Goal: Task Accomplishment & Management: Use online tool/utility

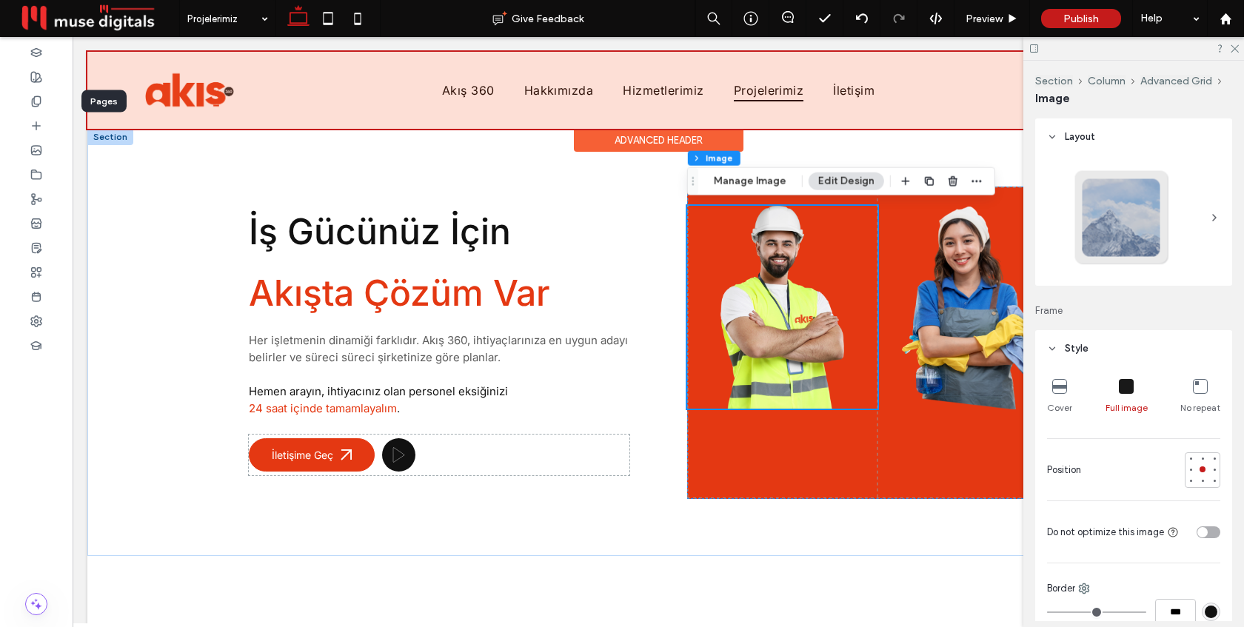
scroll to position [624, 0]
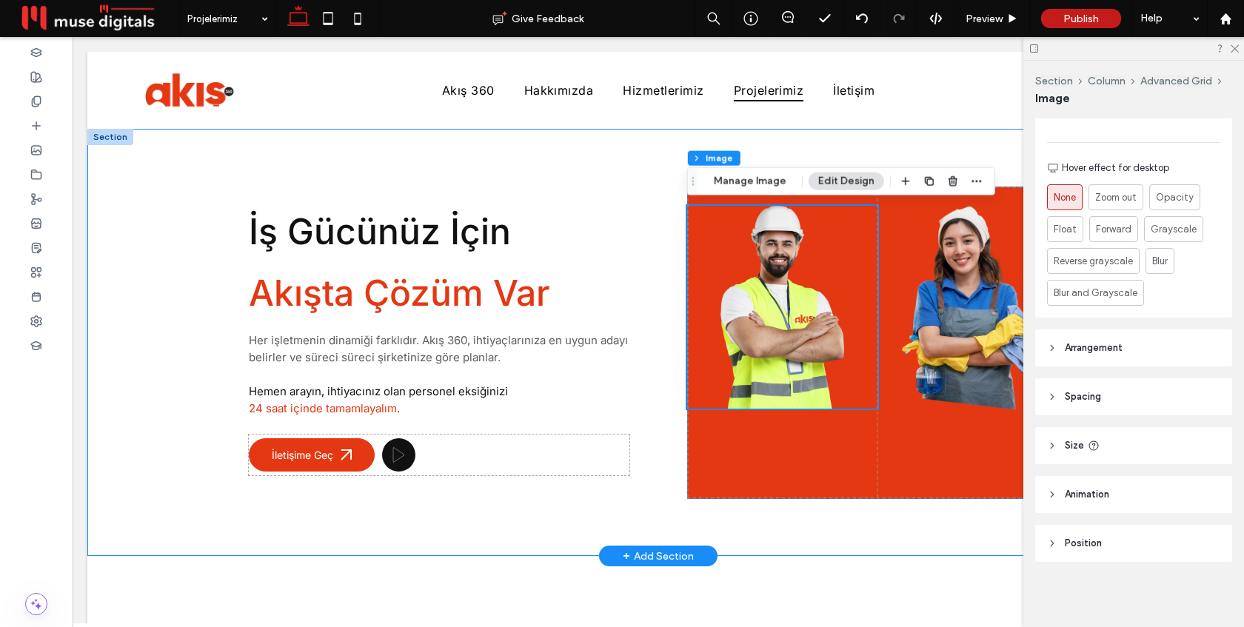
click at [341, 149] on div "İş Gücünüz İçin Akışta Çözüm Var Her işletmenin dinamiği farklıdır. Akış 360, i…" at bounding box center [658, 342] width 889 height 427
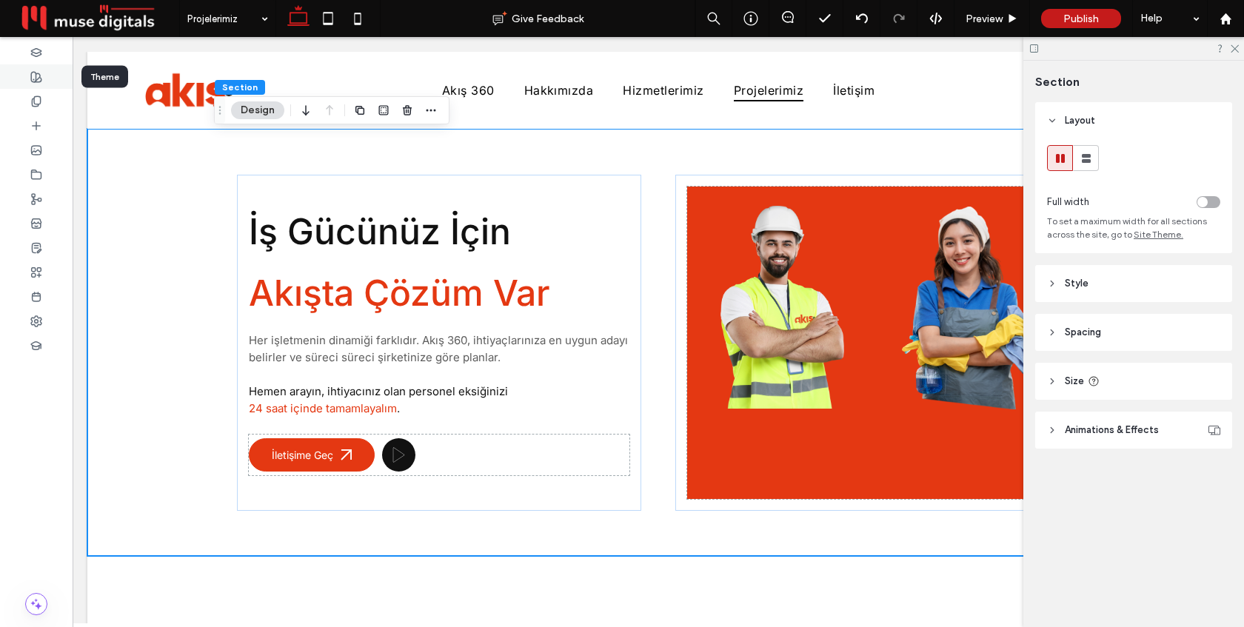
click at [36, 75] on icon at bounding box center [36, 77] width 12 height 12
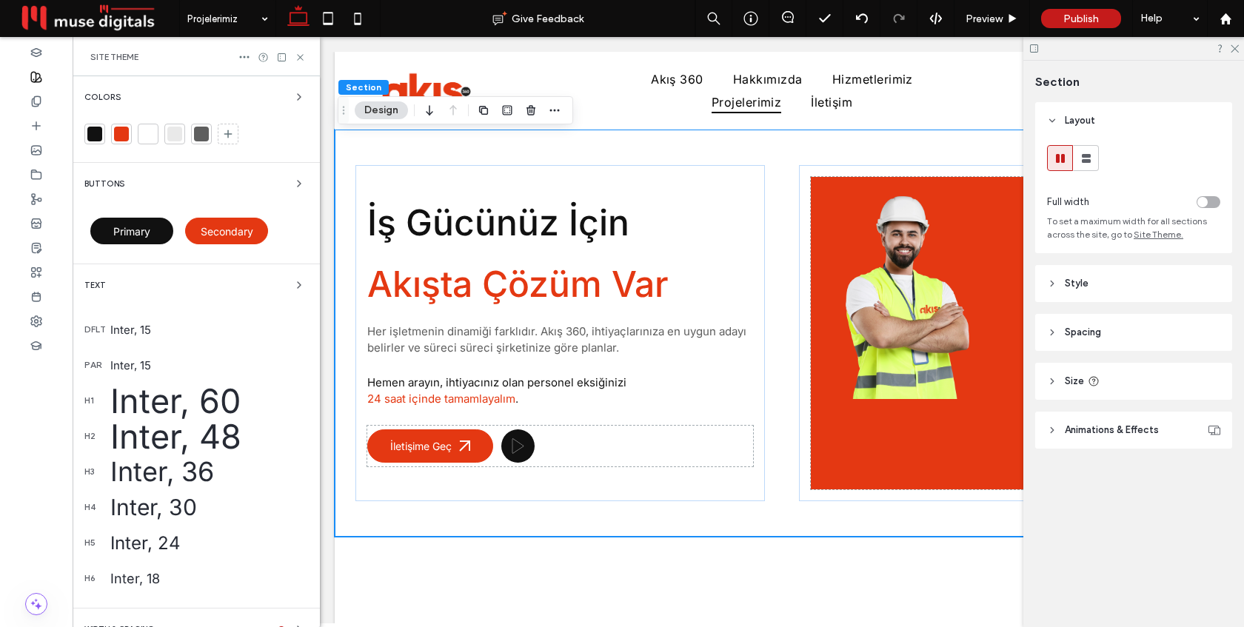
scroll to position [108, 0]
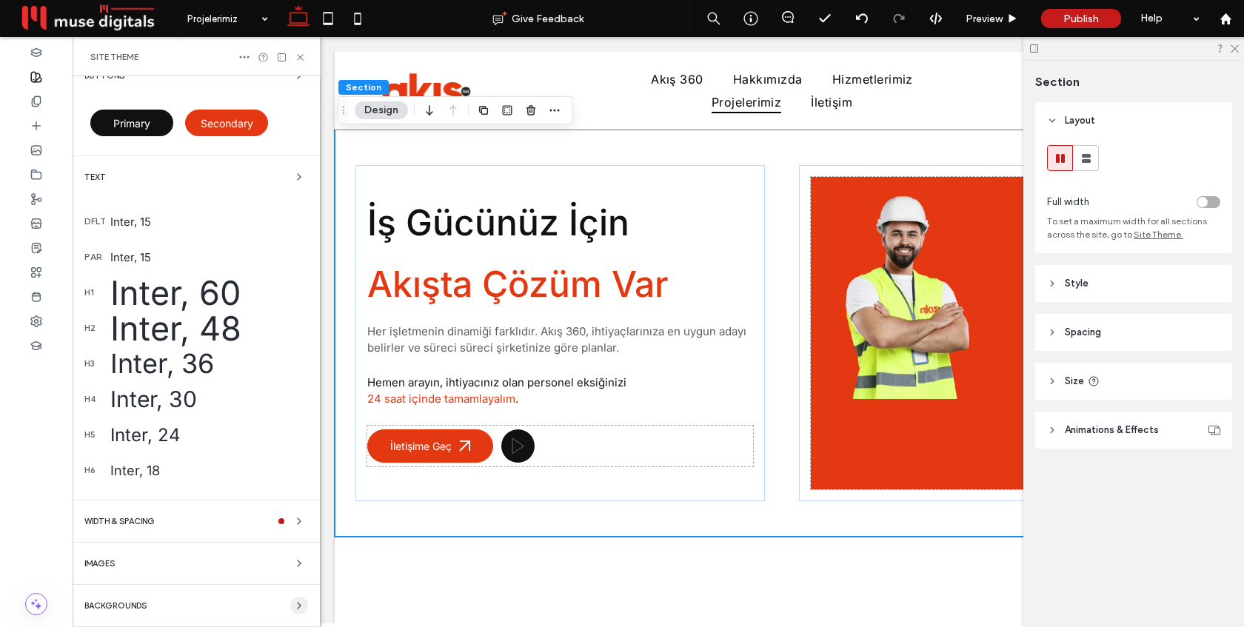
click at [298, 604] on use "button" at bounding box center [299, 606] width 3 height 6
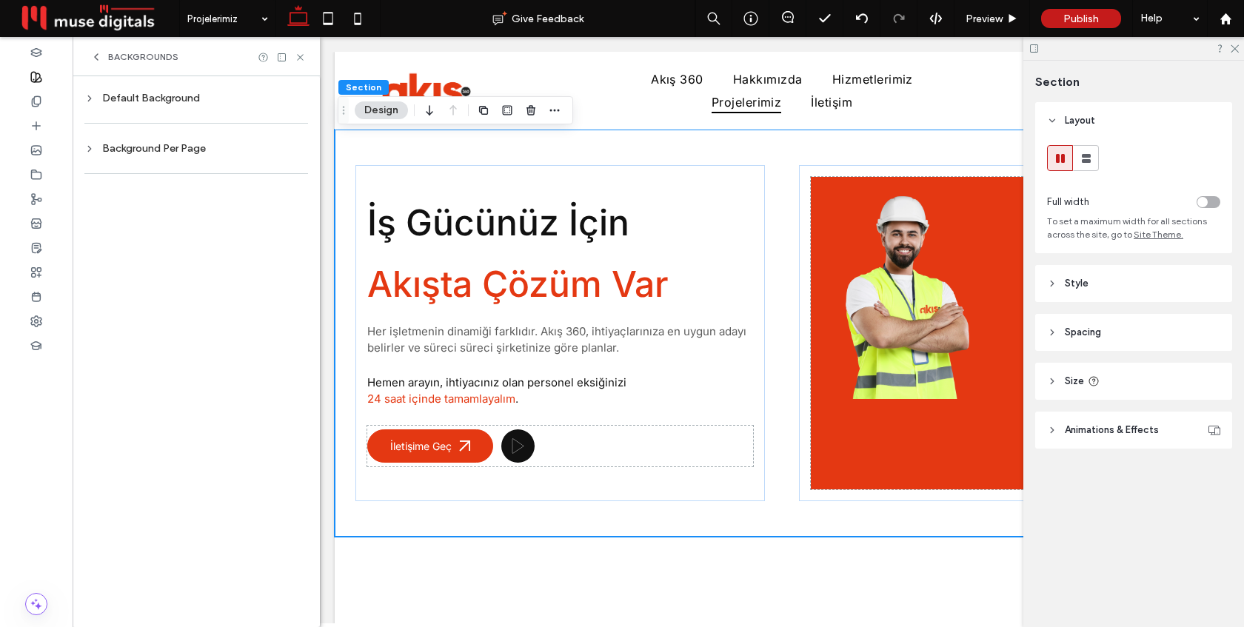
scroll to position [0, 0]
click at [181, 100] on div "Default Background" at bounding box center [196, 98] width 224 height 13
click at [284, 224] on div "rgb(255, 255, 255)" at bounding box center [286, 224] width 13 height 13
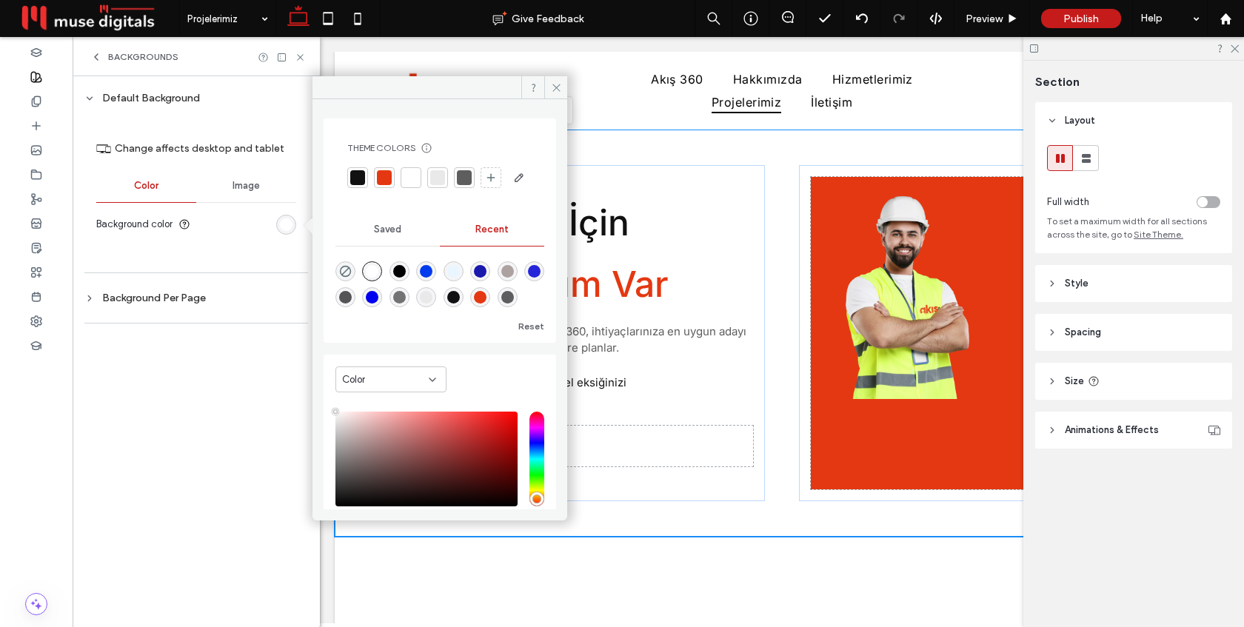
scroll to position [118, 0]
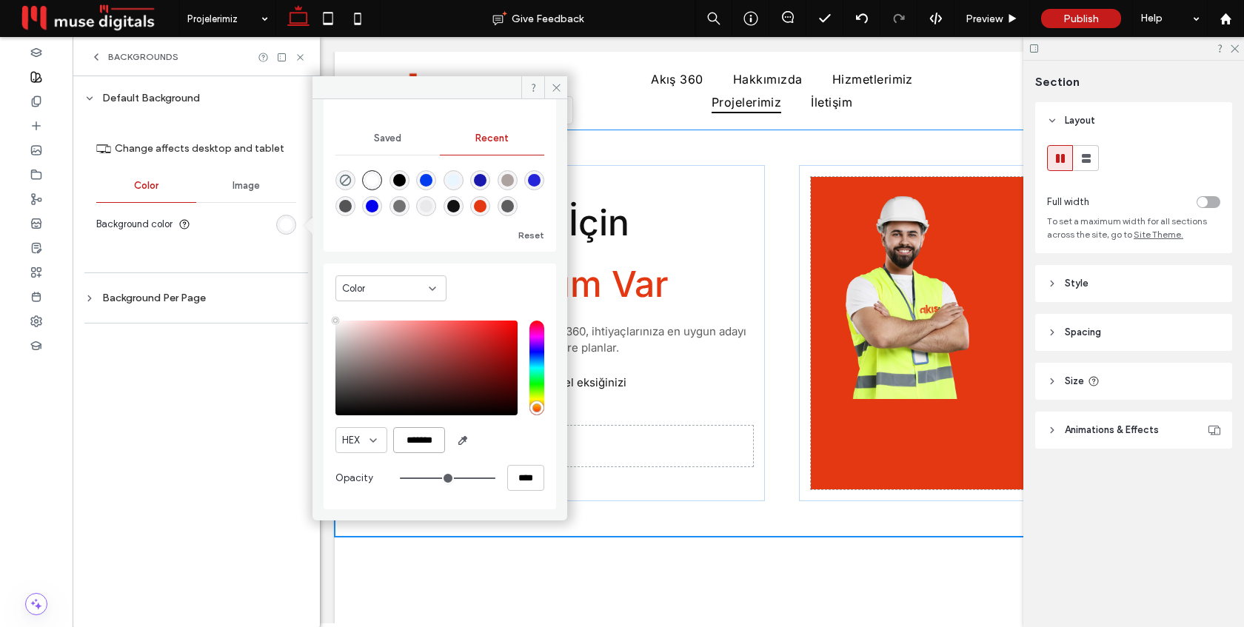
click at [432, 441] on input "*******" at bounding box center [419, 440] width 52 height 26
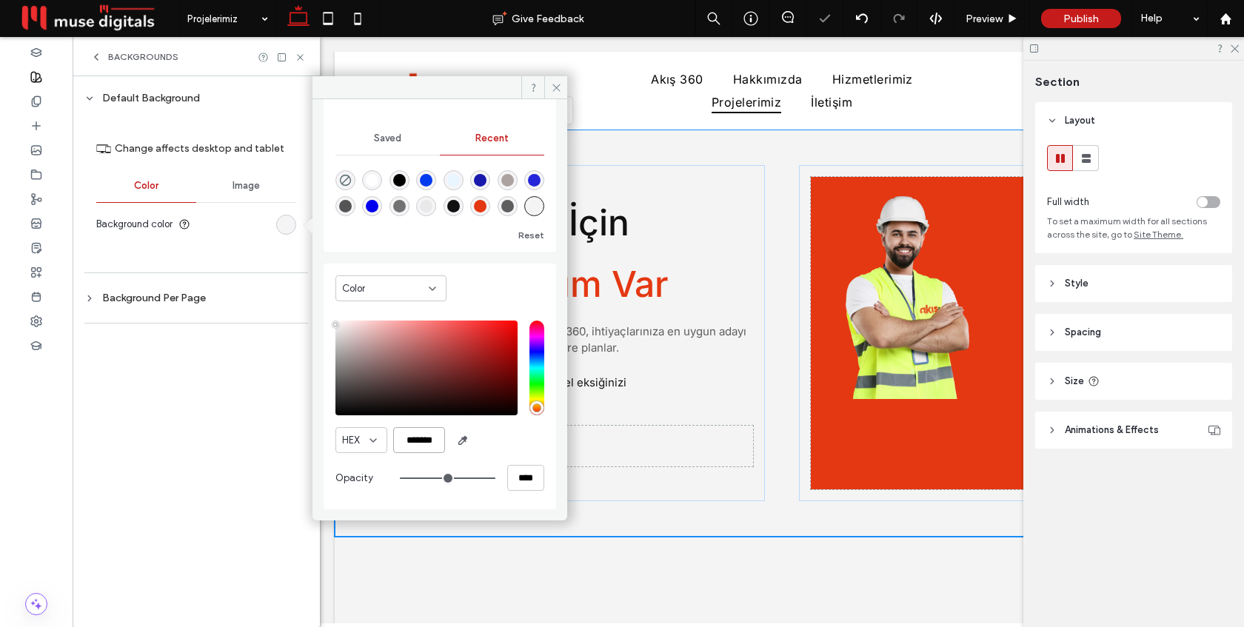
type input "*******"
click at [518, 442] on div "HEX *******" at bounding box center [439, 440] width 209 height 26
click at [551, 87] on icon at bounding box center [556, 87] width 11 height 11
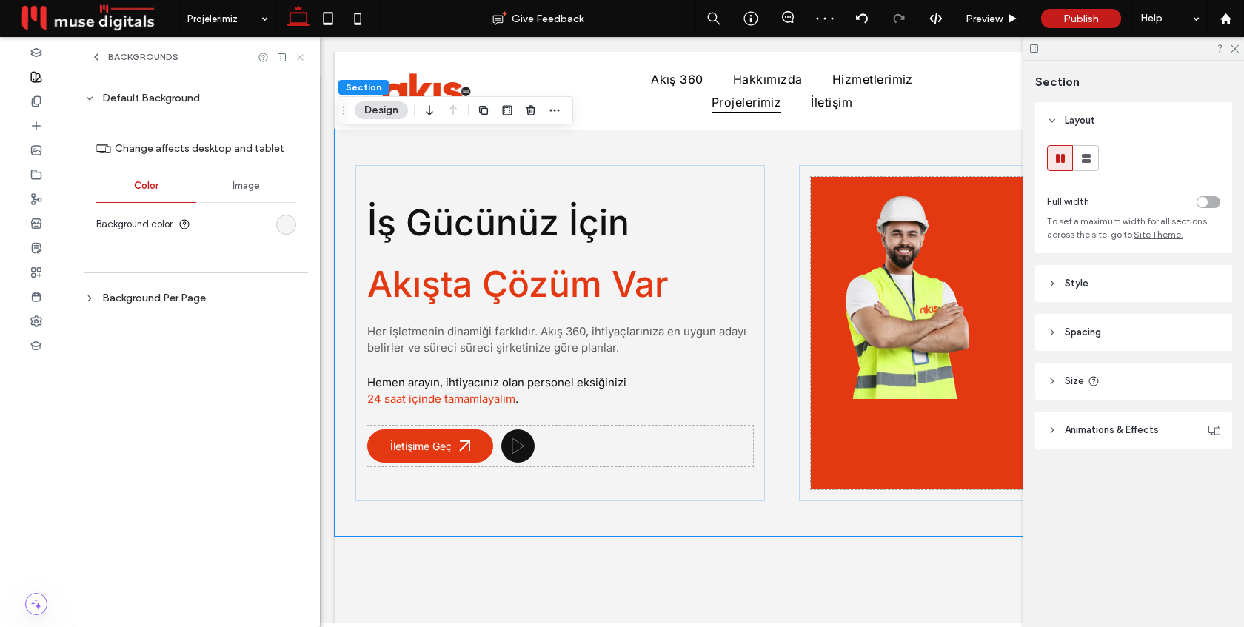
click at [301, 58] on use at bounding box center [300, 57] width 6 height 6
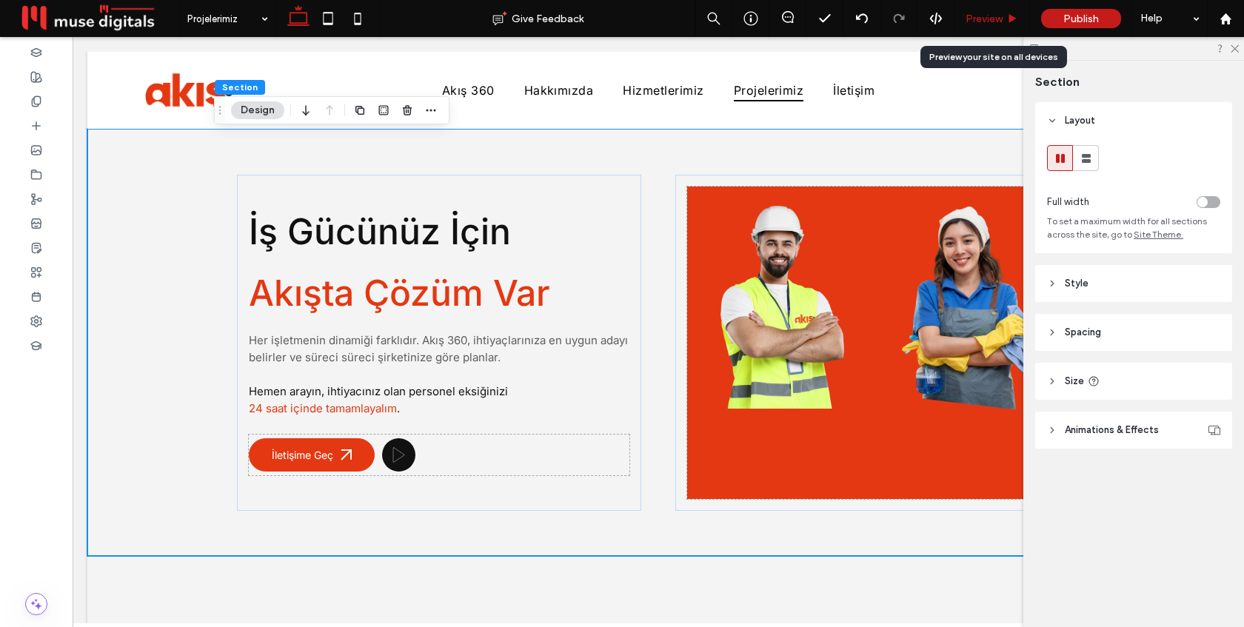
click at [1000, 19] on span "Preview" at bounding box center [984, 19] width 37 height 13
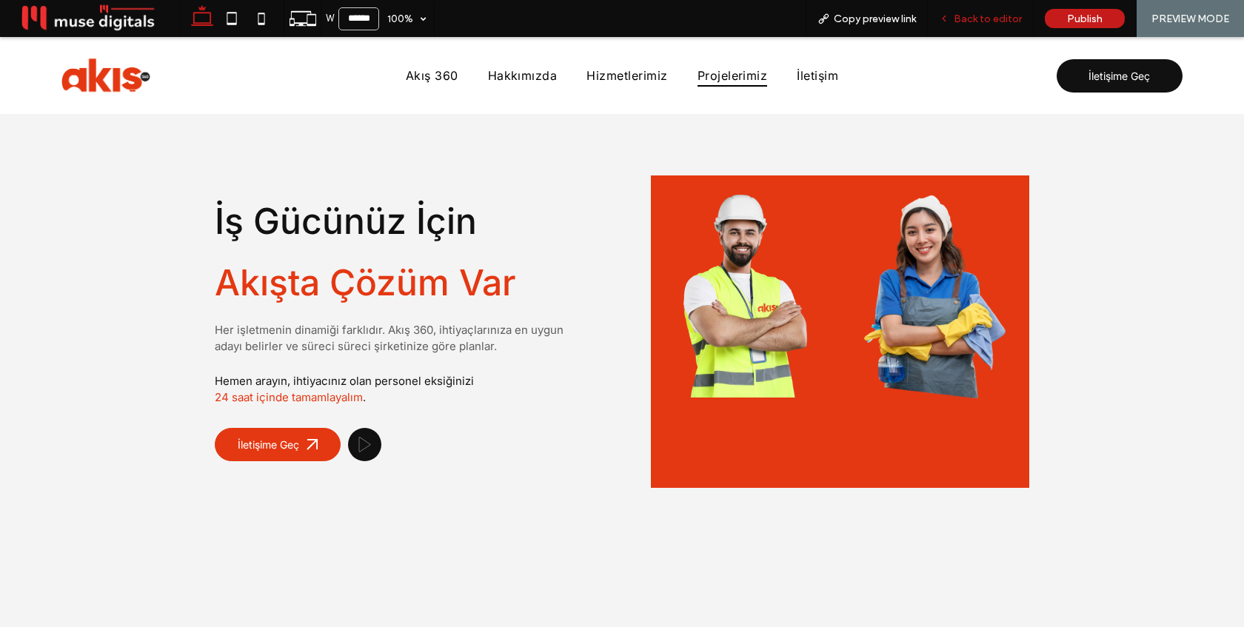
click at [988, 25] on div "Back to editor" at bounding box center [981, 18] width 106 height 37
click at [980, 19] on span "Back to editor" at bounding box center [988, 19] width 68 height 13
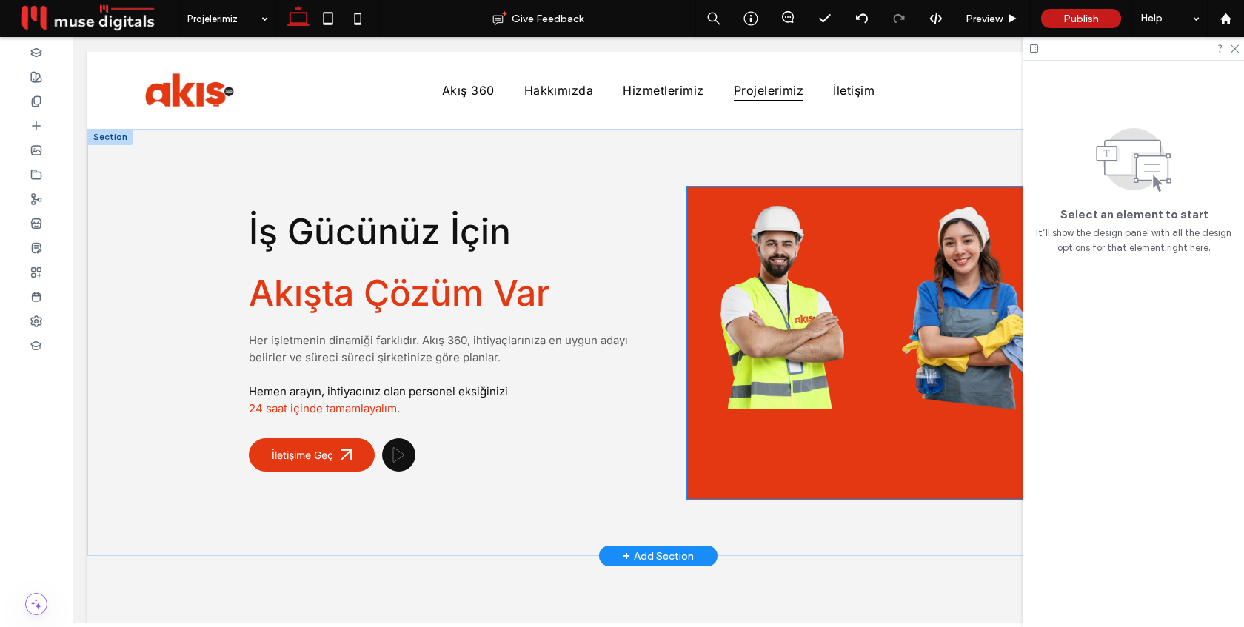
click at [843, 207] on img at bounding box center [782, 307] width 190 height 203
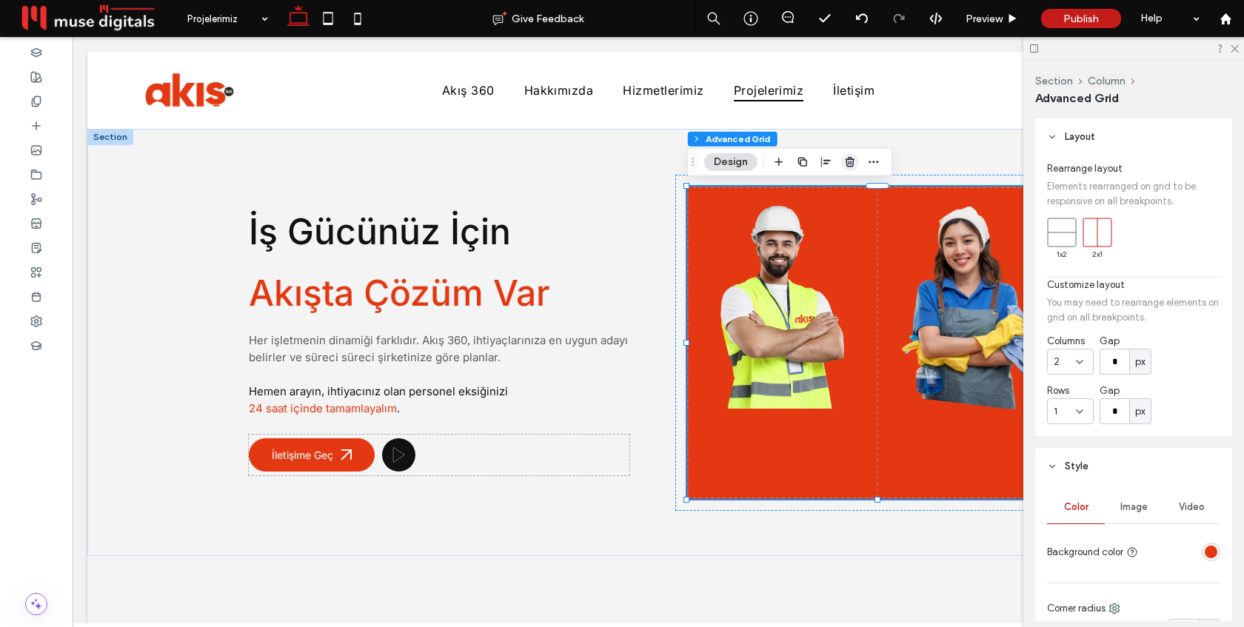
click at [844, 161] on icon "button" at bounding box center [850, 162] width 12 height 12
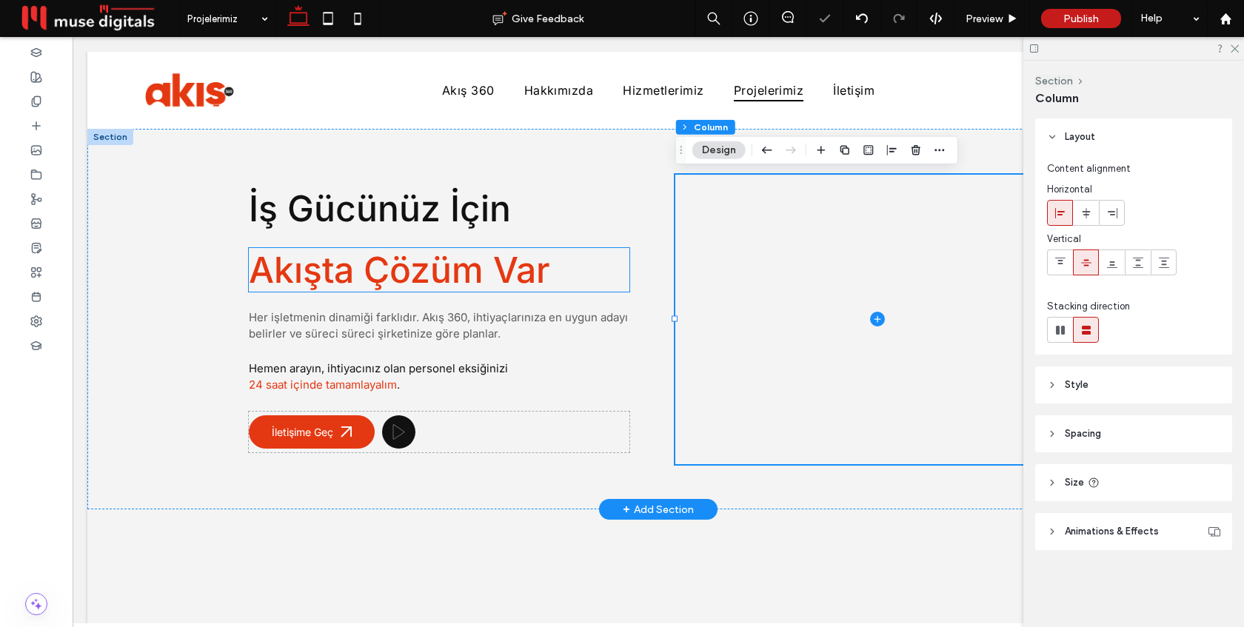
click at [296, 281] on span "Akışta Çözüm Var" at bounding box center [399, 270] width 301 height 44
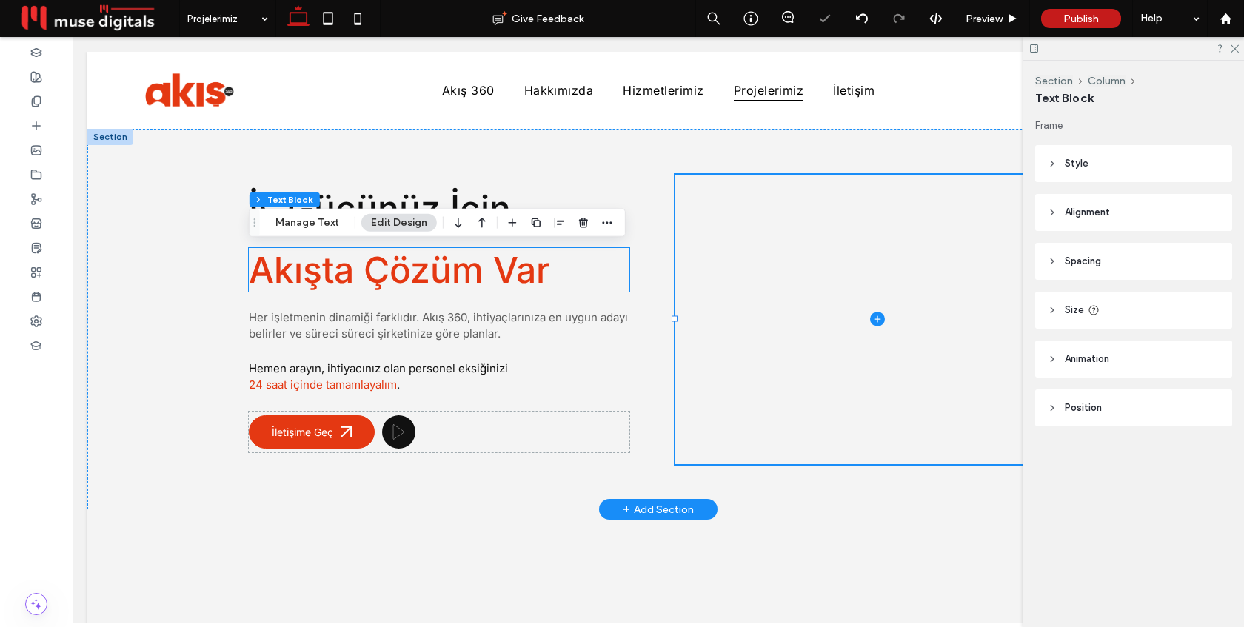
click at [296, 281] on div "Akışta Çözüm Var" at bounding box center [439, 270] width 381 height 44
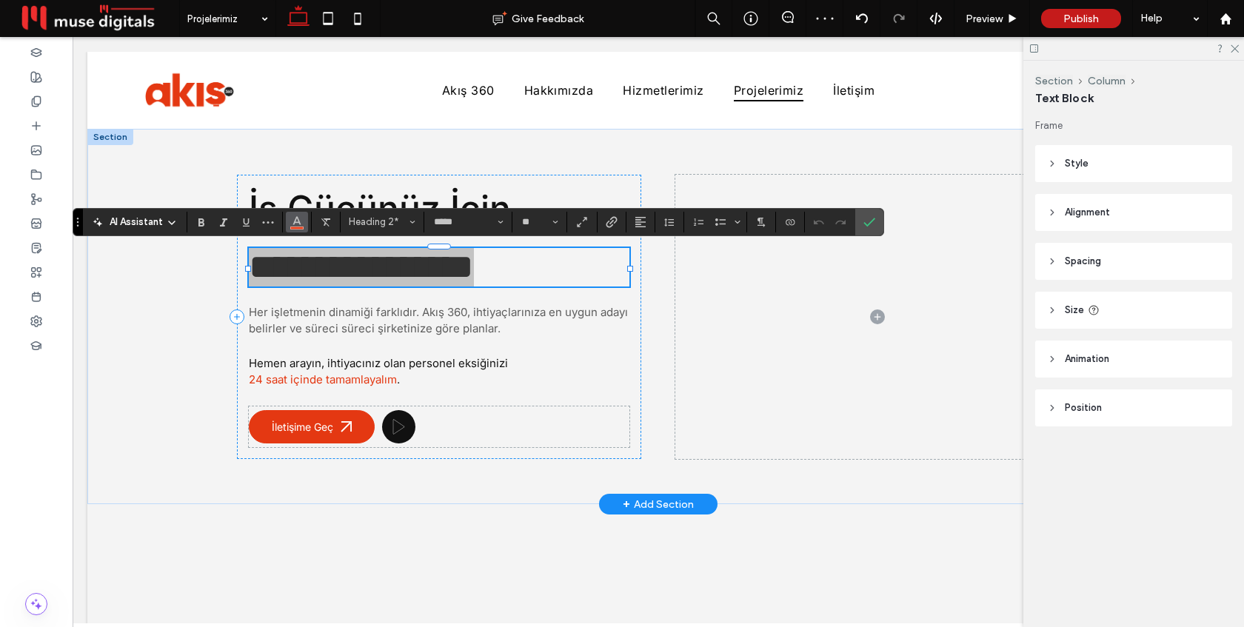
click at [295, 227] on span "Color" at bounding box center [297, 220] width 12 height 19
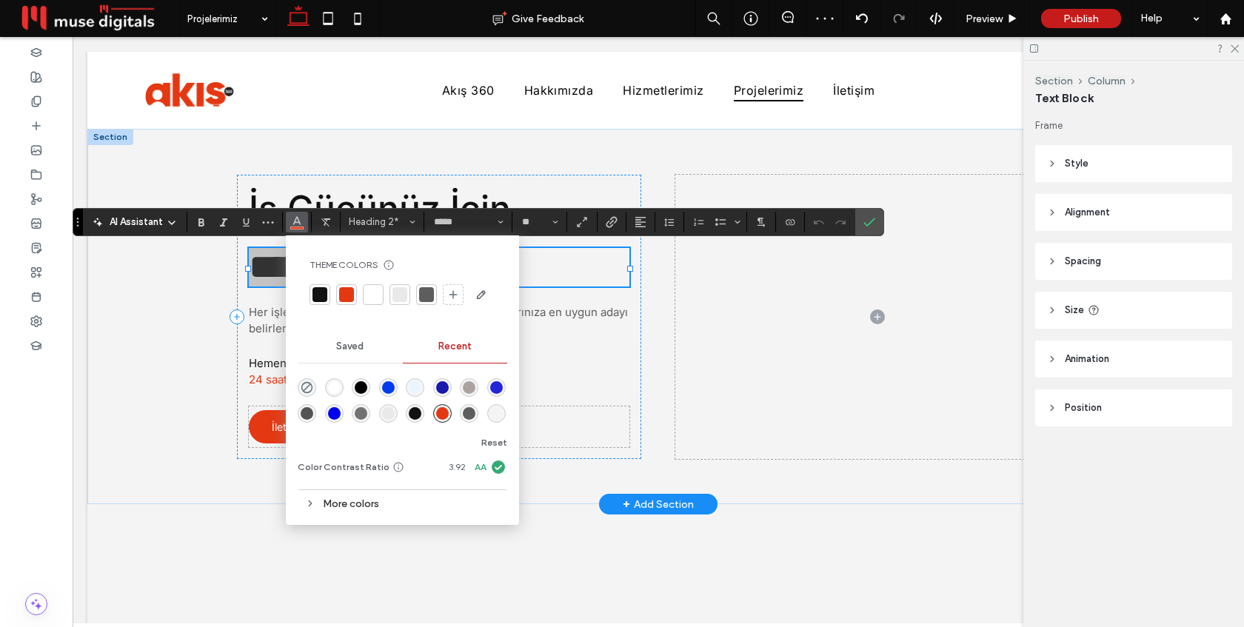
click at [349, 499] on div "More colors" at bounding box center [403, 504] width 210 height 20
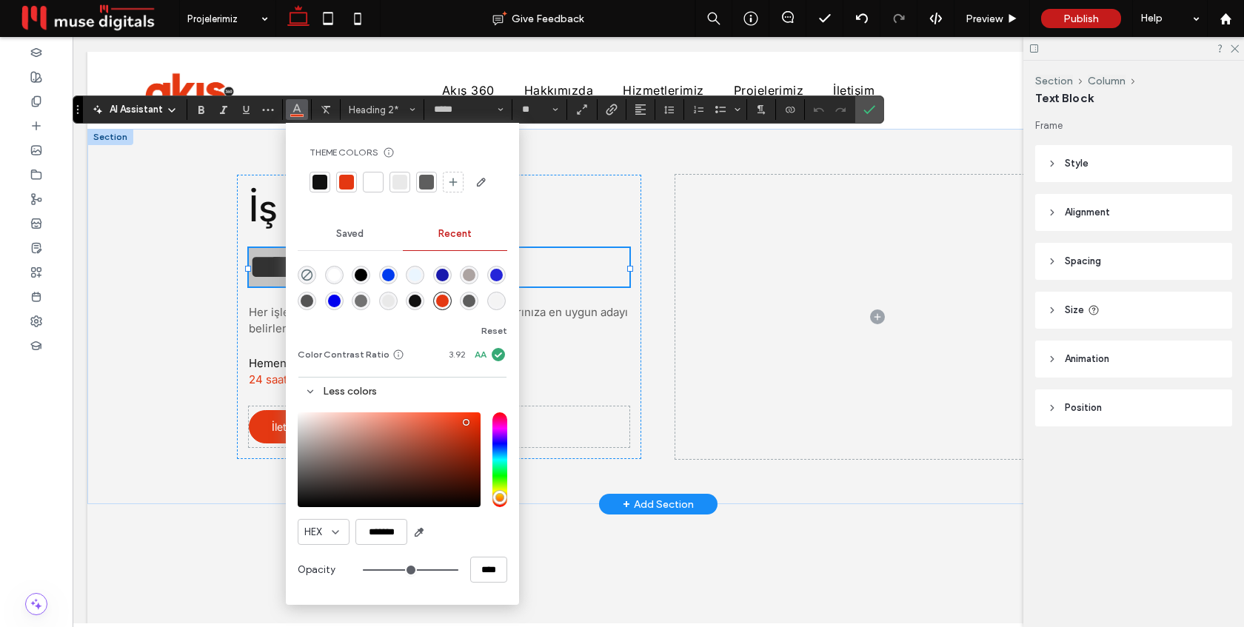
drag, startPoint x: 78, startPoint y: 217, endPoint x: 77, endPoint y: 105, distance: 111.8
click at [77, 105] on use "Drag" at bounding box center [77, 109] width 1 height 9
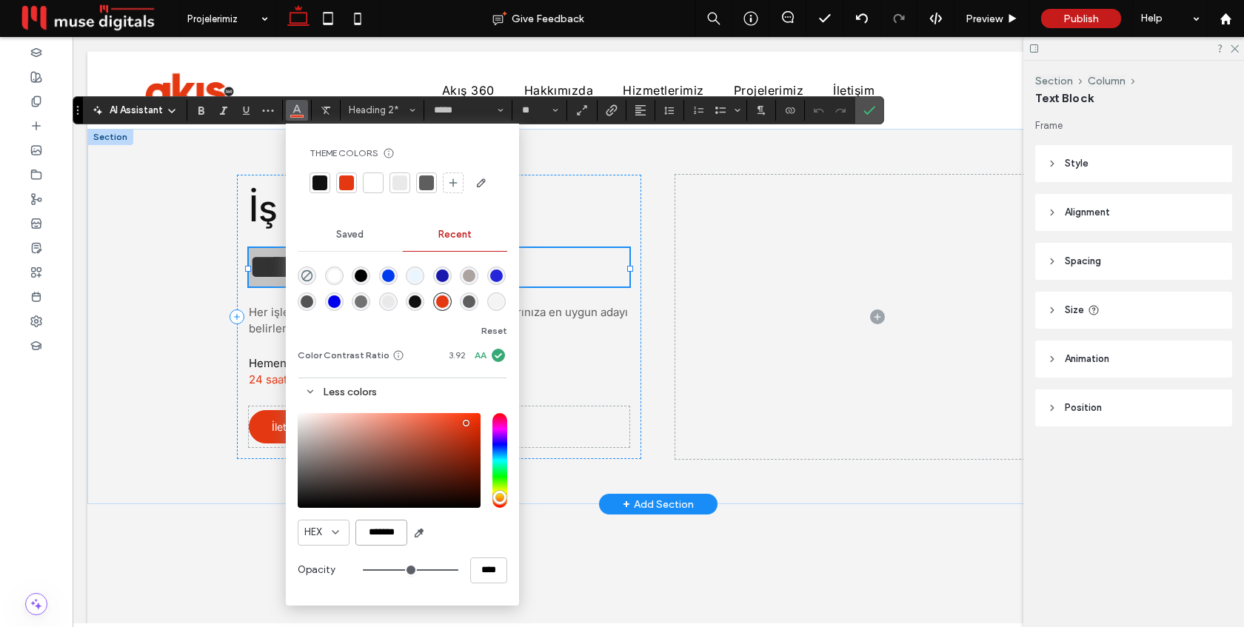
click at [394, 532] on input "*******" at bounding box center [381, 533] width 52 height 26
click at [457, 528] on div "HEX *******" at bounding box center [403, 533] width 210 height 26
click at [875, 114] on icon "Confirm" at bounding box center [869, 110] width 12 height 12
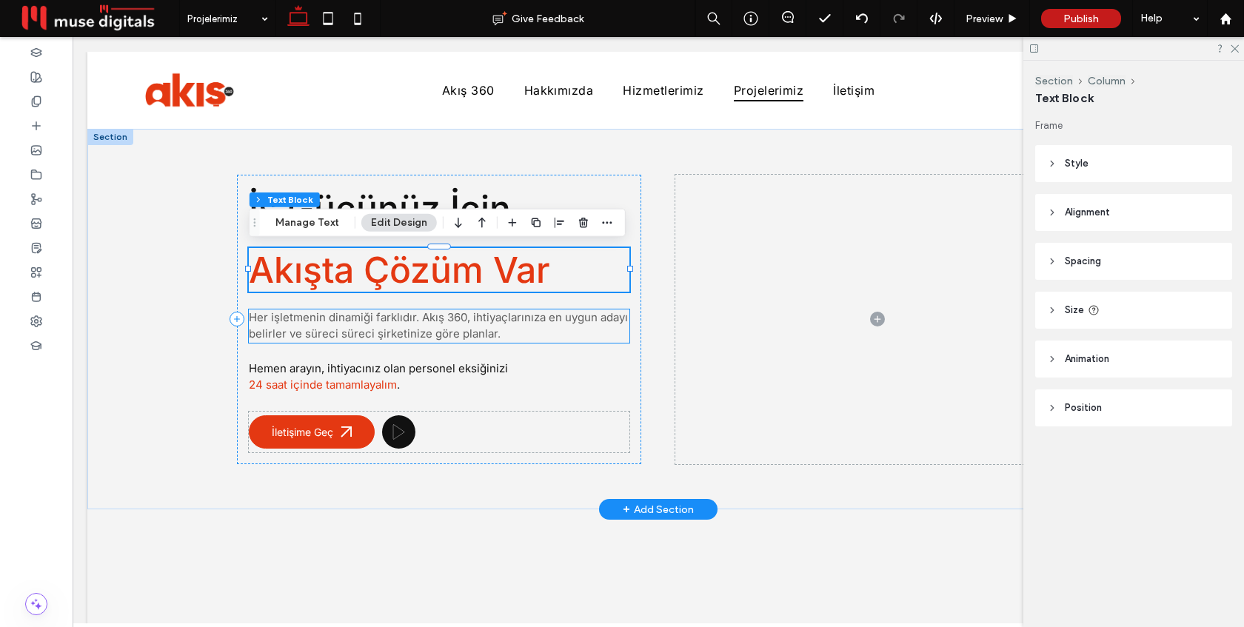
click at [296, 328] on span "Her işletmenin dinamiği farklıdır. Akış 360, ihtiyaçlarınıza en uygun adayı bel…" at bounding box center [438, 325] width 379 height 31
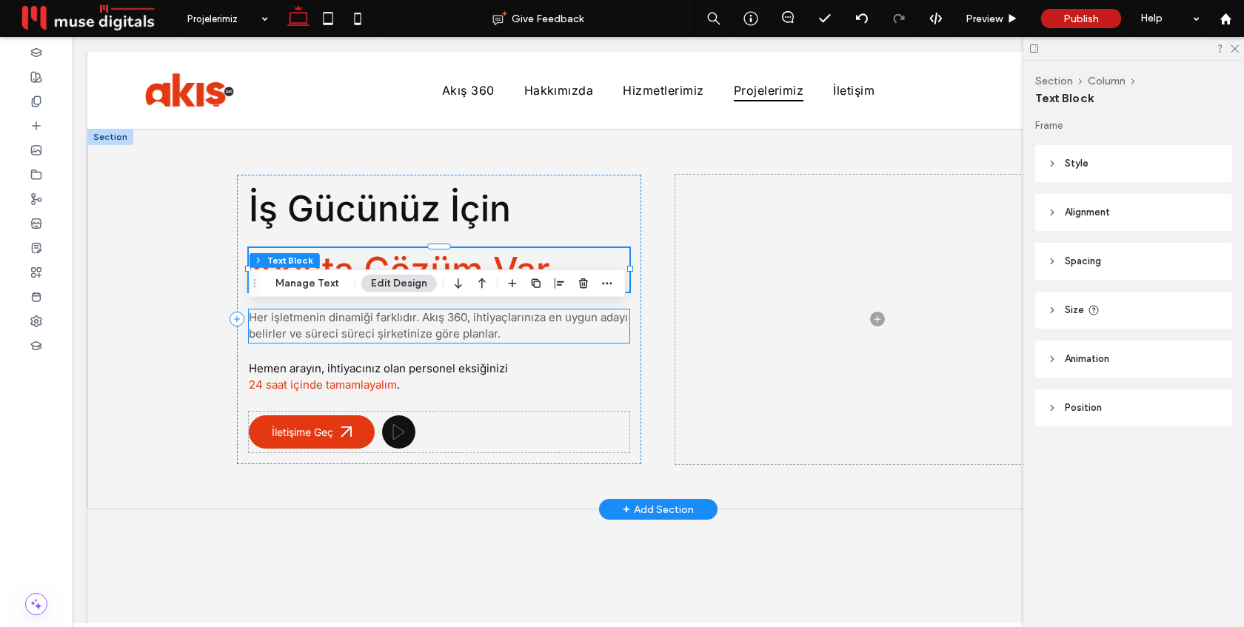
click at [296, 328] on div "Her işletmenin dinamiği farklıdır. Akış 360, ihtiyaçlarınıza en uygun adayı bel…" at bounding box center [439, 326] width 381 height 33
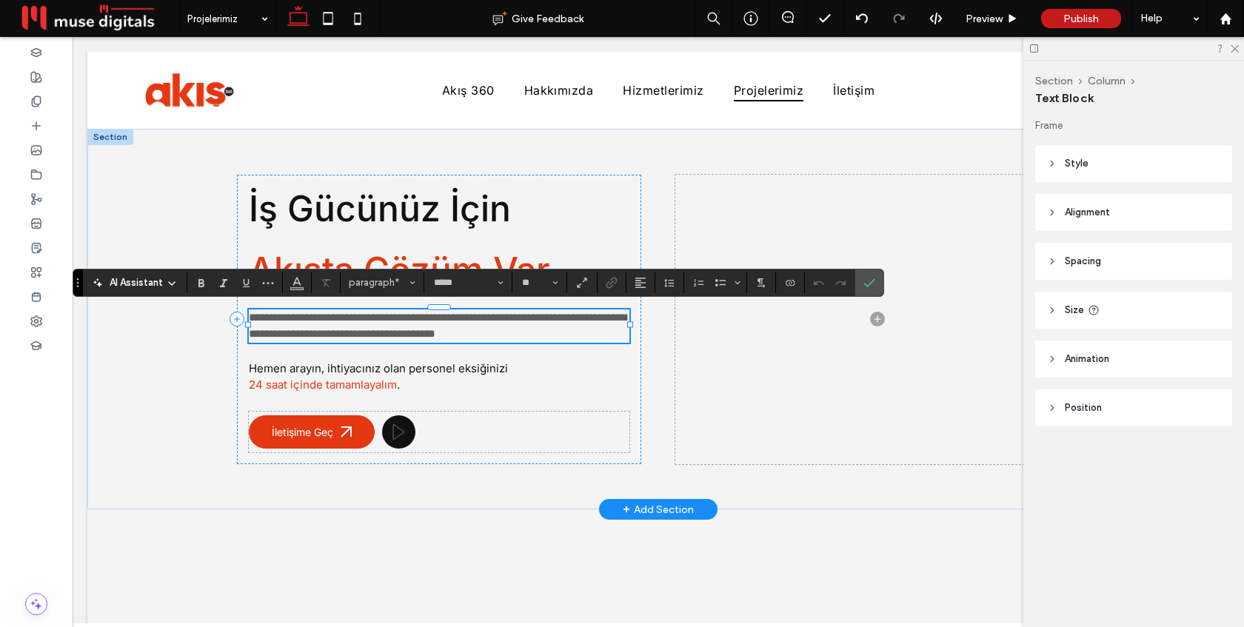
click at [296, 328] on span "**********" at bounding box center [438, 326] width 378 height 28
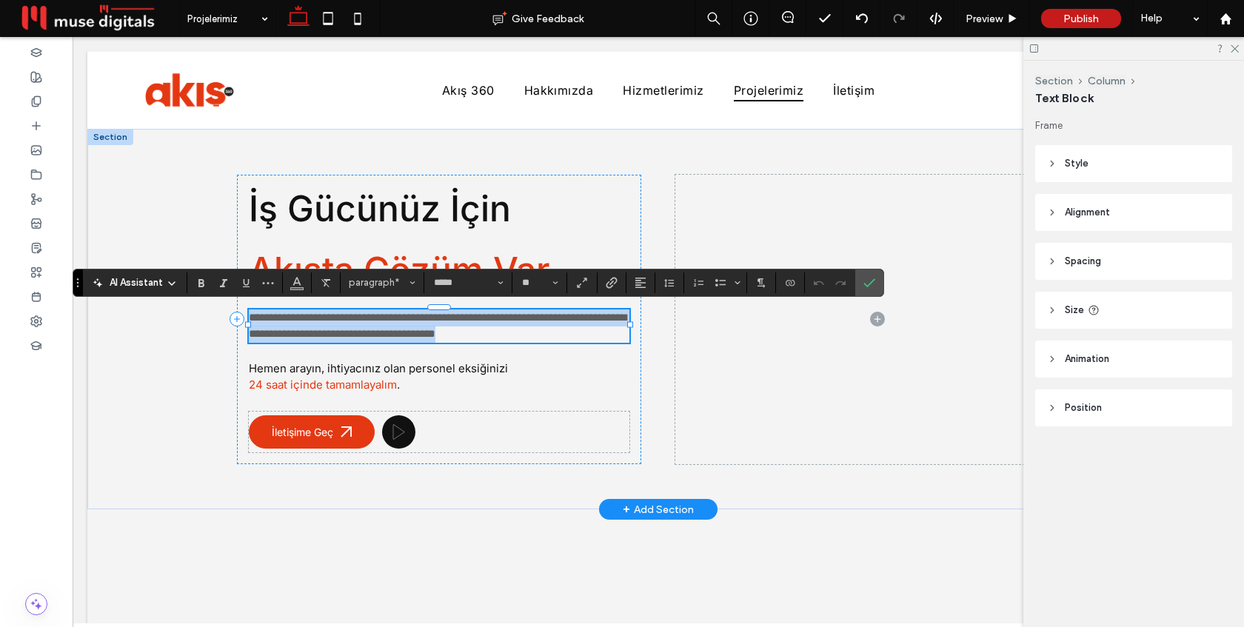
click at [296, 328] on span "**********" at bounding box center [438, 326] width 378 height 28
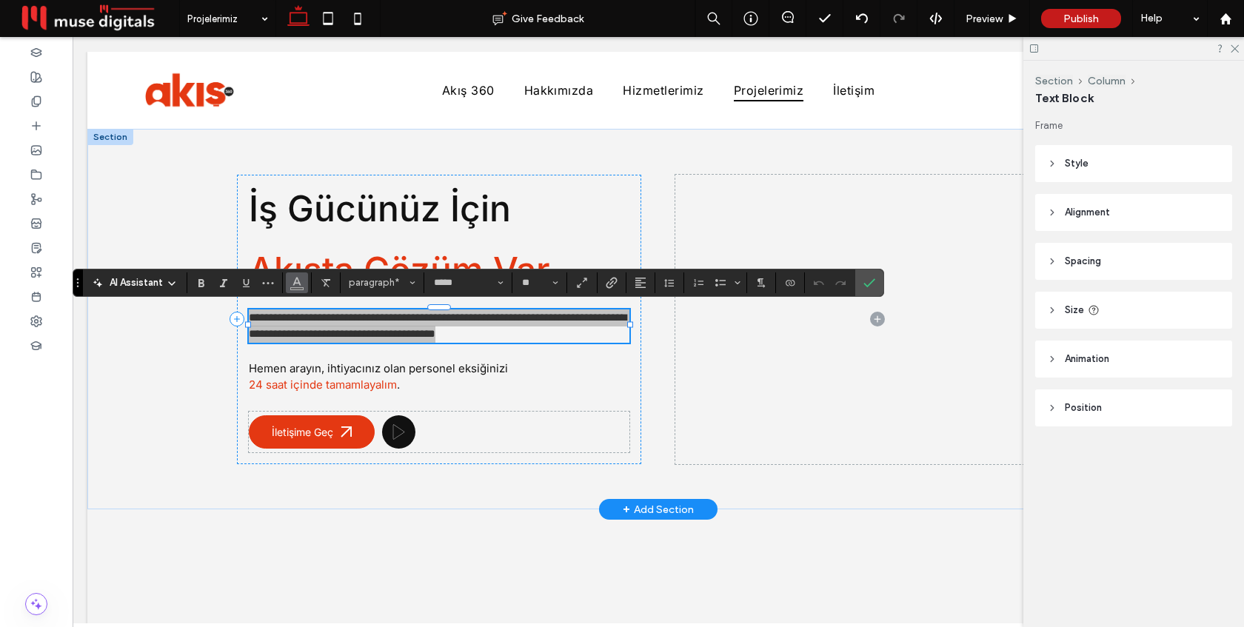
click at [300, 284] on use "Color" at bounding box center [297, 281] width 8 height 8
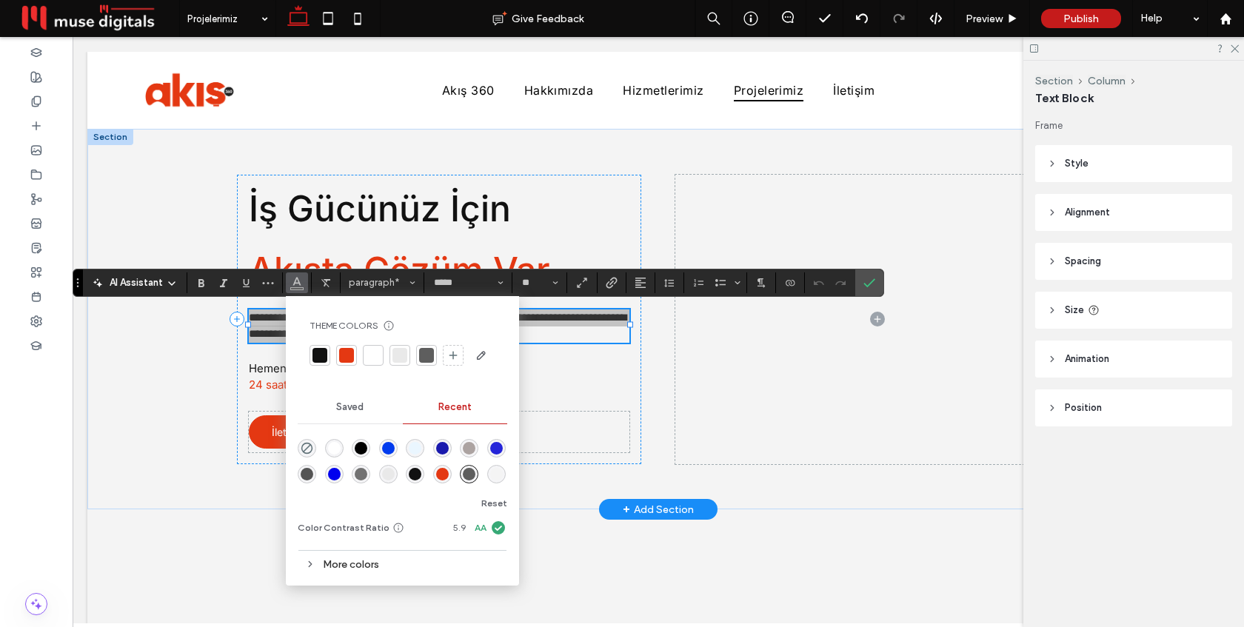
click at [356, 562] on div "More colors" at bounding box center [403, 565] width 210 height 20
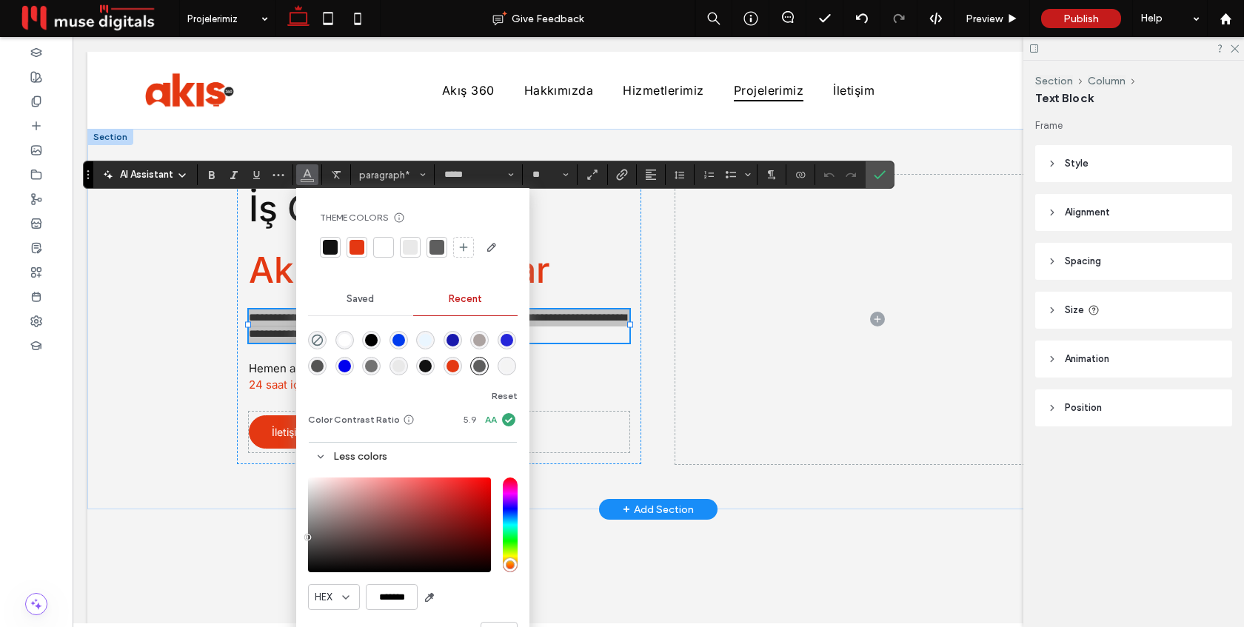
drag, startPoint x: 76, startPoint y: 278, endPoint x: 87, endPoint y: 170, distance: 109.4
click at [87, 170] on icon "Drag" at bounding box center [88, 174] width 3 height 9
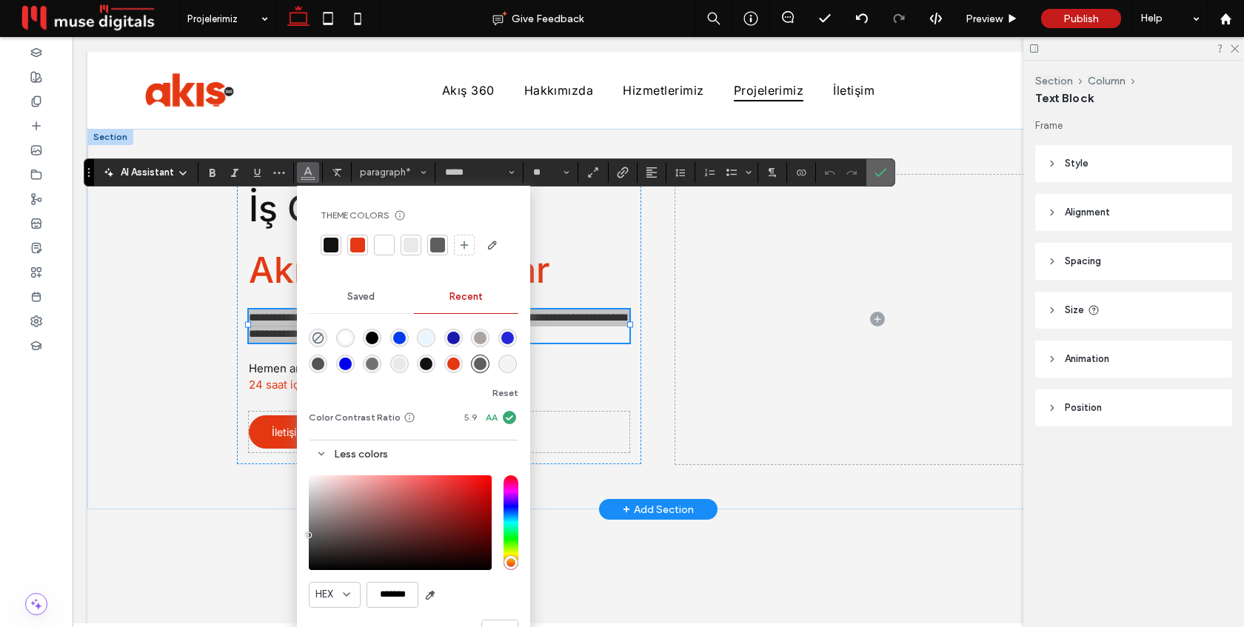
click at [882, 174] on icon "Confirm" at bounding box center [881, 173] width 12 height 12
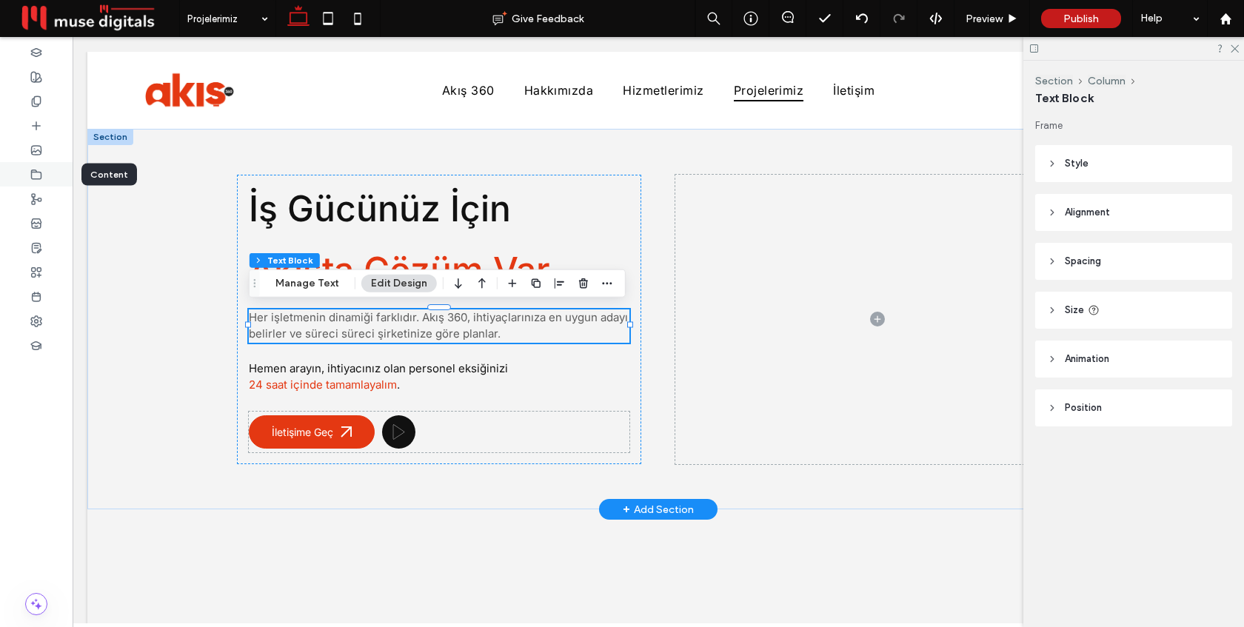
click at [38, 175] on icon at bounding box center [36, 175] width 12 height 12
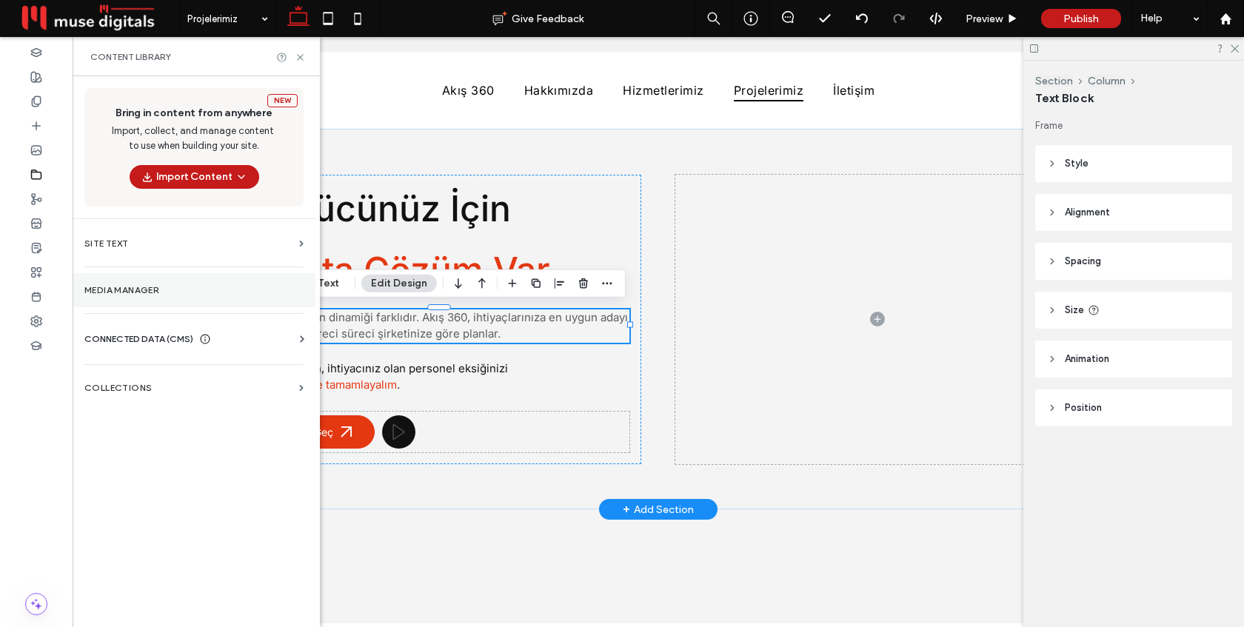
click at [138, 287] on label "Media Manager" at bounding box center [193, 290] width 219 height 10
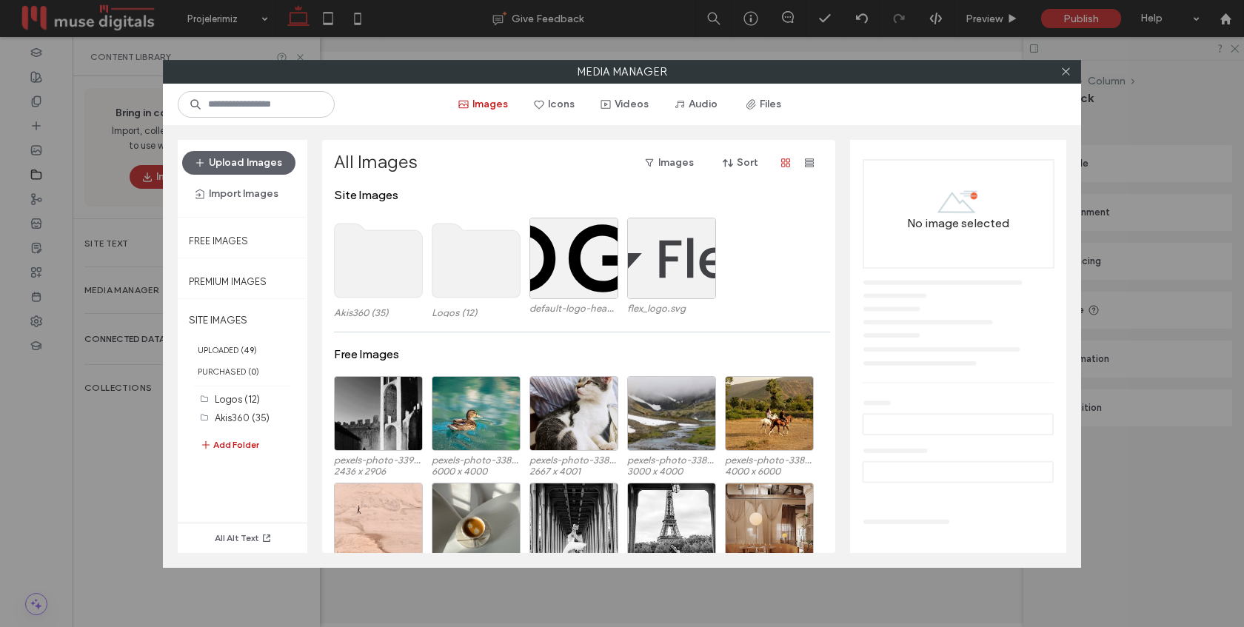
click at [364, 261] on use at bounding box center [379, 261] width 88 height 74
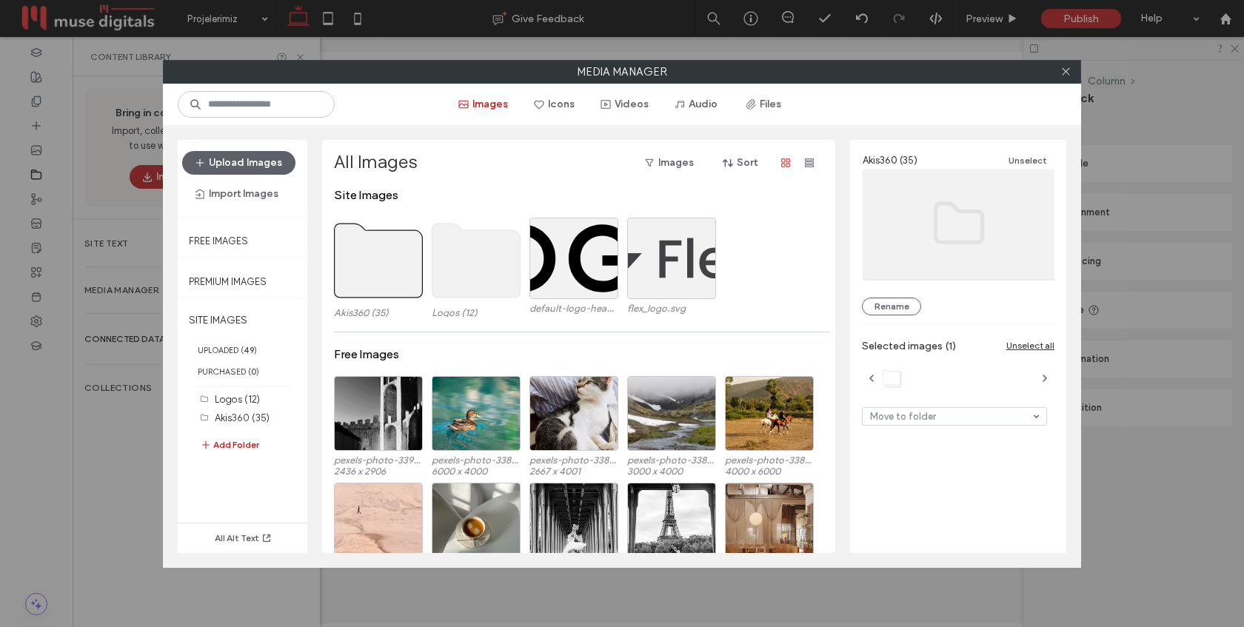
click at [364, 261] on use at bounding box center [379, 261] width 88 height 74
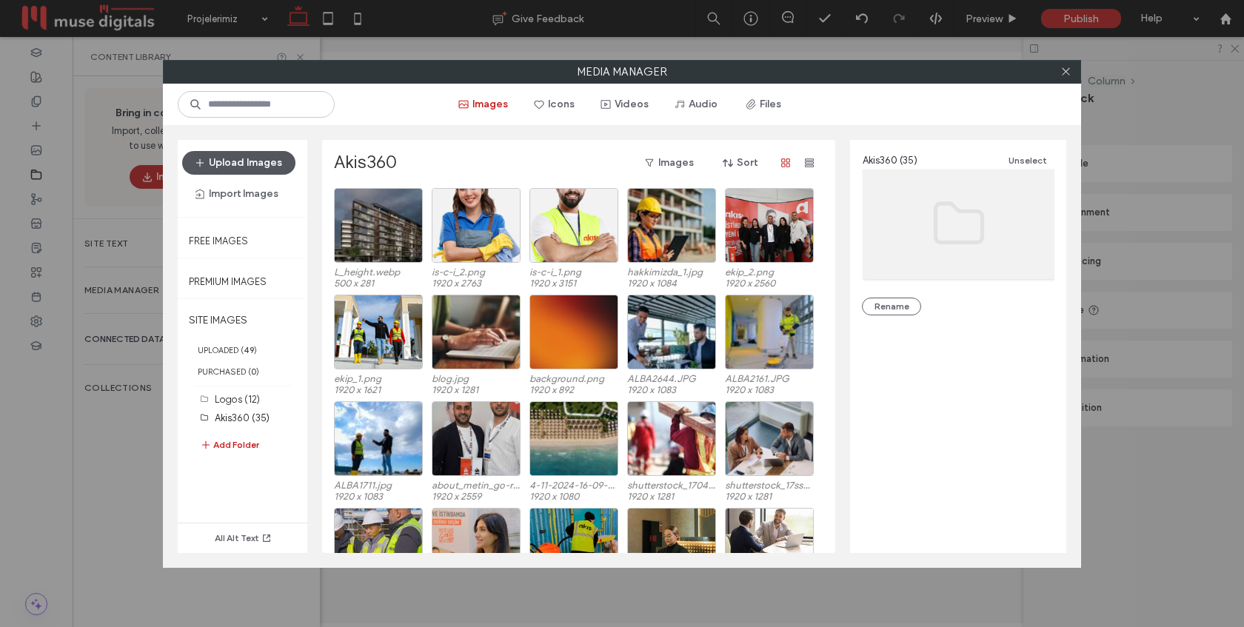
click at [244, 167] on button "Upload Images" at bounding box center [238, 163] width 113 height 24
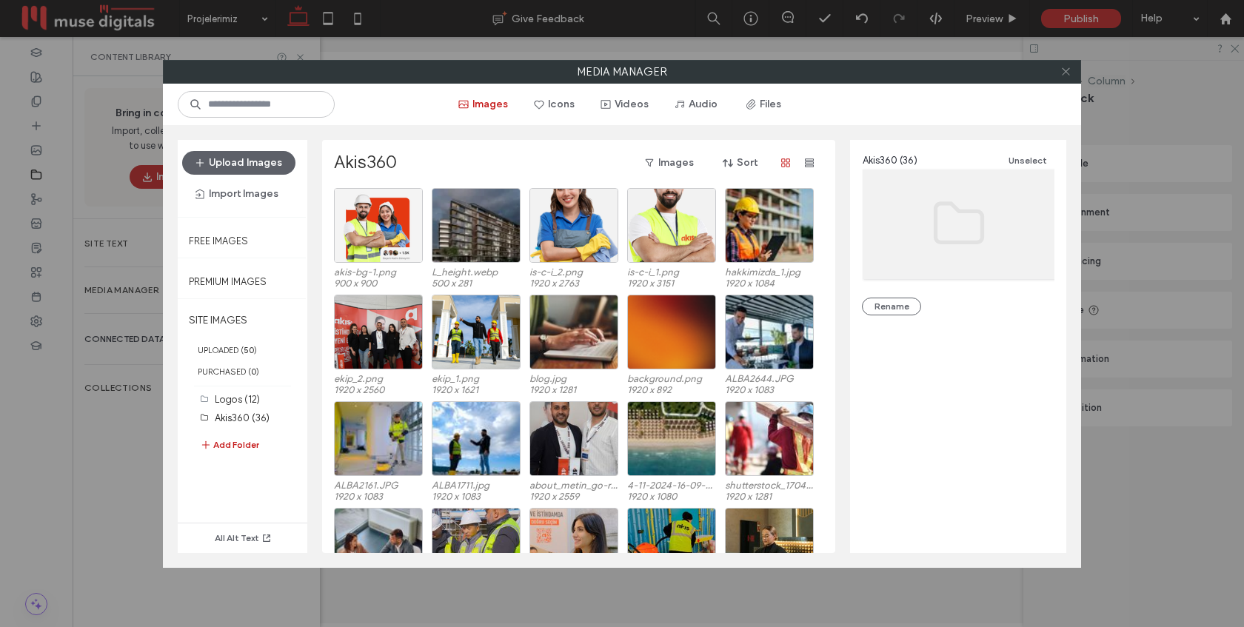
click at [1063, 73] on icon at bounding box center [1065, 71] width 11 height 11
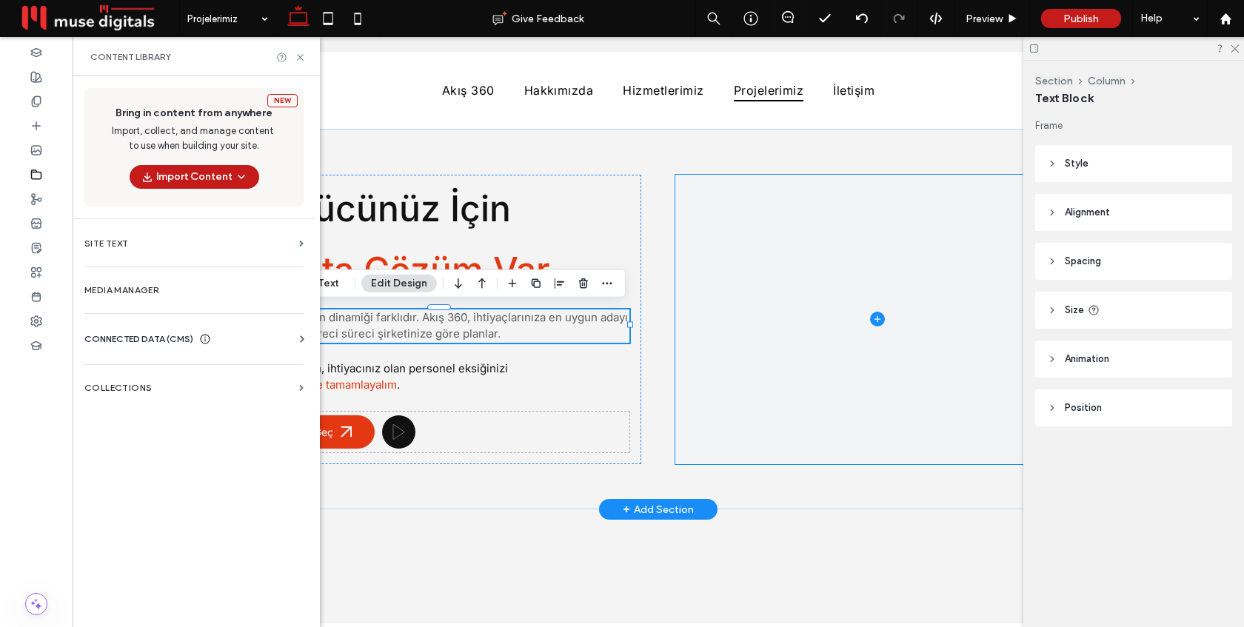
click at [826, 282] on span at bounding box center [877, 320] width 404 height 290
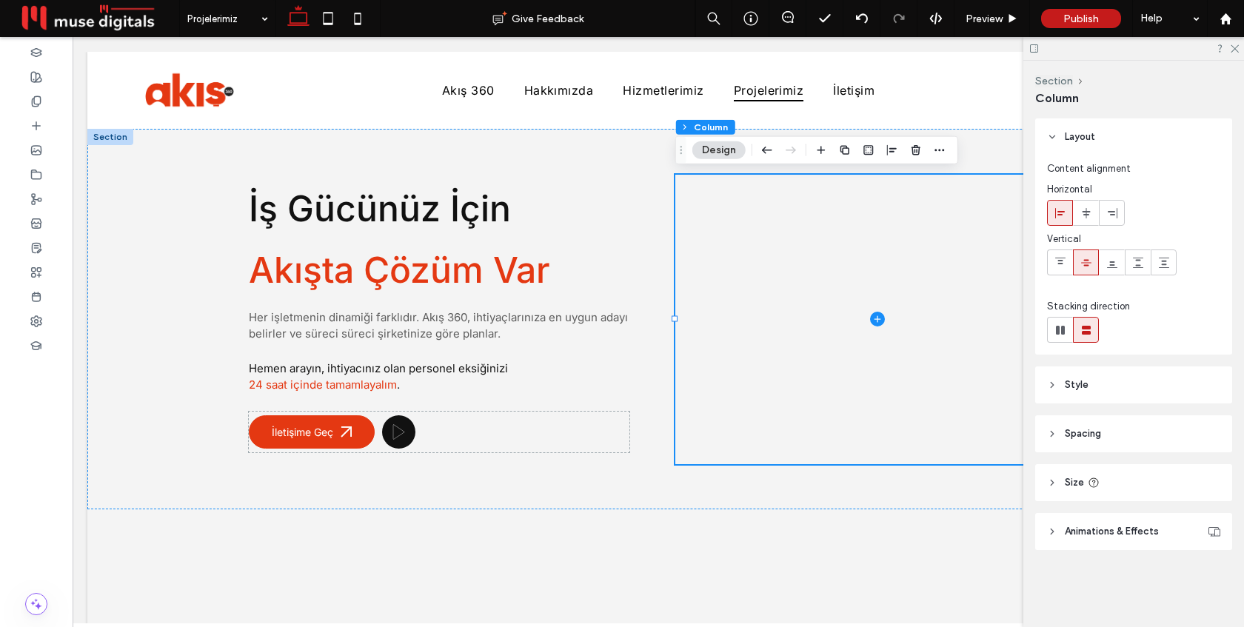
click at [1111, 380] on header "Style" at bounding box center [1133, 385] width 197 height 37
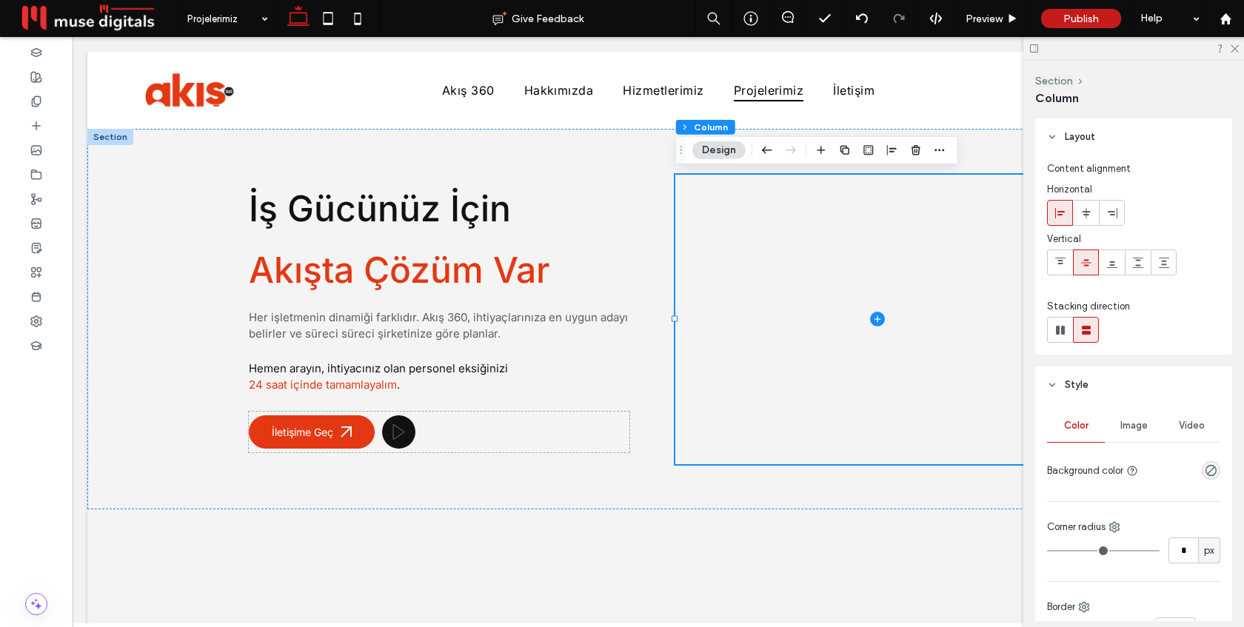
click at [1128, 423] on span "Image" at bounding box center [1133, 426] width 27 height 12
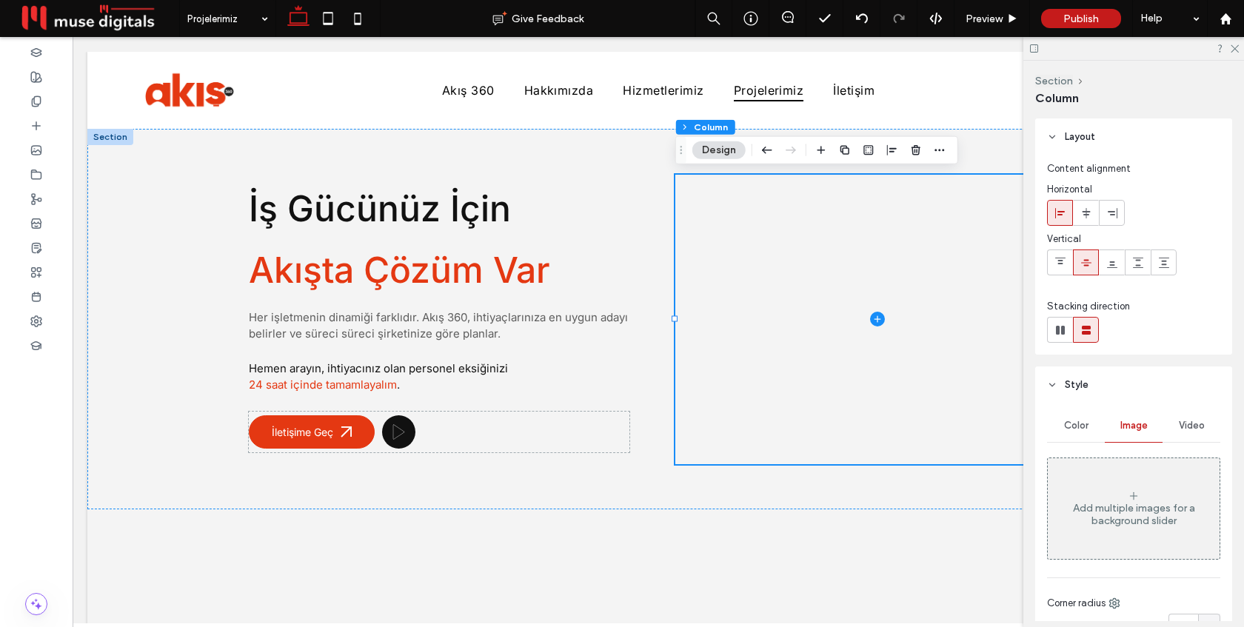
click at [1129, 490] on icon at bounding box center [1134, 496] width 12 height 12
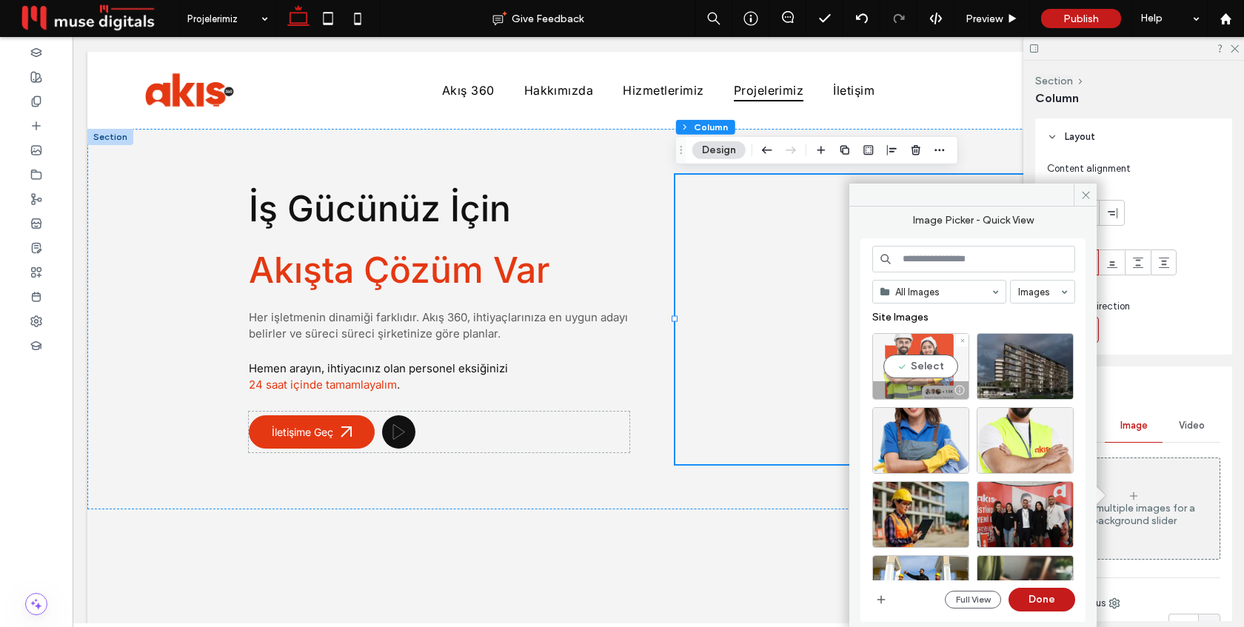
click at [924, 374] on div "Select" at bounding box center [920, 366] width 97 height 67
click at [1044, 592] on button "Done" at bounding box center [1042, 600] width 67 height 24
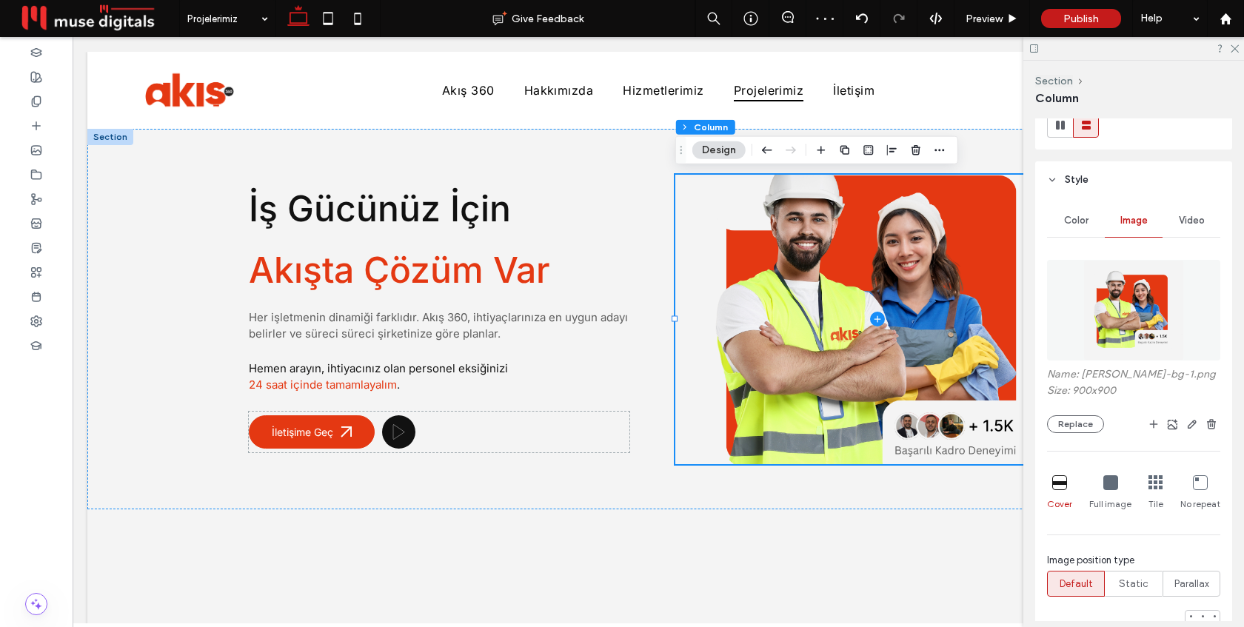
scroll to position [206, 0]
click at [1107, 487] on icon at bounding box center [1110, 482] width 15 height 15
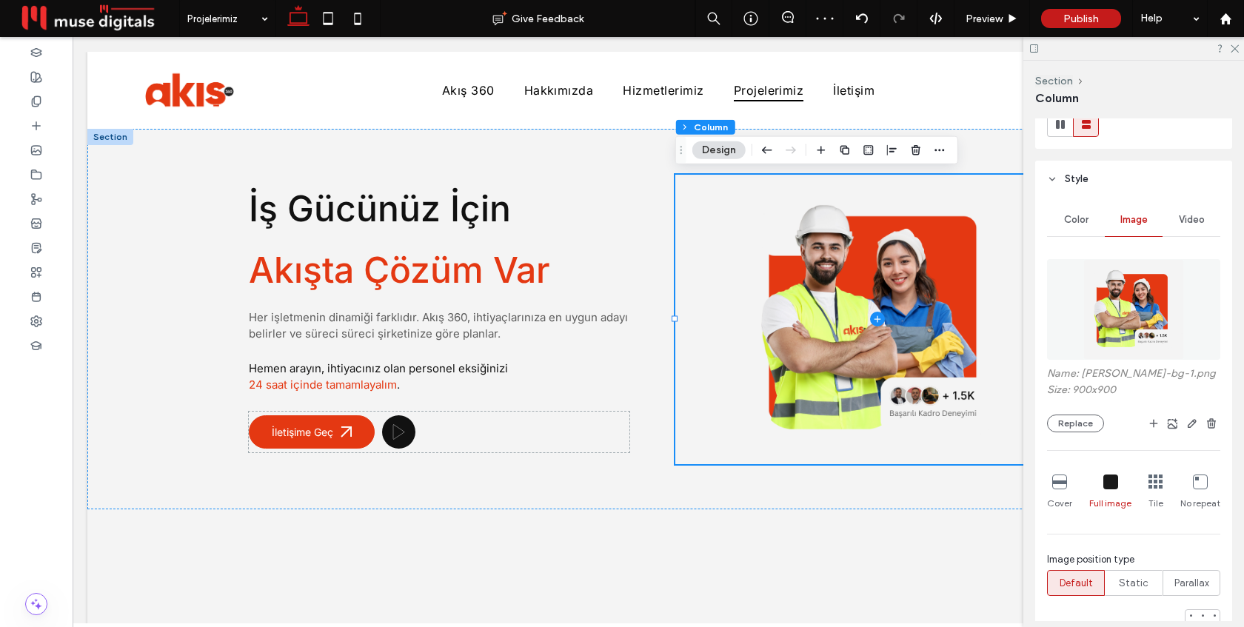
click at [1157, 484] on icon at bounding box center [1156, 482] width 15 height 15
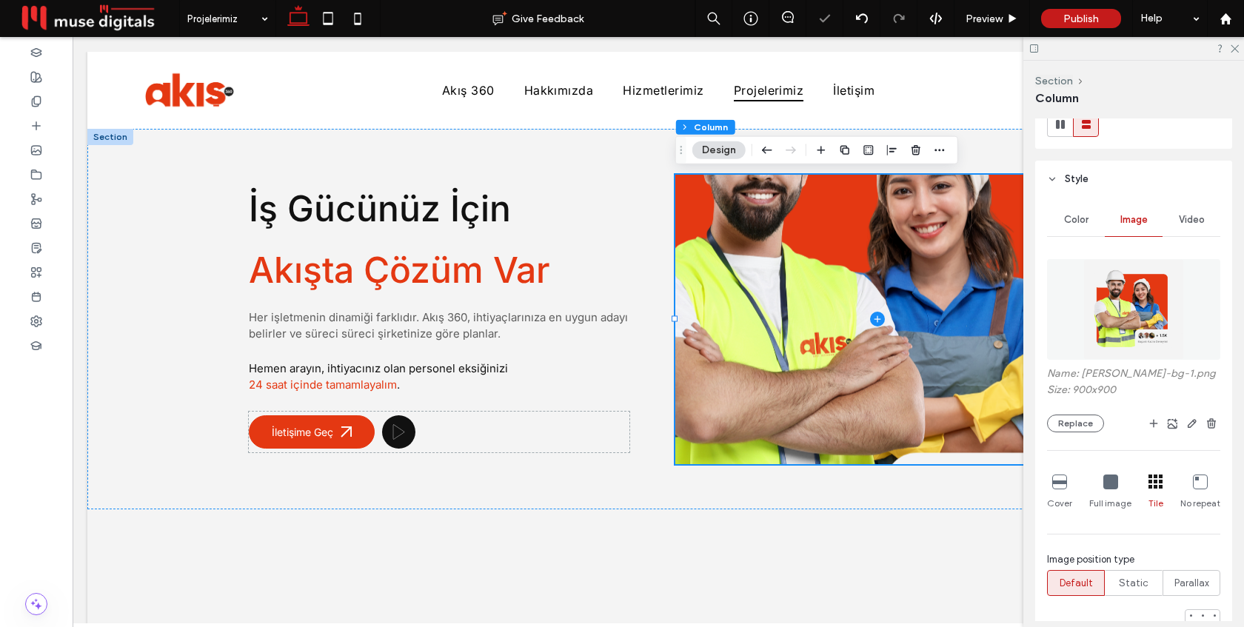
click at [1199, 482] on icon at bounding box center [1200, 482] width 15 height 15
click at [1055, 482] on icon at bounding box center [1059, 482] width 15 height 15
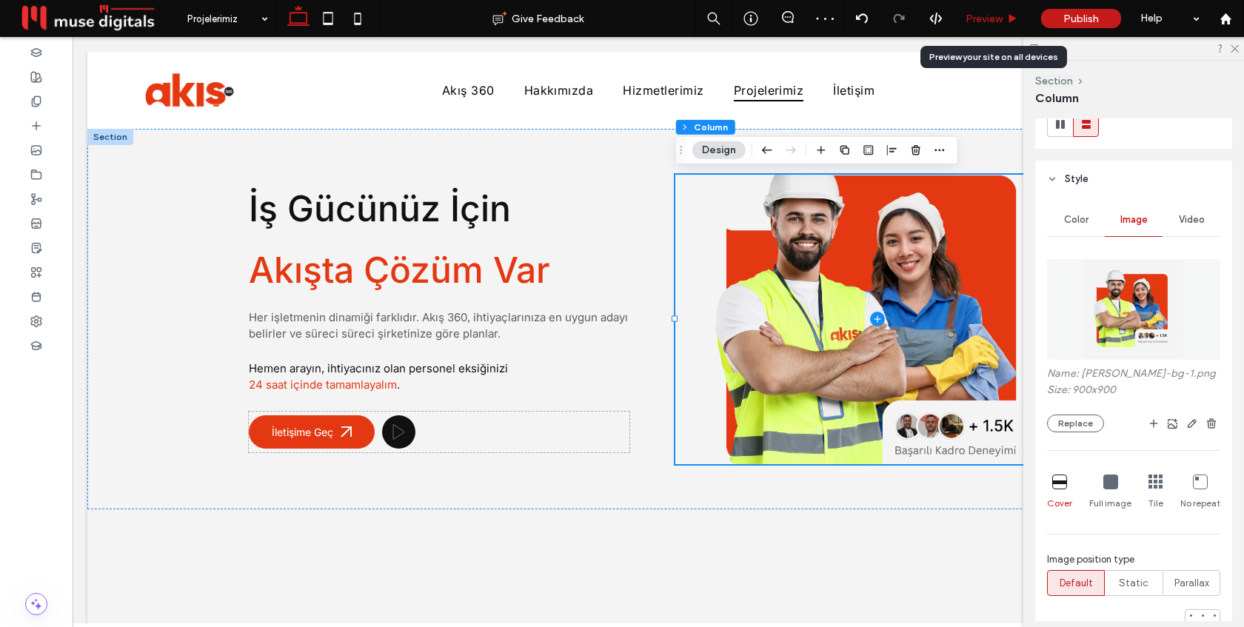
click at [994, 23] on span "Preview" at bounding box center [984, 19] width 37 height 13
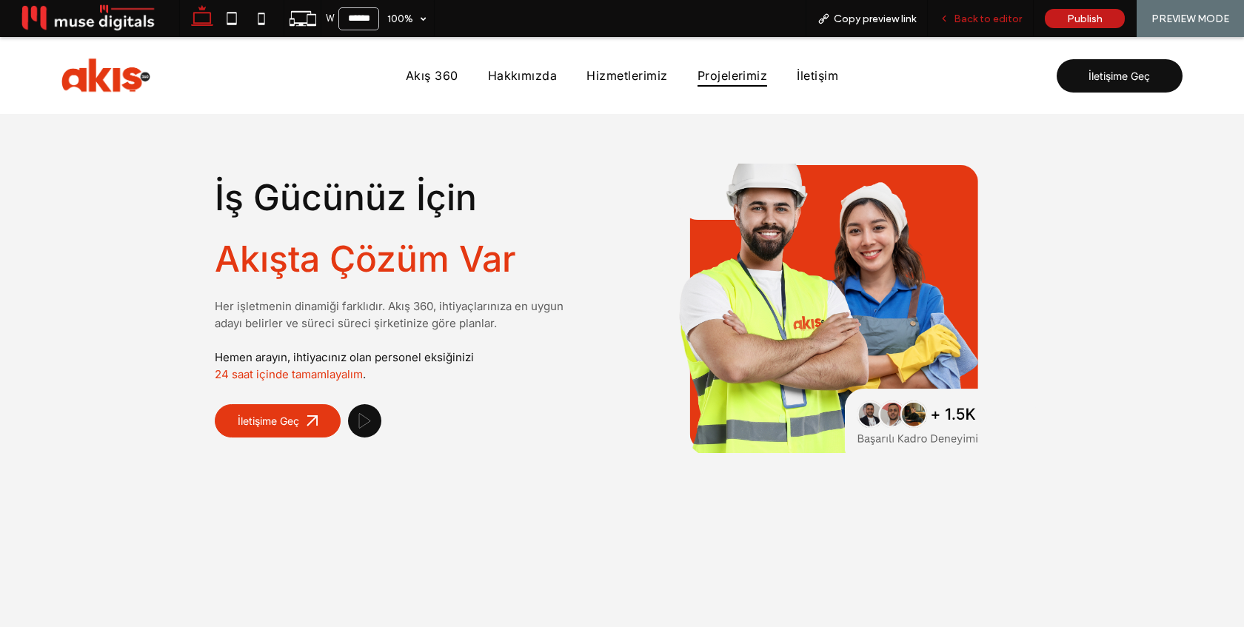
click at [992, 13] on span "Back to editor" at bounding box center [988, 19] width 68 height 13
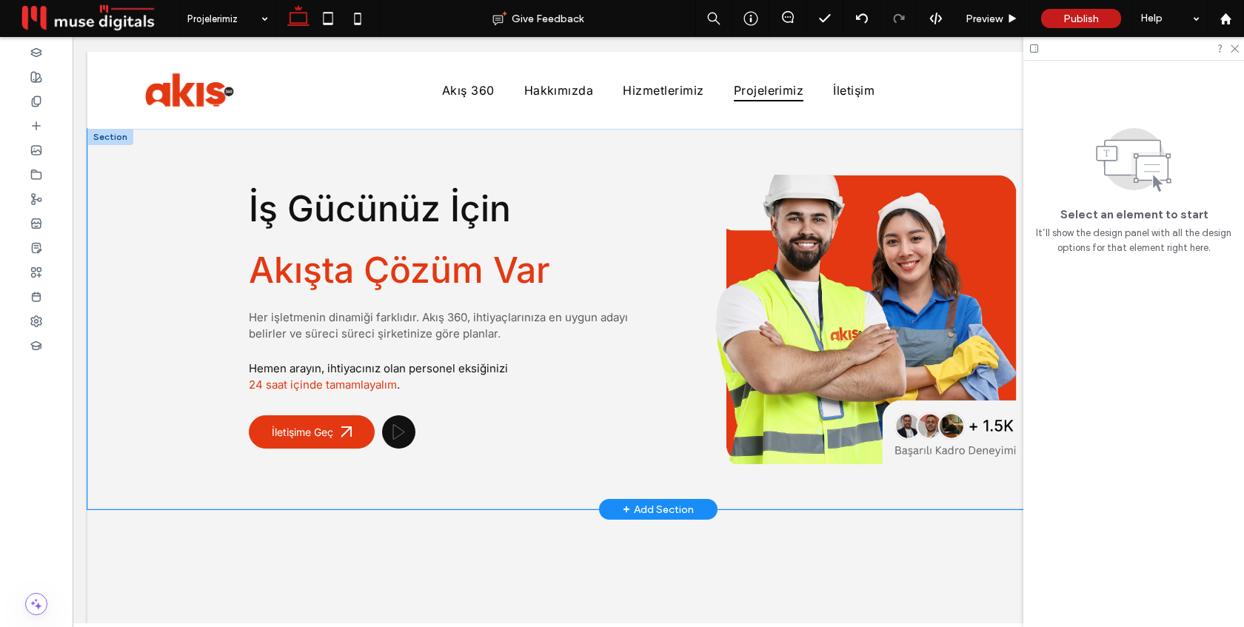
click at [661, 261] on div "İş Gücünüz İçin Akışta Çözüm Var Her işletmenin dinamiği farklıdır. Akış 360, i…" at bounding box center [658, 319] width 889 height 381
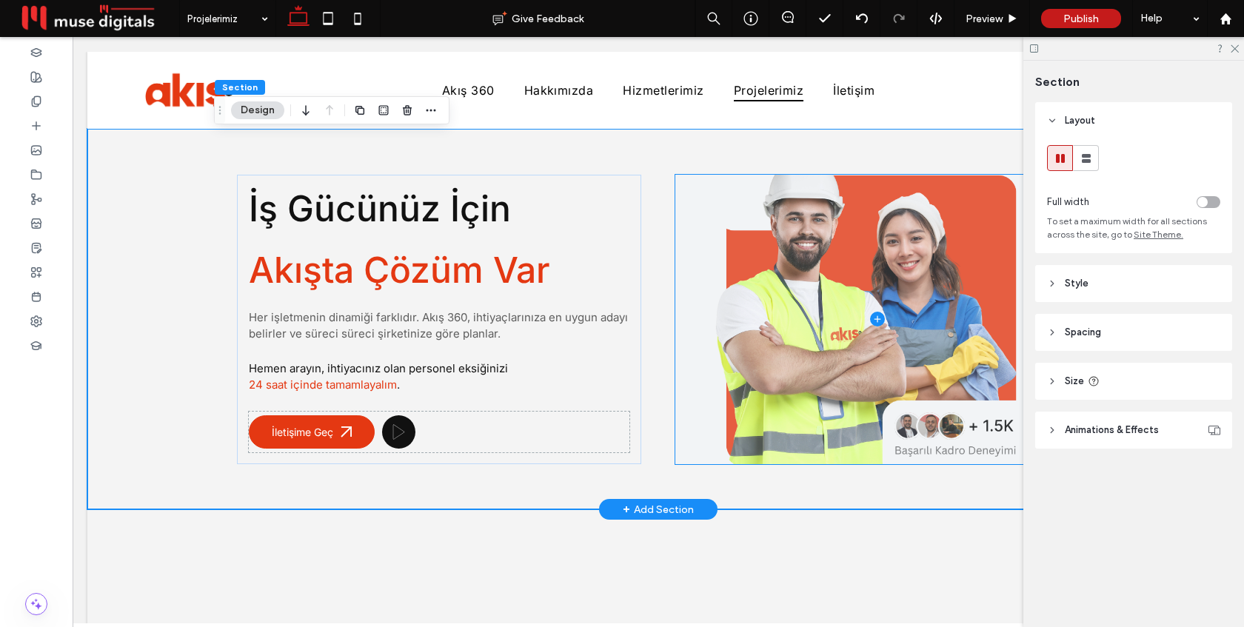
click at [718, 284] on span at bounding box center [877, 320] width 404 height 290
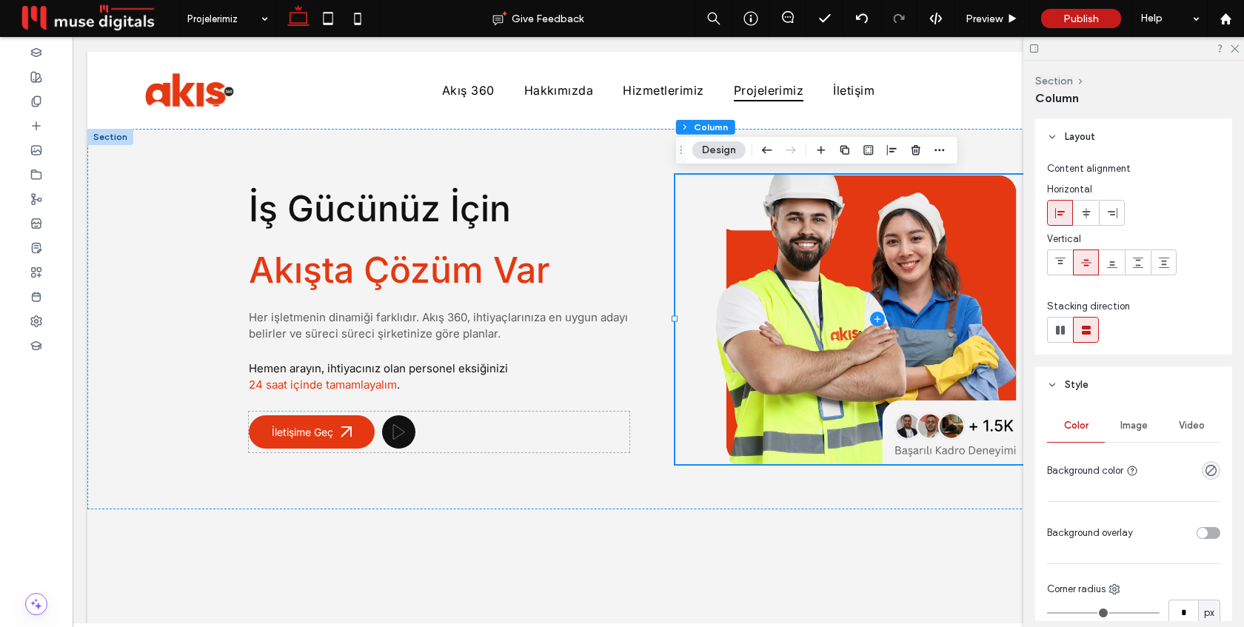
click at [1136, 435] on div "Image" at bounding box center [1134, 425] width 58 height 33
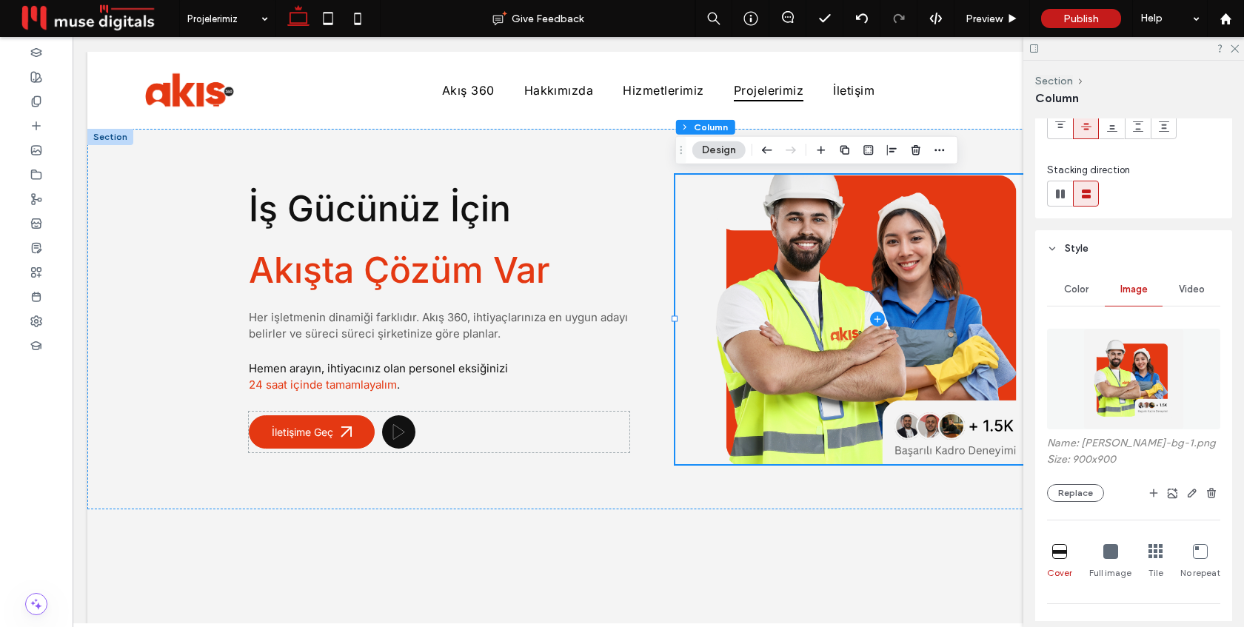
scroll to position [144, 0]
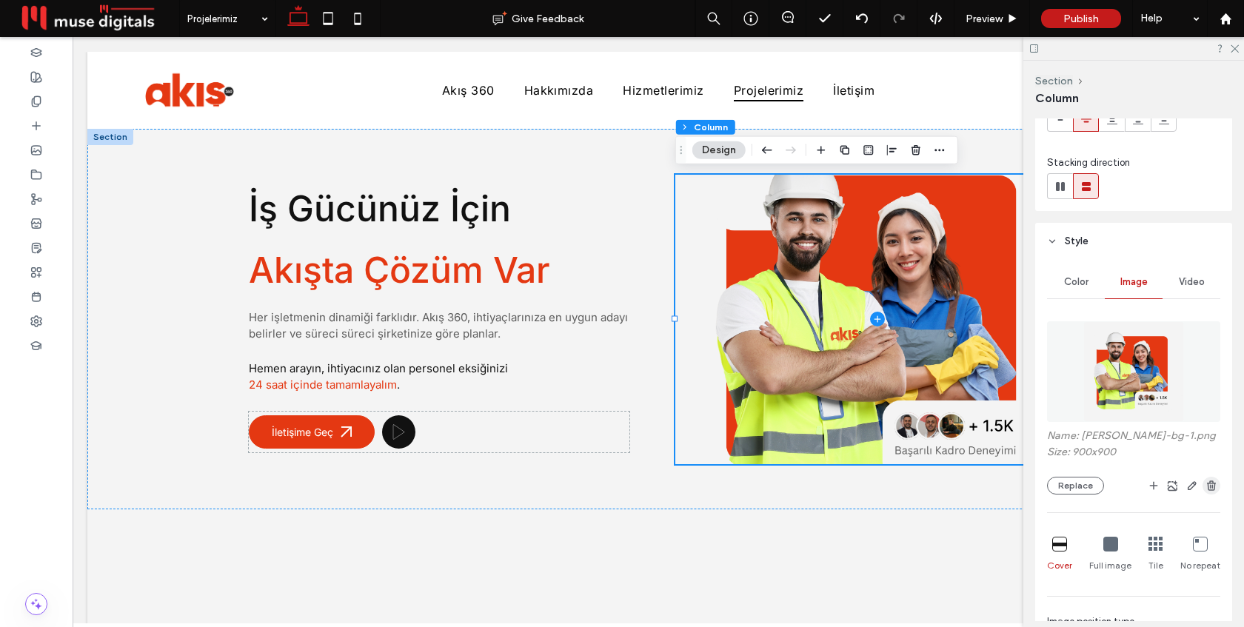
click at [1211, 490] on use "button" at bounding box center [1211, 486] width 9 height 10
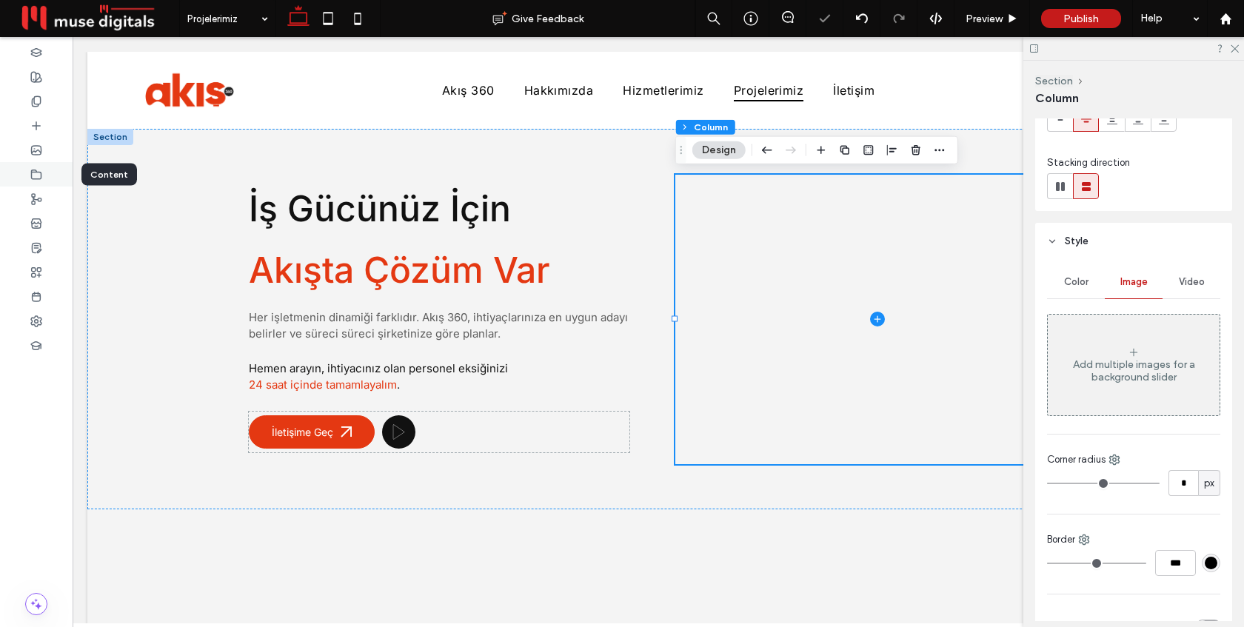
click at [27, 170] on div at bounding box center [36, 174] width 73 height 24
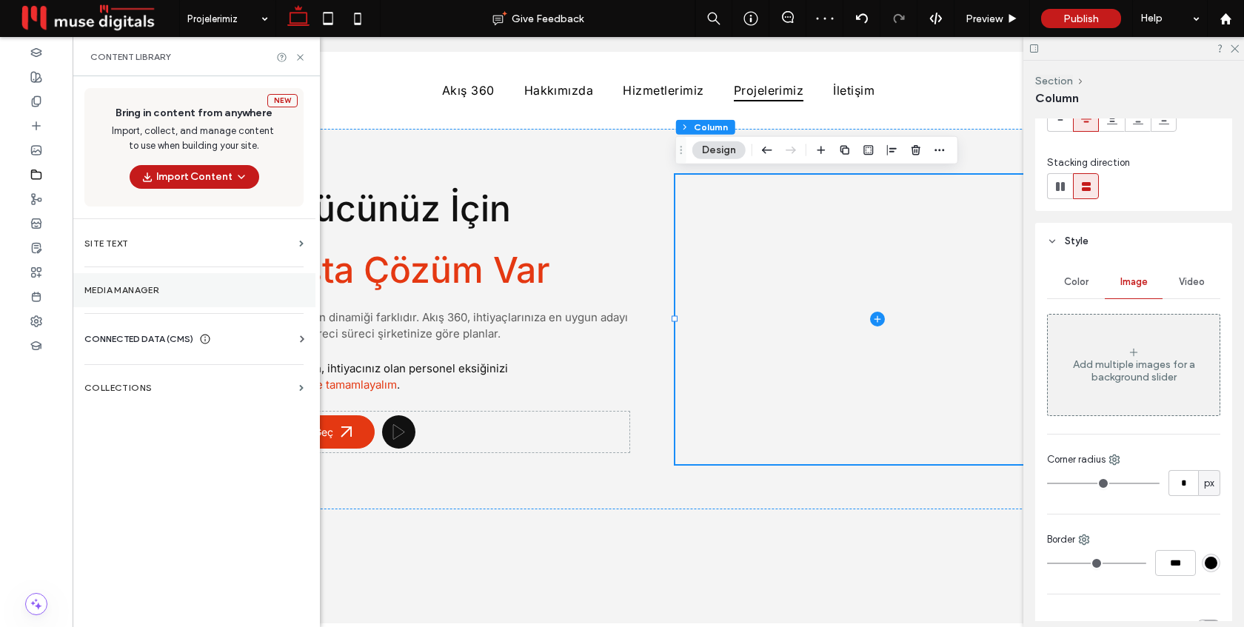
click at [120, 298] on section "Media Manager" at bounding box center [194, 290] width 243 height 34
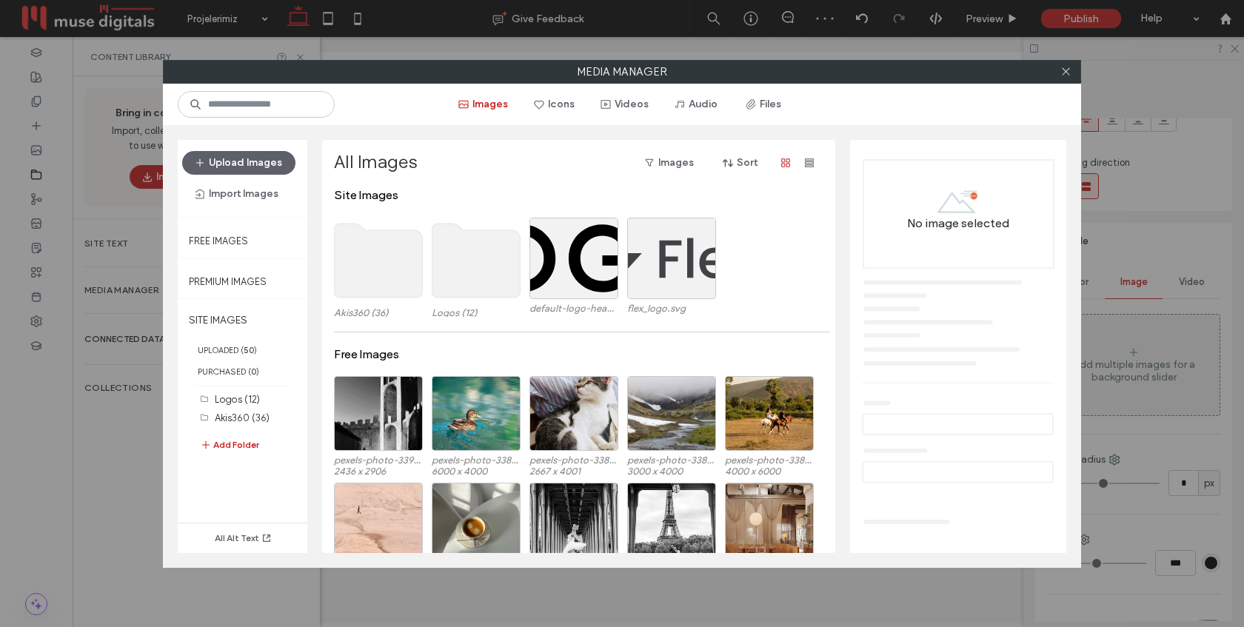
click at [364, 251] on use at bounding box center [379, 261] width 88 height 74
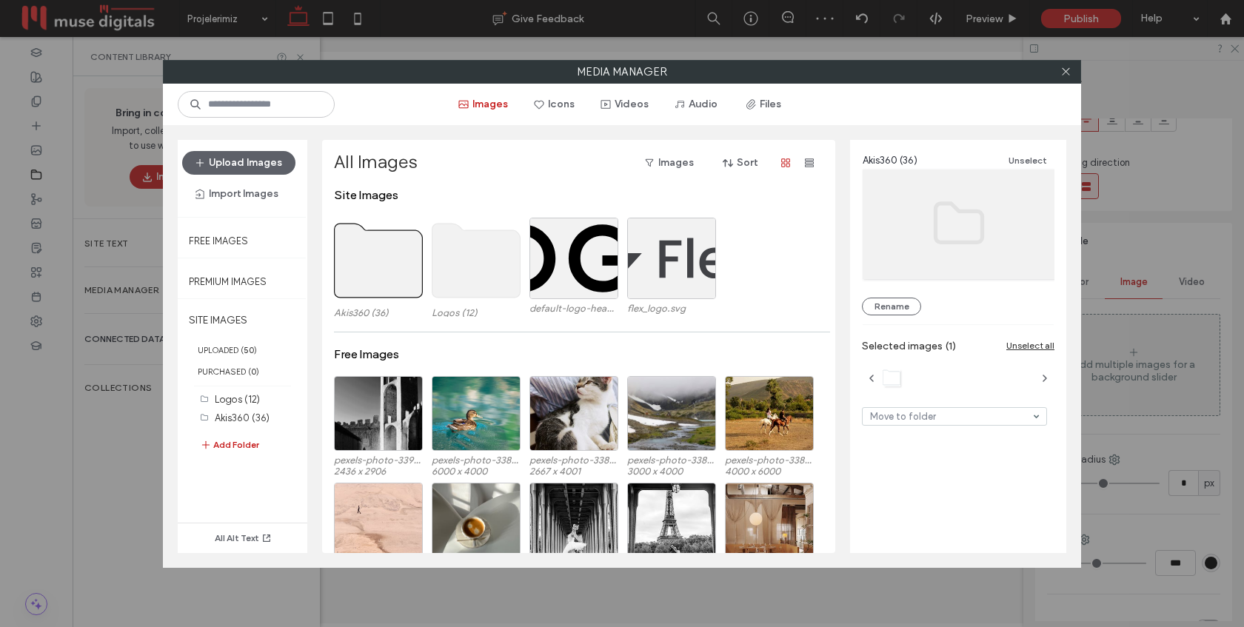
click at [364, 251] on use at bounding box center [379, 261] width 88 height 74
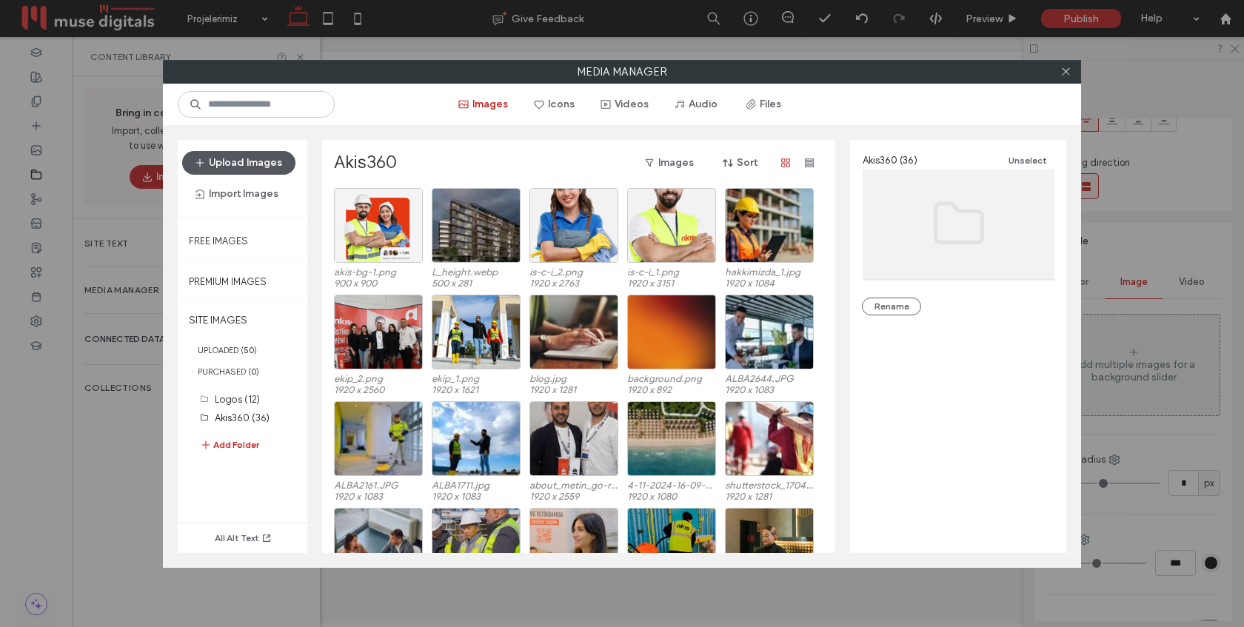
click at [257, 170] on button "Upload Images" at bounding box center [238, 163] width 113 height 24
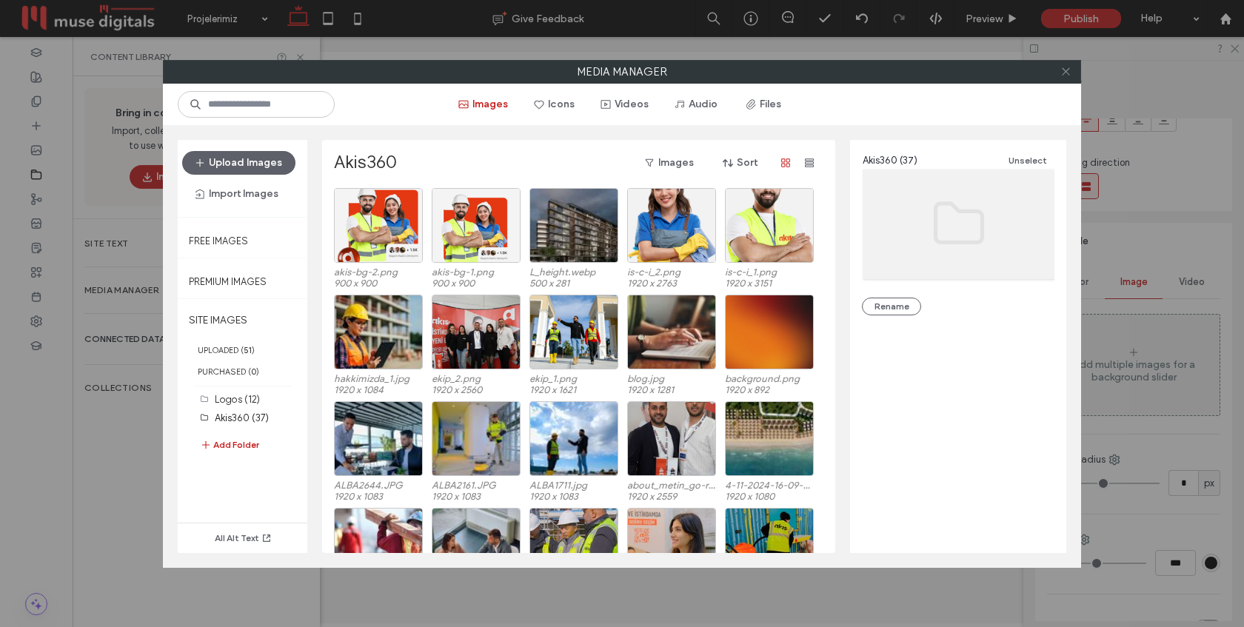
click at [1063, 74] on icon at bounding box center [1065, 71] width 11 height 11
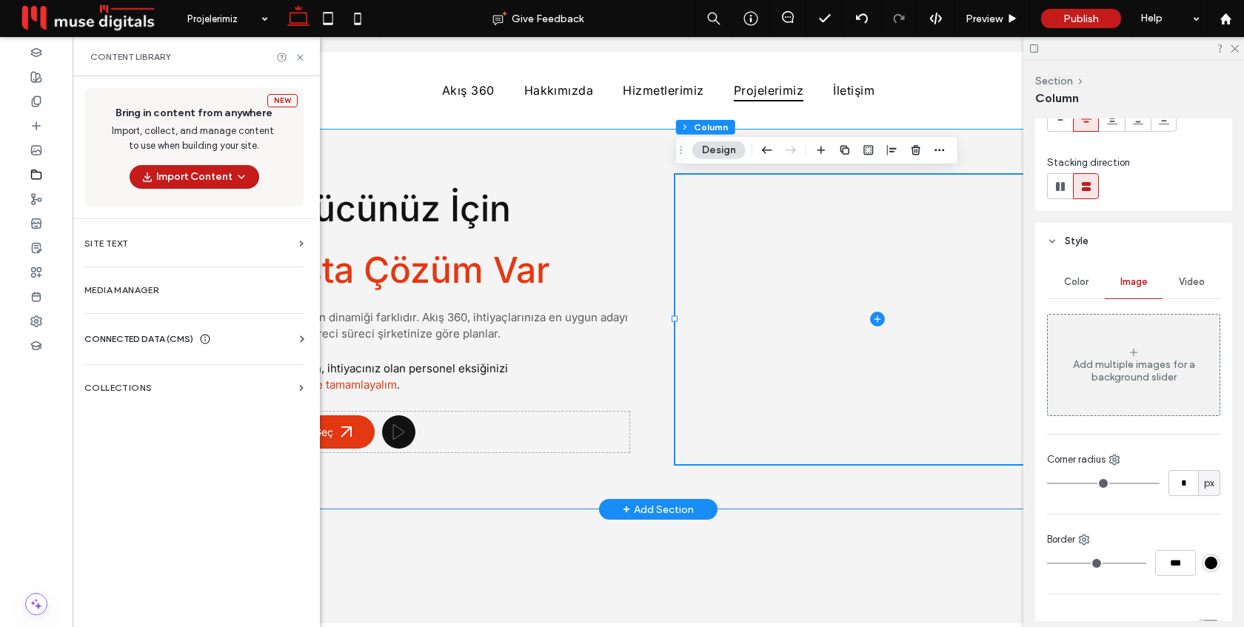
click at [653, 248] on div "İş Gücünüz İçin Akışta Çözüm Var Her işletmenin dinamiği farklıdır. Akış 360, i…" at bounding box center [658, 319] width 889 height 381
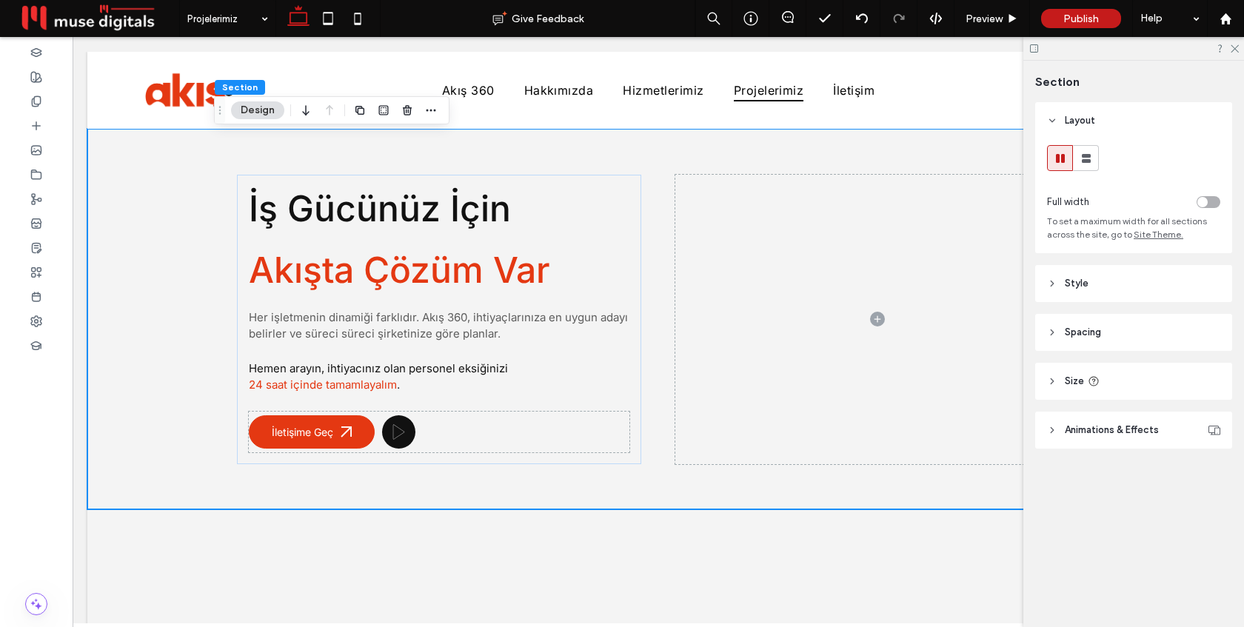
click at [1110, 327] on header "Spacing" at bounding box center [1133, 332] width 197 height 37
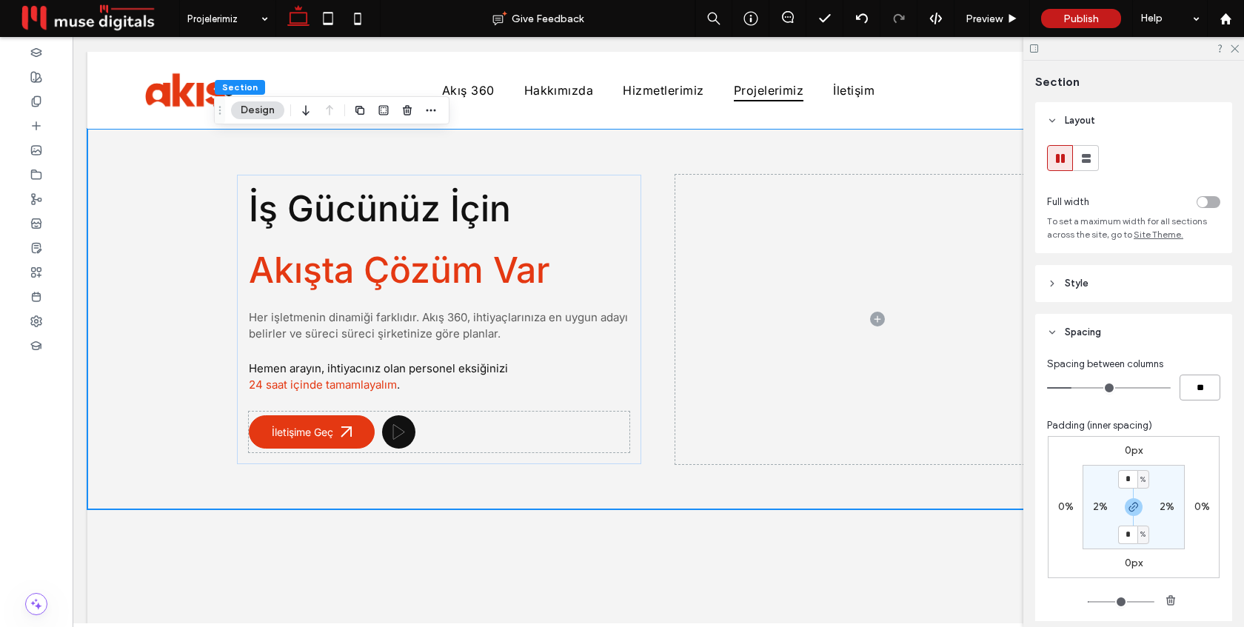
click at [1194, 383] on input "**" at bounding box center [1200, 388] width 41 height 26
type input "*"
type input "**"
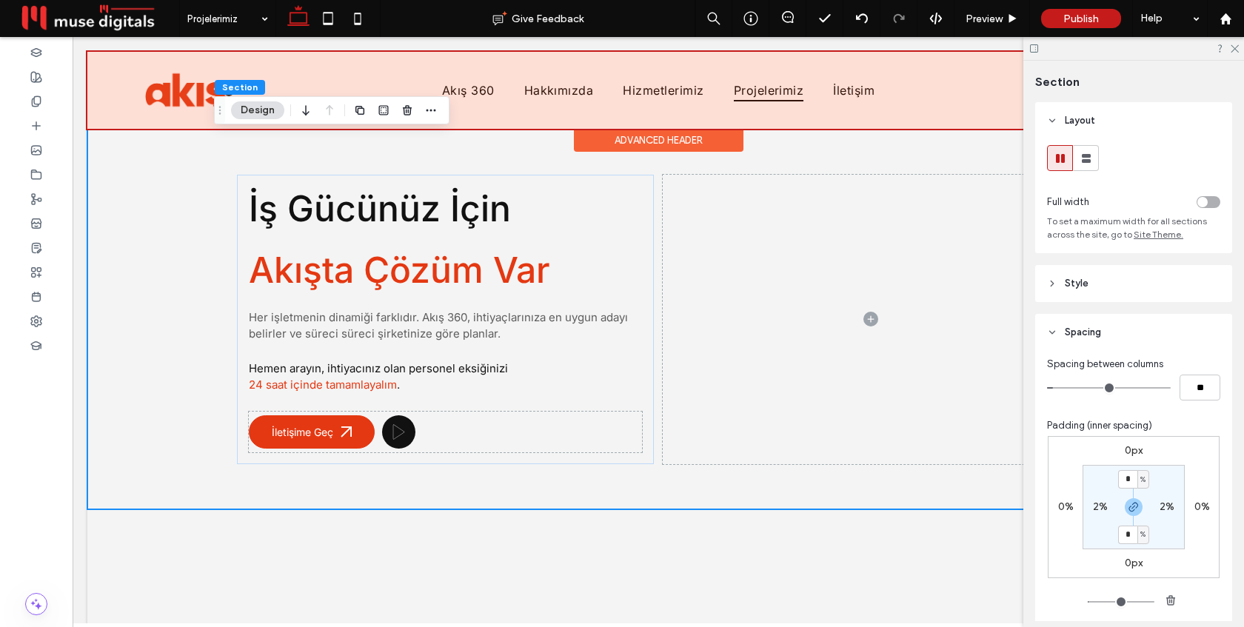
click at [574, 145] on div "Advanced Header" at bounding box center [659, 140] width 170 height 23
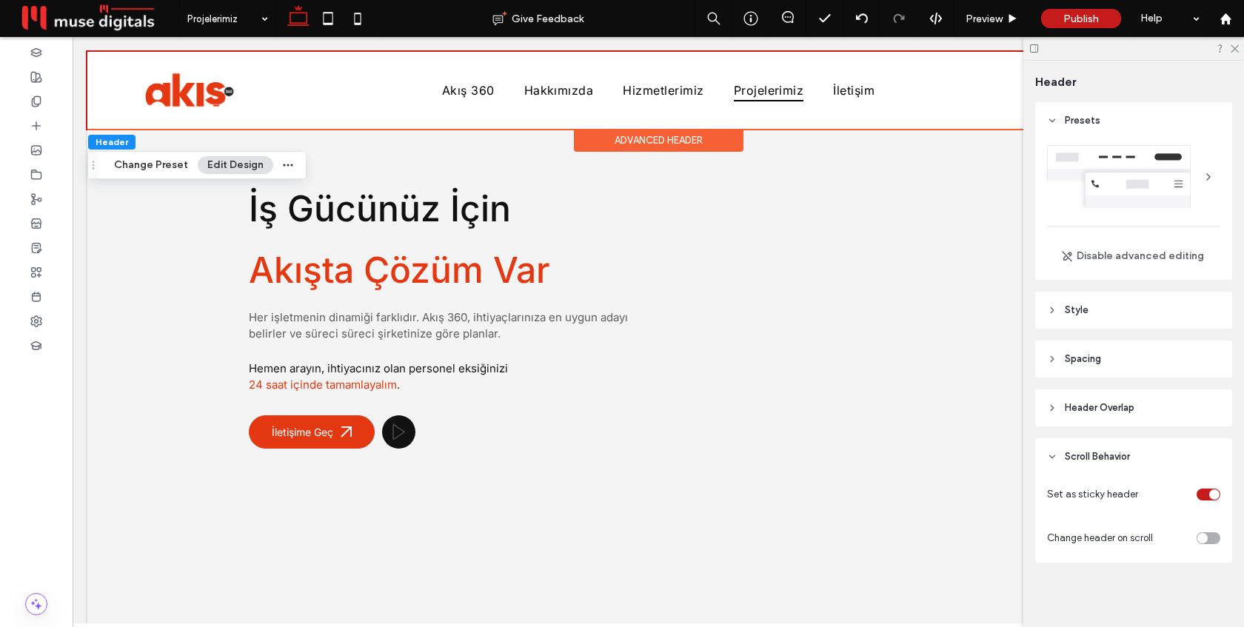
click at [1092, 364] on span "Spacing" at bounding box center [1083, 359] width 36 height 15
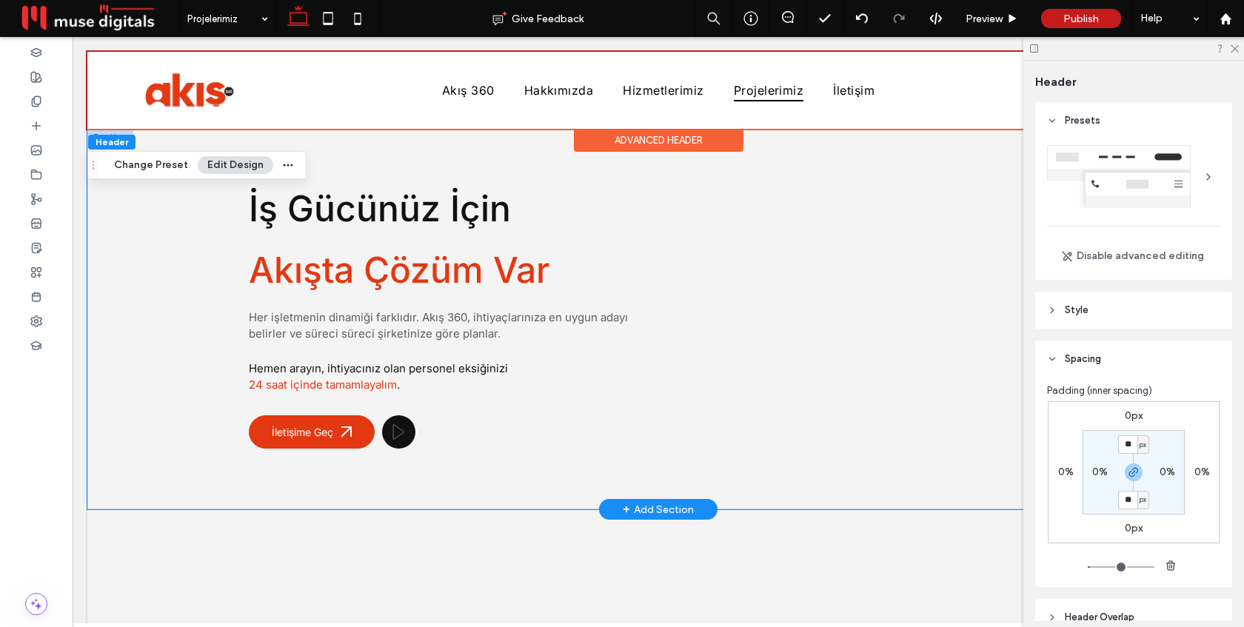
click at [656, 172] on div "İş Gücünüz İçin Akışta Çözüm Var Her işletmenin dinamiği farklıdır. Akış 360, i…" at bounding box center [658, 319] width 889 height 381
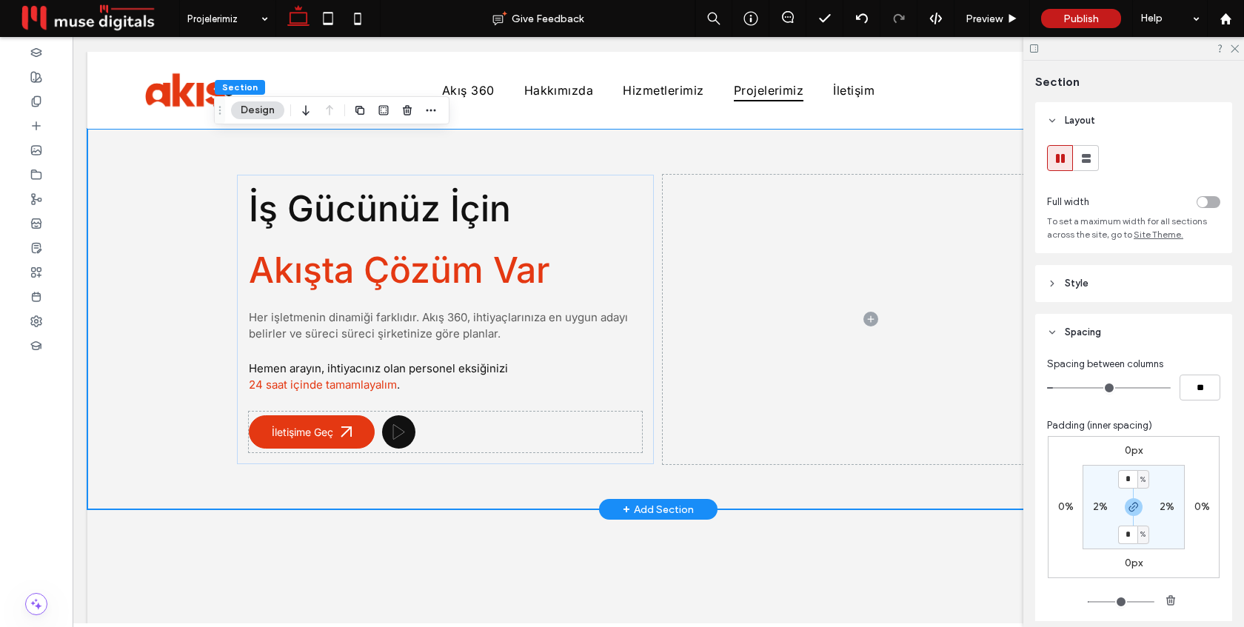
click at [656, 161] on div "İş Gücünüz İçin Akışta Çözüm Var Her işletmenin dinamiği farklıdır. Akış 360, i…" at bounding box center [658, 319] width 889 height 381
click at [1169, 509] on label "2%" at bounding box center [1167, 507] width 15 height 13
type input "*"
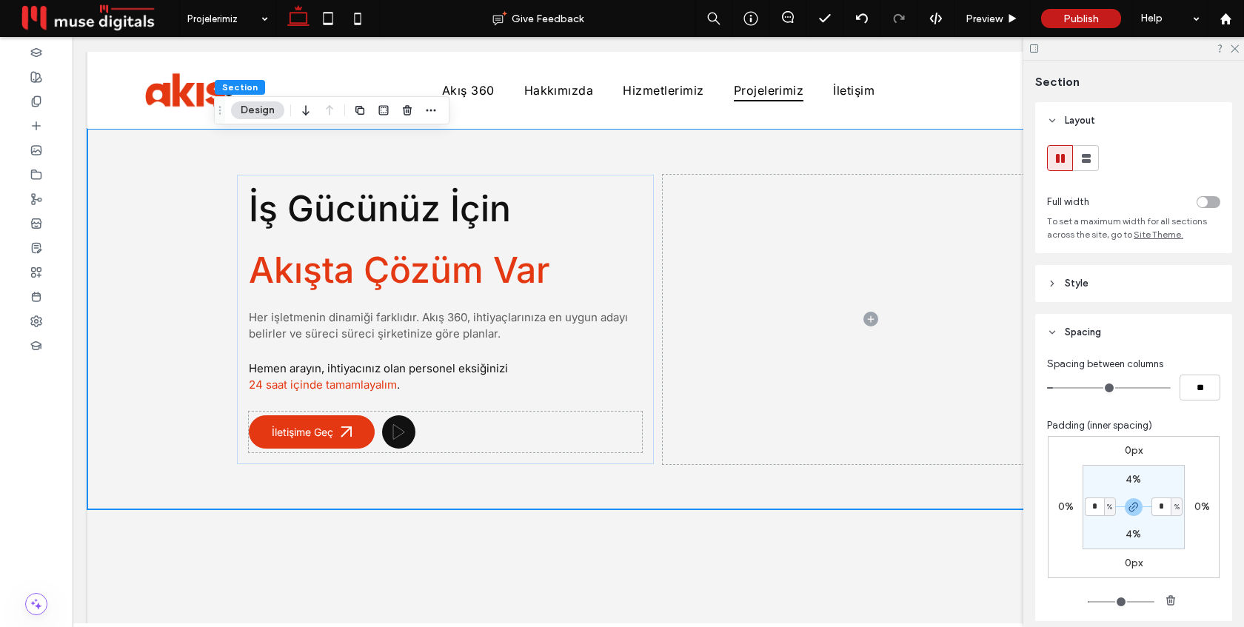
type input "*"
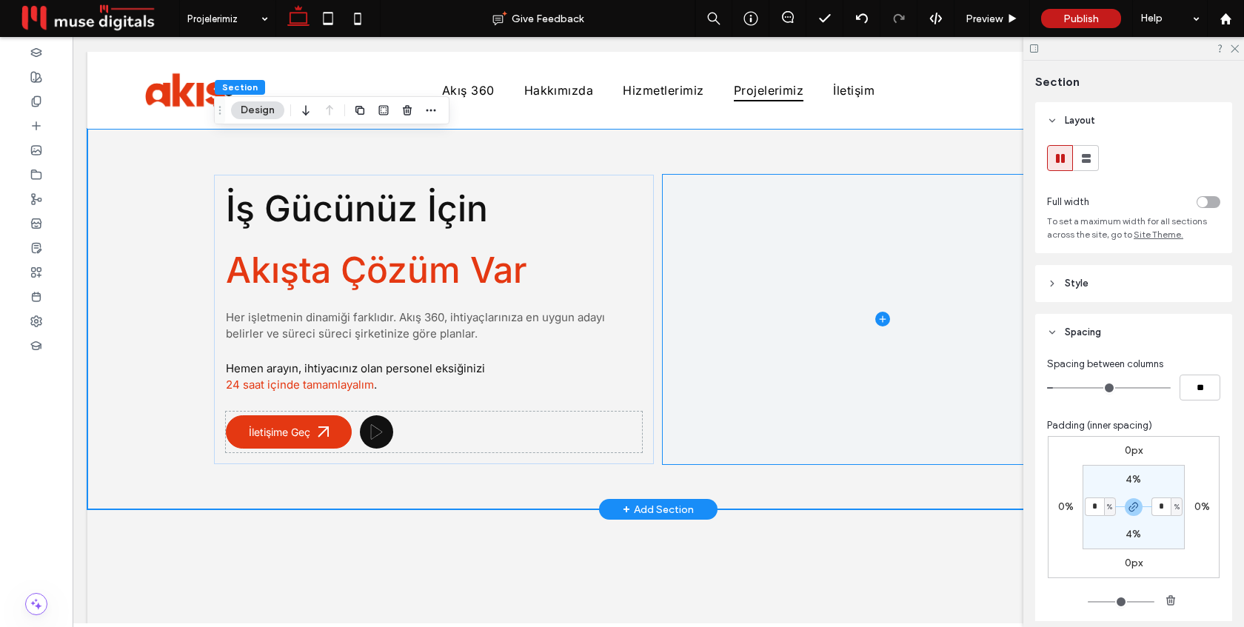
click at [739, 250] on span at bounding box center [883, 320] width 440 height 290
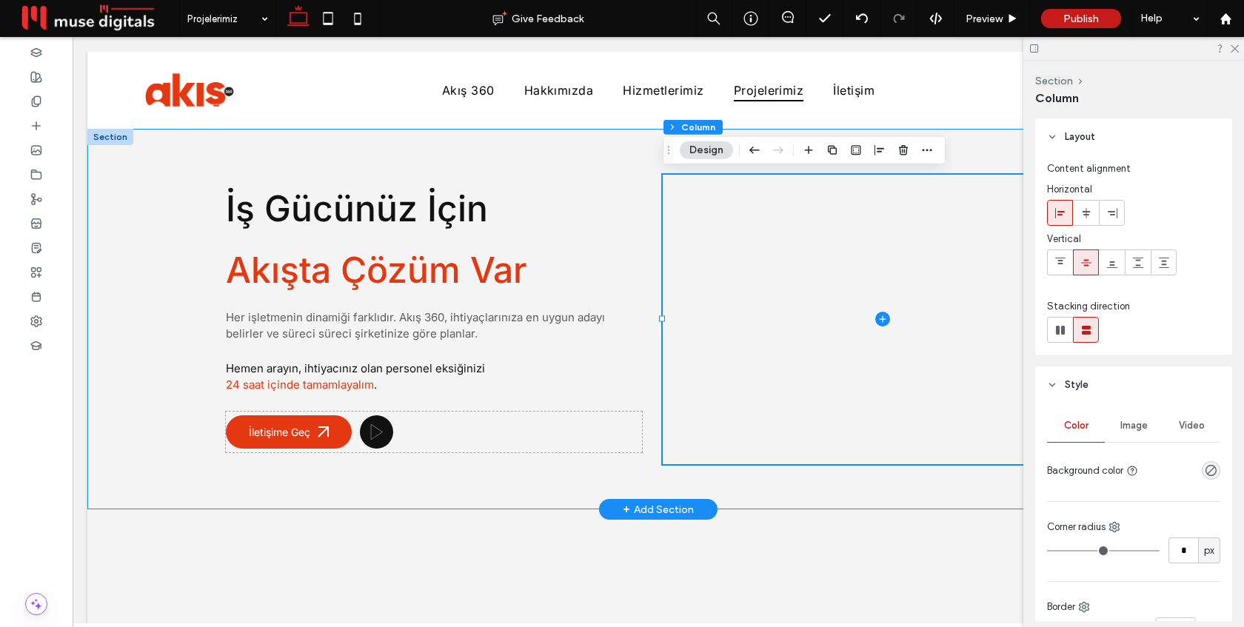
click at [160, 238] on div "İş Gücünüz İçin Akışta Çözüm Var Her işletmenin dinamiği farklıdır. Akış 360, i…" at bounding box center [658, 319] width 1142 height 381
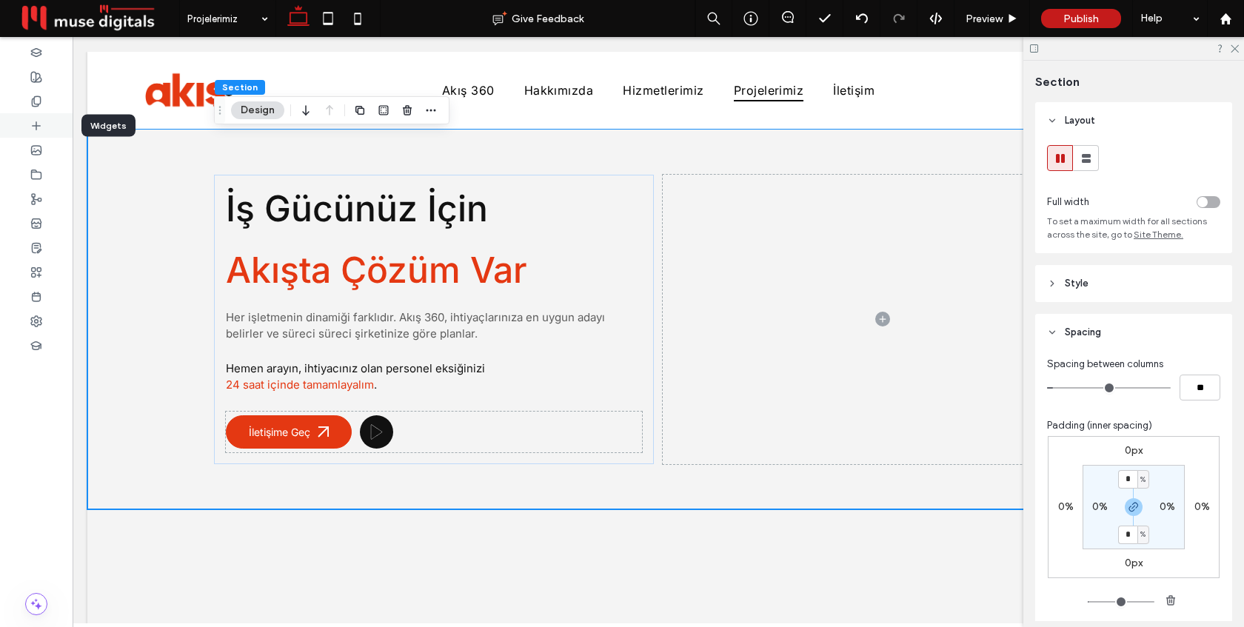
click at [36, 127] on use at bounding box center [36, 124] width 7 height 7
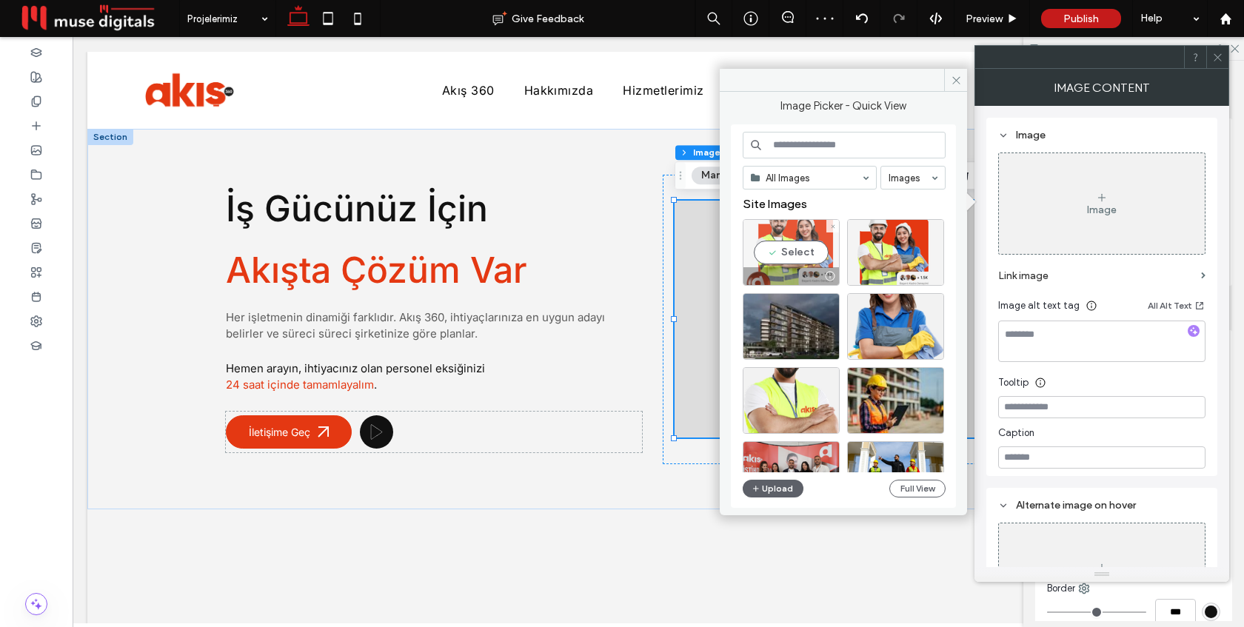
click at [775, 271] on div at bounding box center [791, 276] width 96 height 18
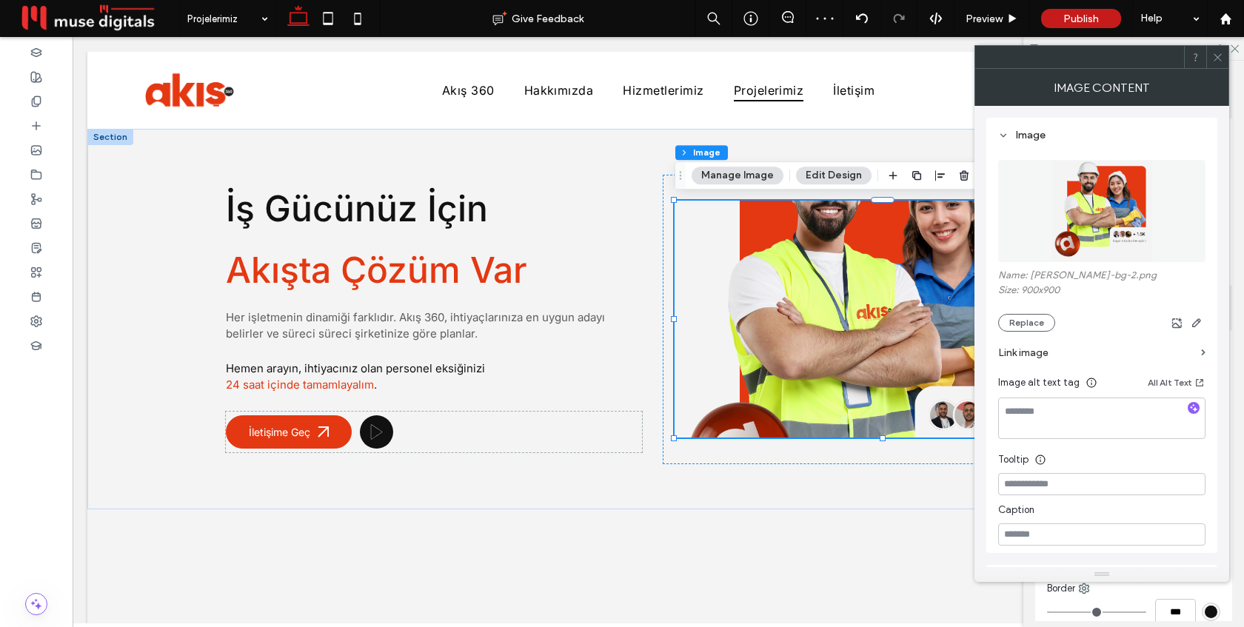
click at [1213, 52] on icon at bounding box center [1217, 57] width 11 height 11
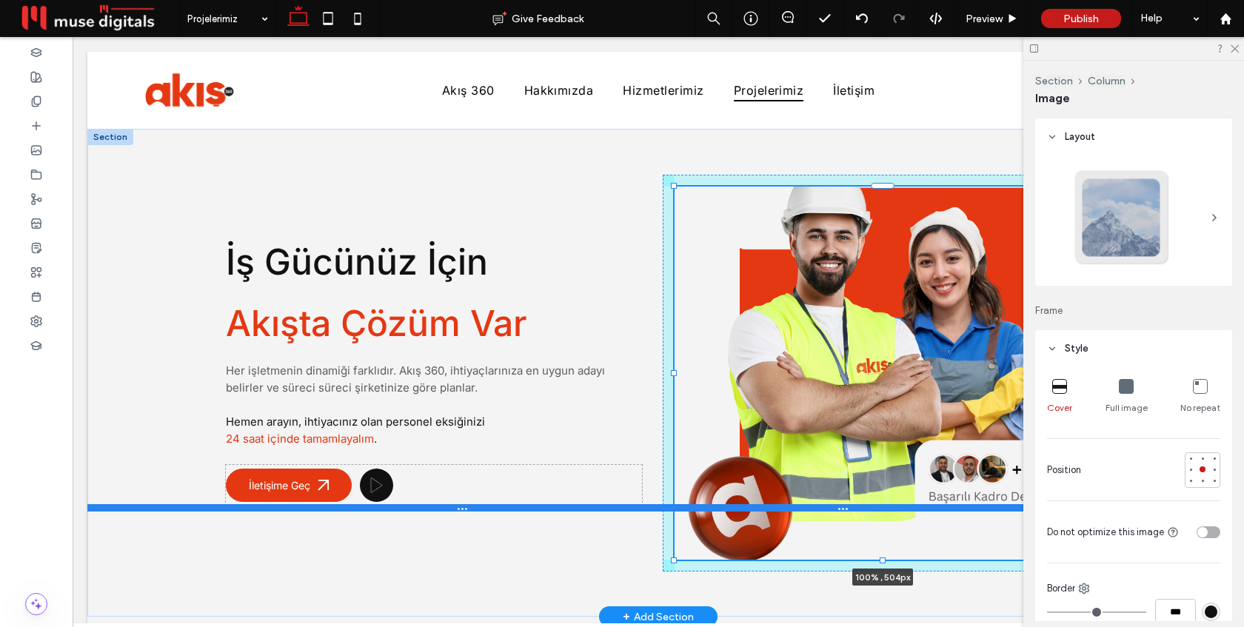
drag, startPoint x: 883, startPoint y: 438, endPoint x: 886, endPoint y: 507, distance: 68.2
click at [886, 507] on div "İş Gücünüz İçin Akışta Çözüm Var Her işletmenin dinamiği farklıdır. Akış 360, i…" at bounding box center [658, 373] width 1142 height 488
type input "***"
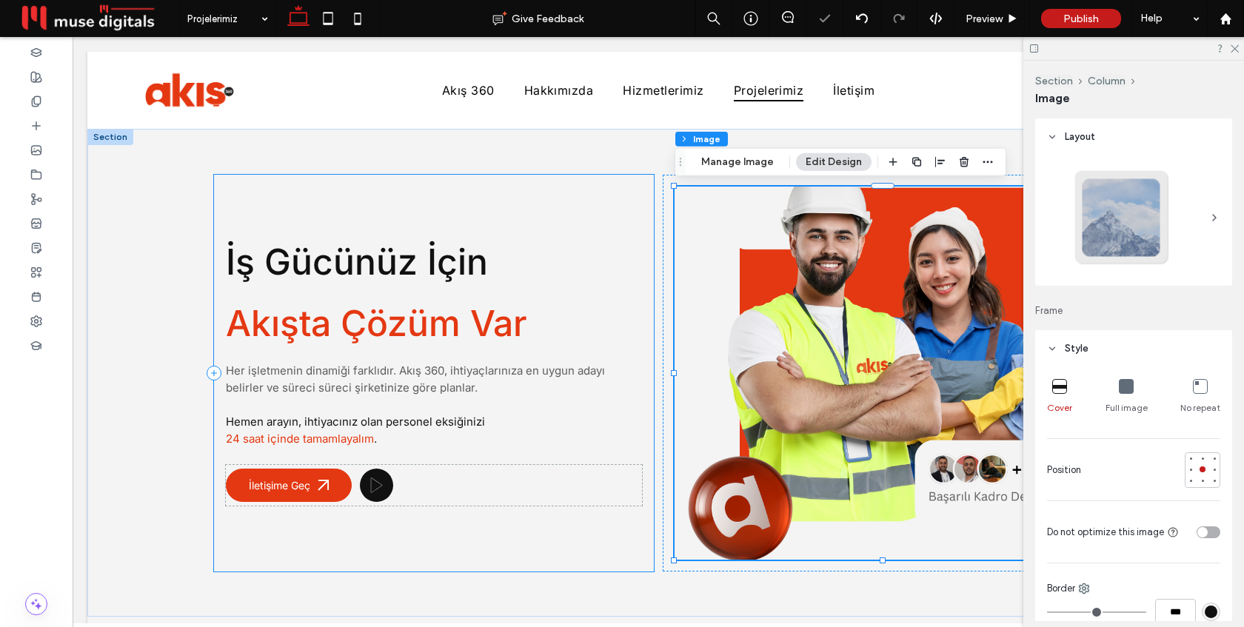
click at [652, 387] on div "İş Gücünüz İçin Akışta Çözüm Var Her işletmenin dinamiği farklıdır. Akış 360, i…" at bounding box center [434, 373] width 440 height 397
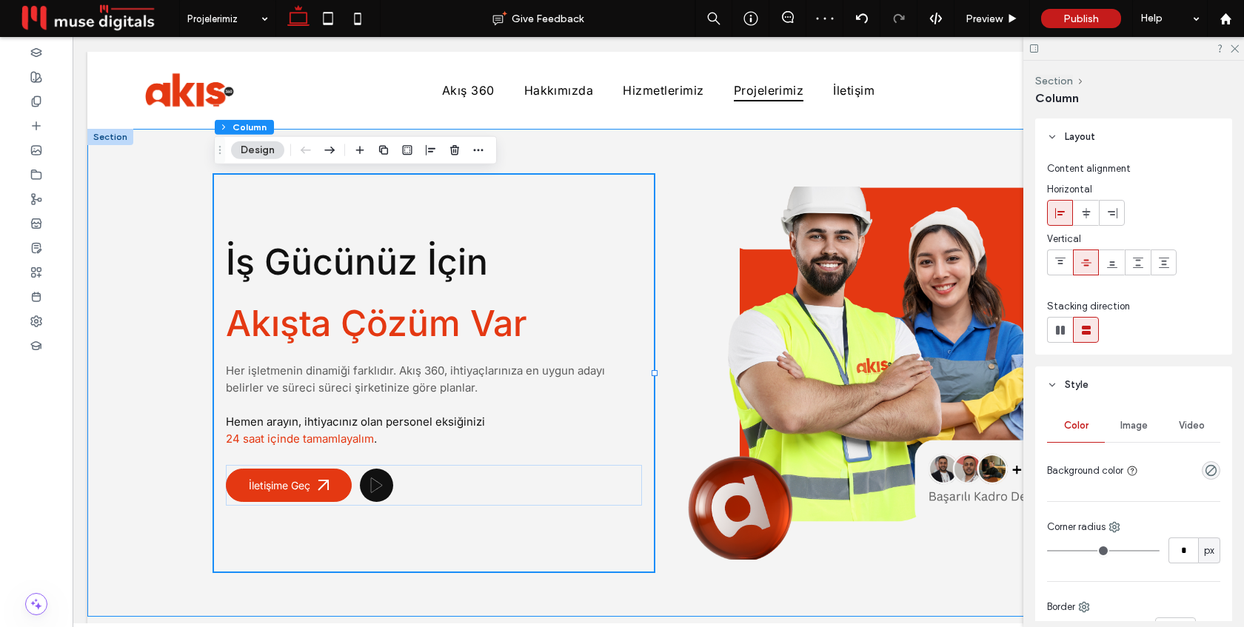
click at [658, 388] on div "İş Gücünüz İçin Akışta Çözüm Var Her işletmenin dinamiği farklıdır. Akış 360, i…" at bounding box center [658, 373] width 889 height 488
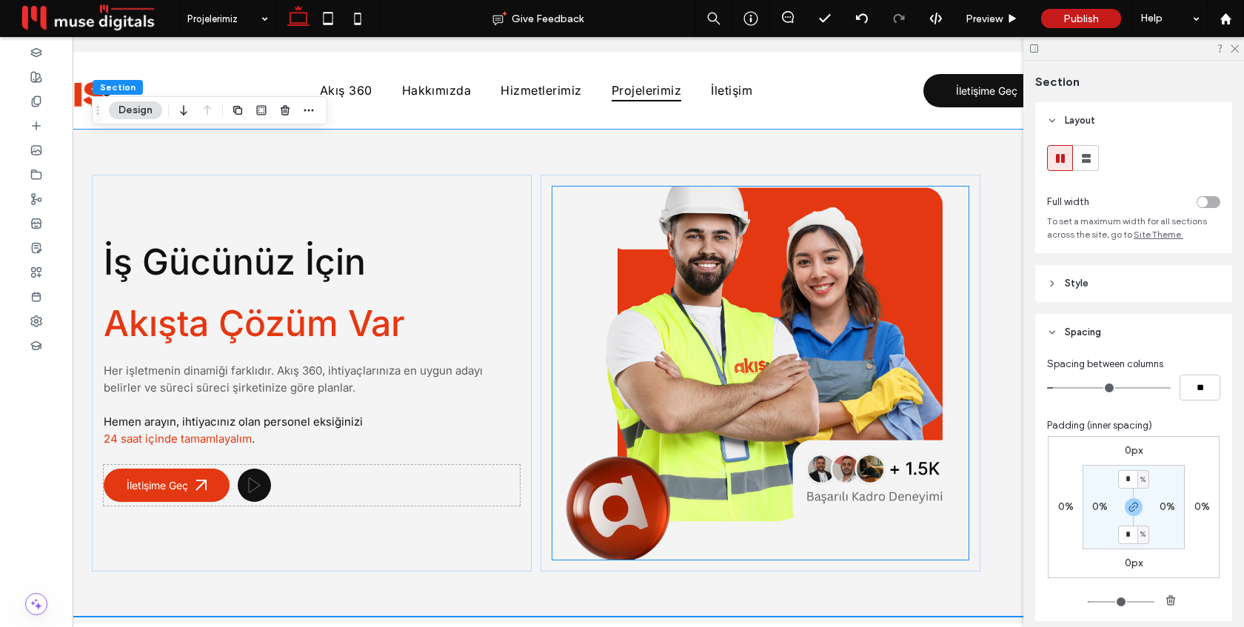
scroll to position [0, 125]
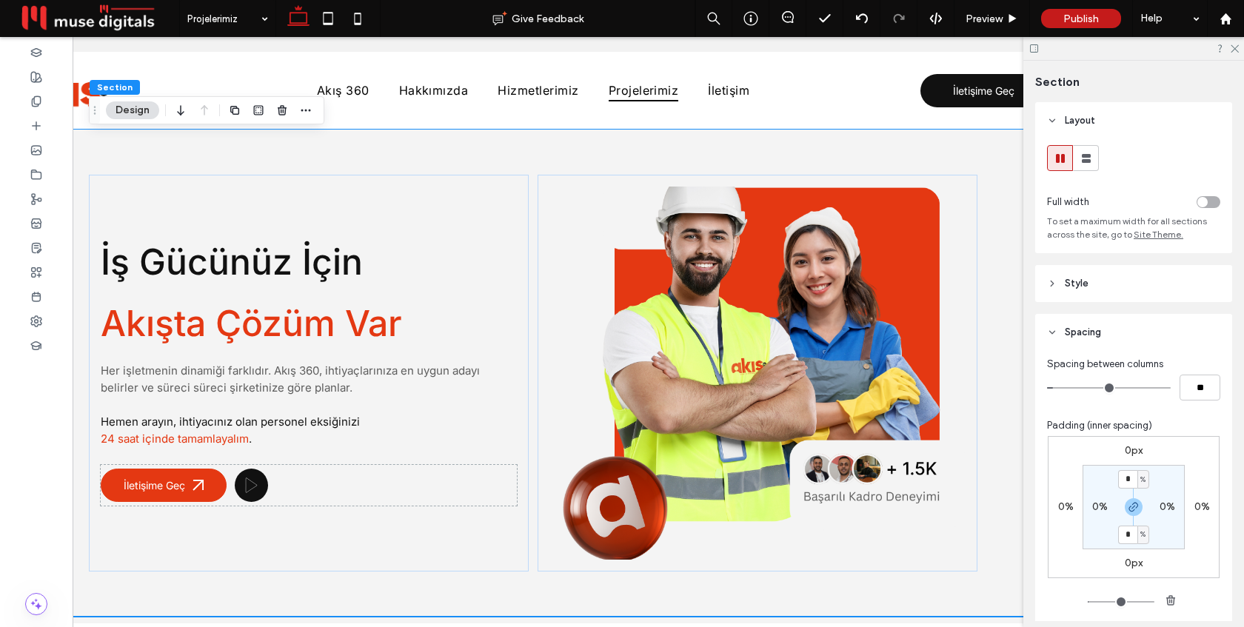
click at [702, 595] on div "İş Gücünüz İçin Akışta Çözüm Var Her işletmenin dinamiği farklıdır. Akış 360, i…" at bounding box center [533, 373] width 889 height 488
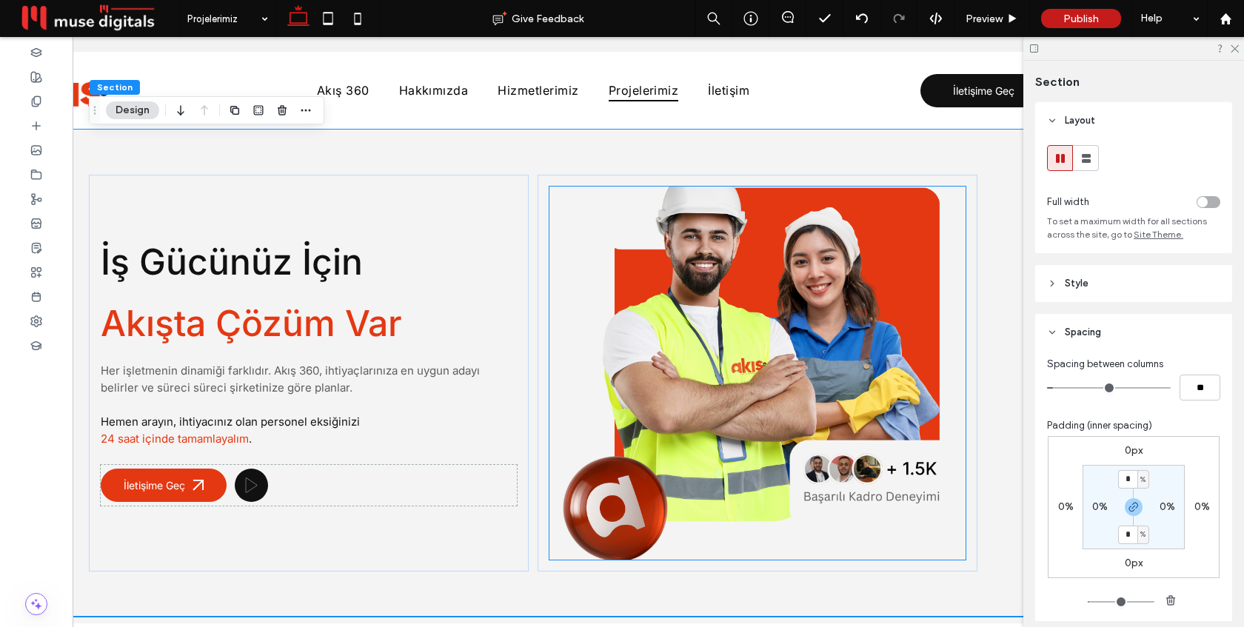
click at [789, 470] on img at bounding box center [757, 373] width 416 height 373
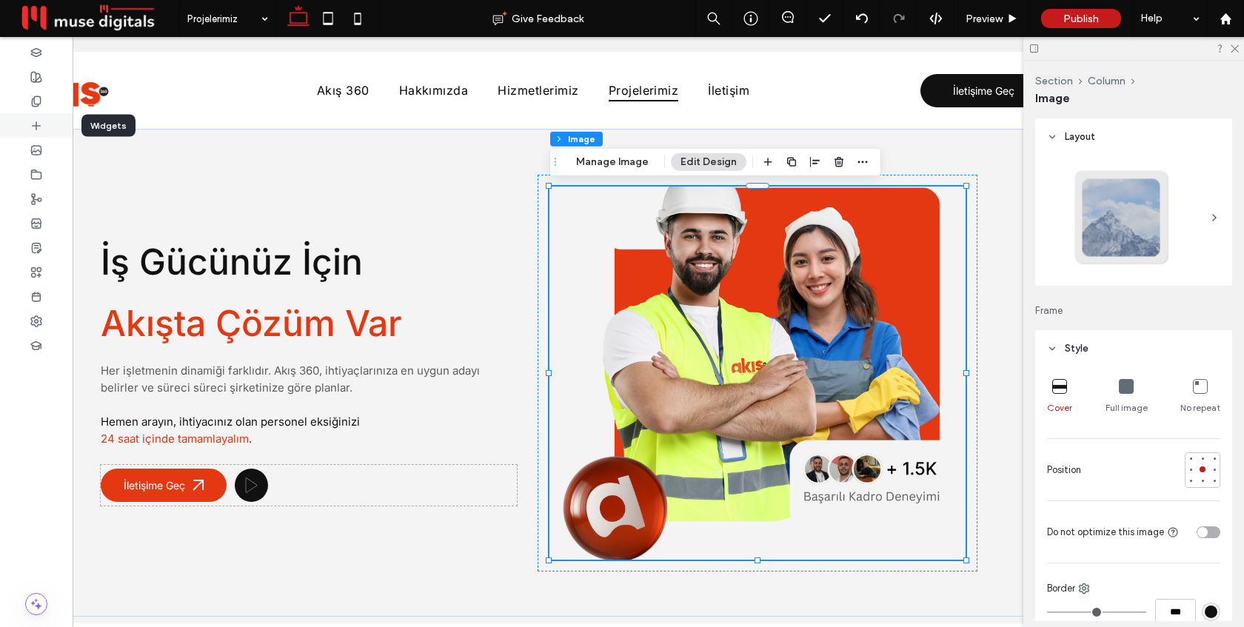
click at [27, 120] on div at bounding box center [36, 125] width 73 height 24
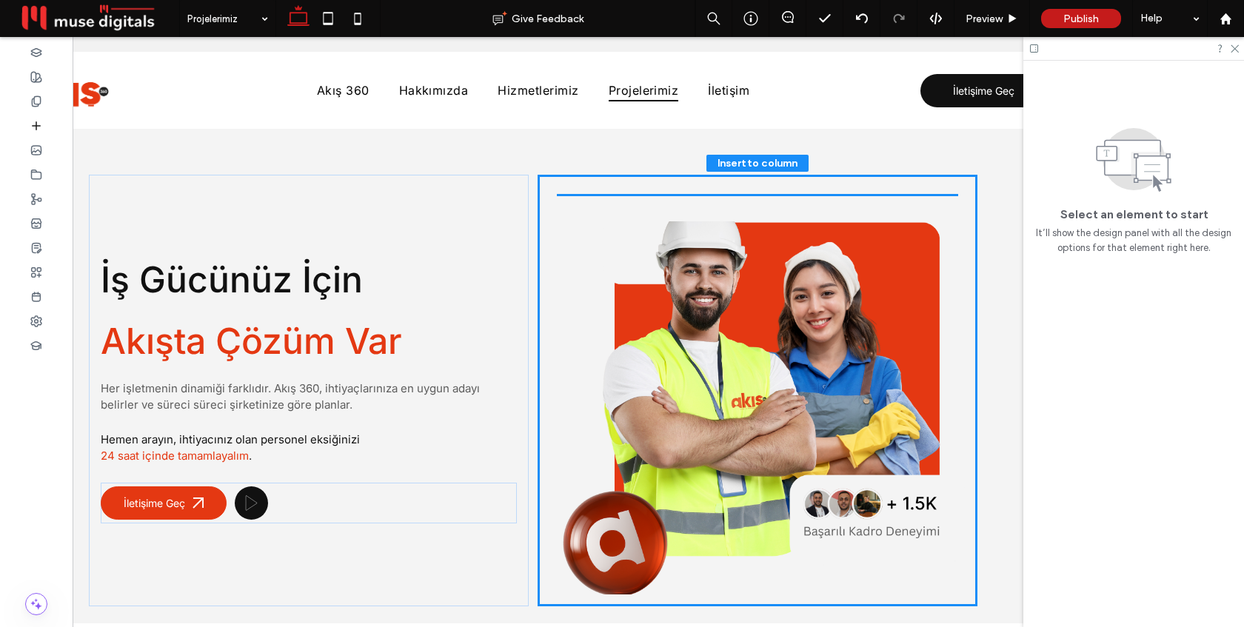
drag, startPoint x: 200, startPoint y: 341, endPoint x: 208, endPoint y: 341, distance: 8.1
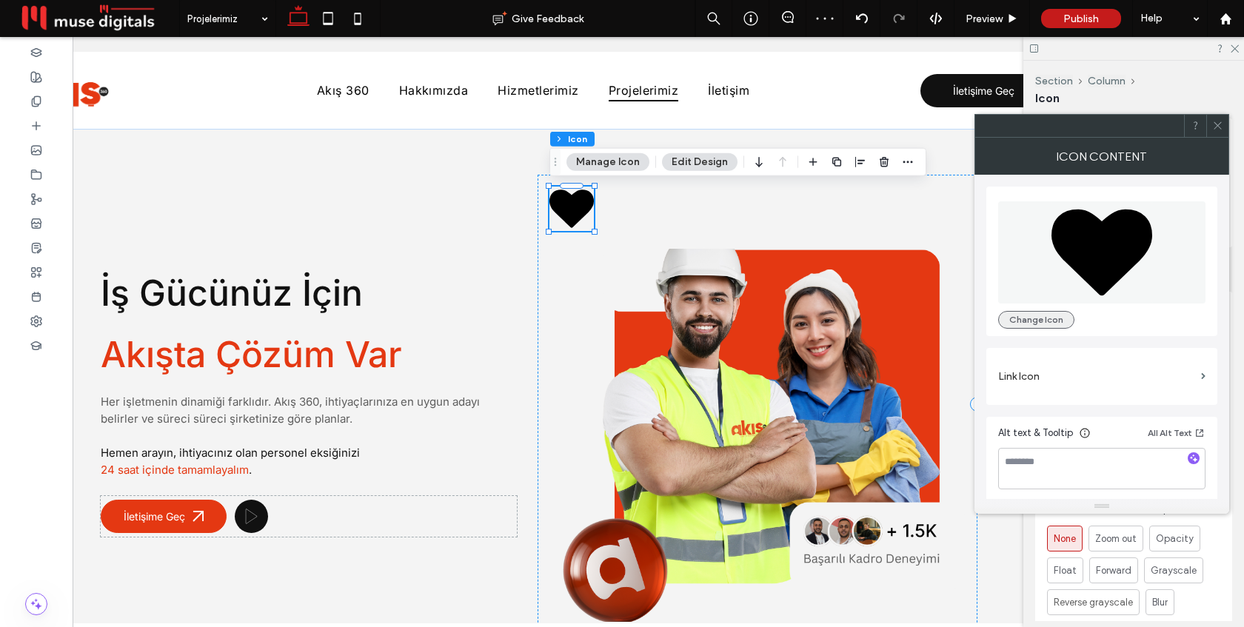
click at [1060, 315] on button "Change Icon" at bounding box center [1036, 320] width 76 height 18
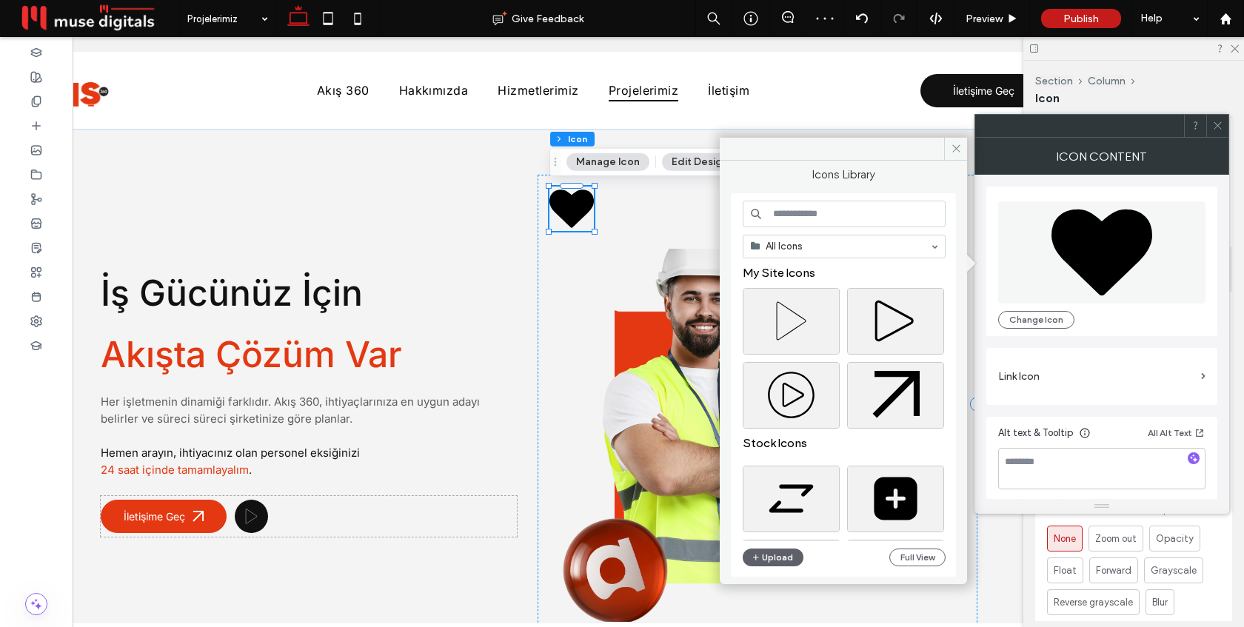
click at [795, 215] on input at bounding box center [844, 214] width 203 height 27
type input "*******"
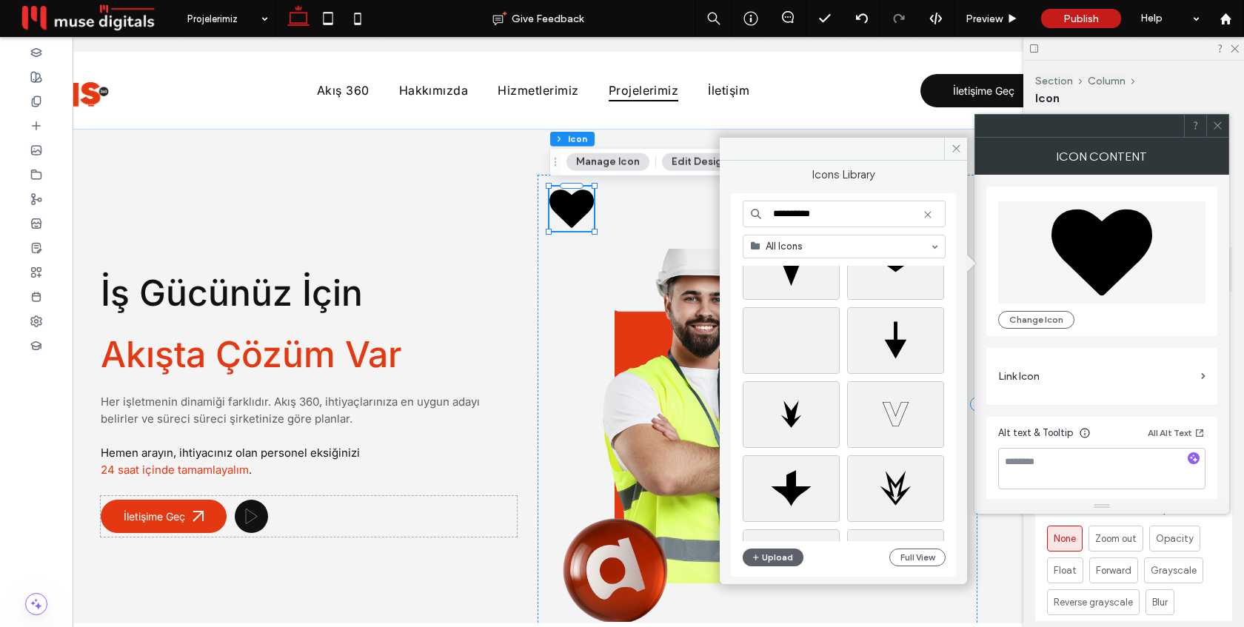
scroll to position [799, 0]
type input "**********"
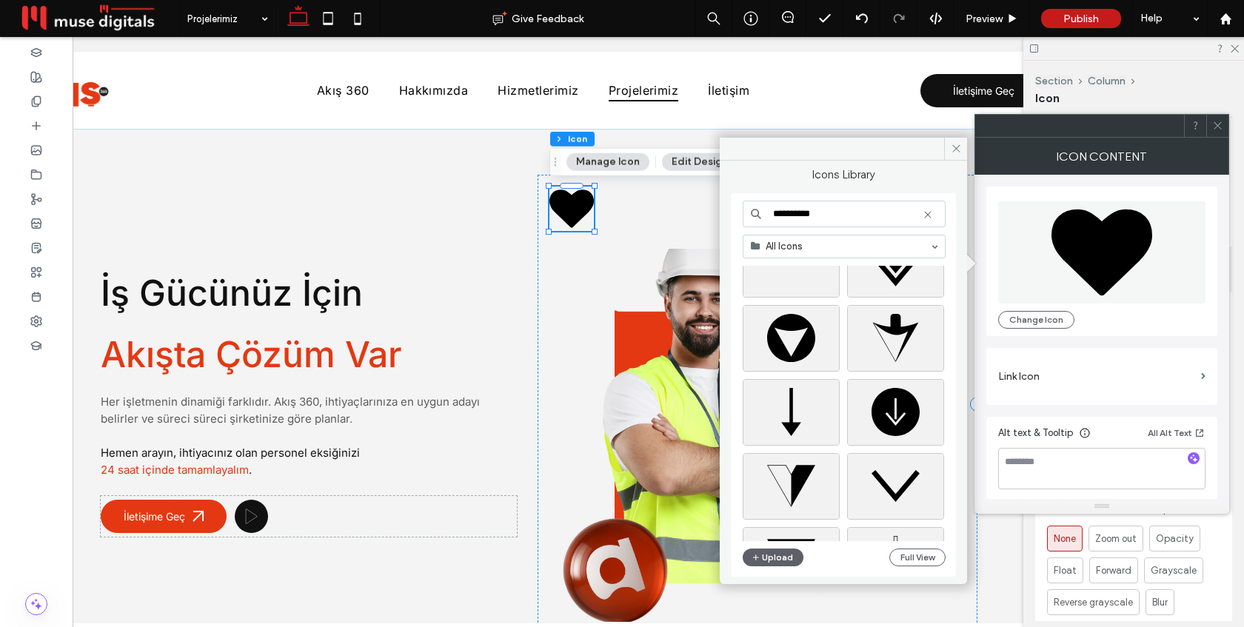
scroll to position [2433, 0]
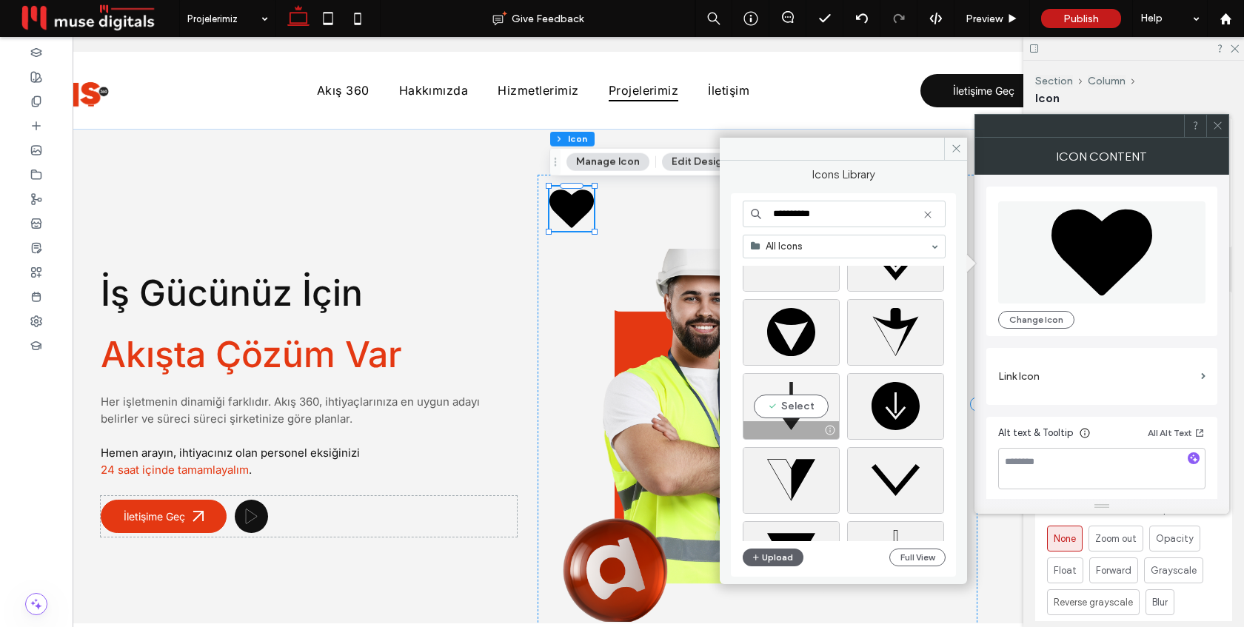
click at [794, 410] on div "Select" at bounding box center [791, 406] width 97 height 67
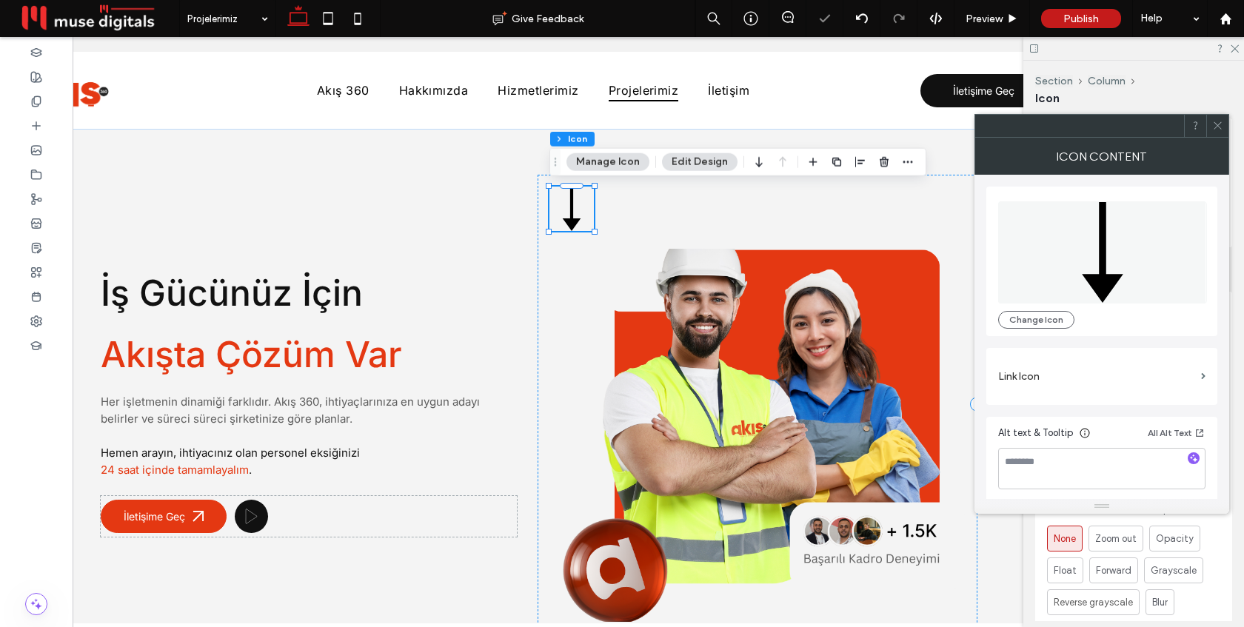
click at [1215, 136] on span at bounding box center [1217, 126] width 11 height 22
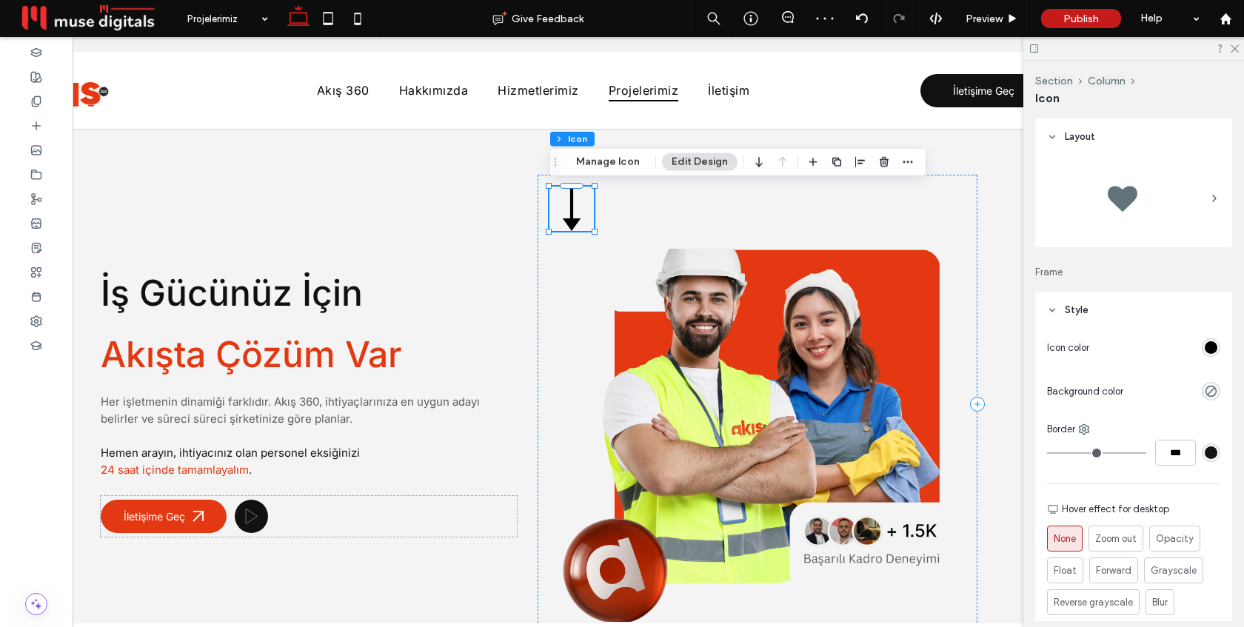
click at [1209, 344] on div "rgb(0, 0, 0)" at bounding box center [1211, 347] width 13 height 13
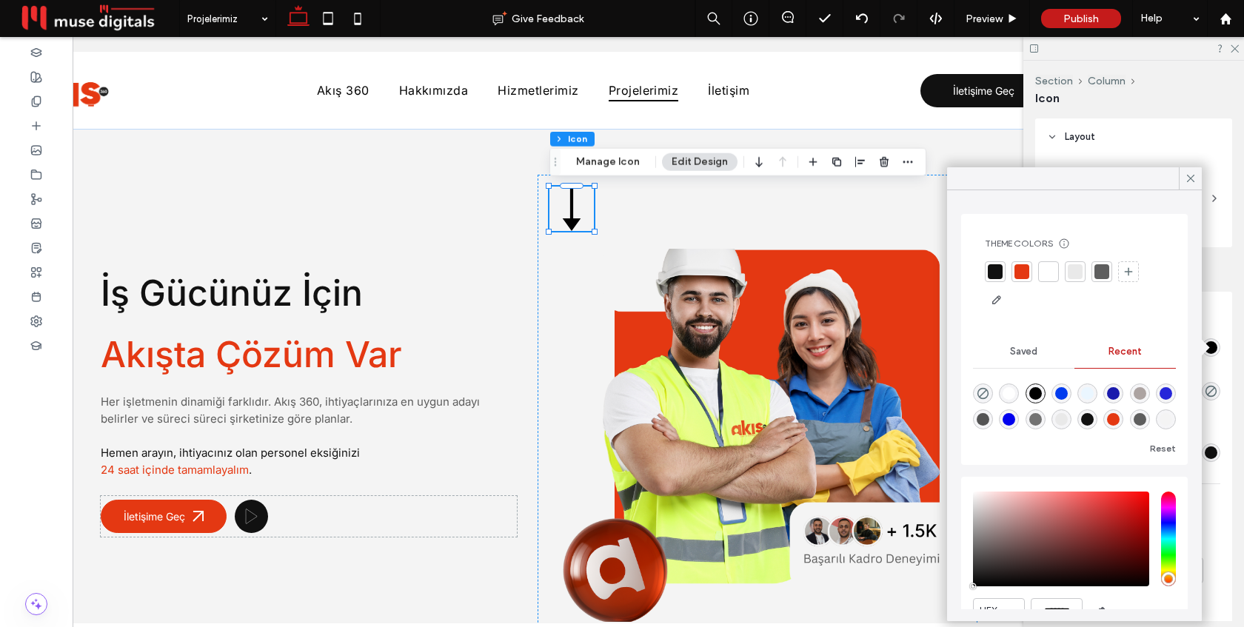
click at [1052, 270] on div at bounding box center [1048, 271] width 15 height 15
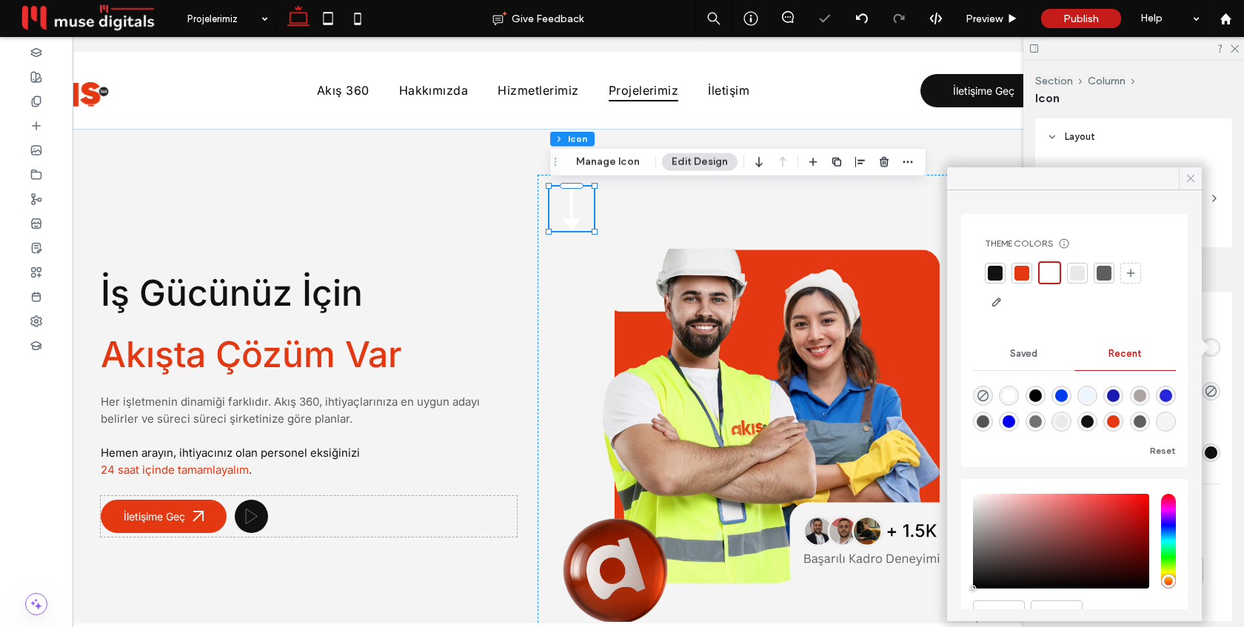
click at [1186, 178] on icon at bounding box center [1190, 178] width 13 height 13
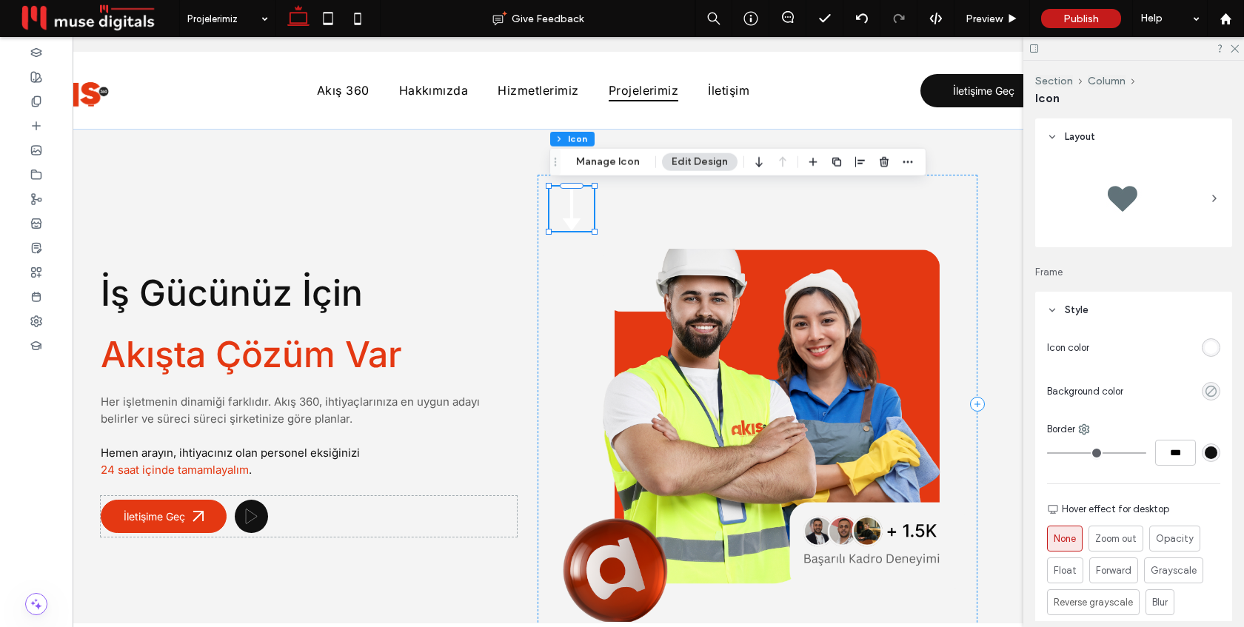
click at [1209, 392] on icon "rgba(0, 0, 0, 0)" at bounding box center [1211, 391] width 13 height 13
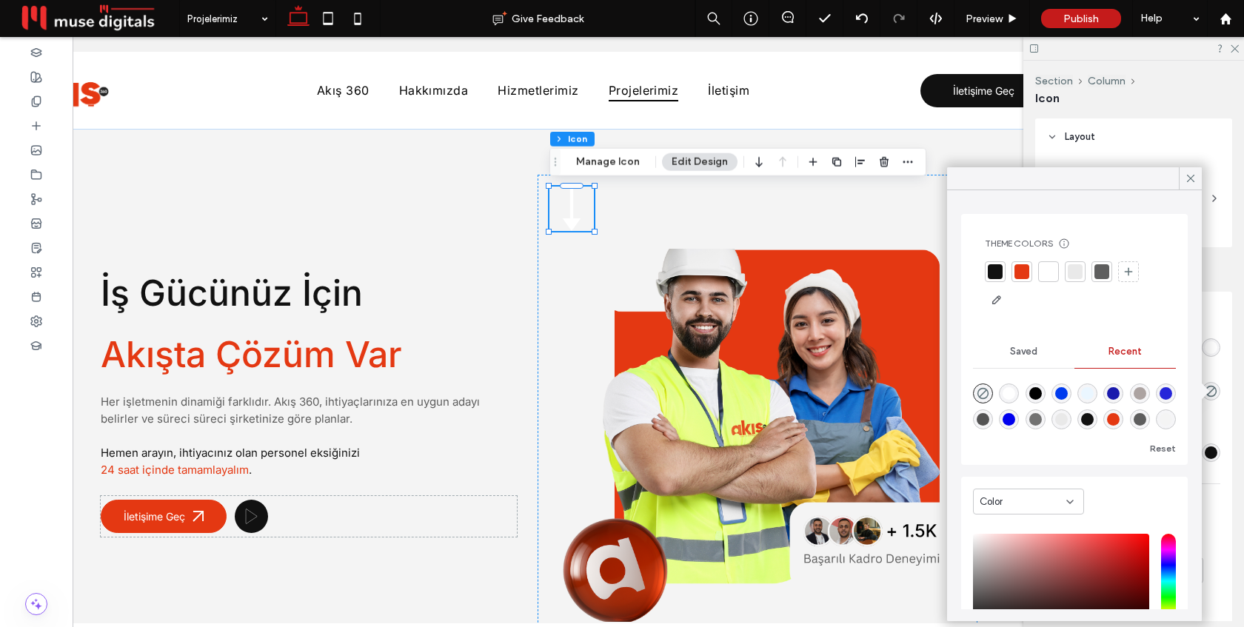
click at [1017, 273] on div at bounding box center [1021, 271] width 15 height 15
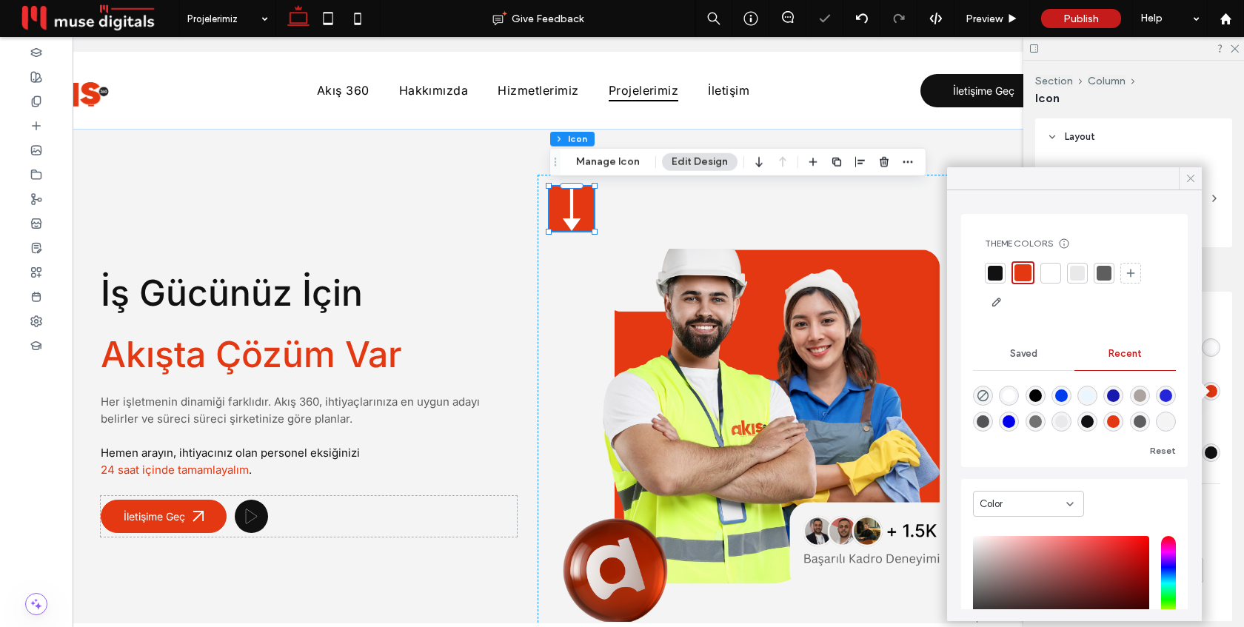
click at [1188, 182] on icon at bounding box center [1190, 178] width 13 height 13
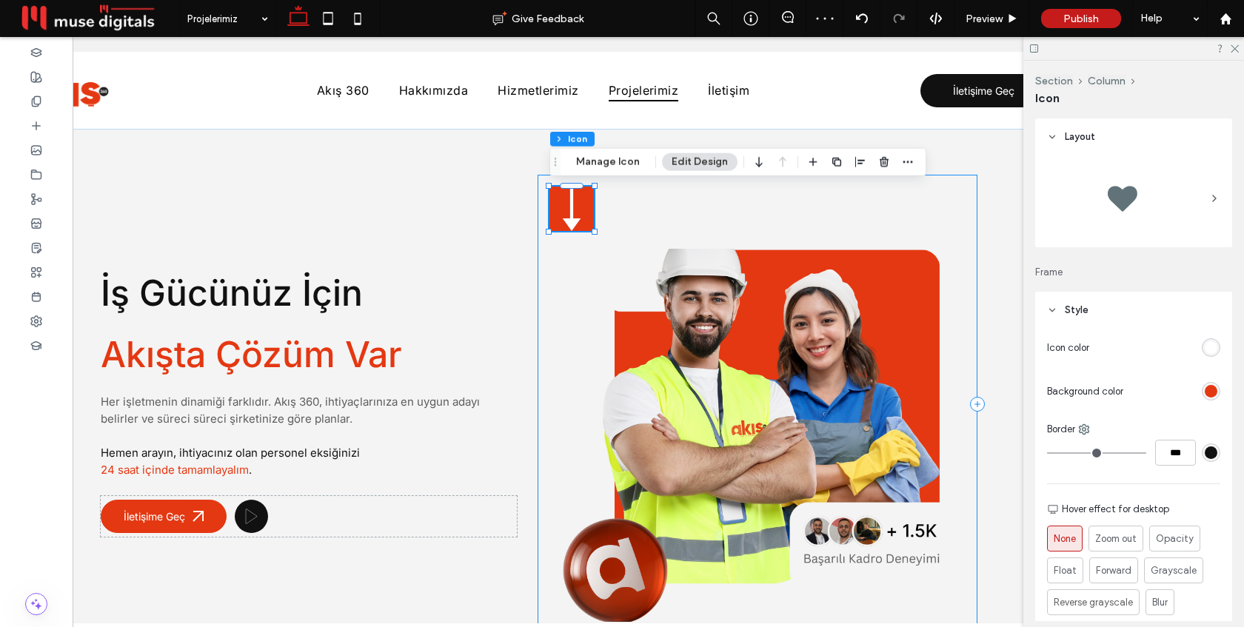
click at [966, 305] on div at bounding box center [758, 404] width 440 height 459
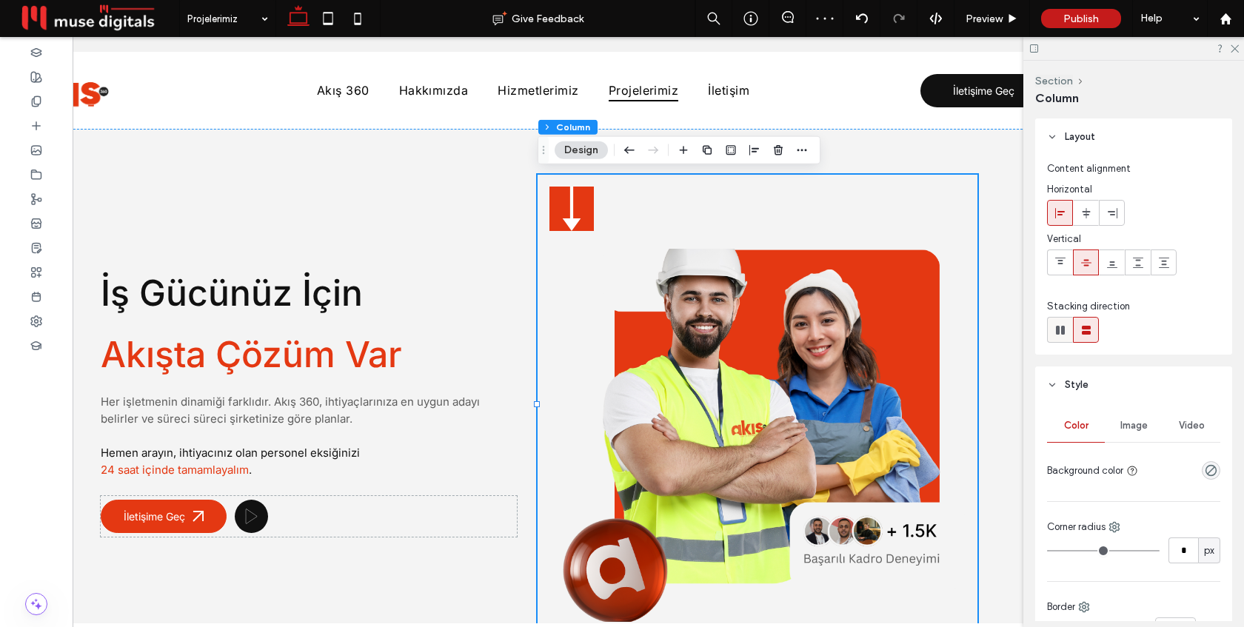
click at [1068, 335] on div at bounding box center [1060, 330] width 24 height 24
type input "*"
type input "**"
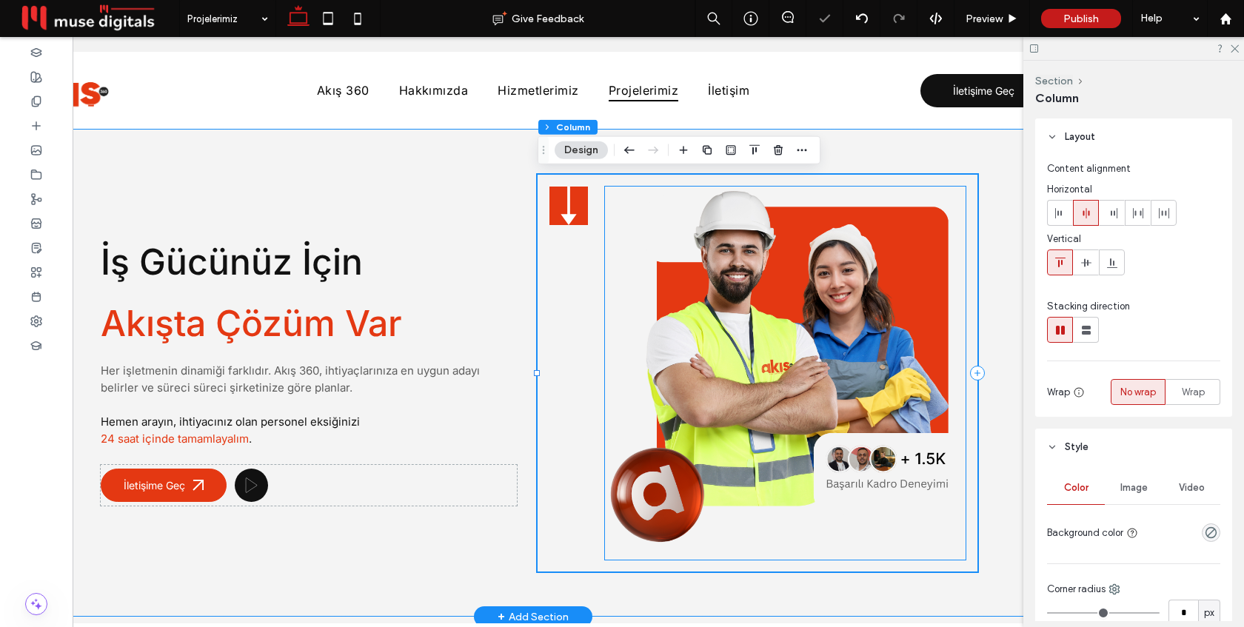
click at [756, 317] on img at bounding box center [785, 373] width 361 height 373
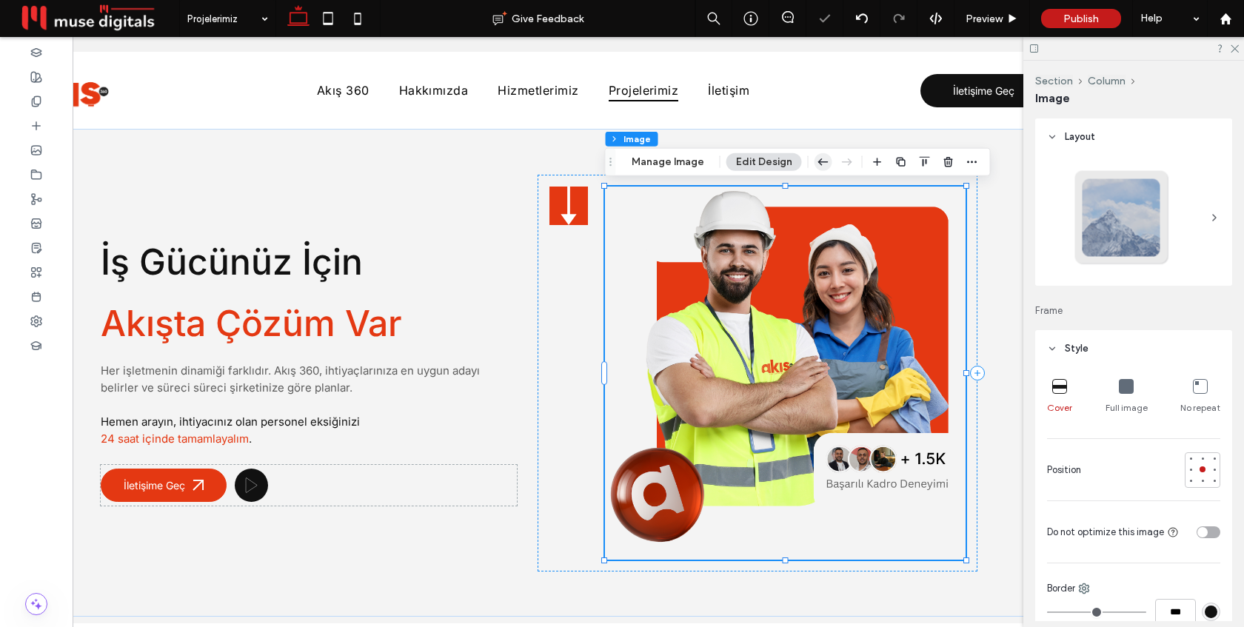
click at [815, 162] on icon "button" at bounding box center [824, 162] width 18 height 27
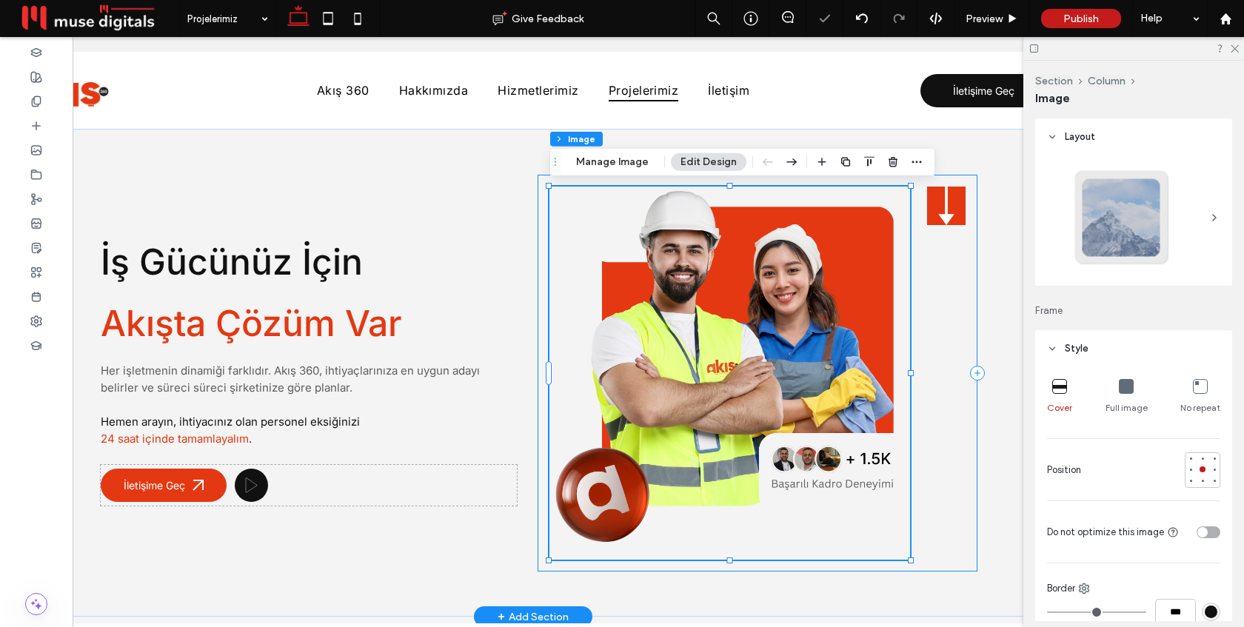
click at [936, 305] on div at bounding box center [758, 373] width 440 height 397
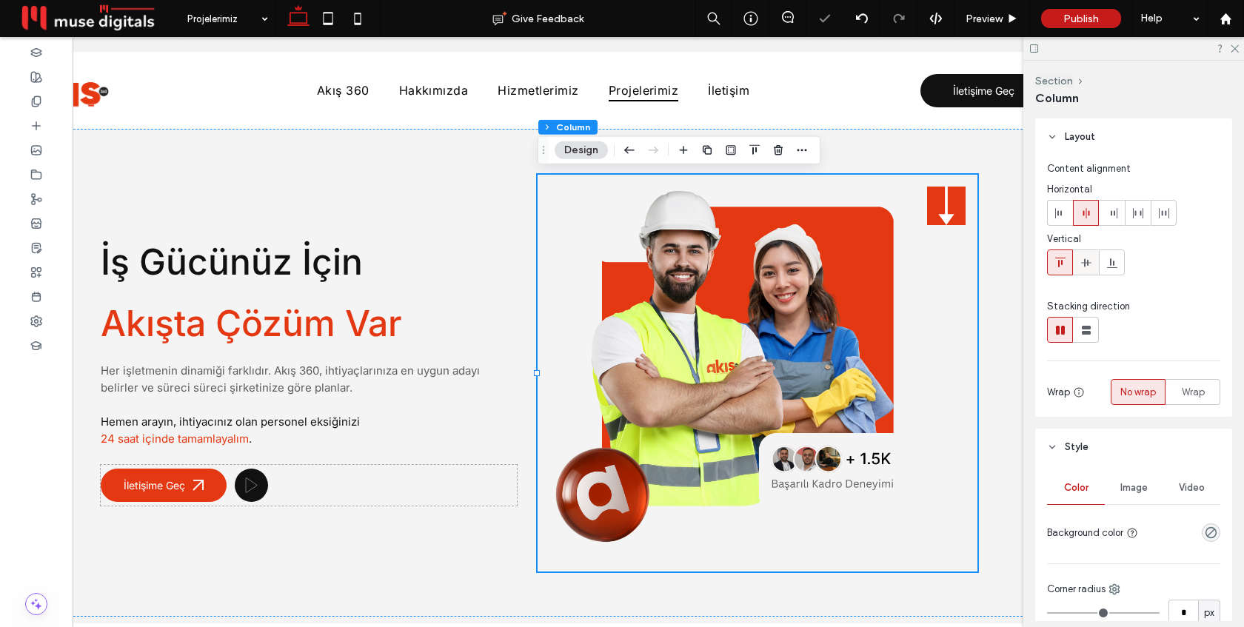
click at [1082, 265] on icon at bounding box center [1086, 263] width 12 height 12
click at [941, 363] on icon at bounding box center [946, 373] width 39 height 39
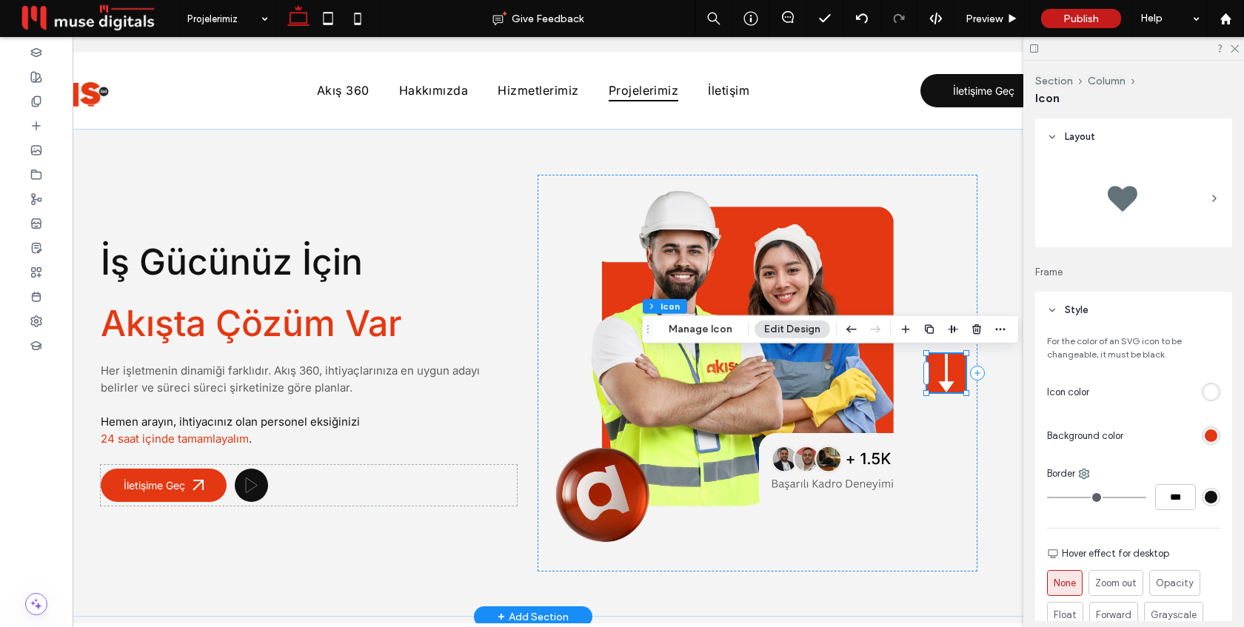
click at [949, 379] on icon at bounding box center [946, 373] width 39 height 39
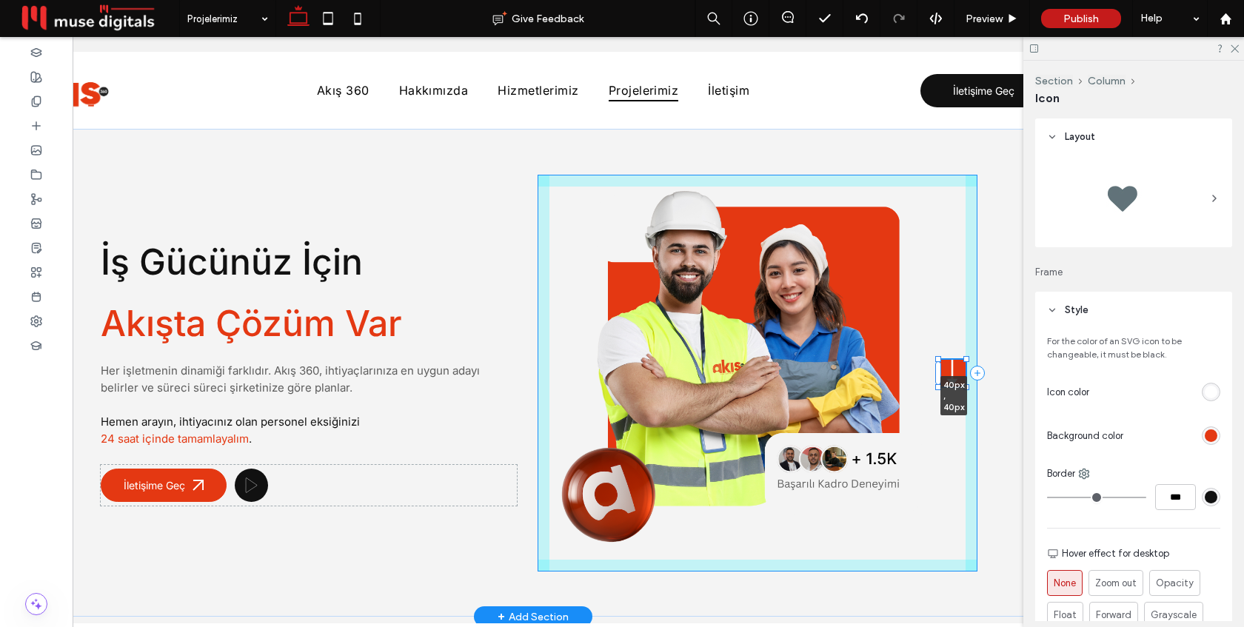
drag, startPoint x: 966, startPoint y: 390, endPoint x: 957, endPoint y: 389, distance: 8.9
click at [957, 389] on div "İş Gücünüz İçin Akışta Çözüm Var Her işletmenin dinamiği farklıdır. Akış 360, i…" at bounding box center [533, 373] width 889 height 488
type input "**"
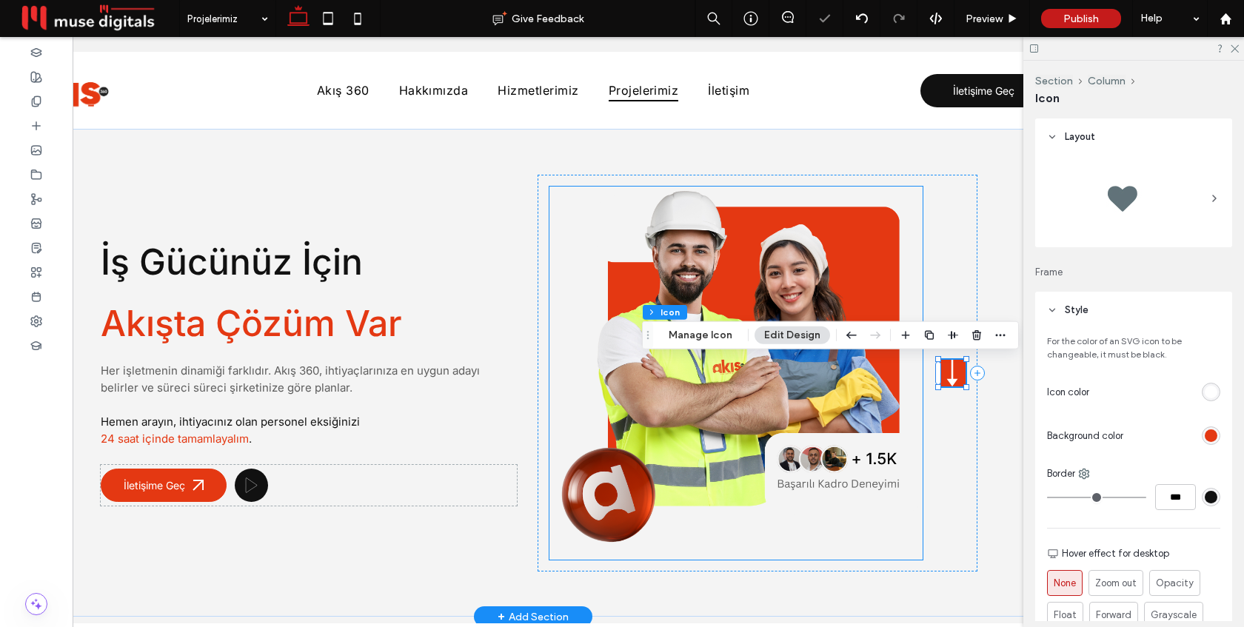
click at [912, 396] on img at bounding box center [735, 373] width 373 height 373
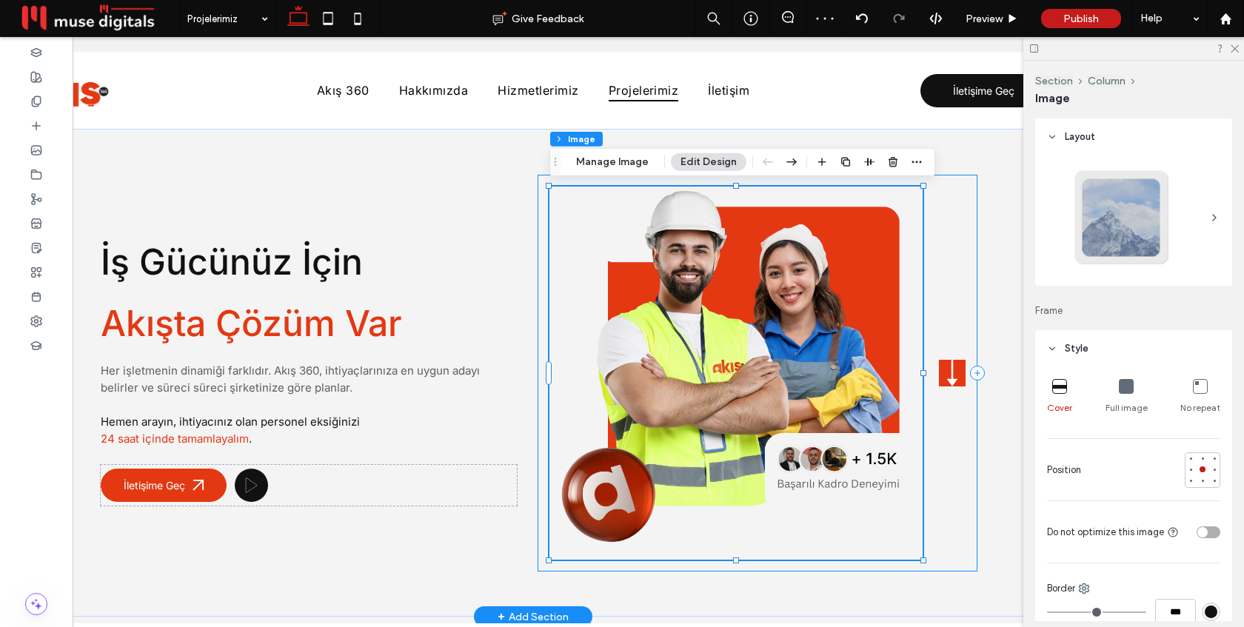
click at [935, 410] on div at bounding box center [758, 373] width 440 height 397
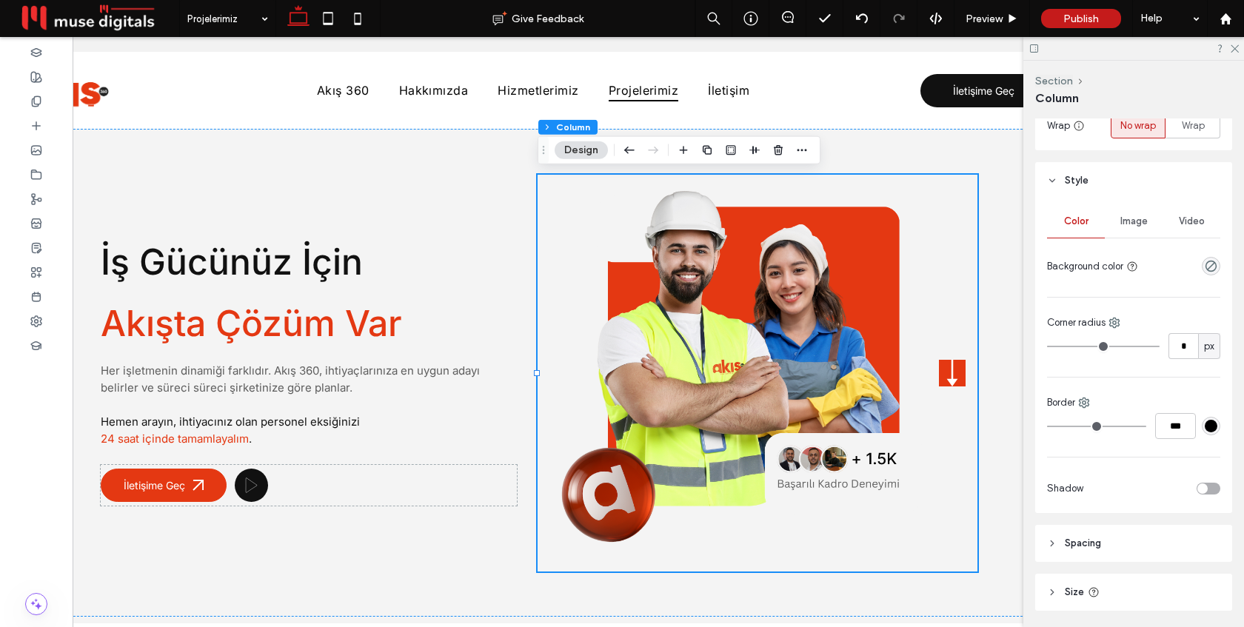
scroll to position [364, 0]
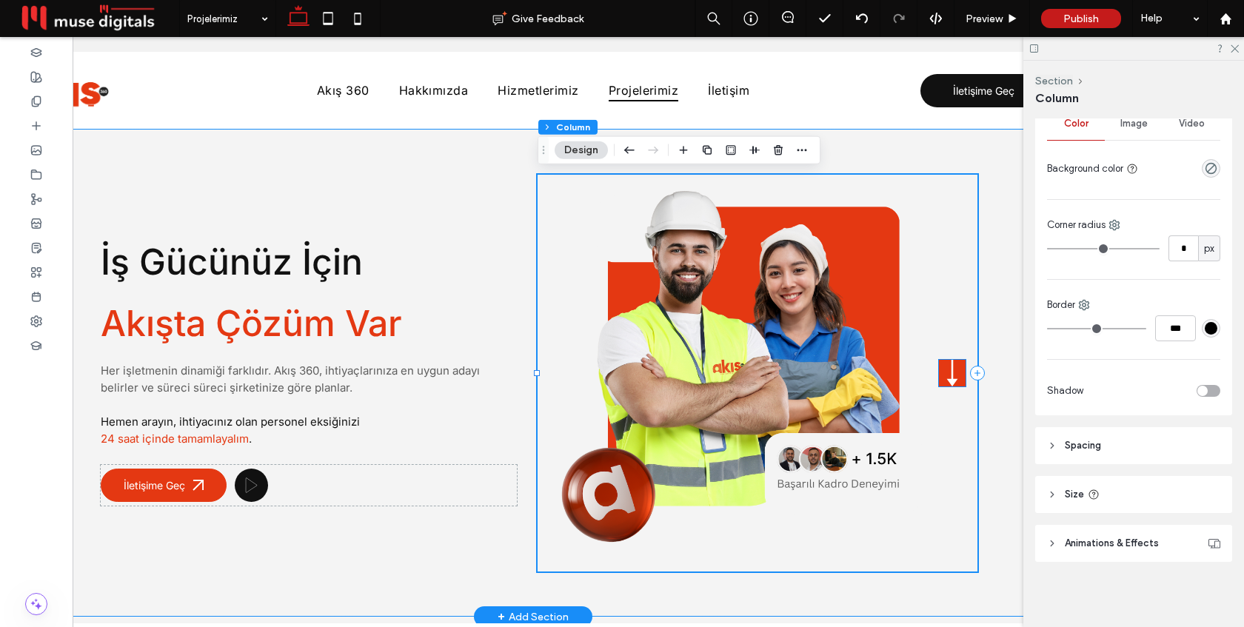
click at [957, 376] on icon at bounding box center [952, 373] width 27 height 27
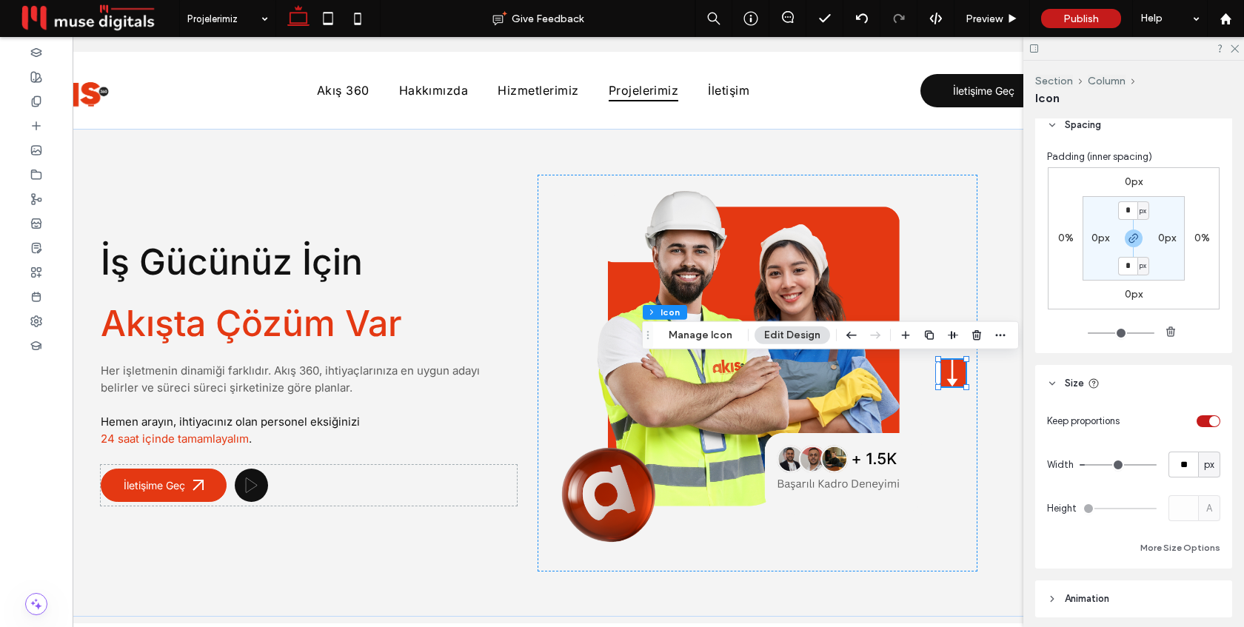
scroll to position [817, 0]
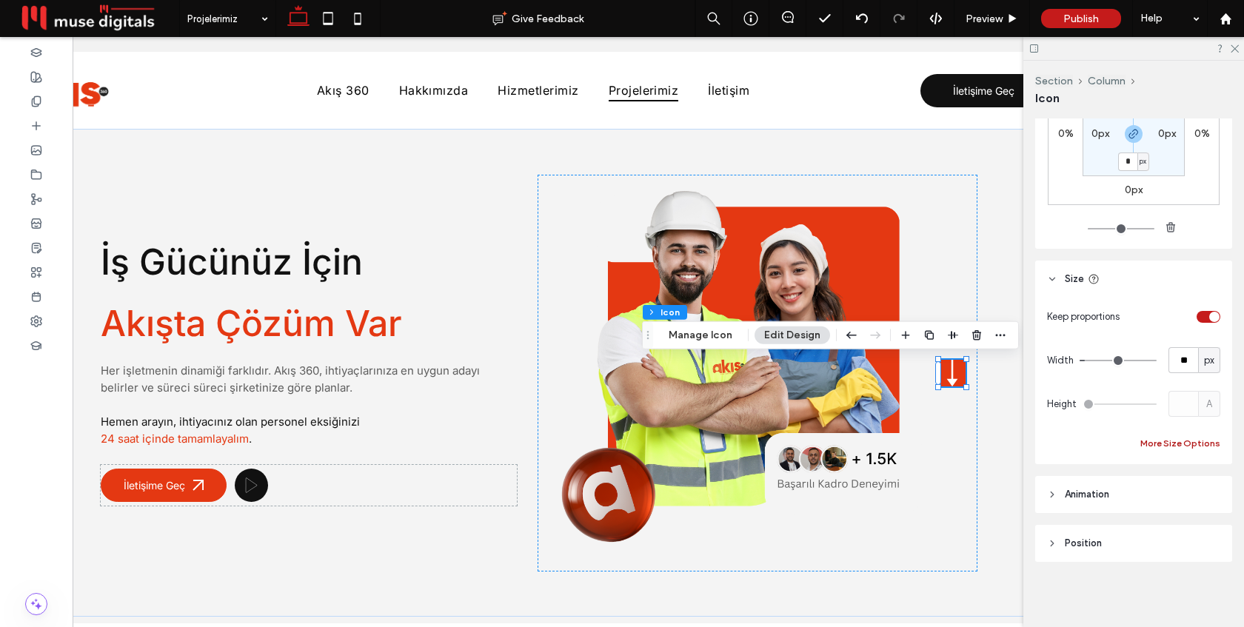
click at [1183, 444] on button "More Size Options" at bounding box center [1180, 444] width 80 height 18
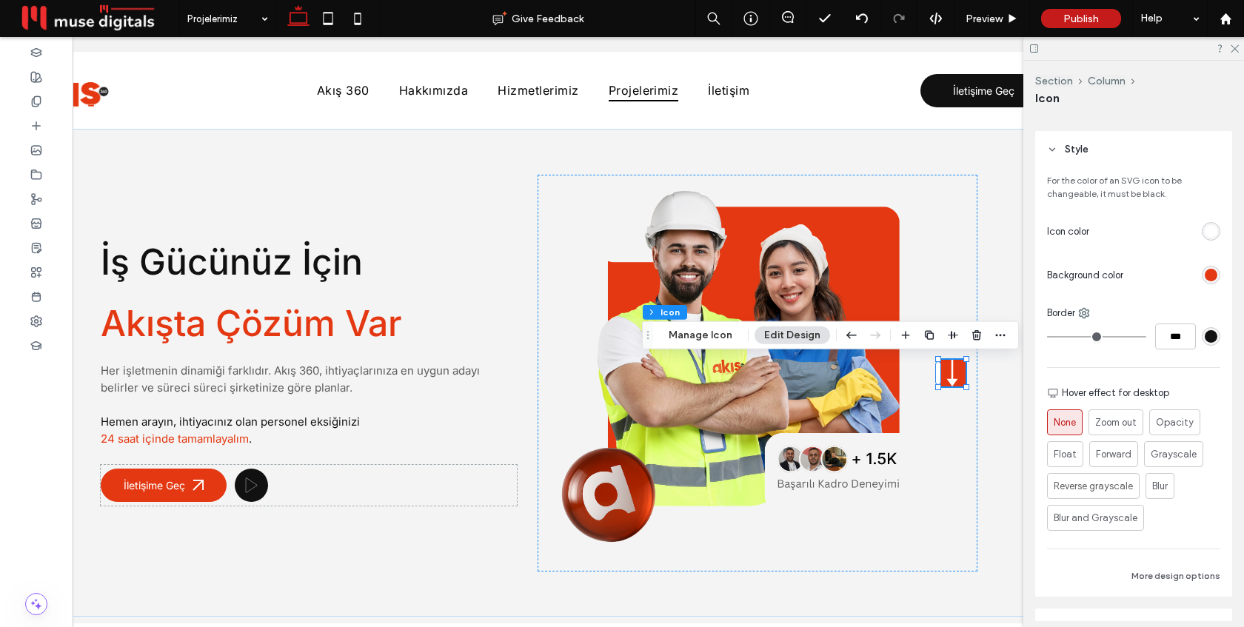
scroll to position [77, 0]
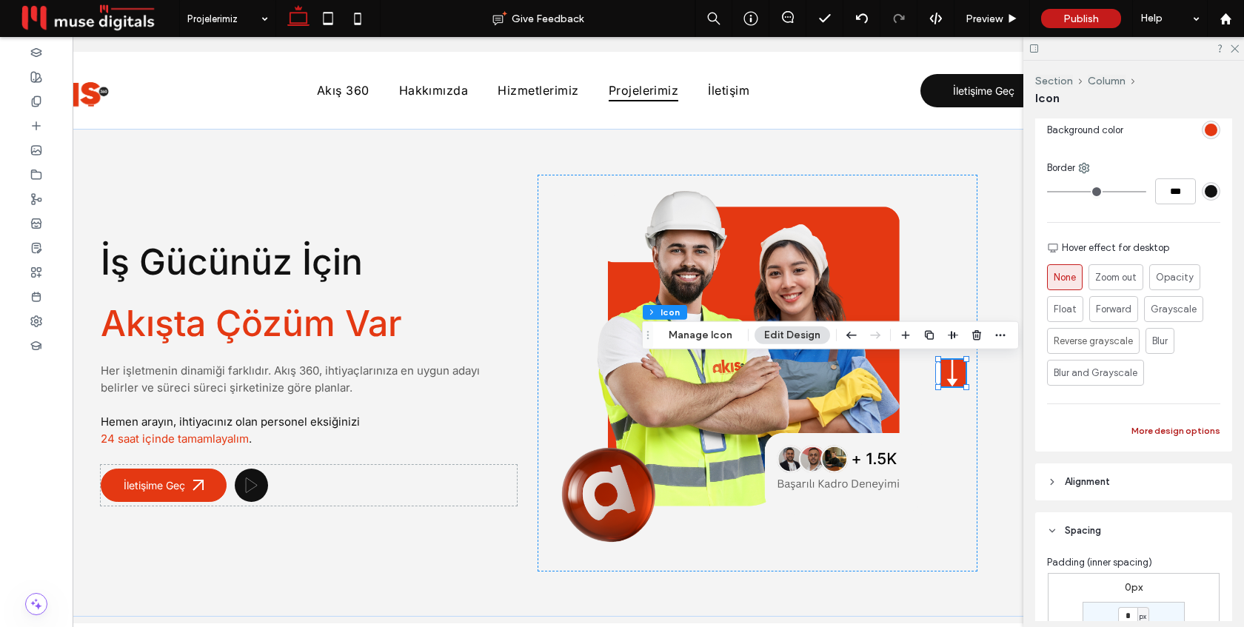
click at [1163, 427] on button "More design options" at bounding box center [1175, 431] width 89 height 18
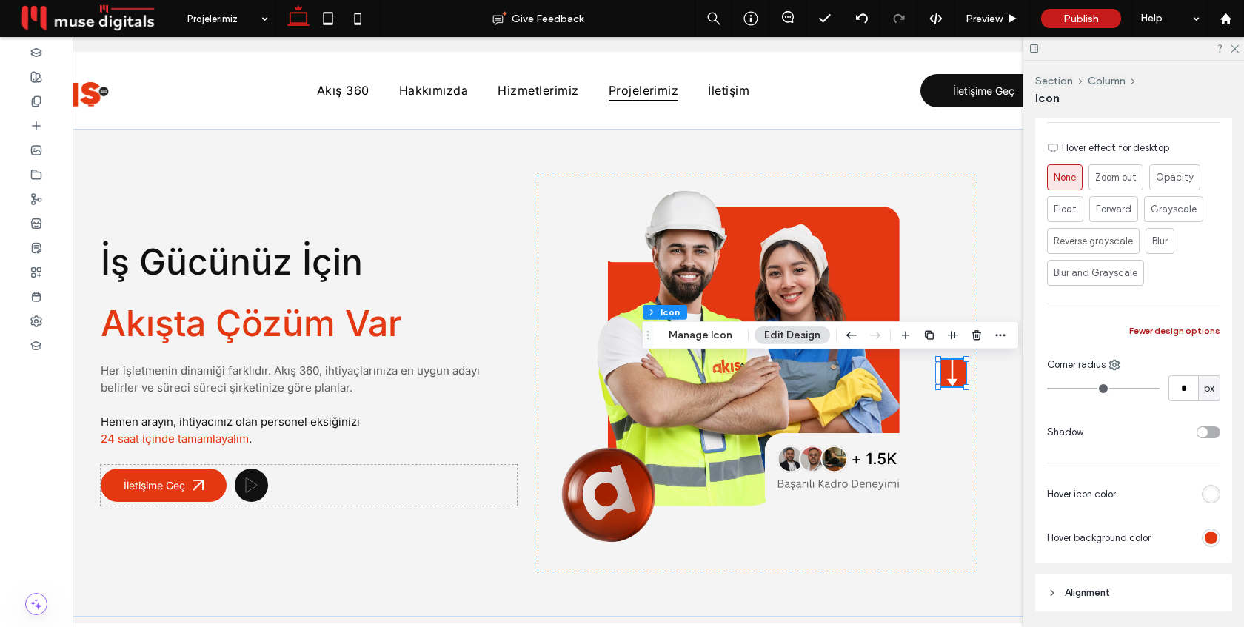
scroll to position [455, 0]
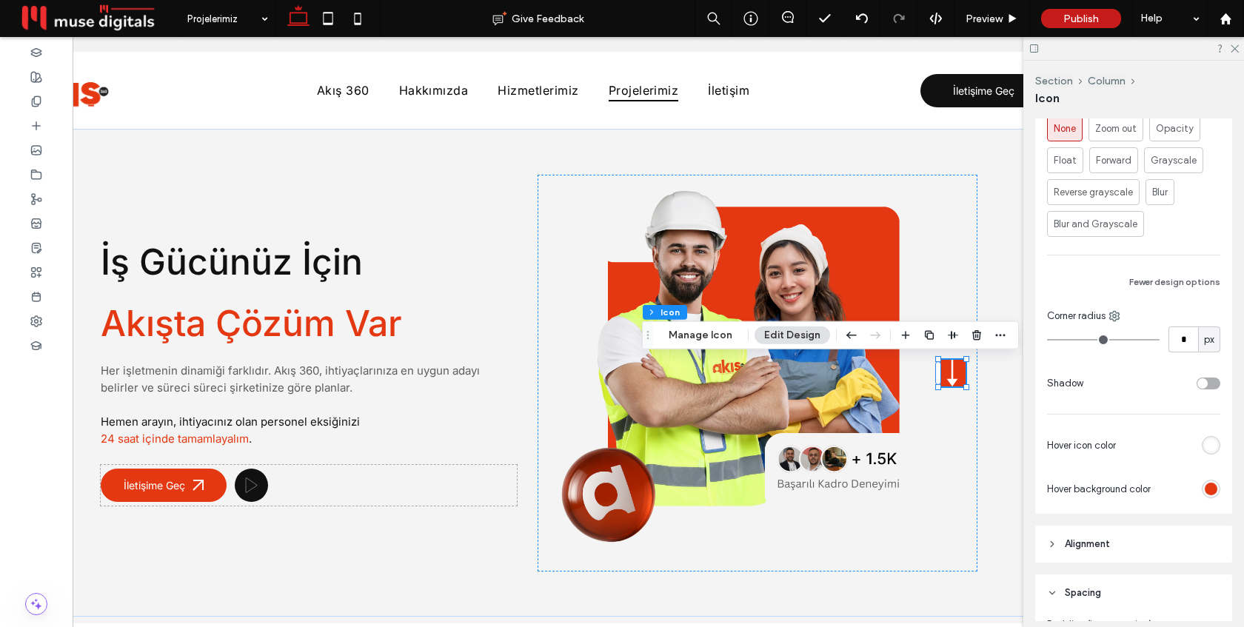
type input "*"
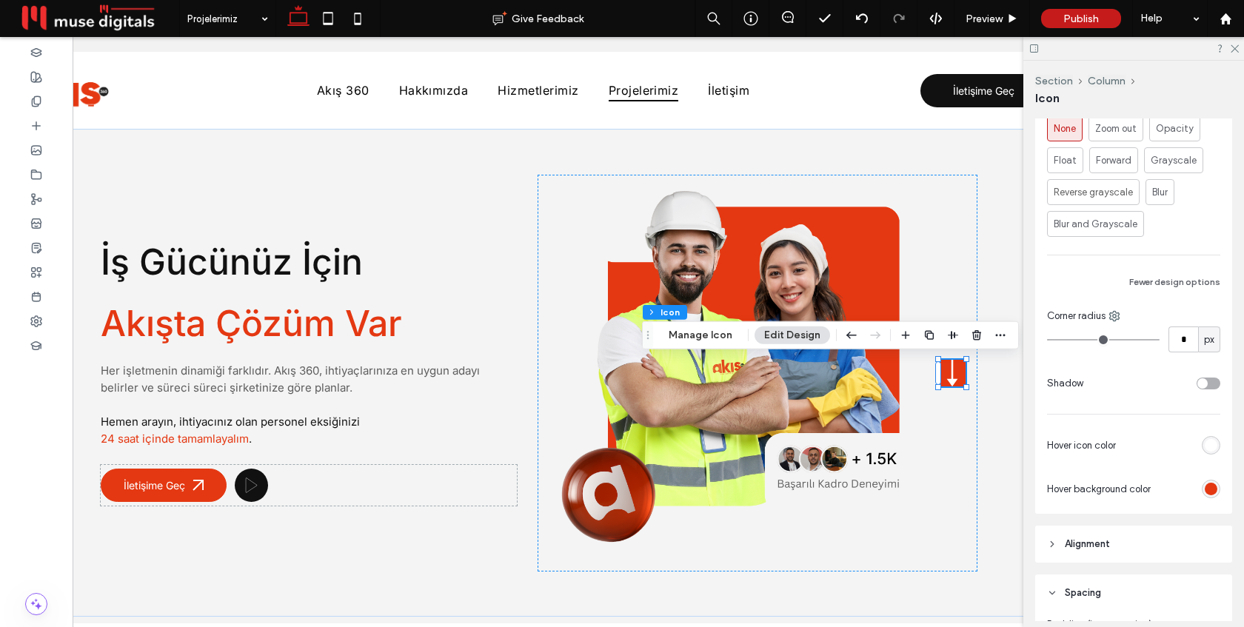
type input "*"
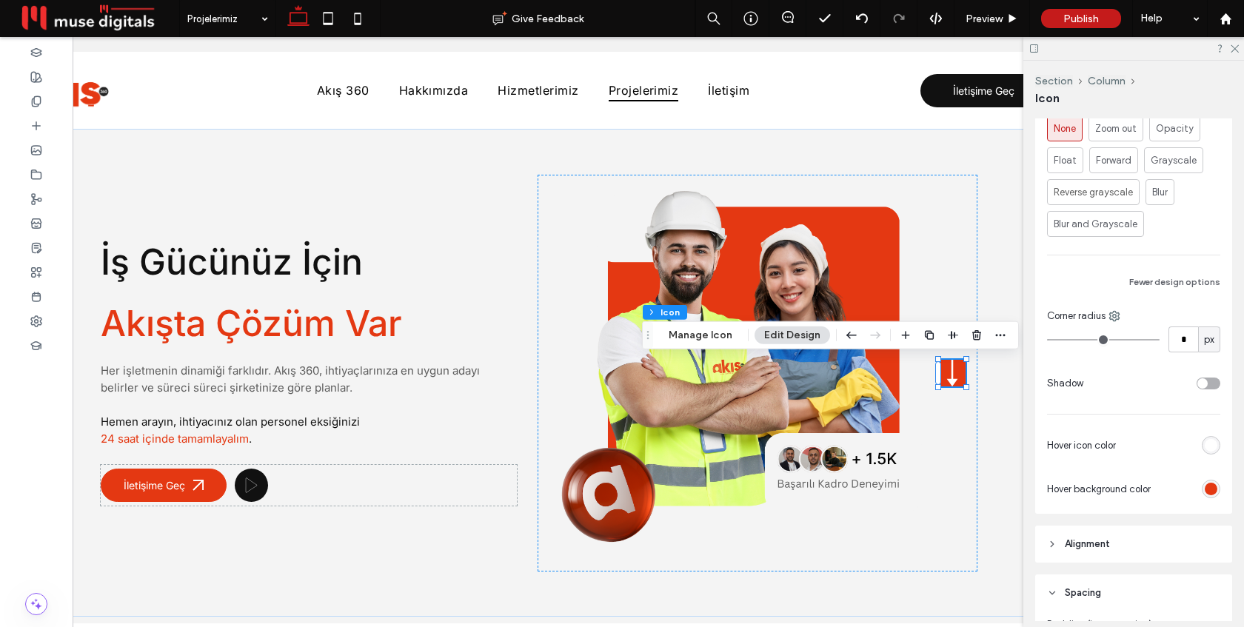
type input "*"
type input "**"
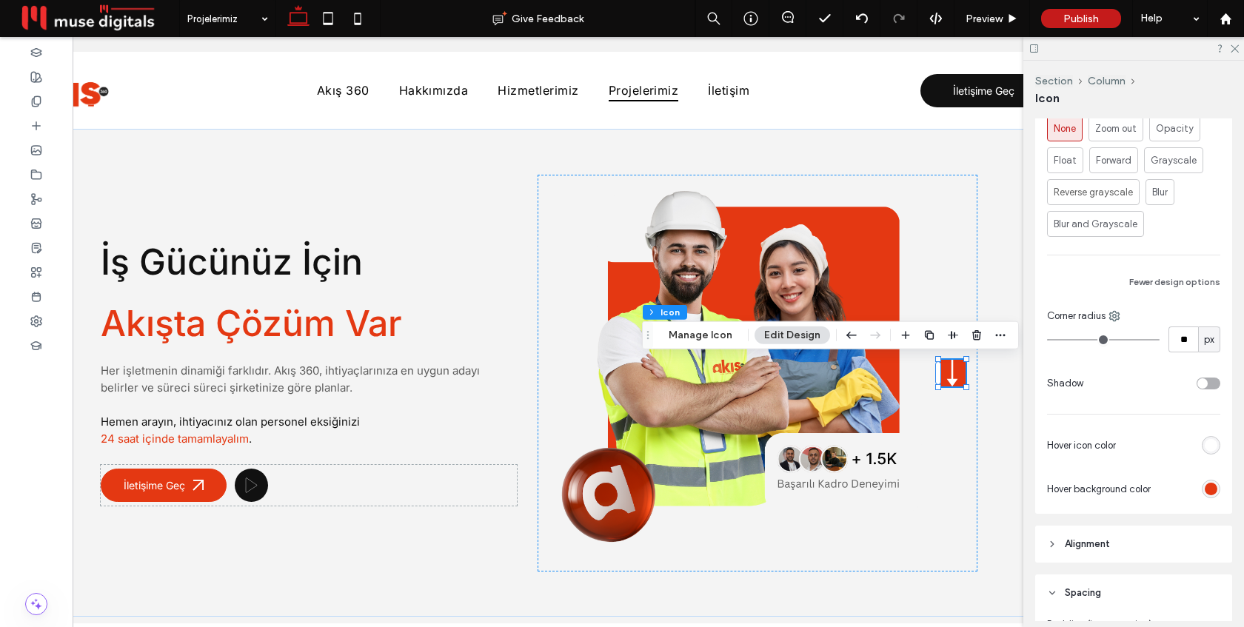
type input "**"
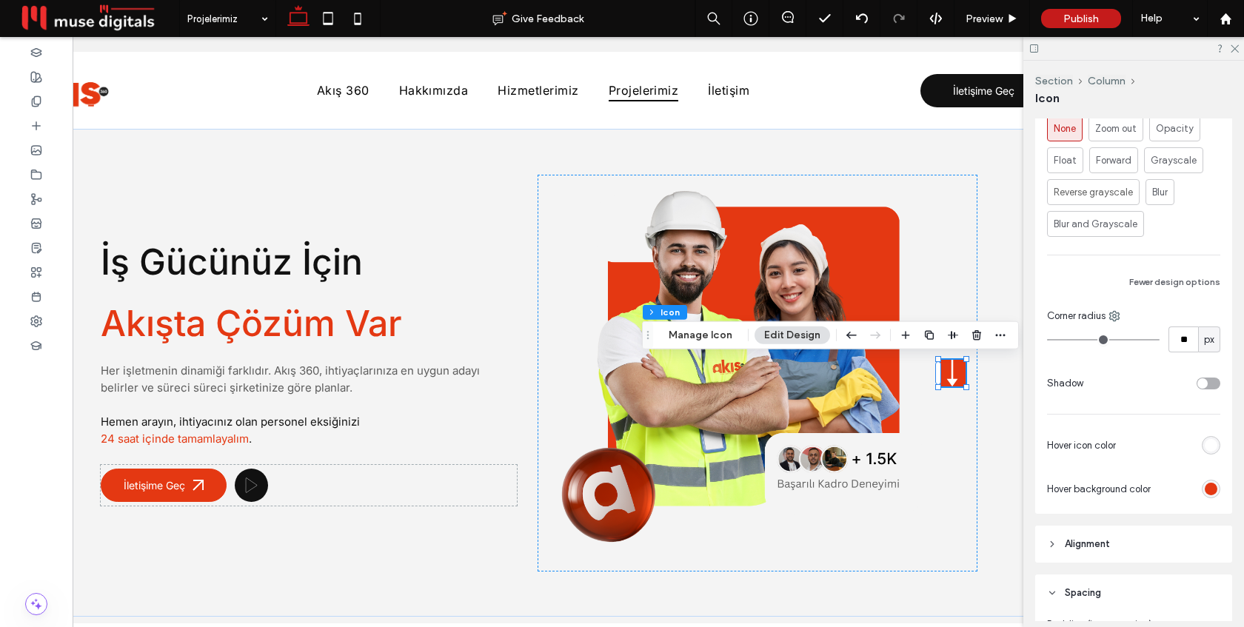
type input "**"
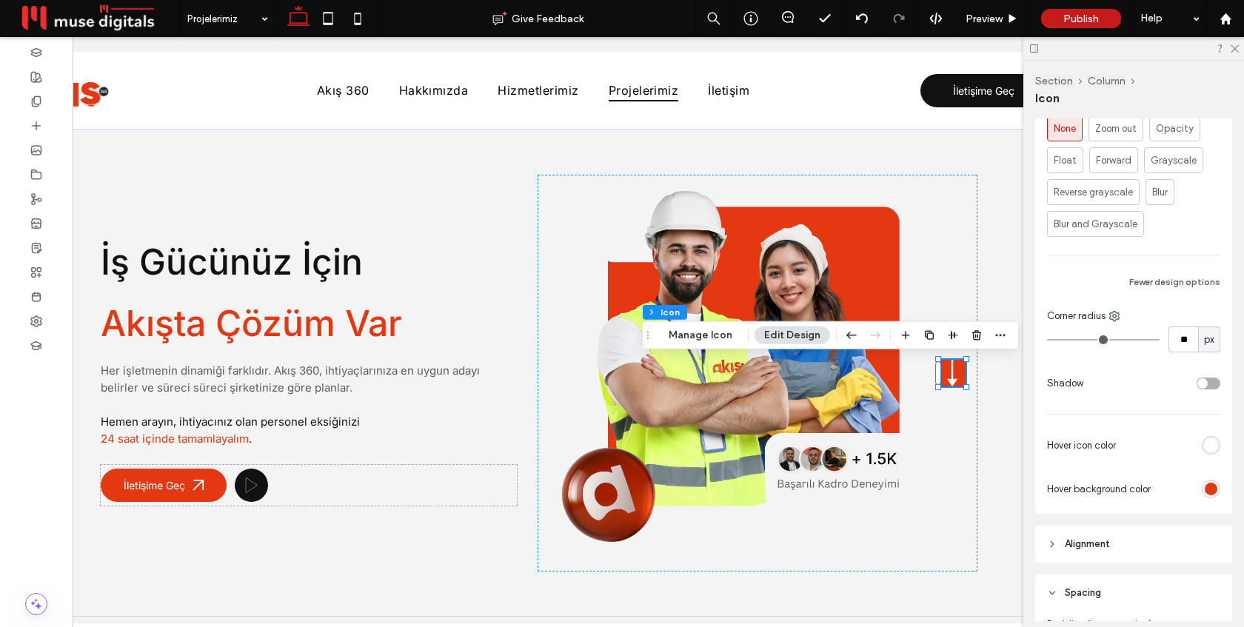
type input "**"
drag, startPoint x: 1056, startPoint y: 342, endPoint x: 1071, endPoint y: 341, distance: 14.8
click at [1071, 341] on input "range" at bounding box center [1103, 339] width 113 height 1
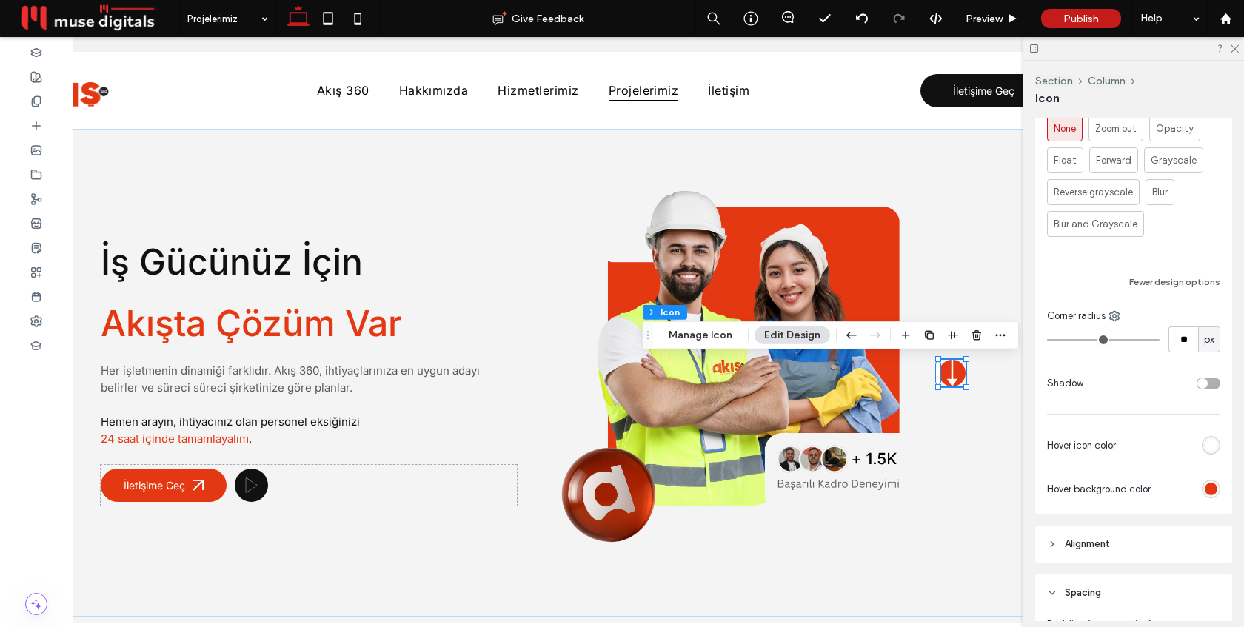
type input "**"
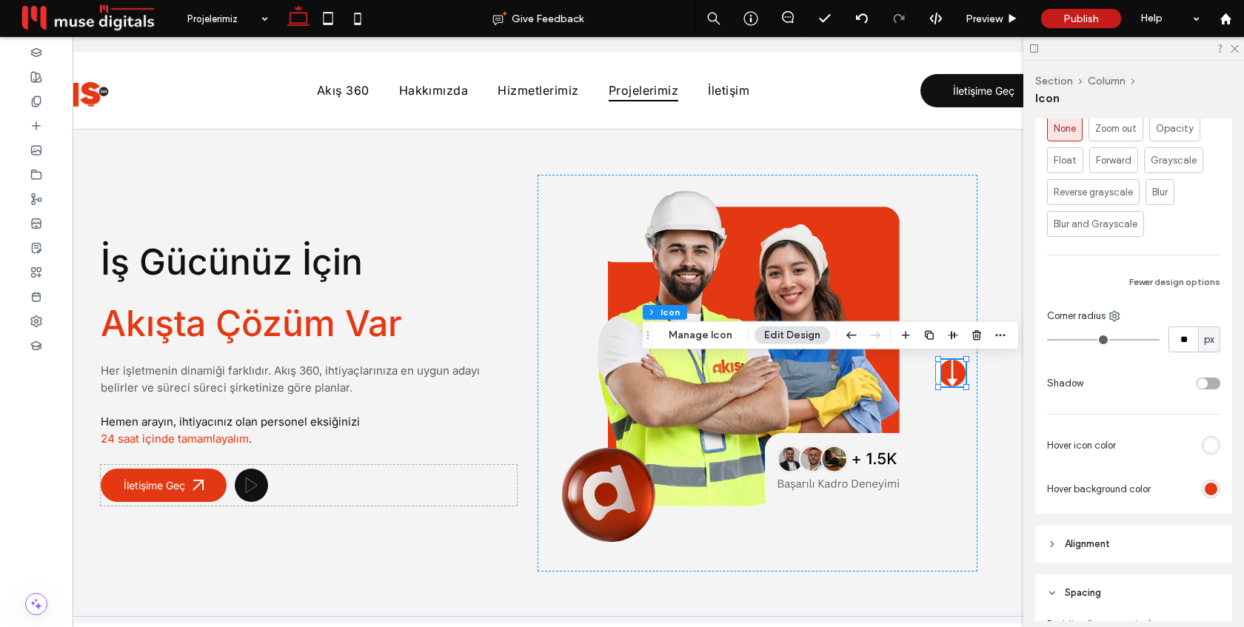
type input "**"
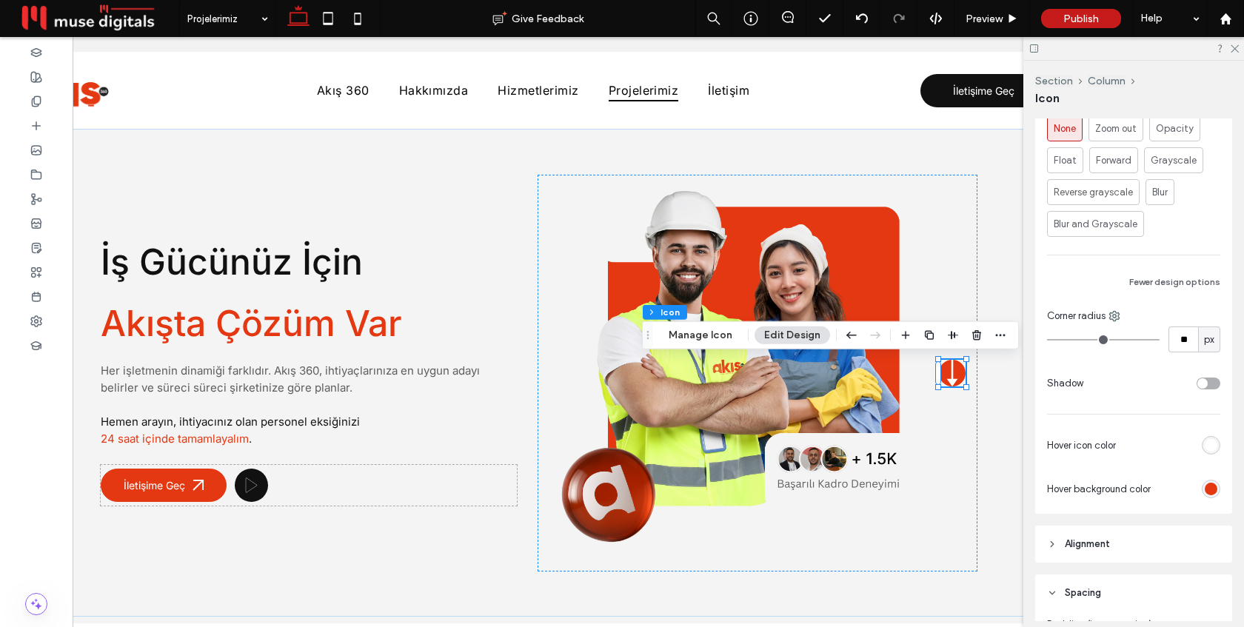
type input "**"
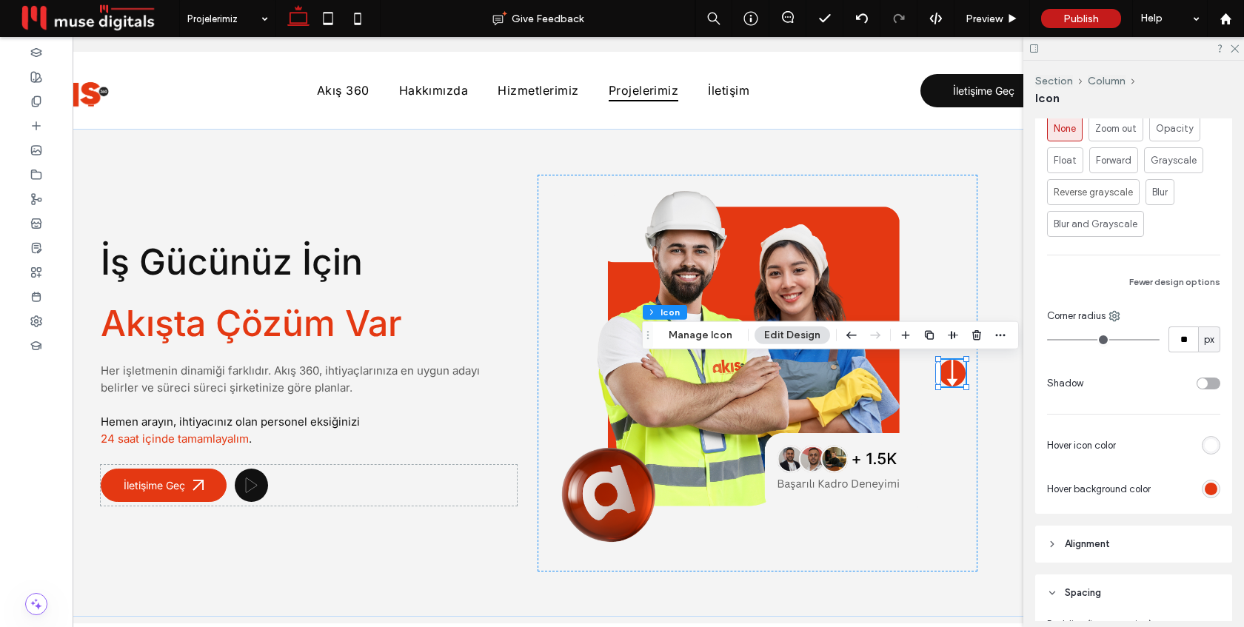
type input "**"
drag, startPoint x: 1073, startPoint y: 336, endPoint x: 1064, endPoint y: 338, distance: 9.0
click at [1064, 339] on input "range" at bounding box center [1103, 339] width 113 height 1
type input "**"
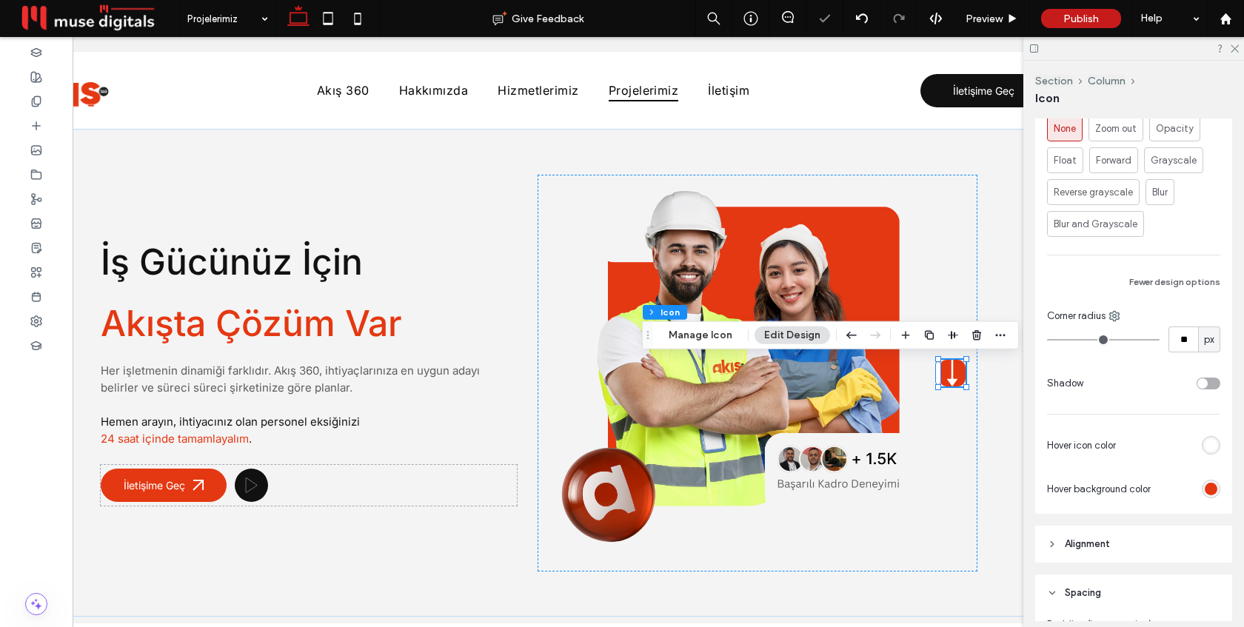
type input "*"
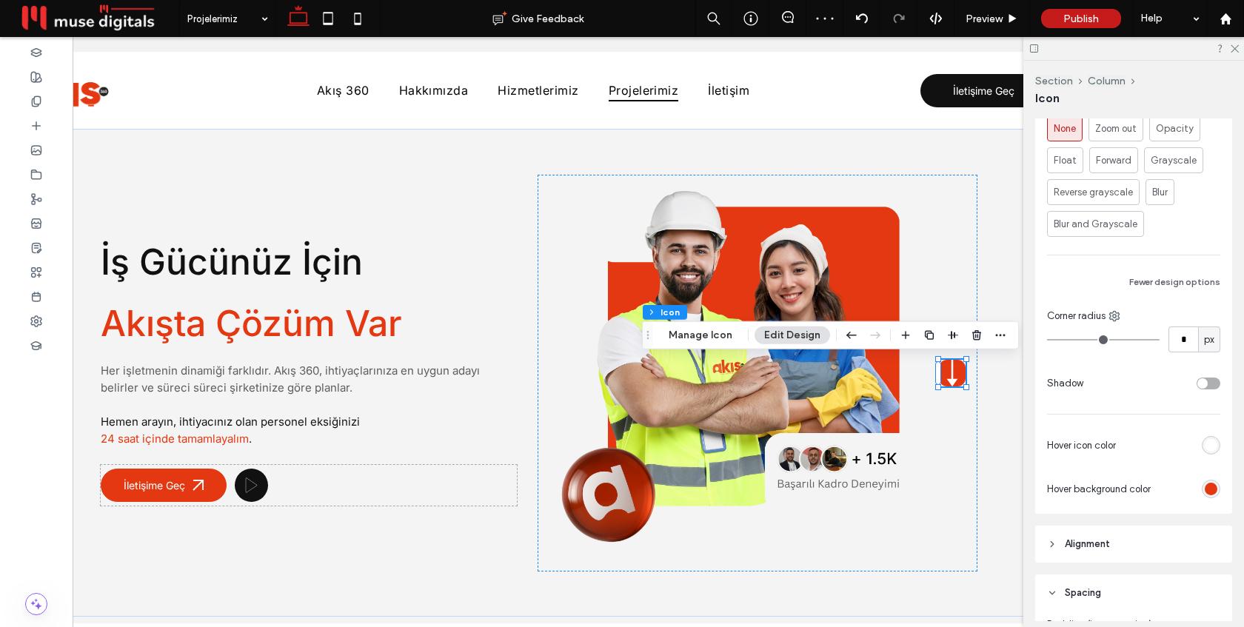
click at [1060, 339] on input "range" at bounding box center [1103, 339] width 113 height 1
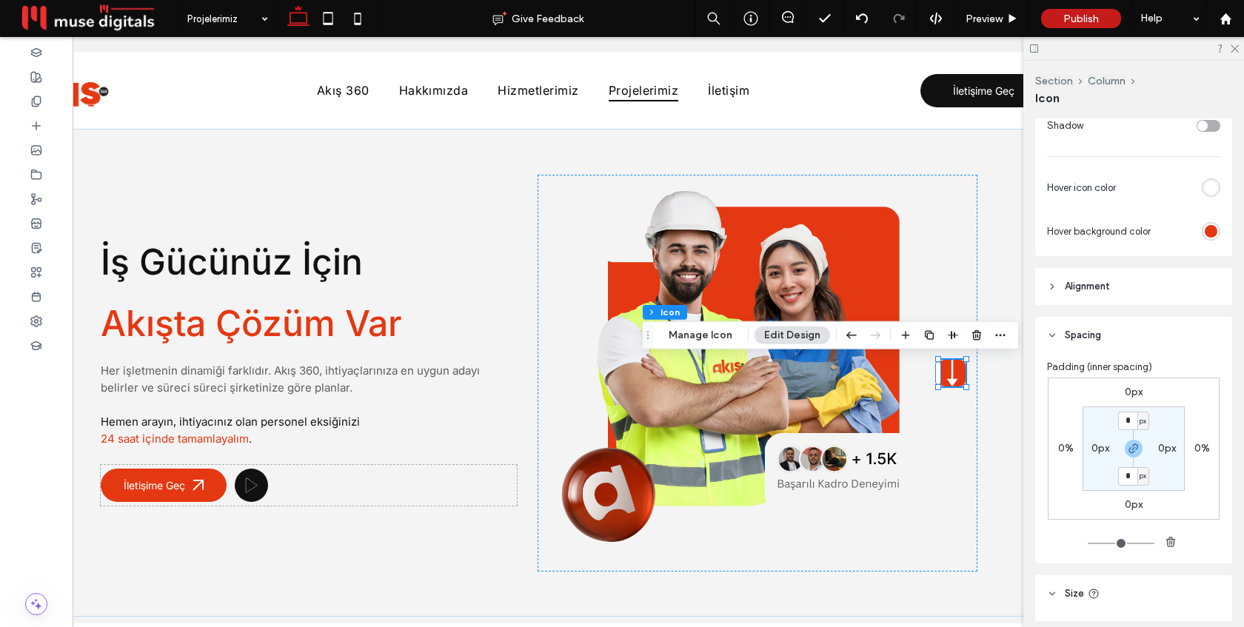
scroll to position [781, 0]
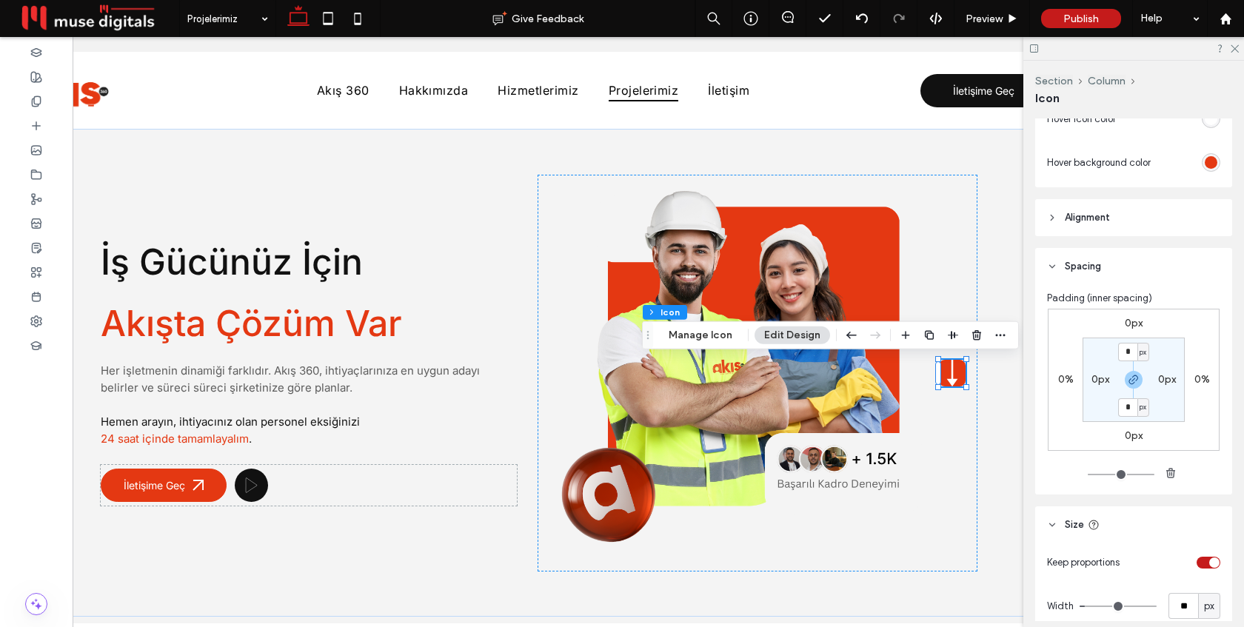
click at [1163, 386] on label "0px" at bounding box center [1167, 379] width 18 height 13
type input "*"
click at [1134, 352] on label "0px" at bounding box center [1134, 352] width 18 height 13
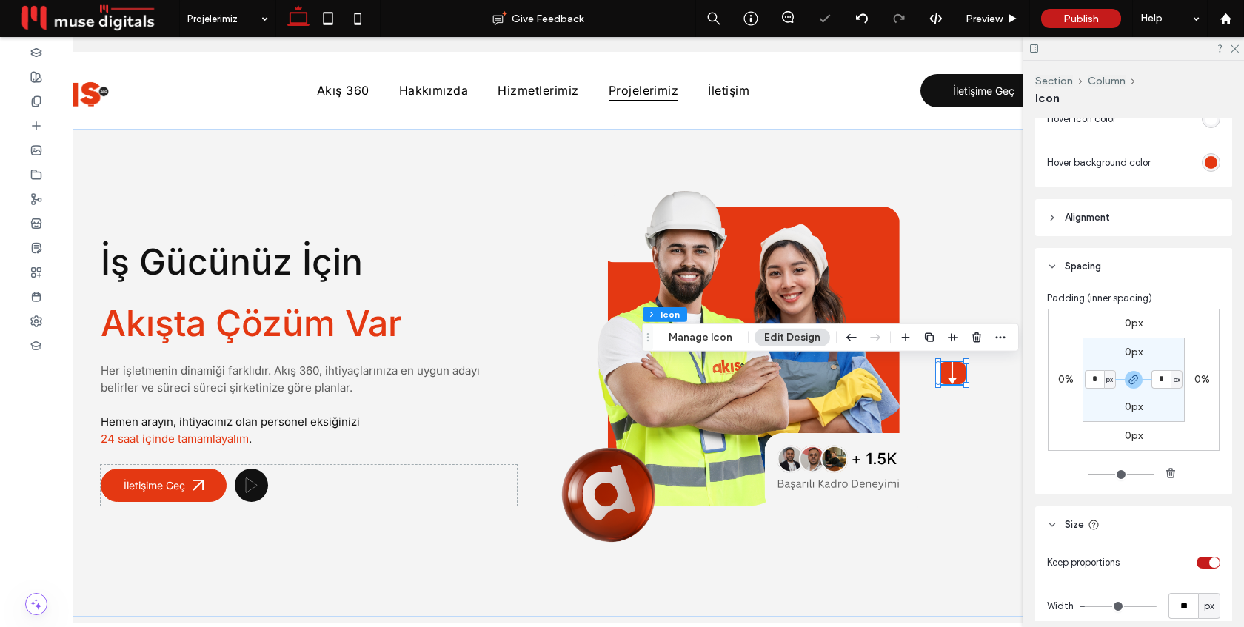
type input "*"
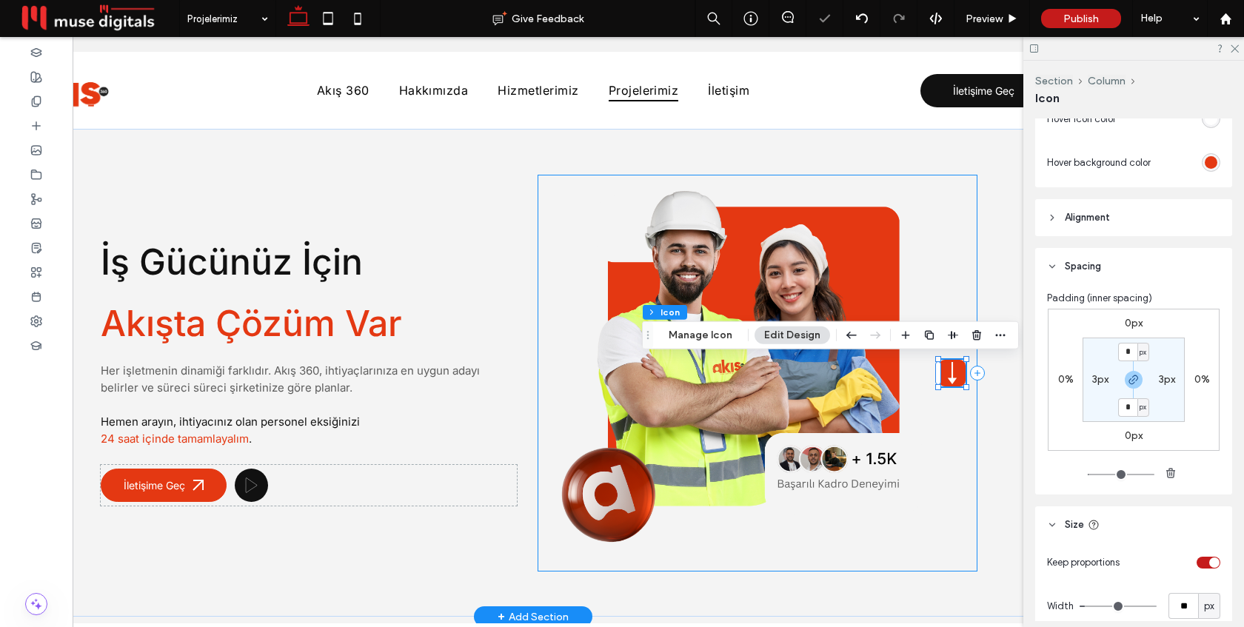
click at [951, 420] on div at bounding box center [758, 373] width 440 height 397
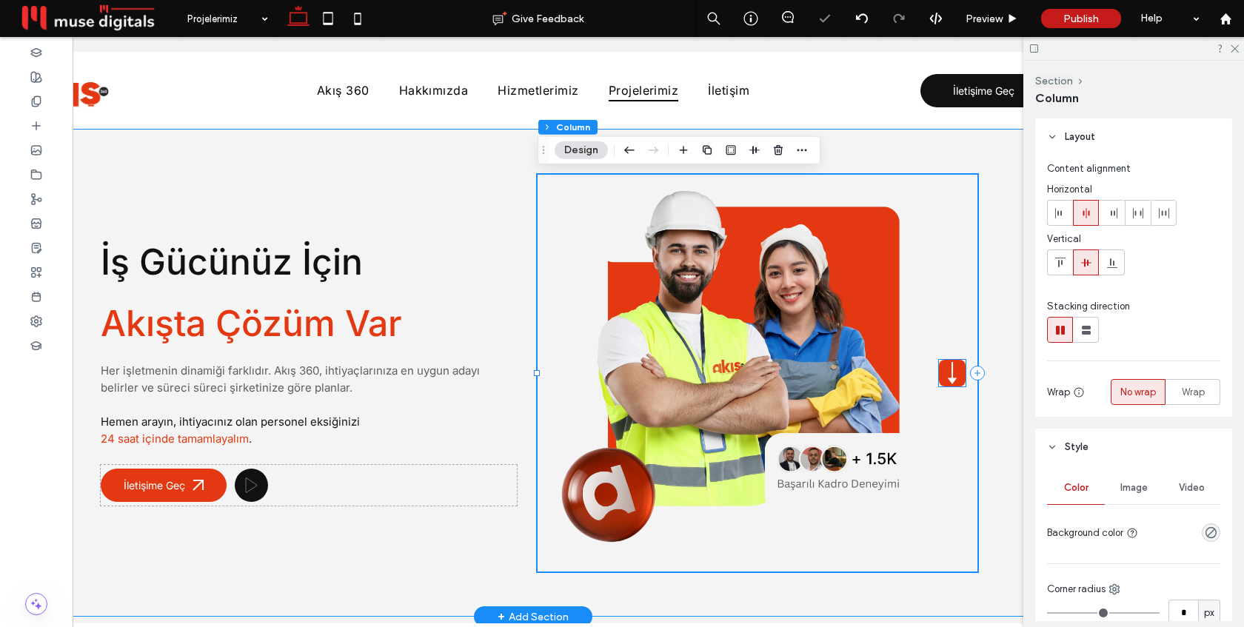
click at [951, 382] on icon at bounding box center [952, 373] width 22 height 22
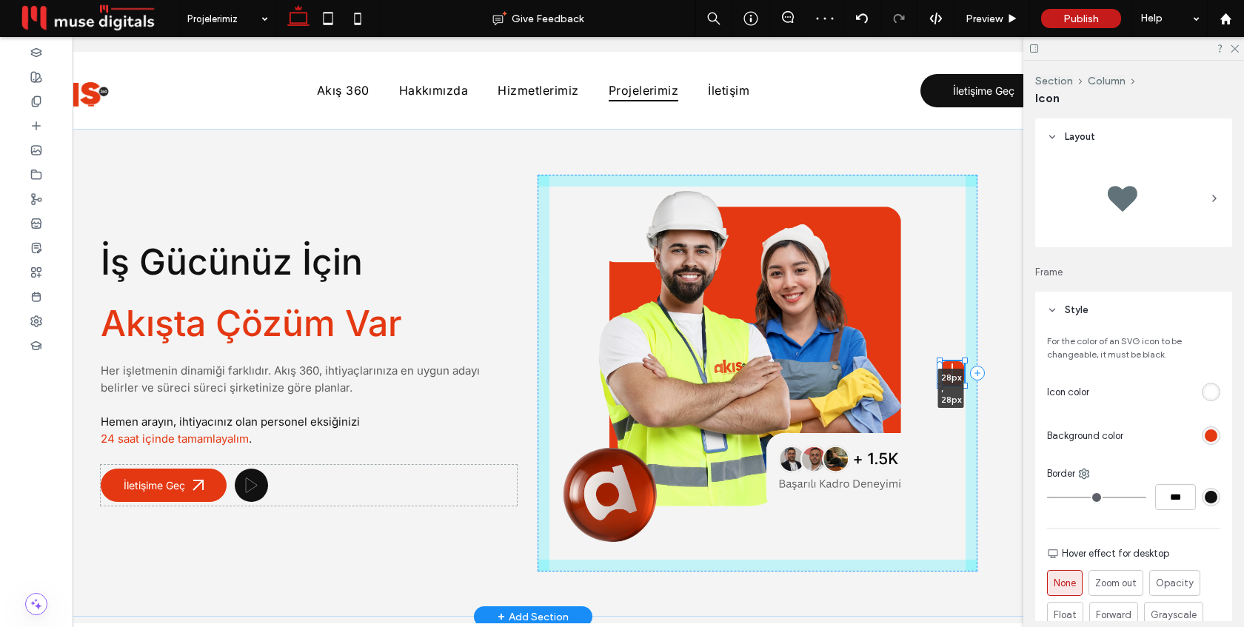
drag, startPoint x: 964, startPoint y: 388, endPoint x: 956, endPoint y: 390, distance: 8.3
click at [956, 390] on div "İş Gücünüz İçin Akışta Çözüm Var Her işletmenin dinamiği farklıdır. Akış 360, i…" at bounding box center [533, 373] width 889 height 488
type input "**"
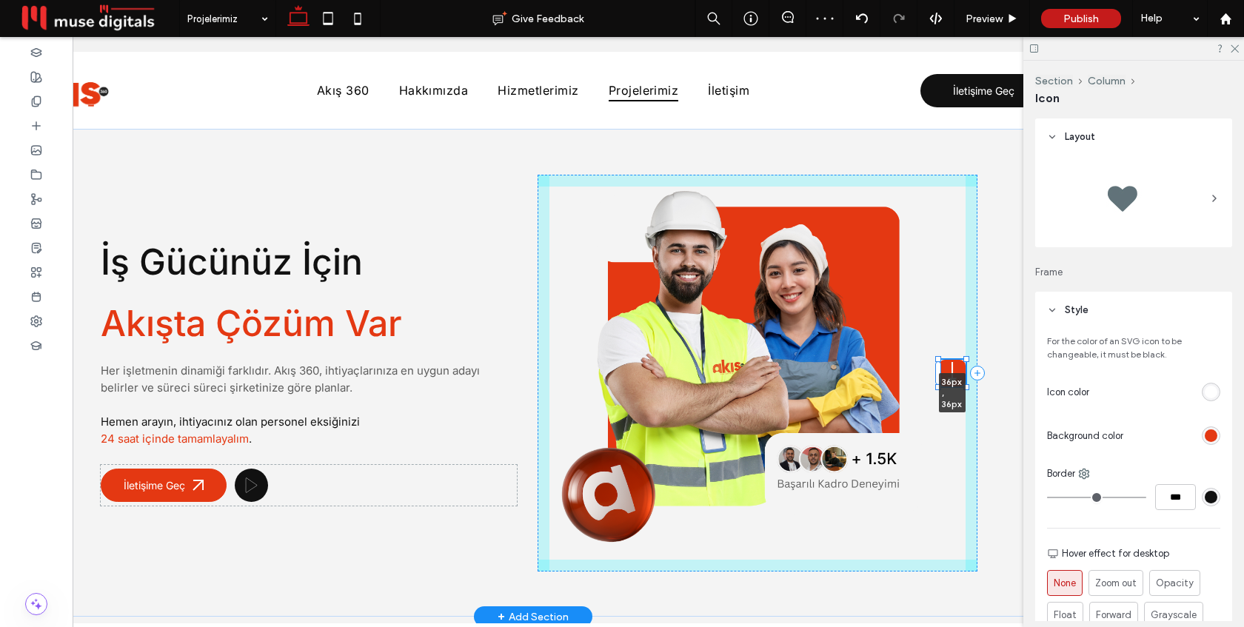
click at [961, 390] on div "İş Gücünüz İçin Akışta Çözüm Var Her işletmenin dinamiği farklıdır. Akış 360, i…" at bounding box center [533, 373] width 889 height 488
type input "**"
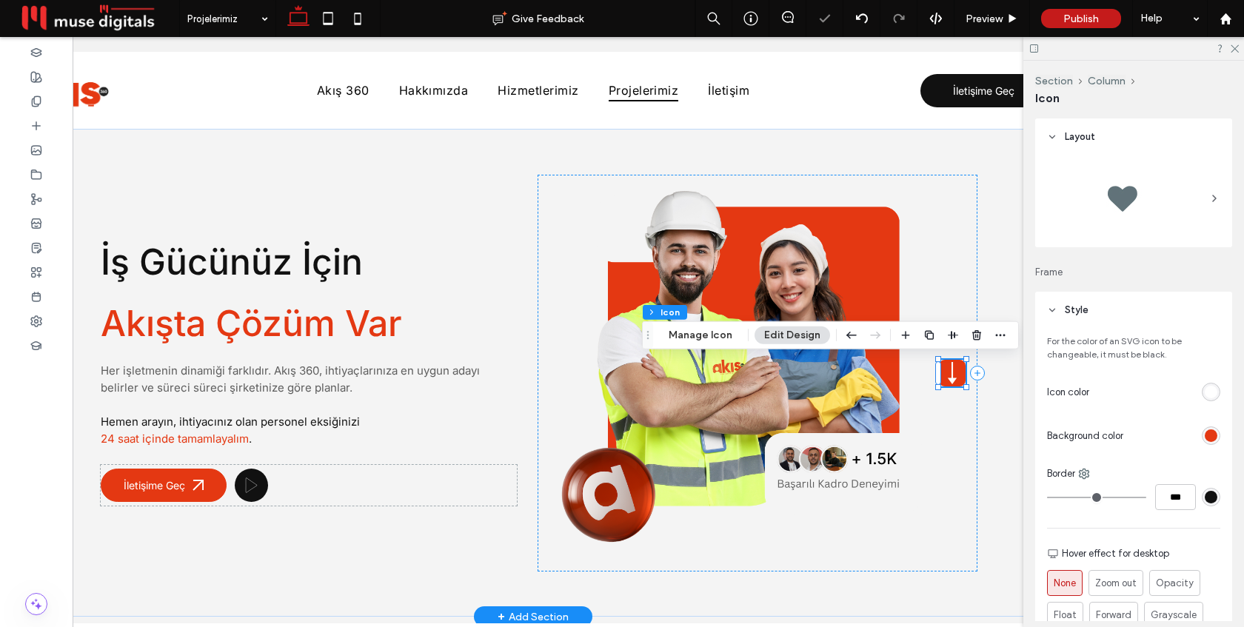
click at [956, 404] on div "36px , 36px" at bounding box center [758, 373] width 440 height 397
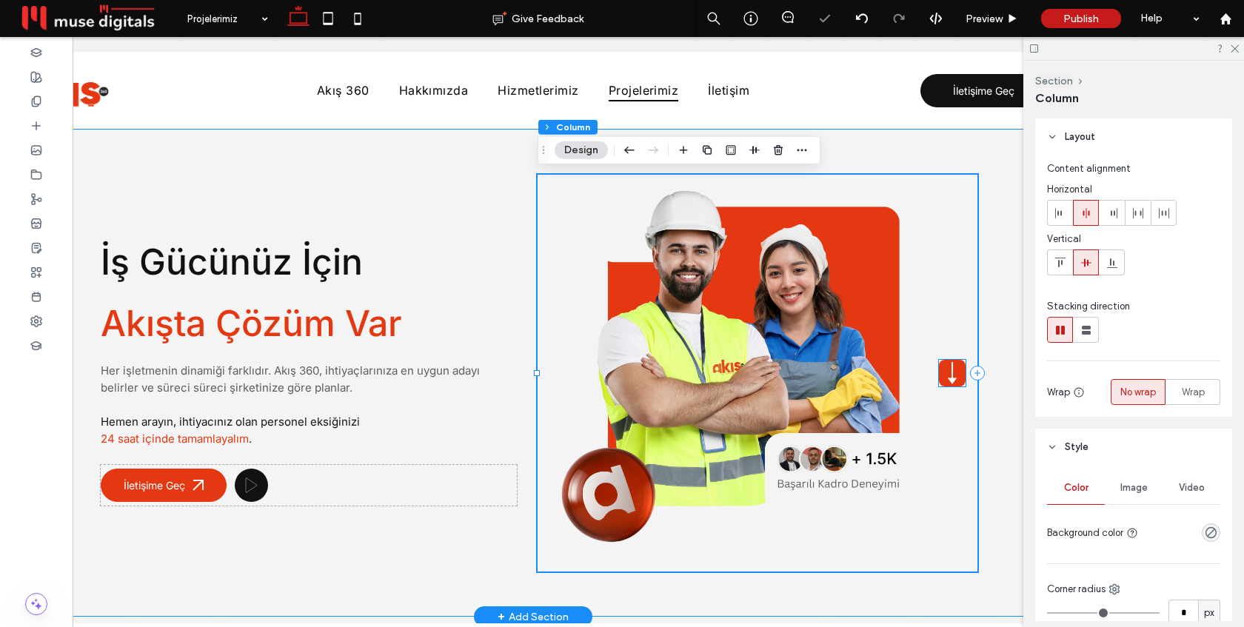
click at [954, 374] on icon at bounding box center [952, 373] width 22 height 22
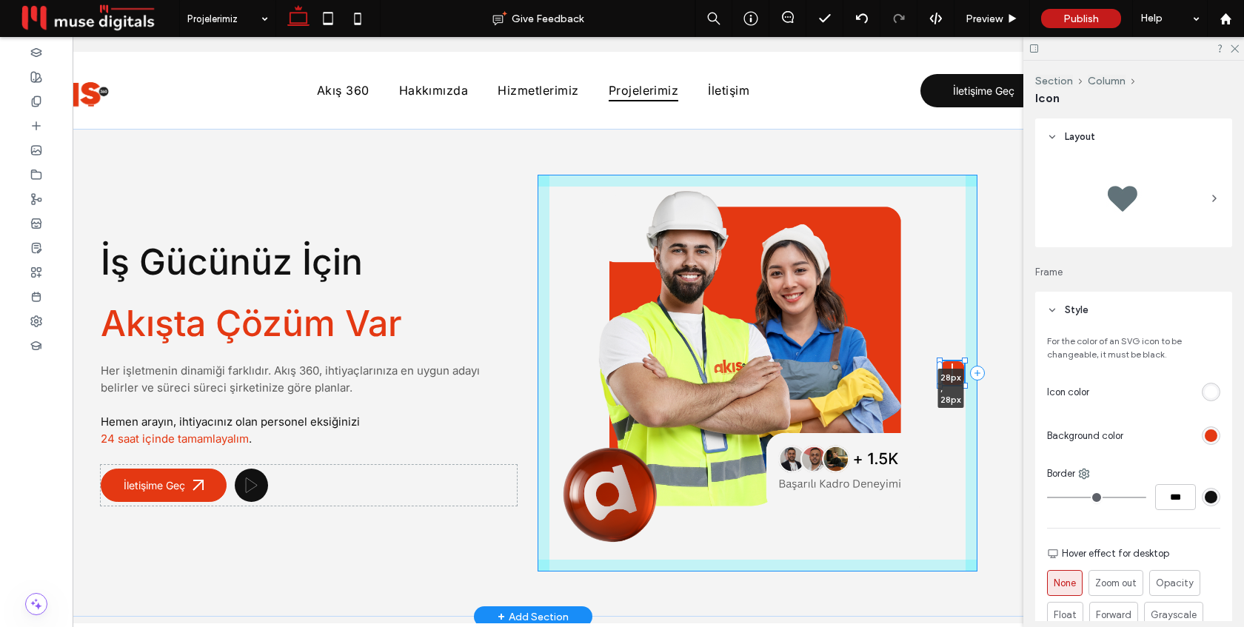
drag, startPoint x: 963, startPoint y: 386, endPoint x: 952, endPoint y: 390, distance: 11.3
click at [952, 390] on div "İş Gücünüz İçin Akışta Çözüm Var Her işletmenin dinamiği farklıdır. Akış 360, i…" at bounding box center [533, 373] width 889 height 488
type input "**"
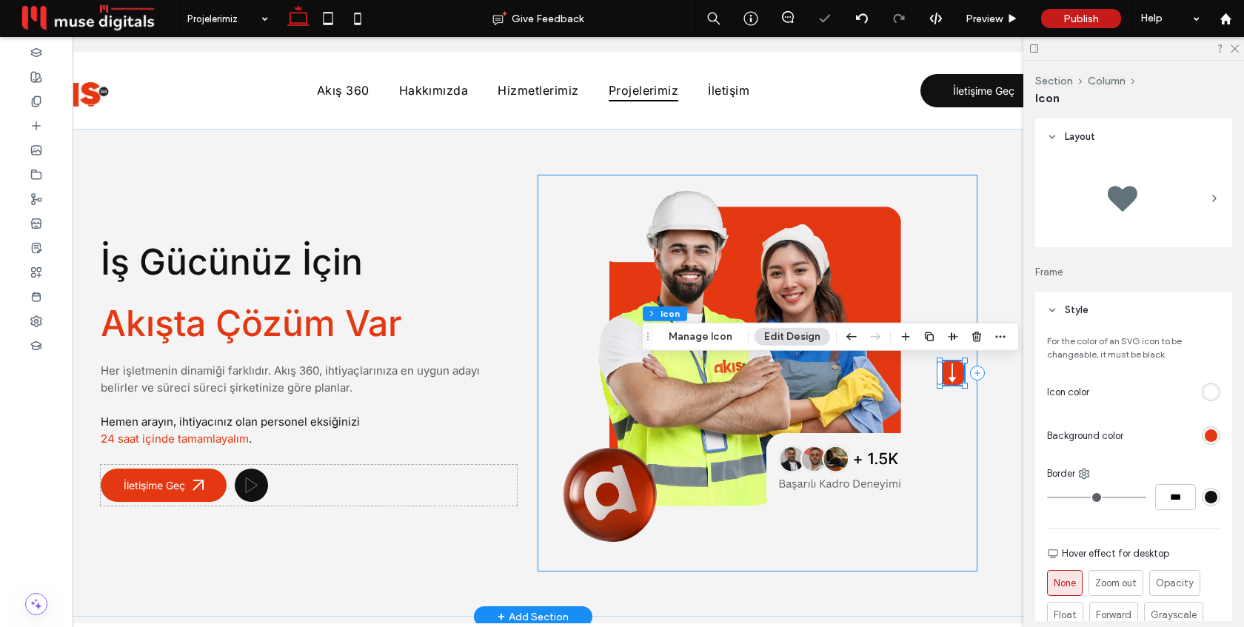
click at [945, 417] on div "28px , 28px" at bounding box center [758, 373] width 440 height 397
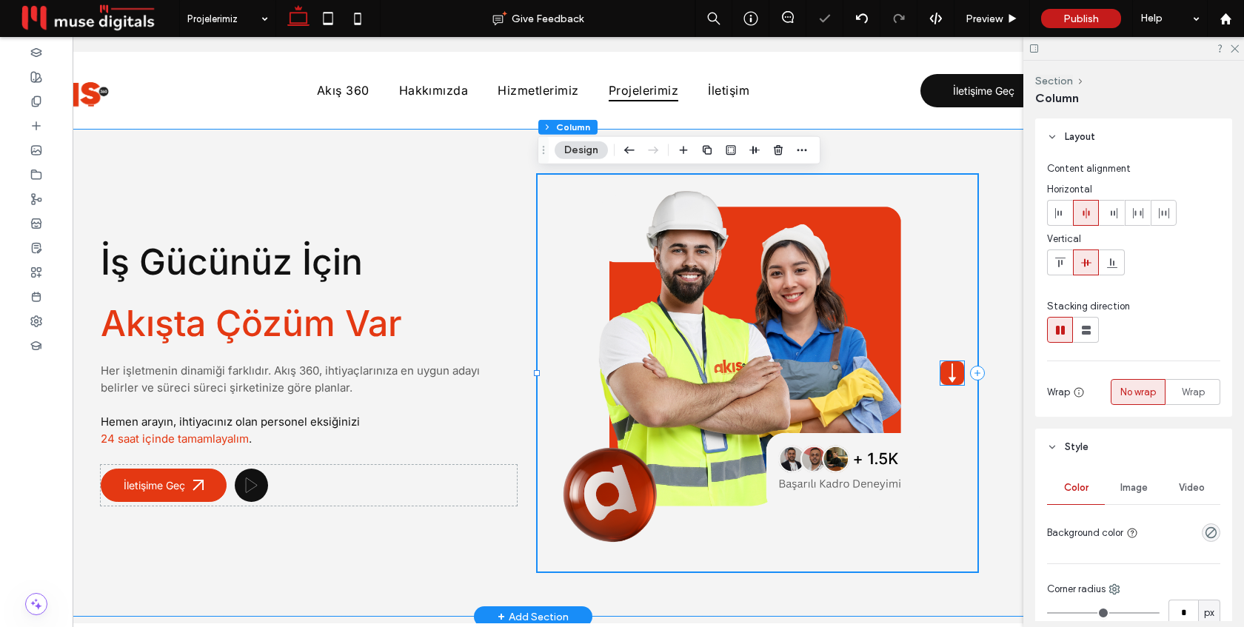
click at [949, 375] on icon at bounding box center [952, 373] width 19 height 19
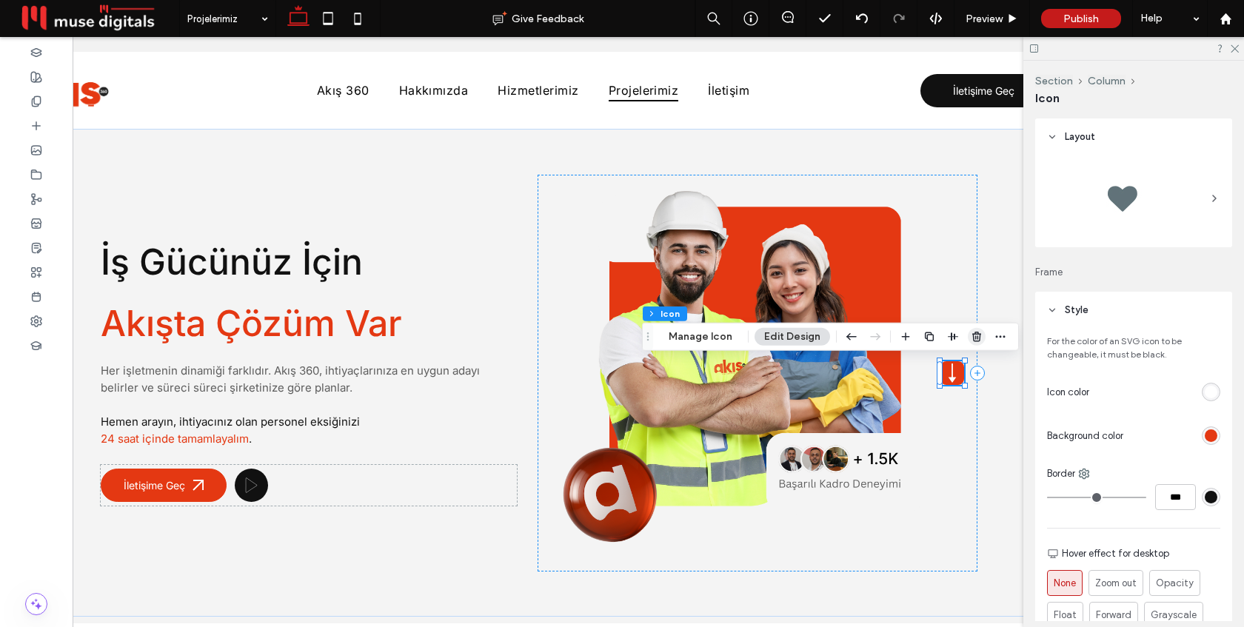
click at [972, 342] on span "button" at bounding box center [977, 337] width 18 height 18
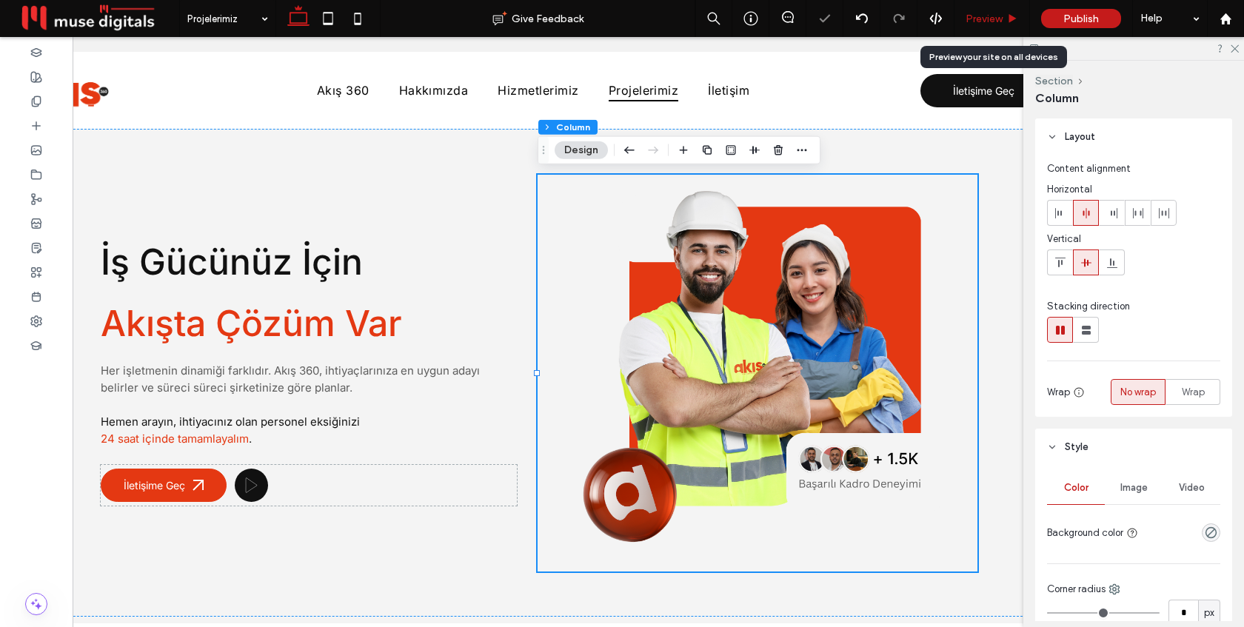
click at [975, 24] on span "Preview" at bounding box center [984, 19] width 37 height 13
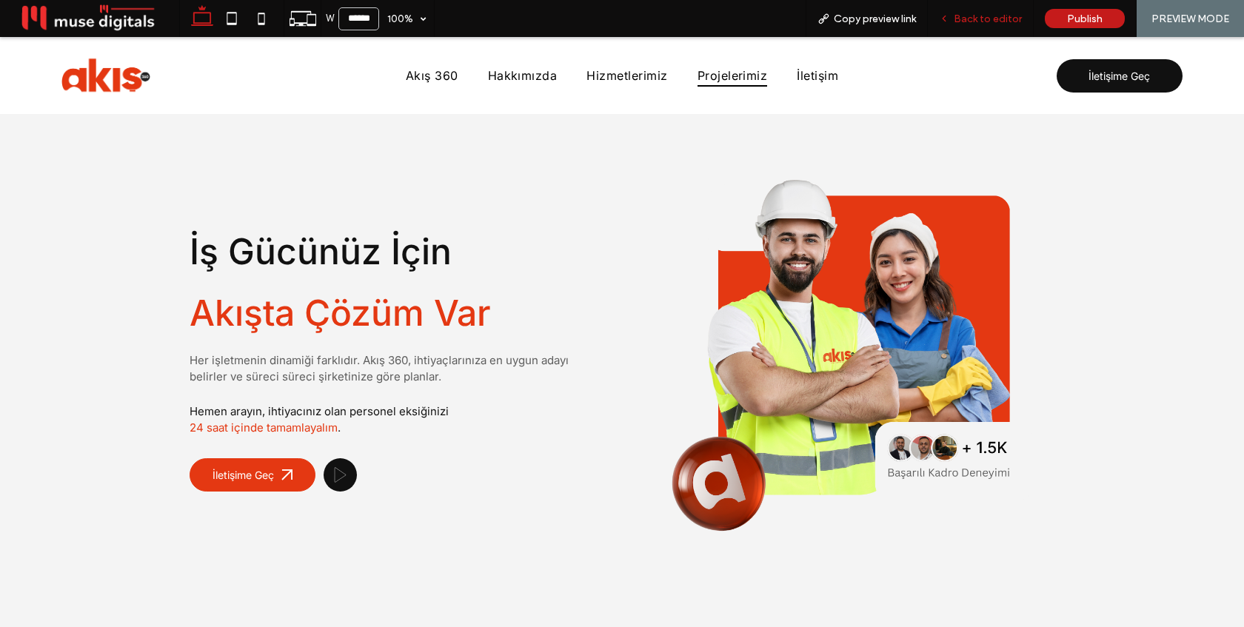
click at [993, 16] on span "Back to editor" at bounding box center [988, 19] width 68 height 13
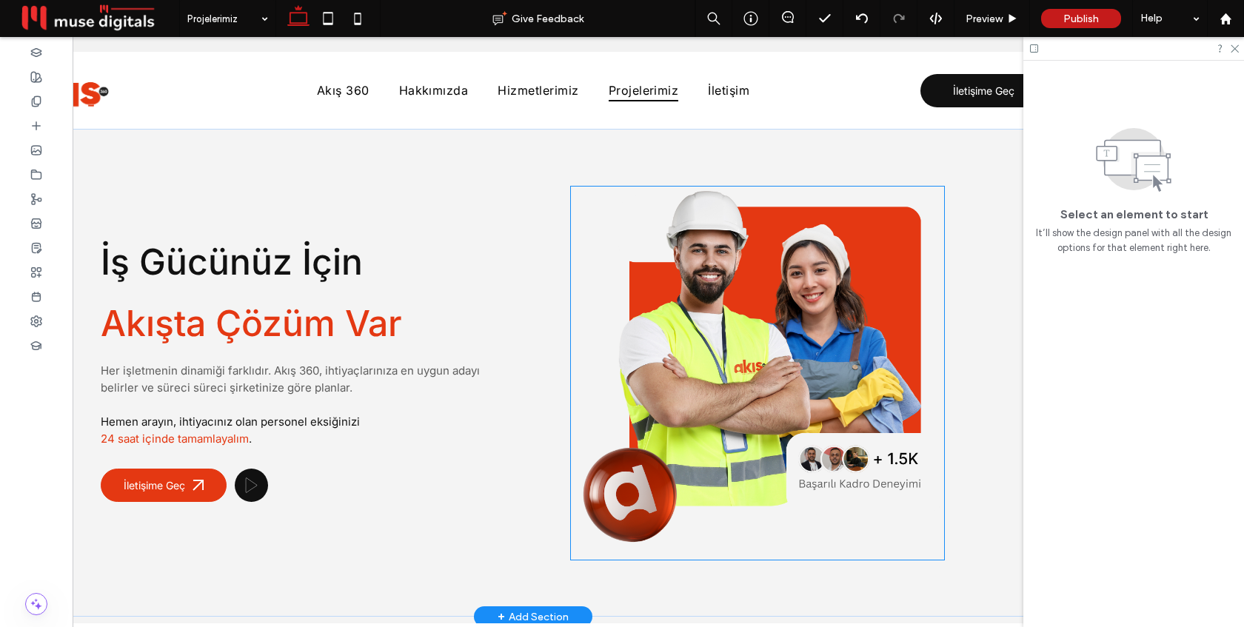
click at [597, 363] on img at bounding box center [757, 373] width 373 height 373
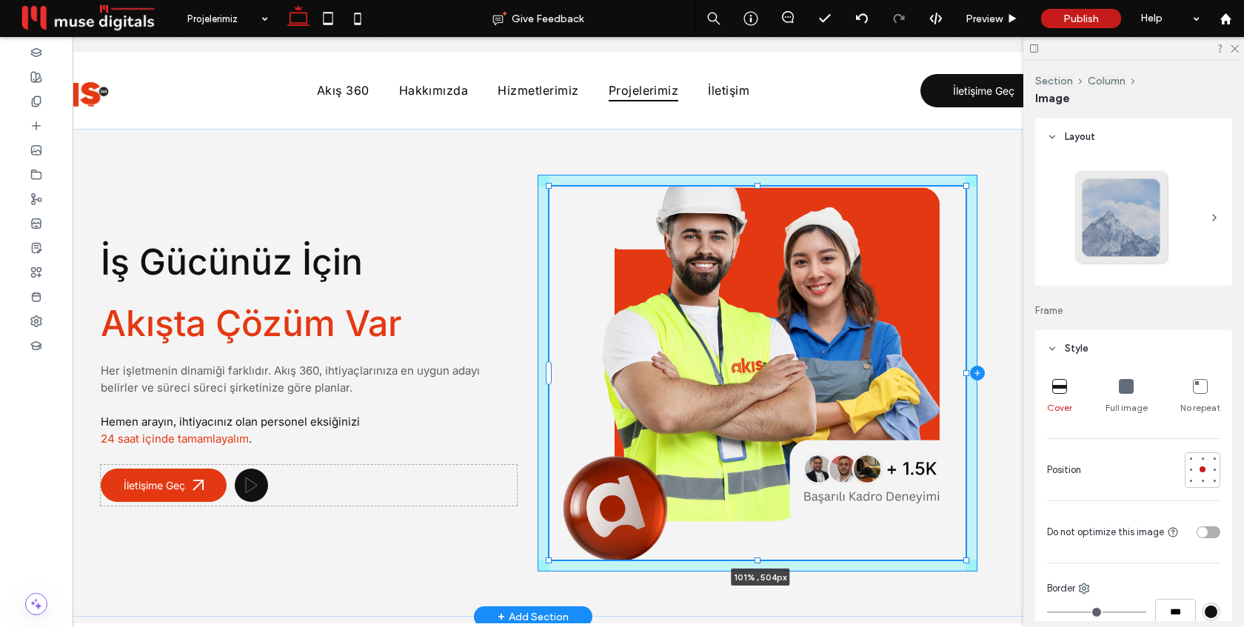
drag, startPoint x: 946, startPoint y: 372, endPoint x: 971, endPoint y: 374, distance: 24.5
click at [971, 374] on div "İş Gücünüz İçin Akışta Çözüm Var Her işletmenin dinamiği farklıdır. Akış 360, i…" at bounding box center [533, 373] width 889 height 488
type input "***"
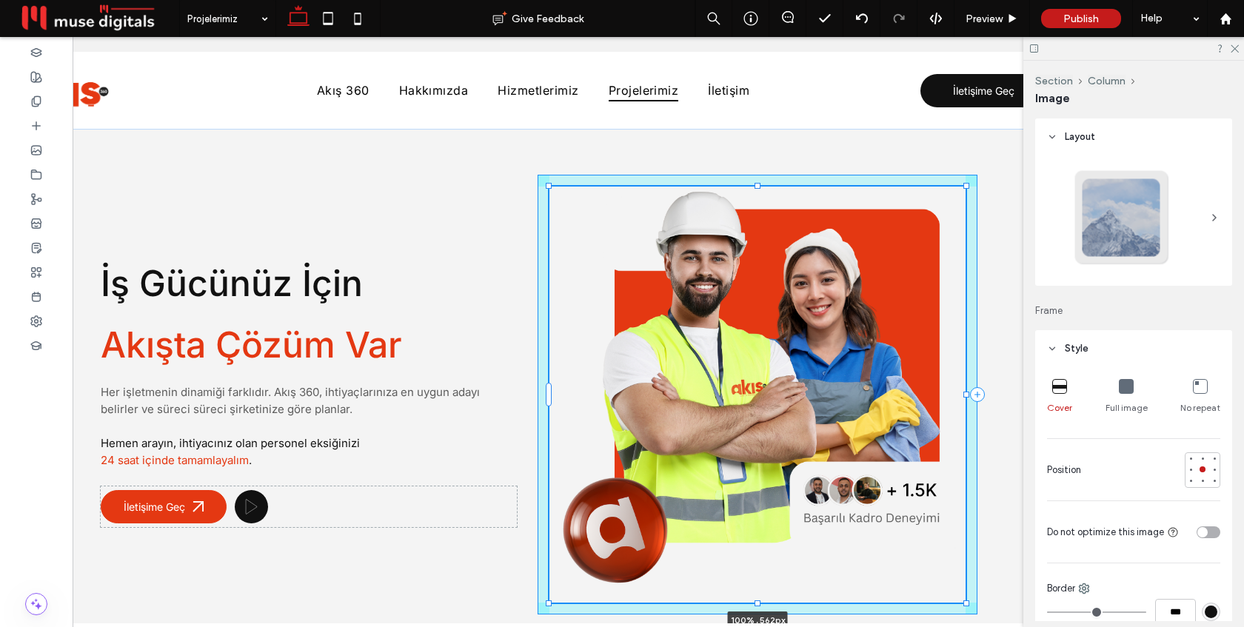
drag, startPoint x: 759, startPoint y: 561, endPoint x: 760, endPoint y: 577, distance: 15.6
click at [759, 580] on div "İş Gücünüz İçin Akışta Çözüm Var Her işletmenin dinamiği farklıdır. Akış 360, i…" at bounding box center [533, 394] width 889 height 531
type input "***"
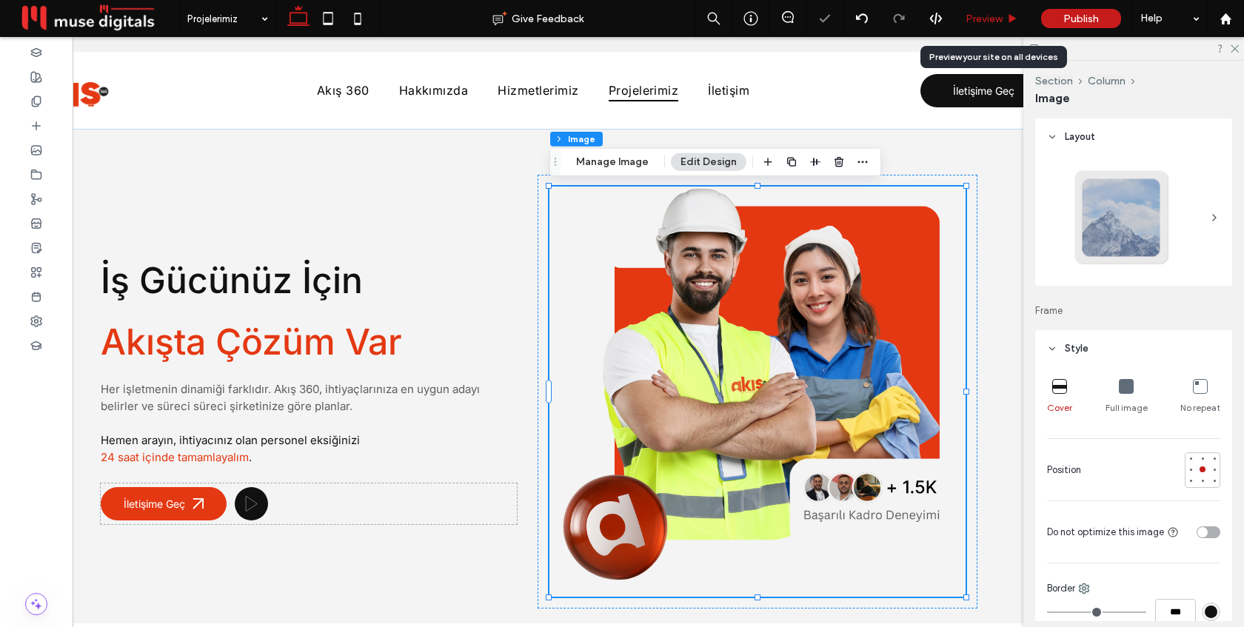
click at [994, 20] on span "Preview" at bounding box center [984, 19] width 37 height 13
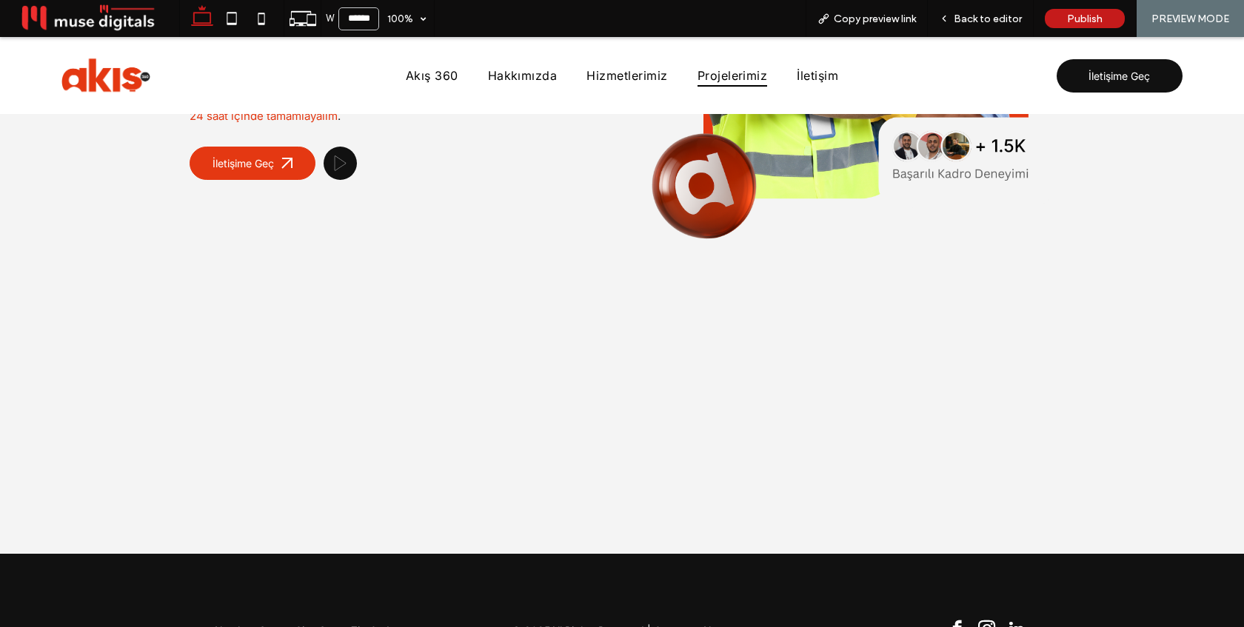
scroll to position [340, 0]
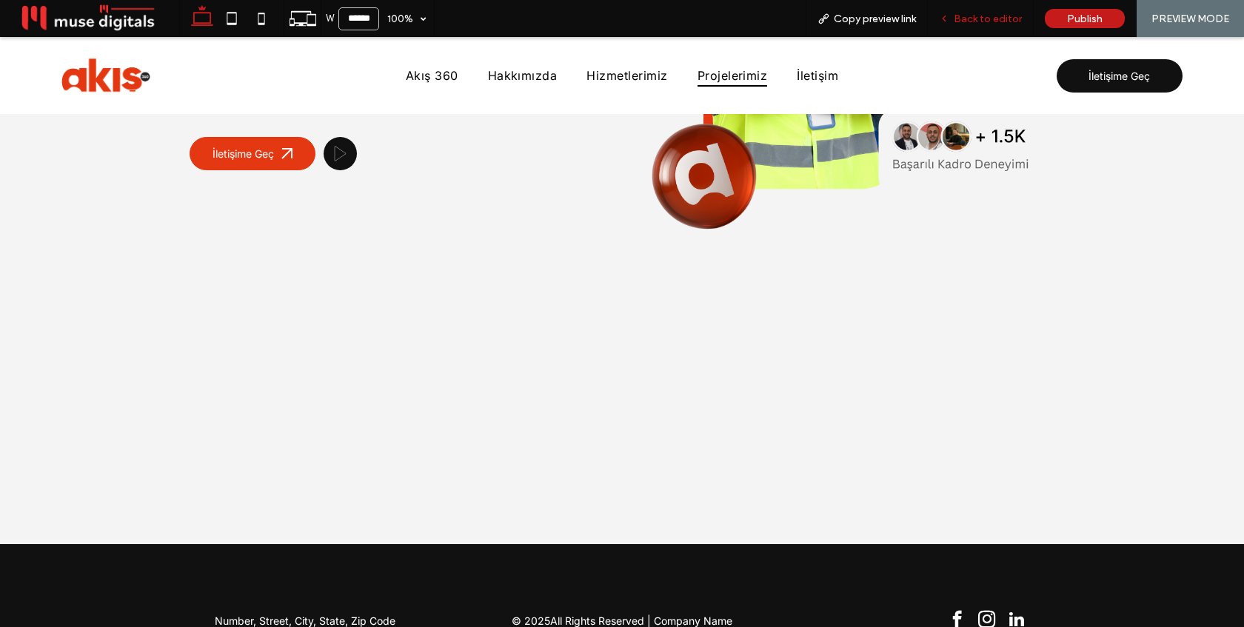
click at [967, 27] on div "Back to editor" at bounding box center [981, 18] width 106 height 37
click at [976, 18] on span "Back to editor" at bounding box center [988, 19] width 68 height 13
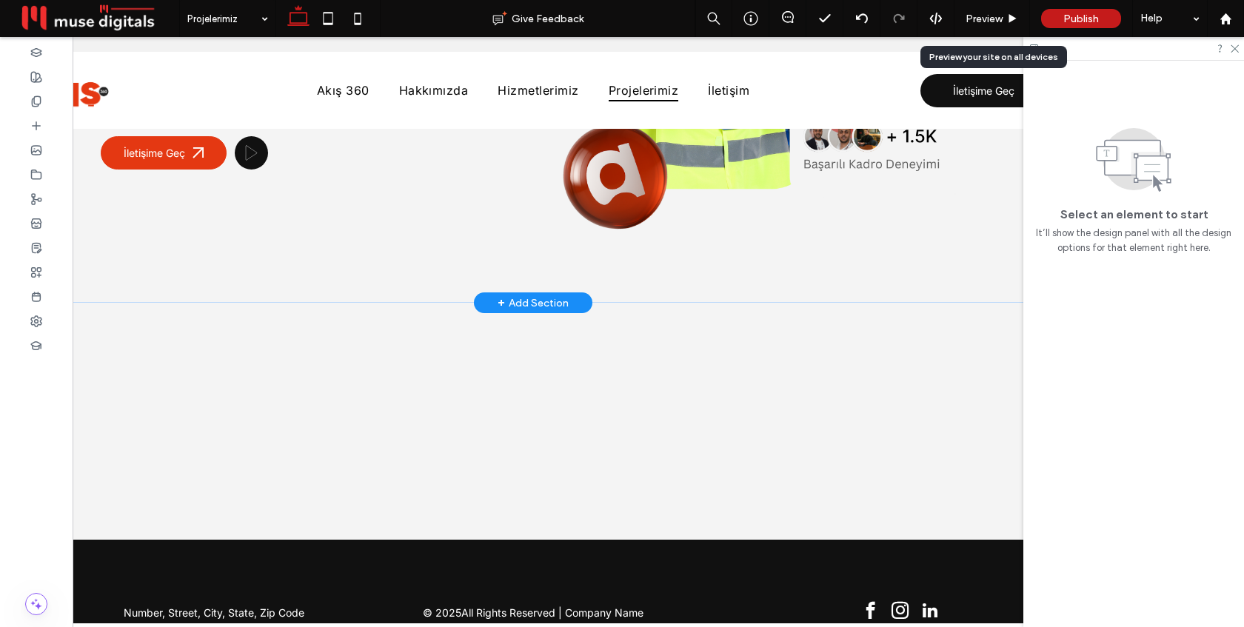
scroll to position [350, 0]
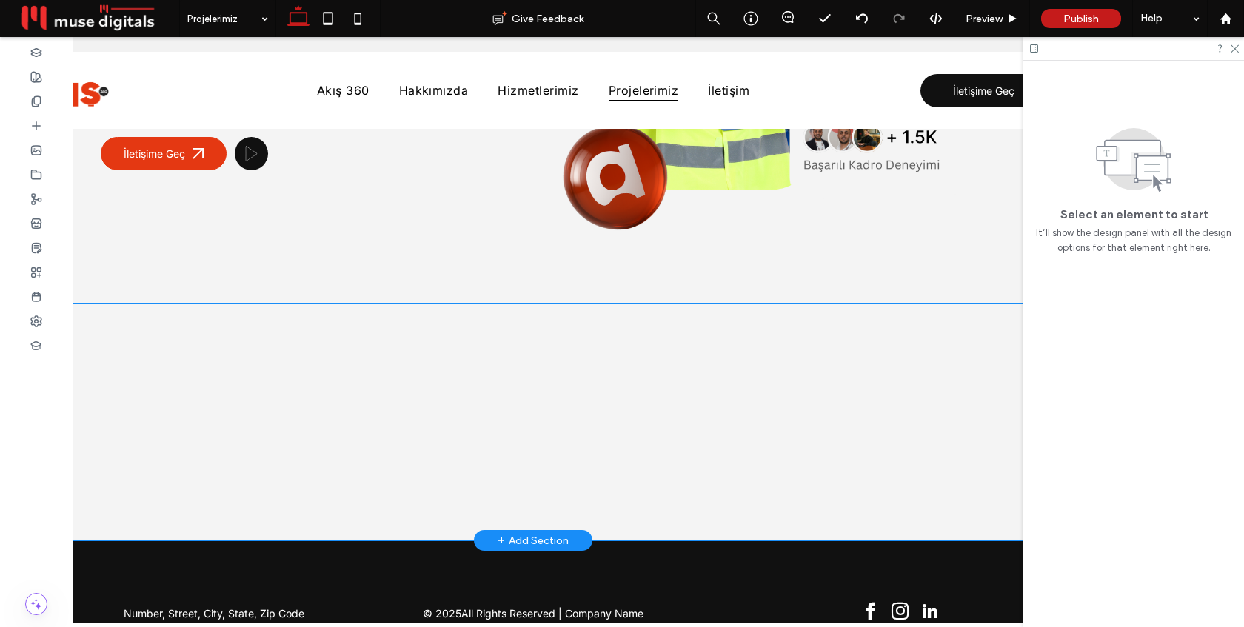
click at [669, 325] on div at bounding box center [533, 422] width 889 height 237
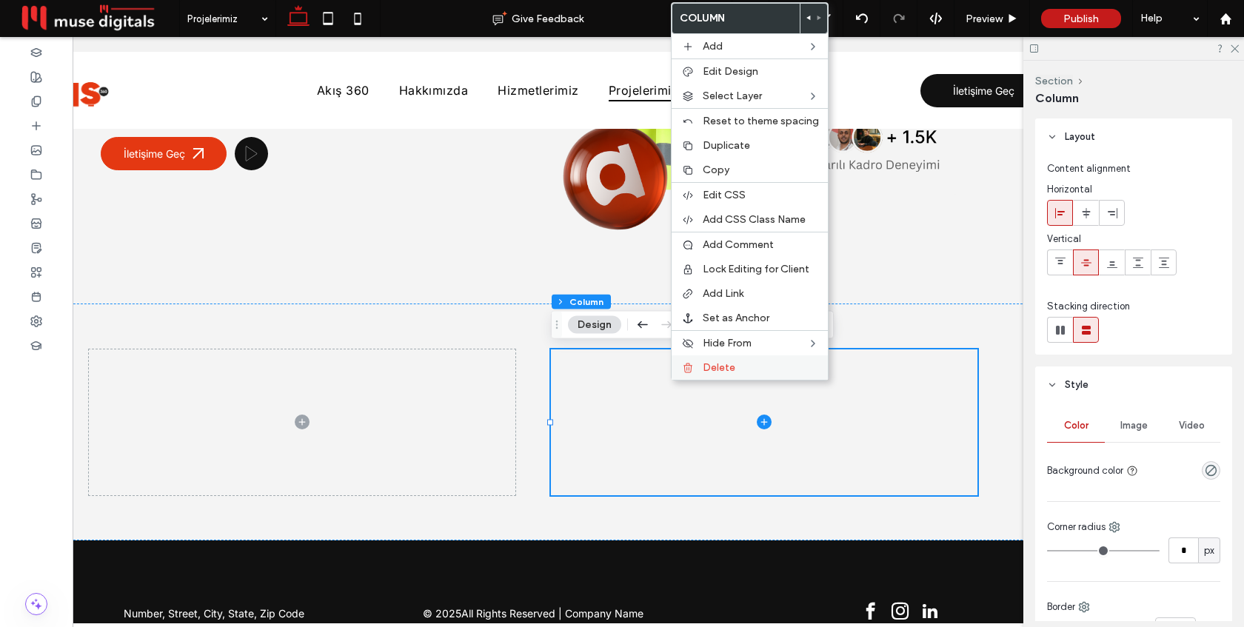
click at [714, 370] on span "Delete" at bounding box center [719, 367] width 33 height 13
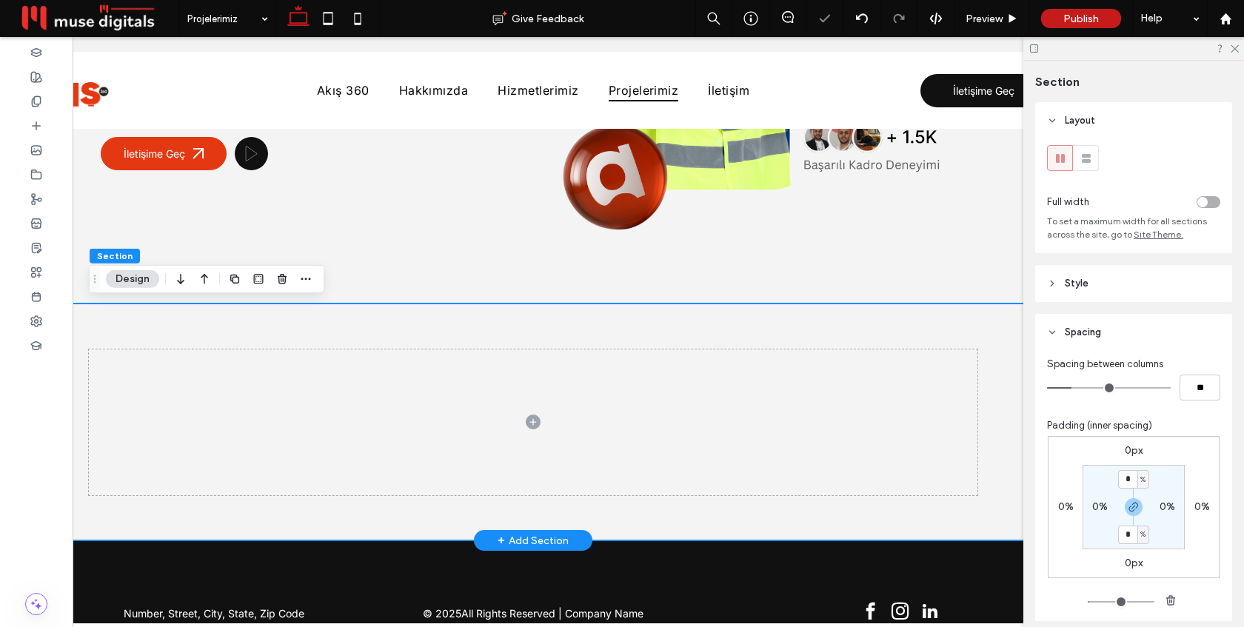
click at [671, 332] on div at bounding box center [533, 422] width 889 height 237
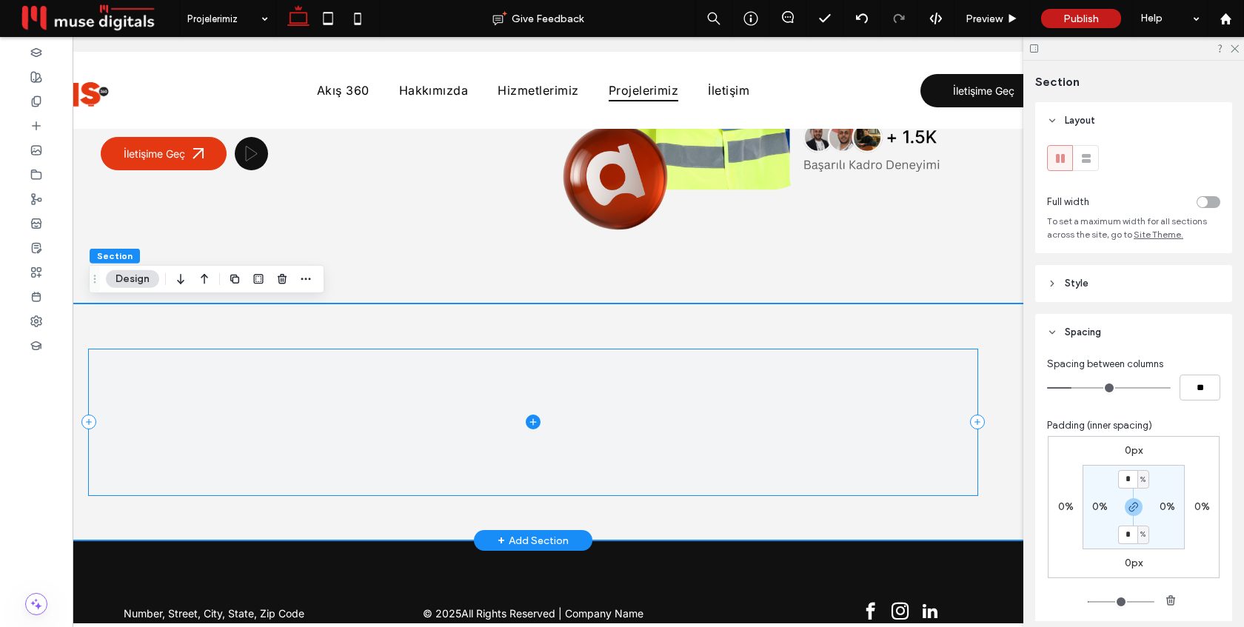
click at [464, 375] on span at bounding box center [533, 423] width 889 height 146
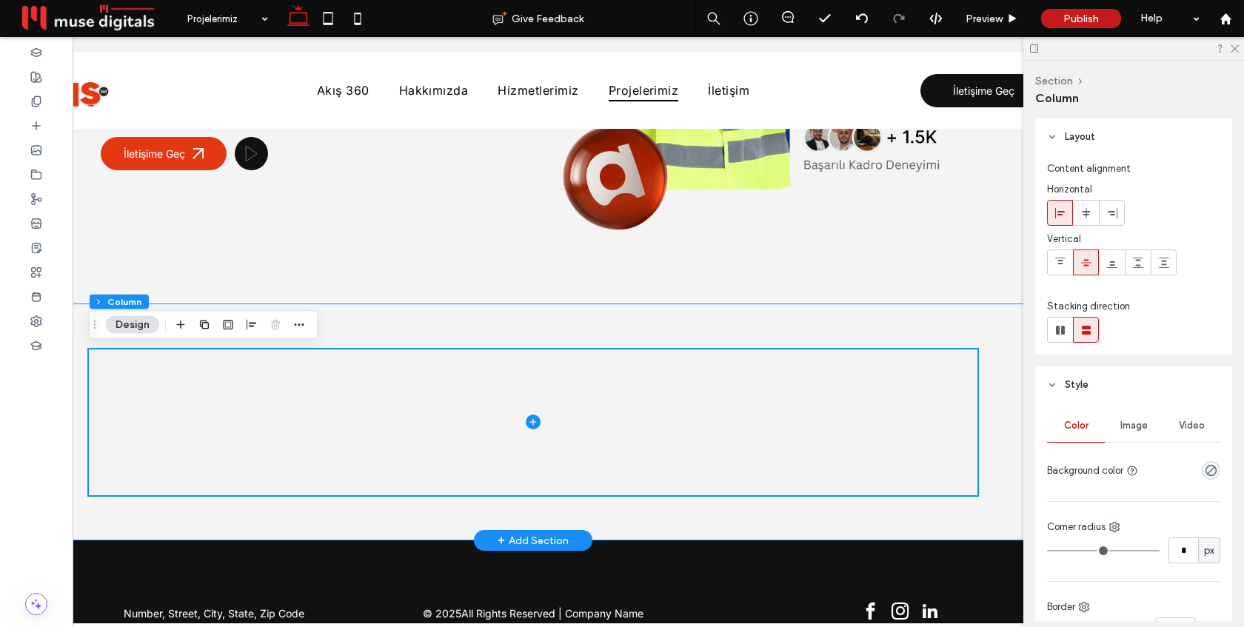
click at [493, 321] on div at bounding box center [533, 422] width 889 height 237
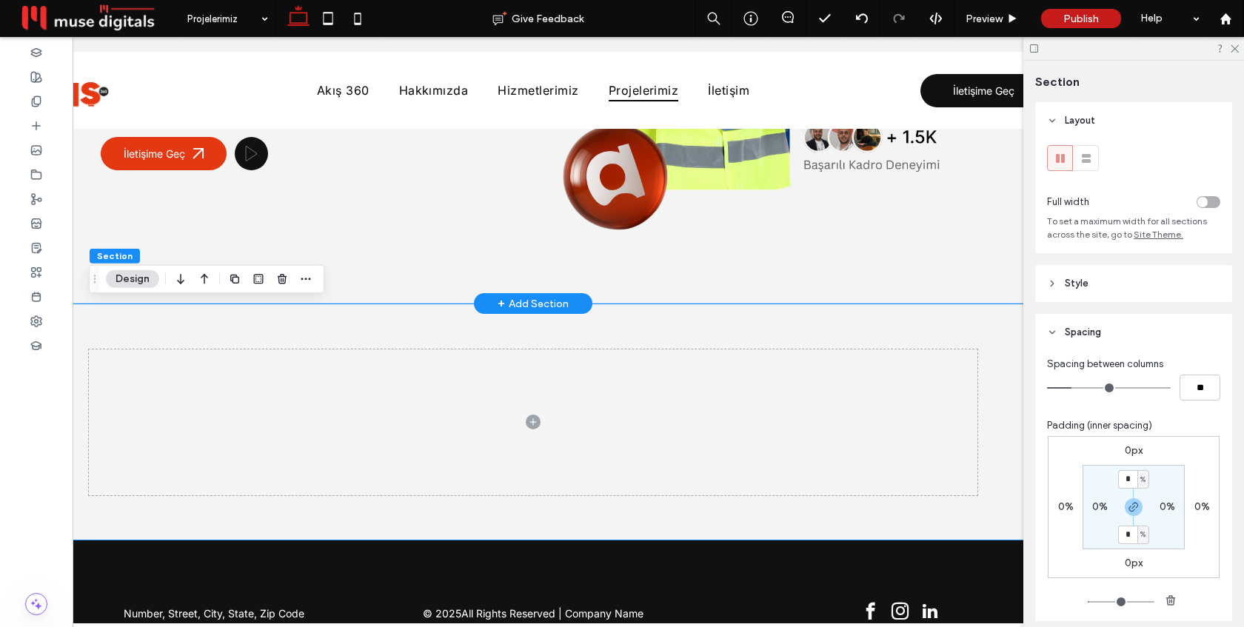
click at [615, 286] on div "İş Gücünüz İçin Akışta Çözüm Var Her işletmenin dinamiği farklıdır. Akış 360, i…" at bounding box center [533, 41] width 889 height 525
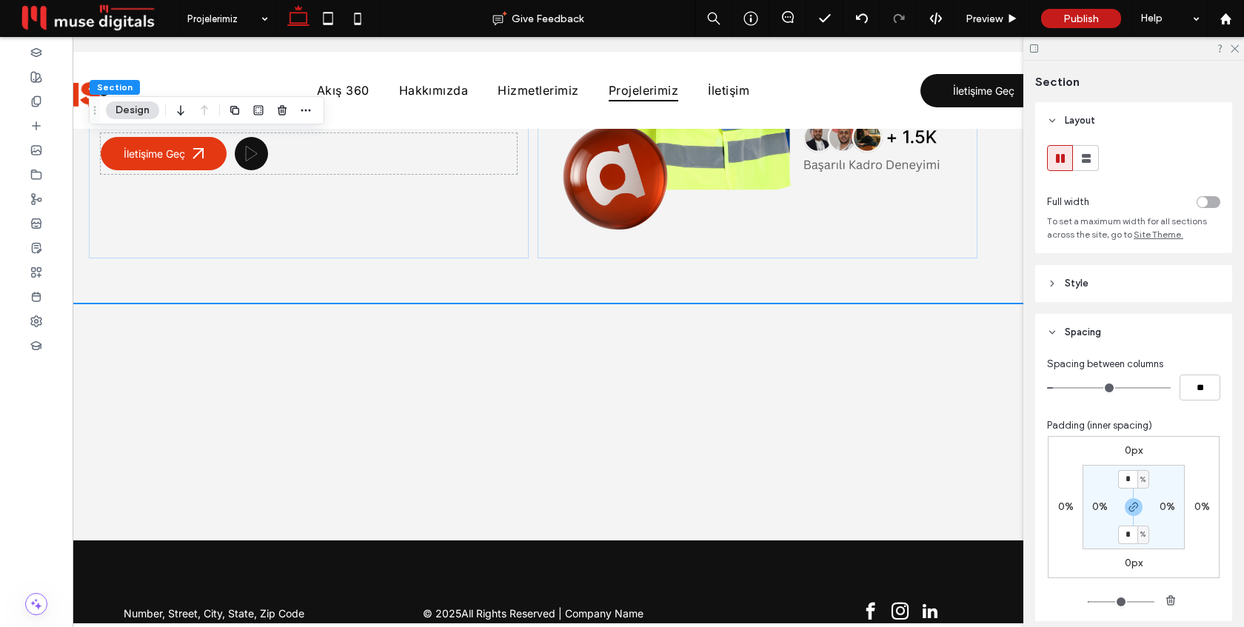
type input "*"
click at [1194, 456] on div "0px 0% 0px 0% * % 0% * % 0%" at bounding box center [1134, 507] width 172 height 142
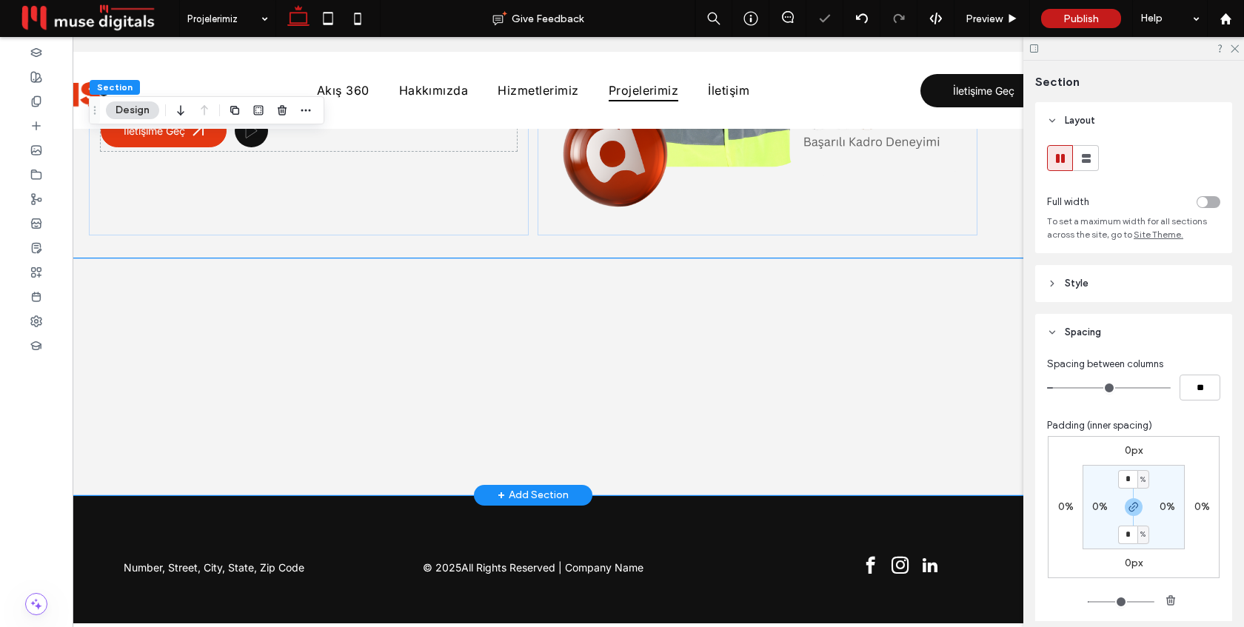
click at [860, 275] on div at bounding box center [533, 376] width 889 height 237
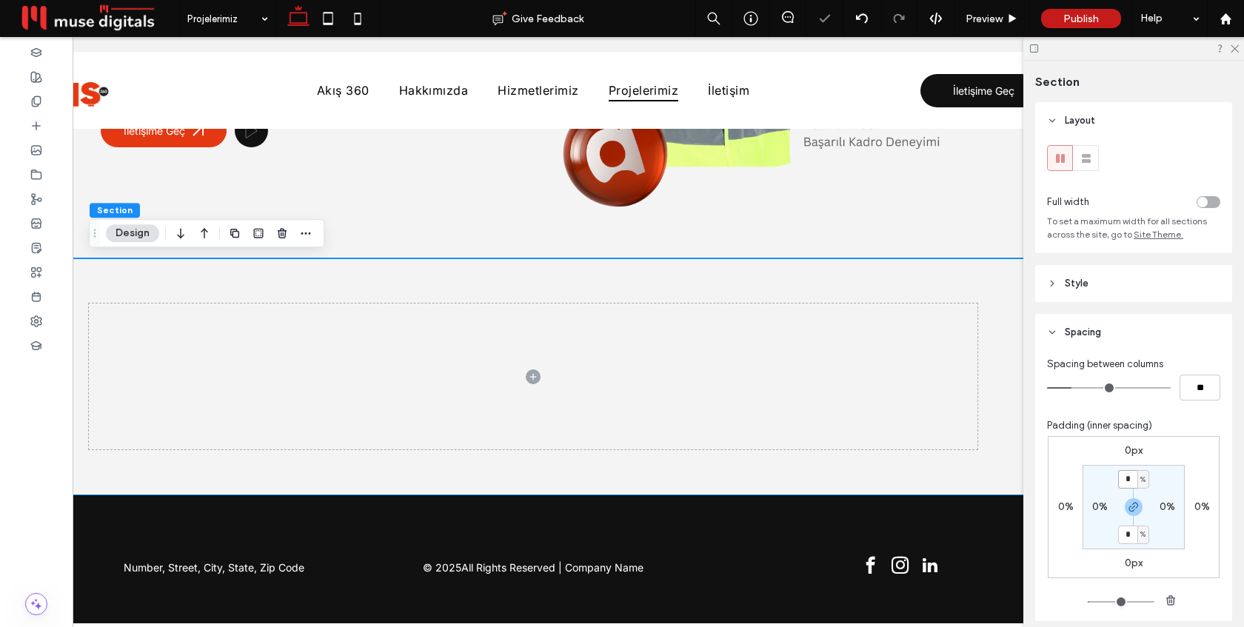
click at [1131, 481] on input "*" at bounding box center [1127, 479] width 19 height 19
type input "*"
click at [1200, 471] on div "0px 0% 0px 0% * % 0% * % 0%" at bounding box center [1134, 507] width 172 height 142
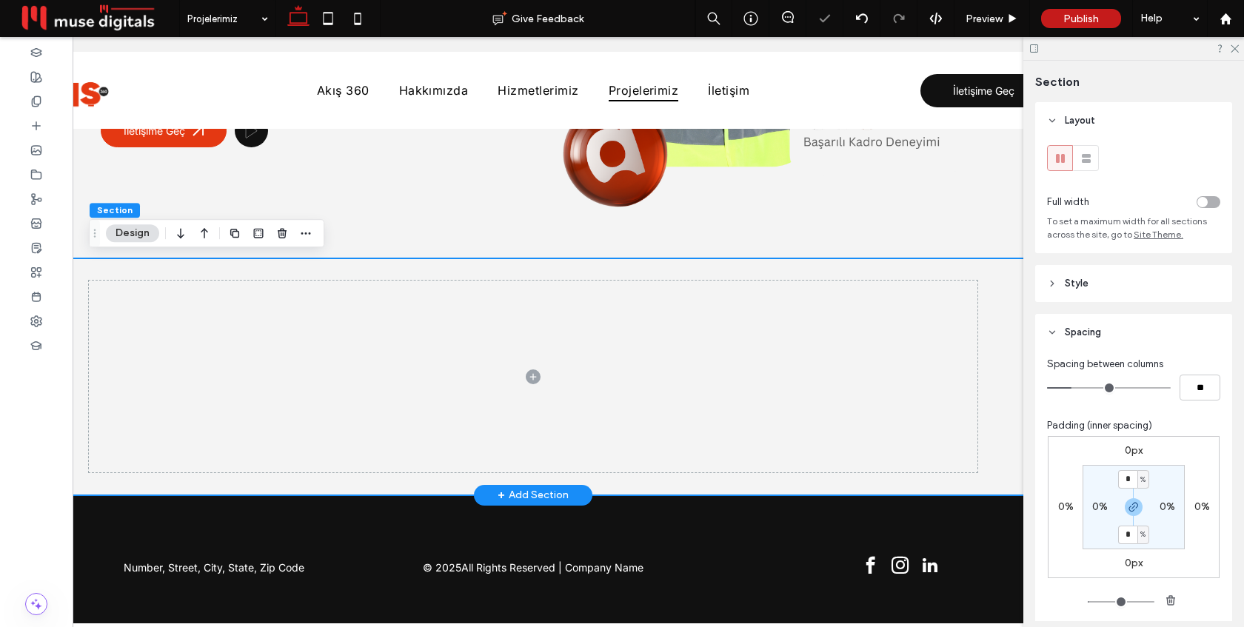
click at [107, 267] on div at bounding box center [533, 376] width 889 height 237
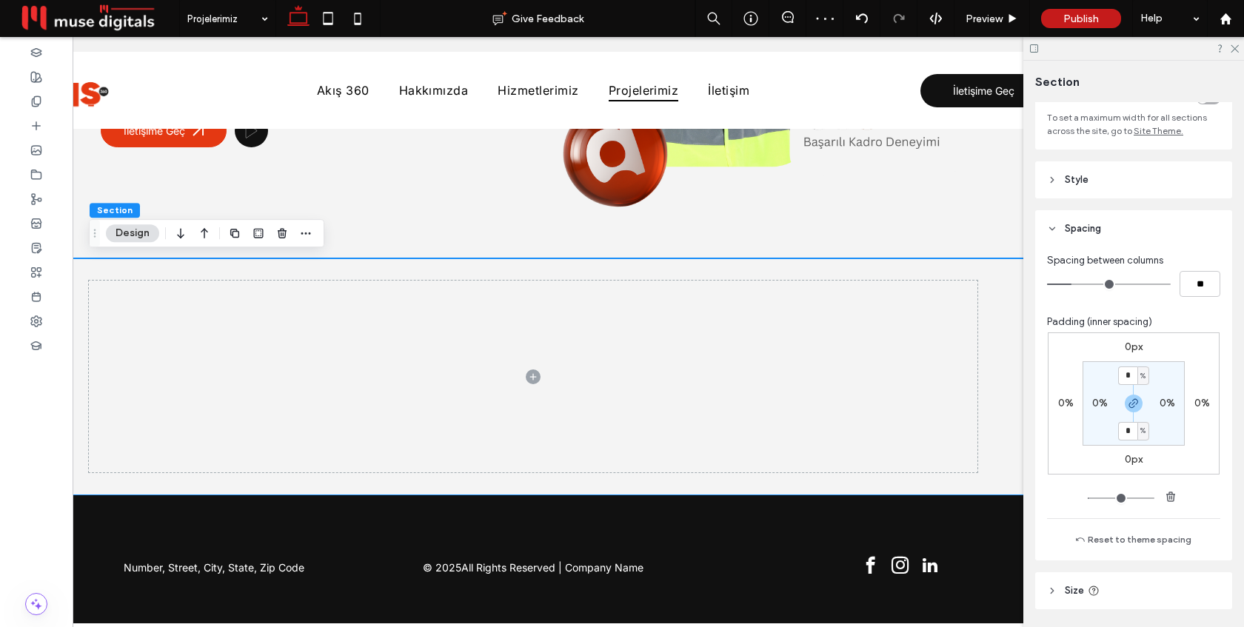
scroll to position [0, 0]
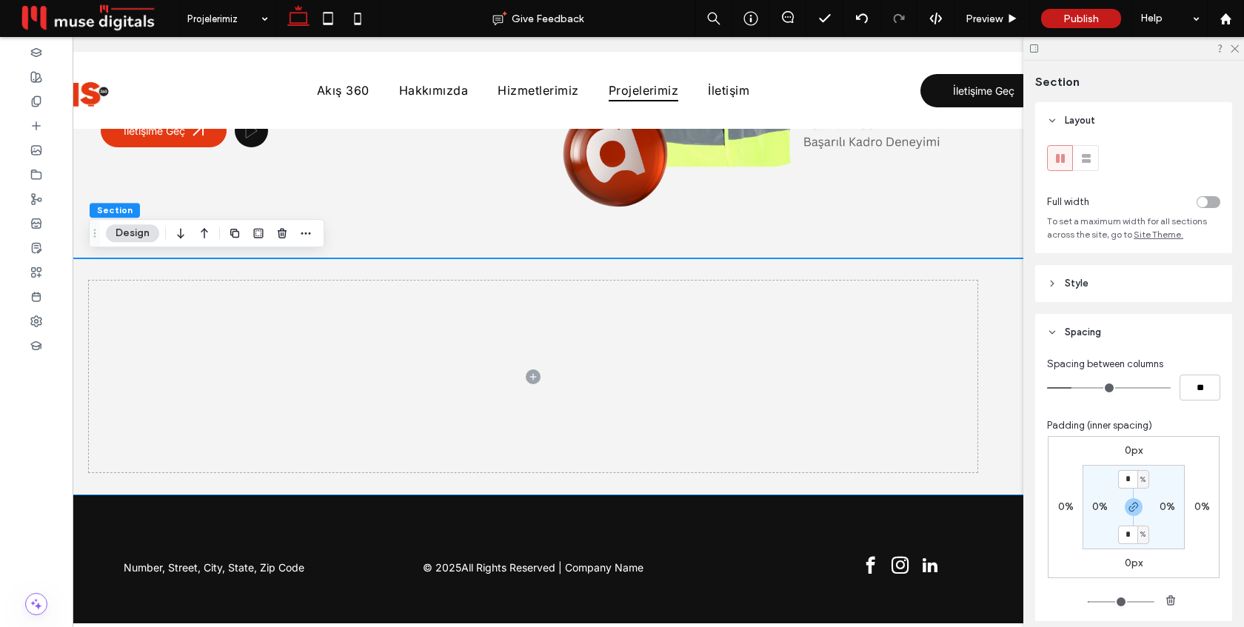
click at [1141, 287] on header "Style" at bounding box center [1133, 283] width 197 height 37
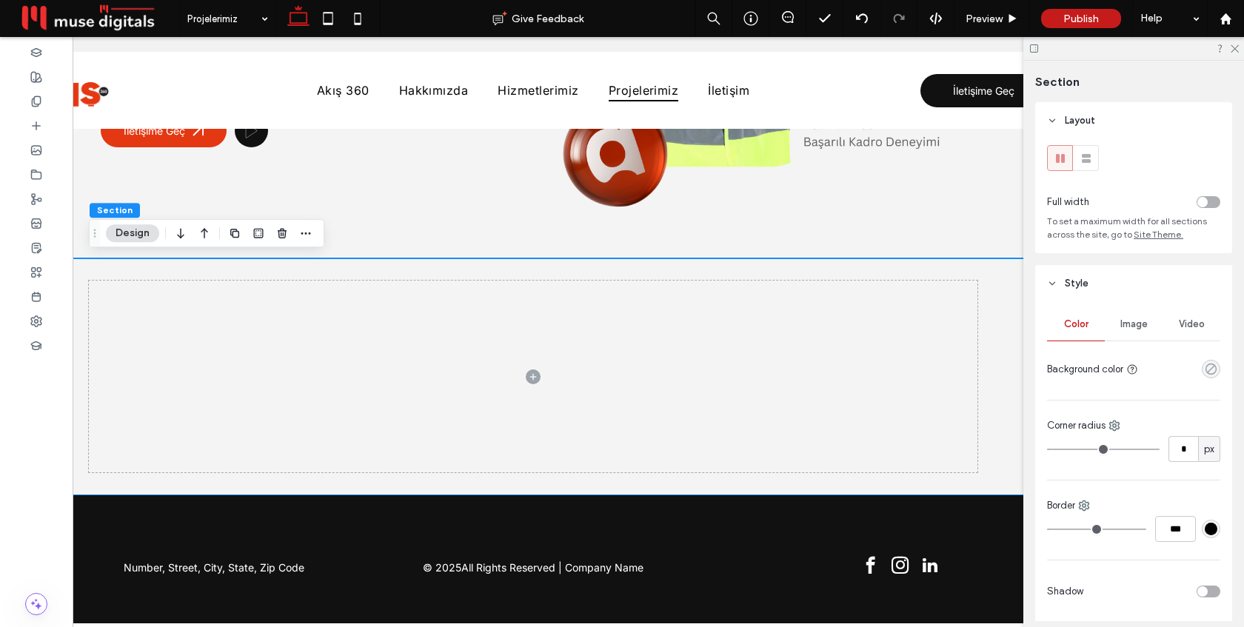
click at [1214, 370] on icon "rgba(0, 0, 0, 0)" at bounding box center [1211, 369] width 13 height 13
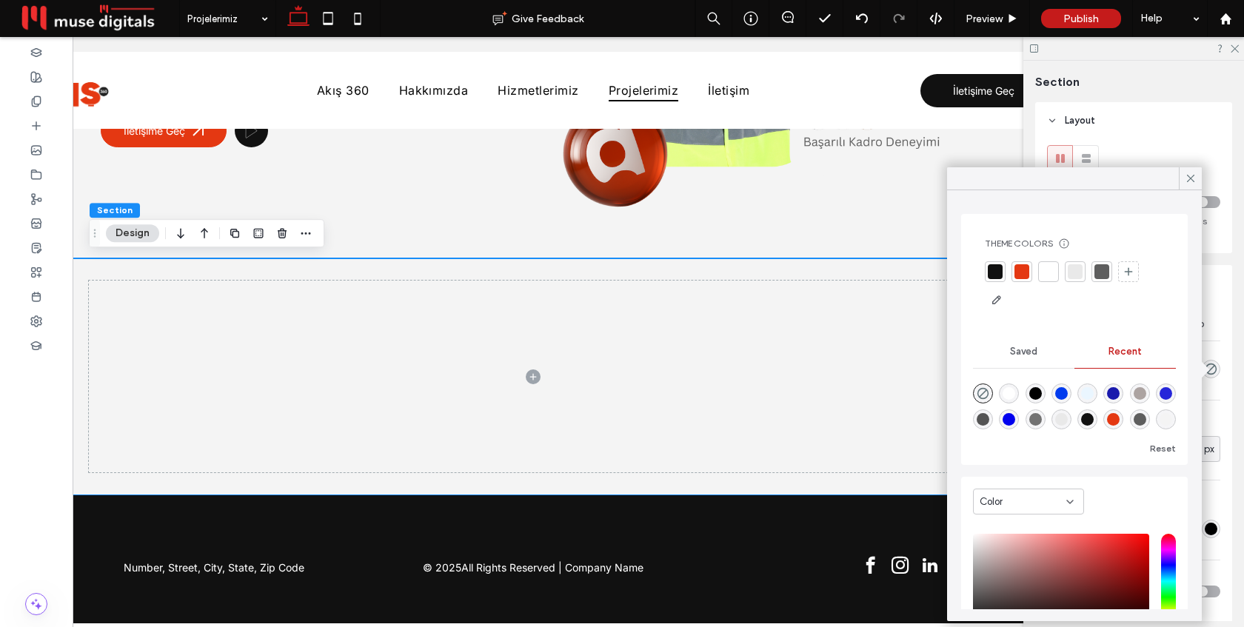
click at [1050, 267] on div at bounding box center [1048, 271] width 15 height 15
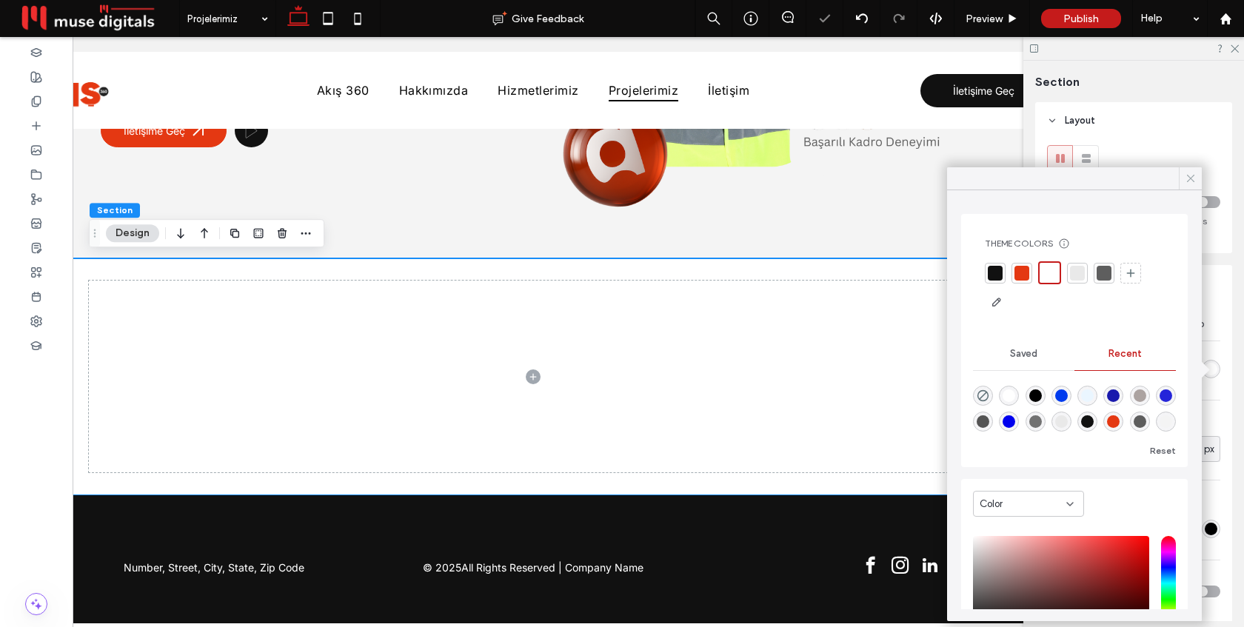
click at [1191, 176] on icon at bounding box center [1190, 178] width 13 height 13
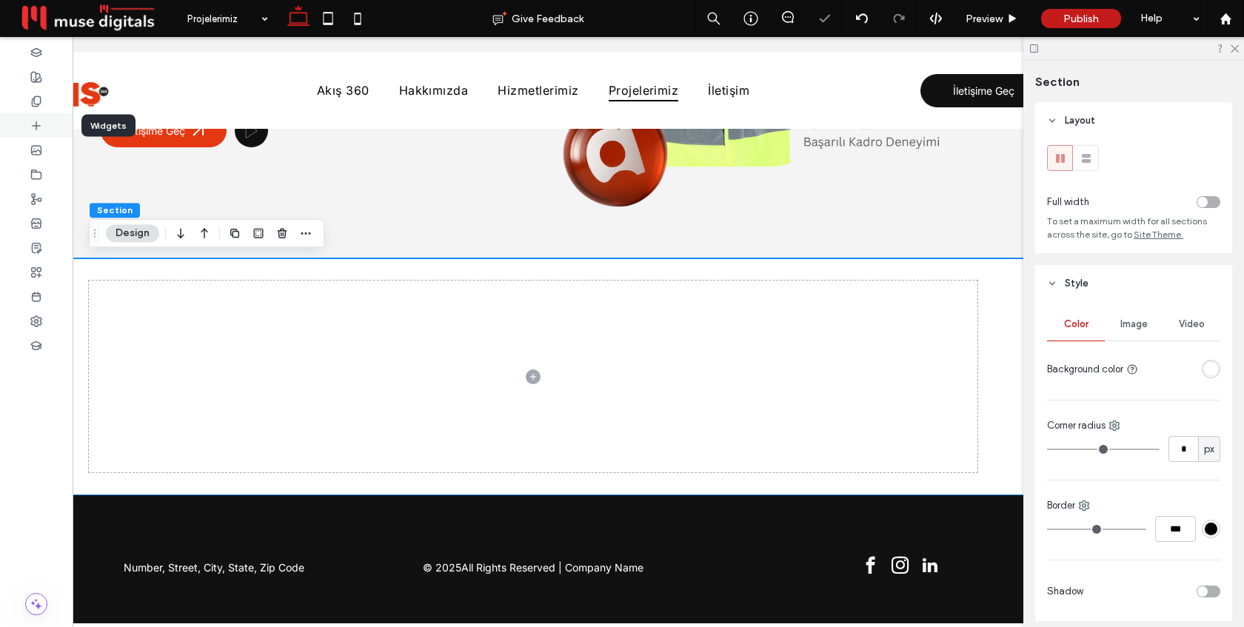
click at [33, 121] on icon at bounding box center [36, 126] width 12 height 12
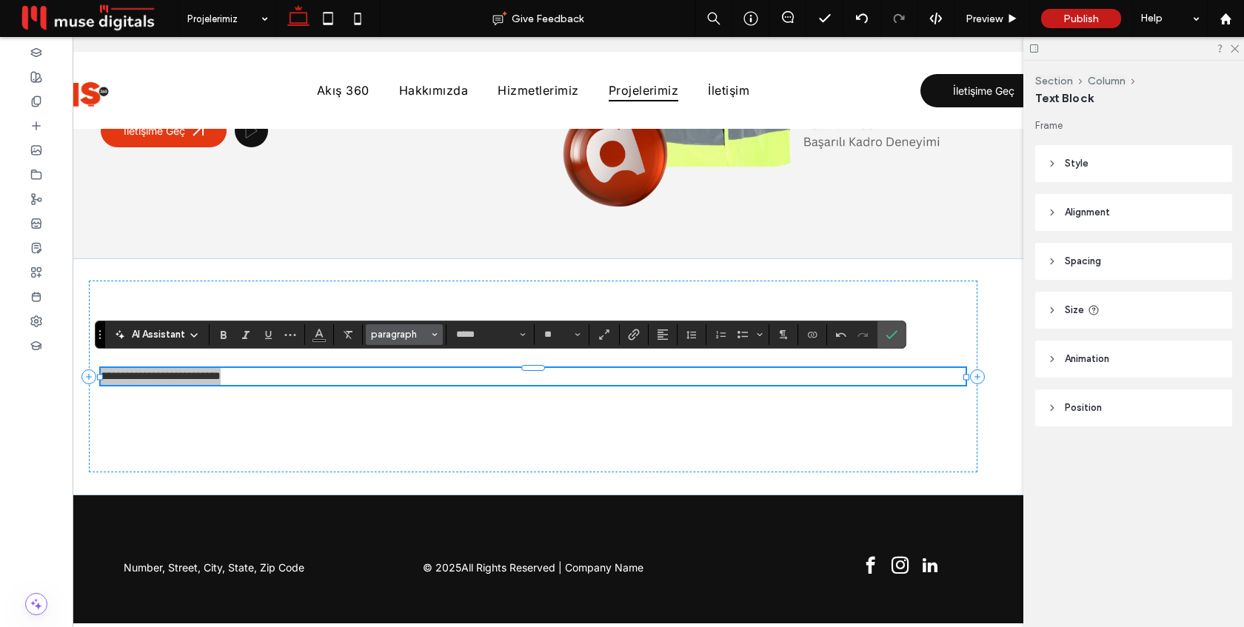
click at [417, 340] on span "paragraph" at bounding box center [400, 334] width 58 height 11
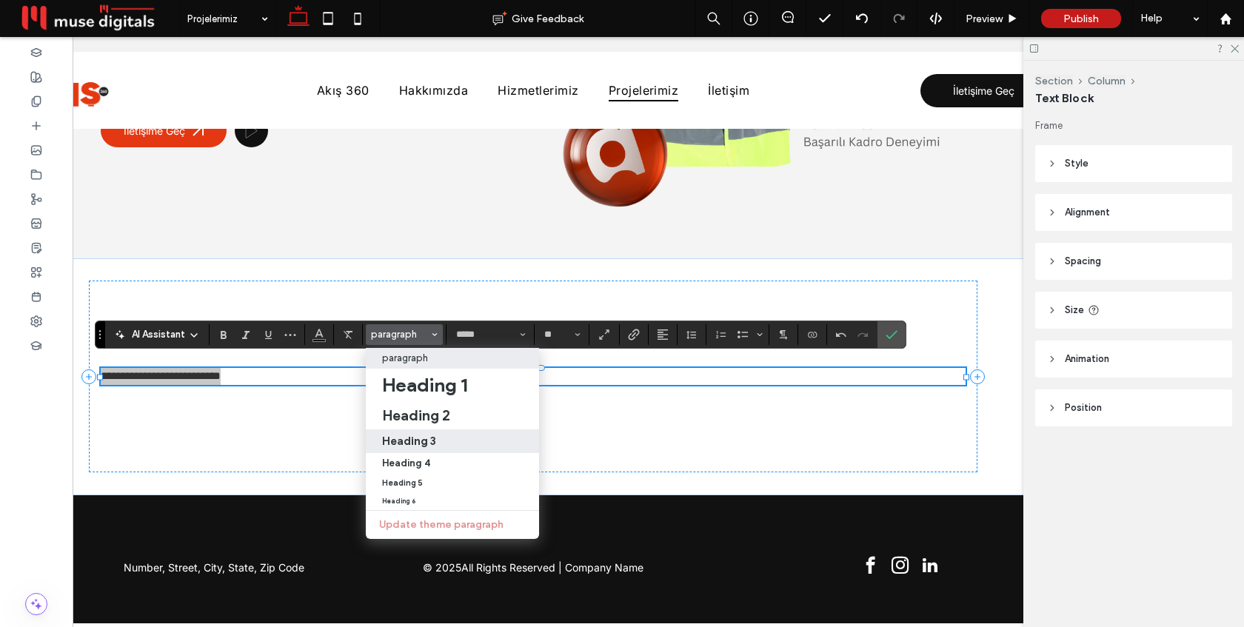
click at [440, 443] on div "Heading 3" at bounding box center [452, 441] width 141 height 14
type input "**"
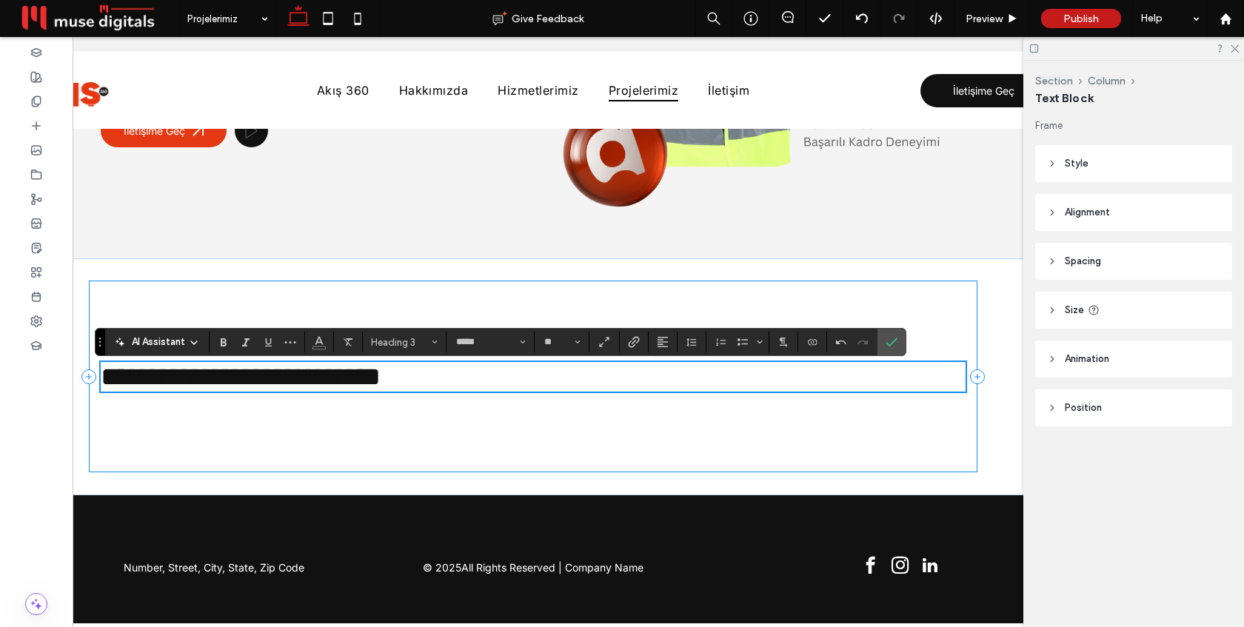
scroll to position [343, 0]
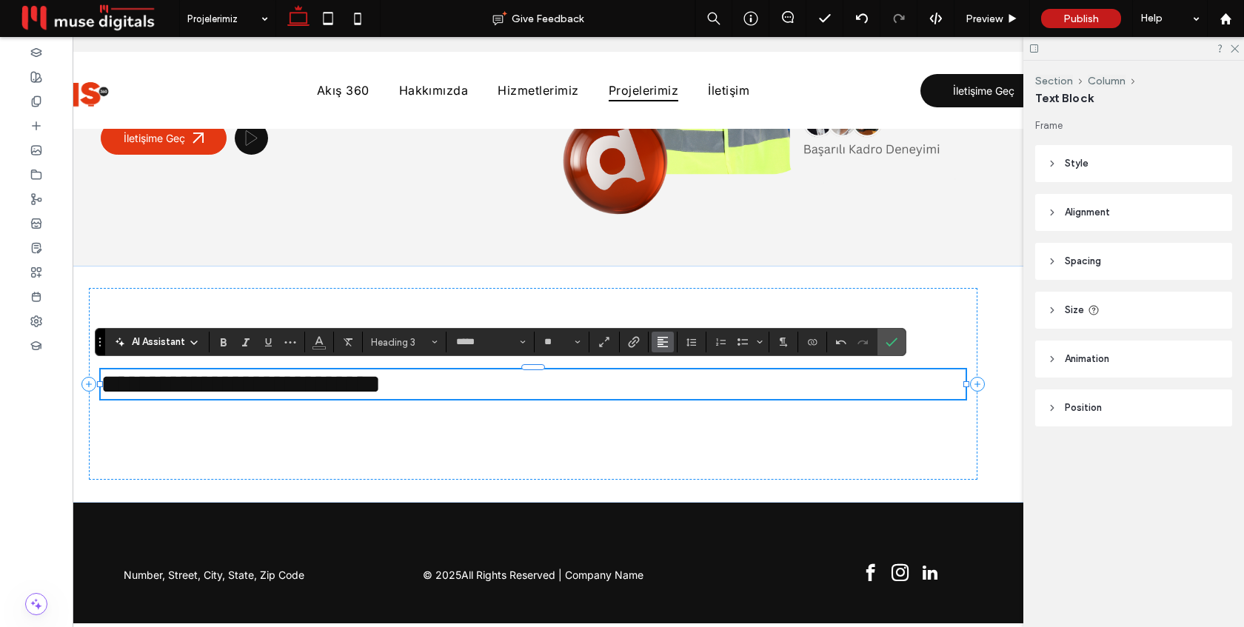
click at [663, 341] on use "Alignment" at bounding box center [663, 342] width 10 height 10
click at [674, 387] on use "ui.textEditor.alignment.center" at bounding box center [674, 388] width 10 height 10
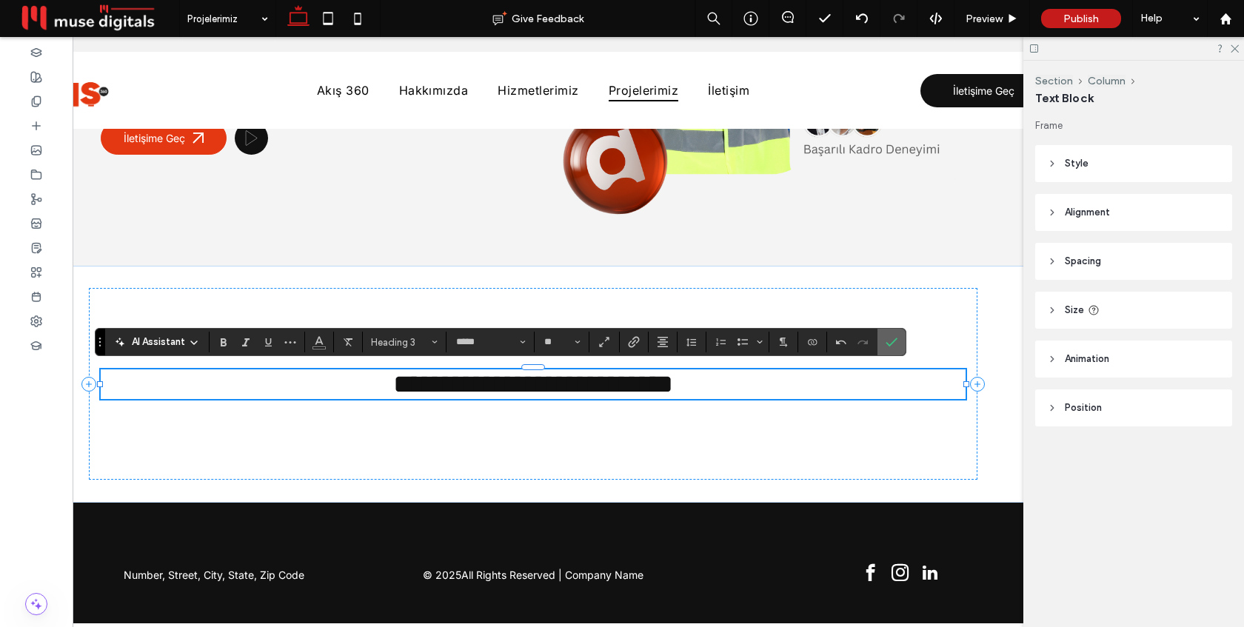
click at [895, 340] on use "Confirm" at bounding box center [892, 342] width 12 height 9
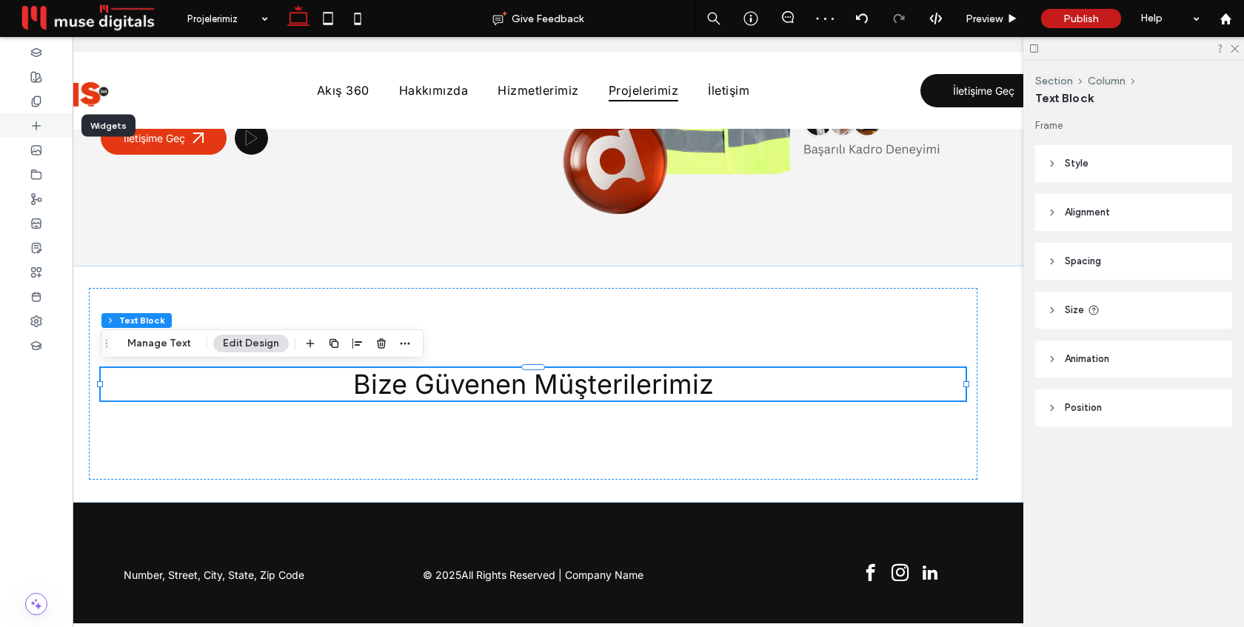
click at [39, 129] on icon at bounding box center [36, 126] width 12 height 12
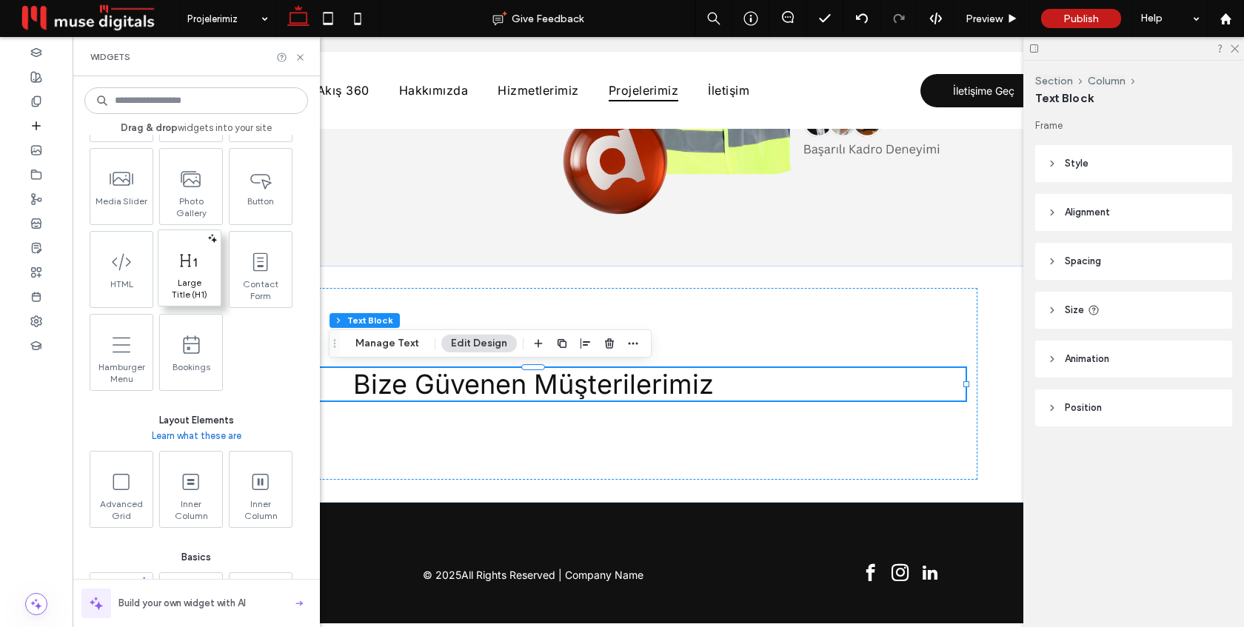
scroll to position [427, 0]
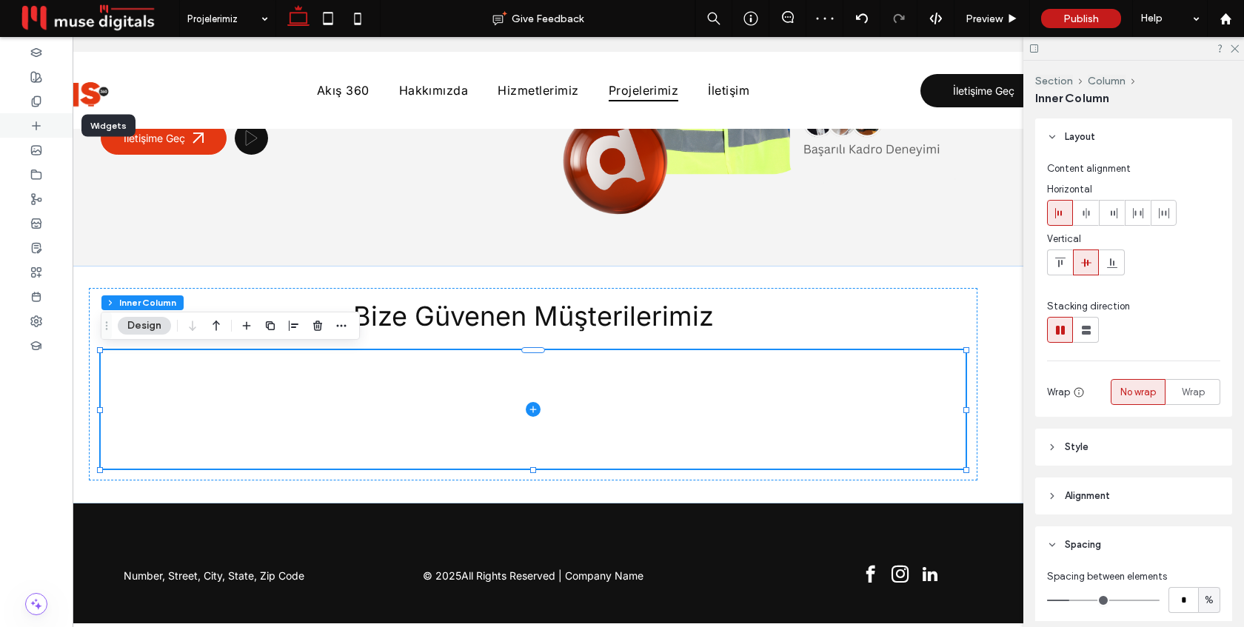
click at [28, 130] on div at bounding box center [36, 125] width 73 height 24
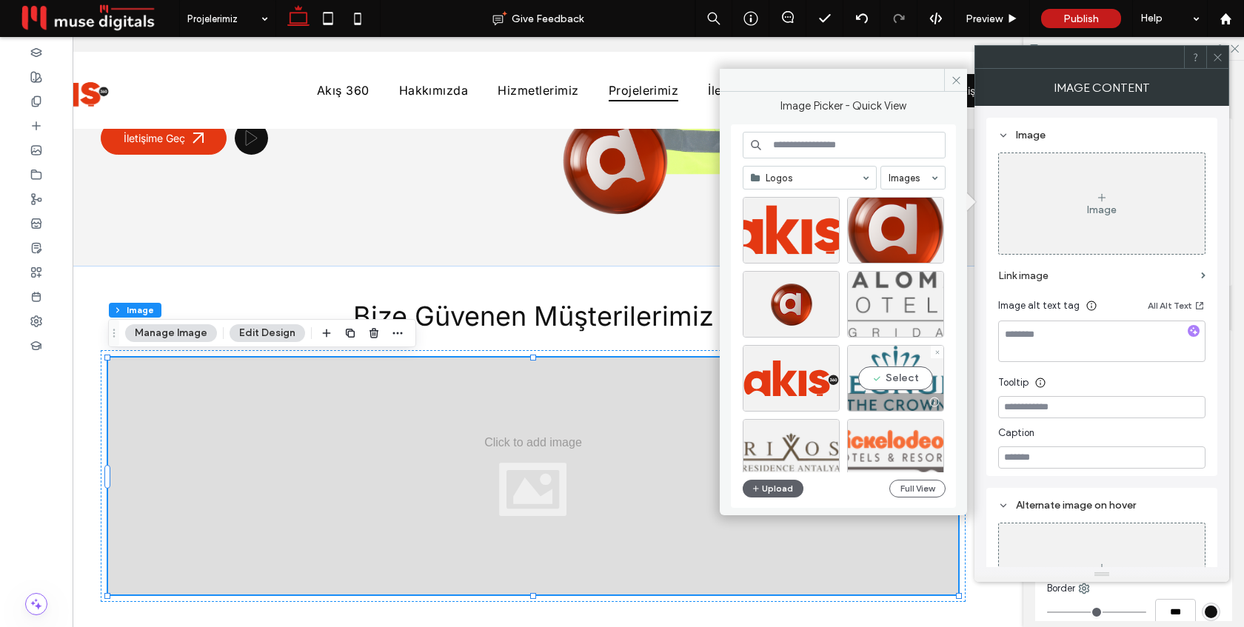
click at [889, 388] on div "Select" at bounding box center [895, 378] width 97 height 67
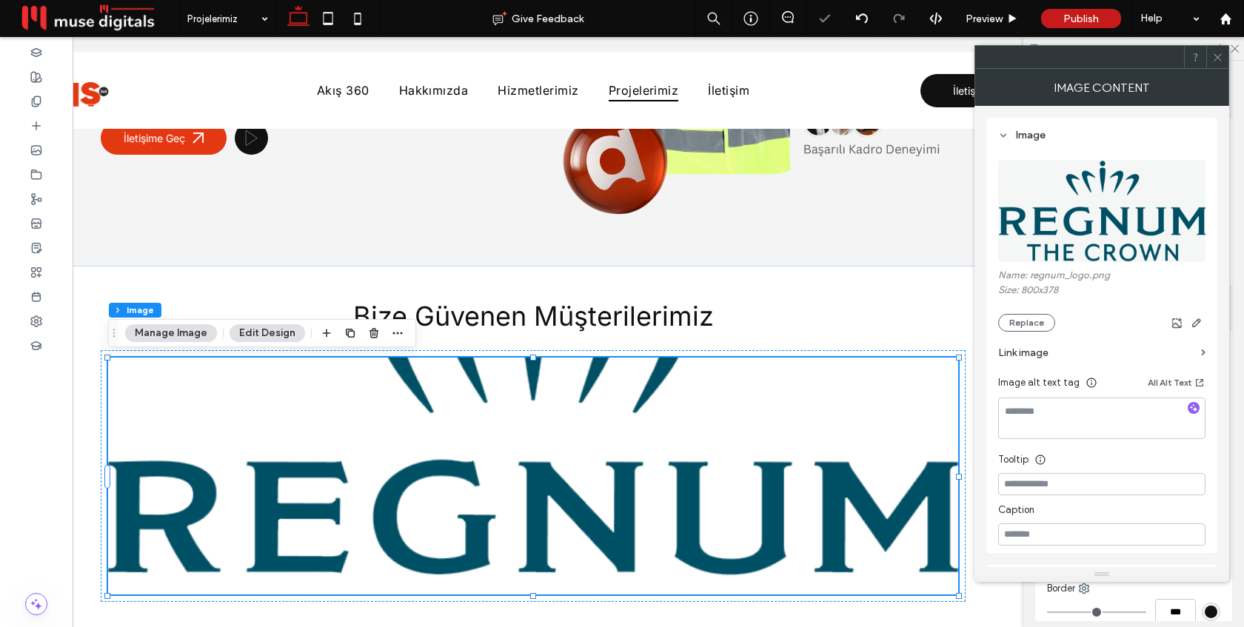
click at [1219, 64] on span at bounding box center [1217, 57] width 11 height 22
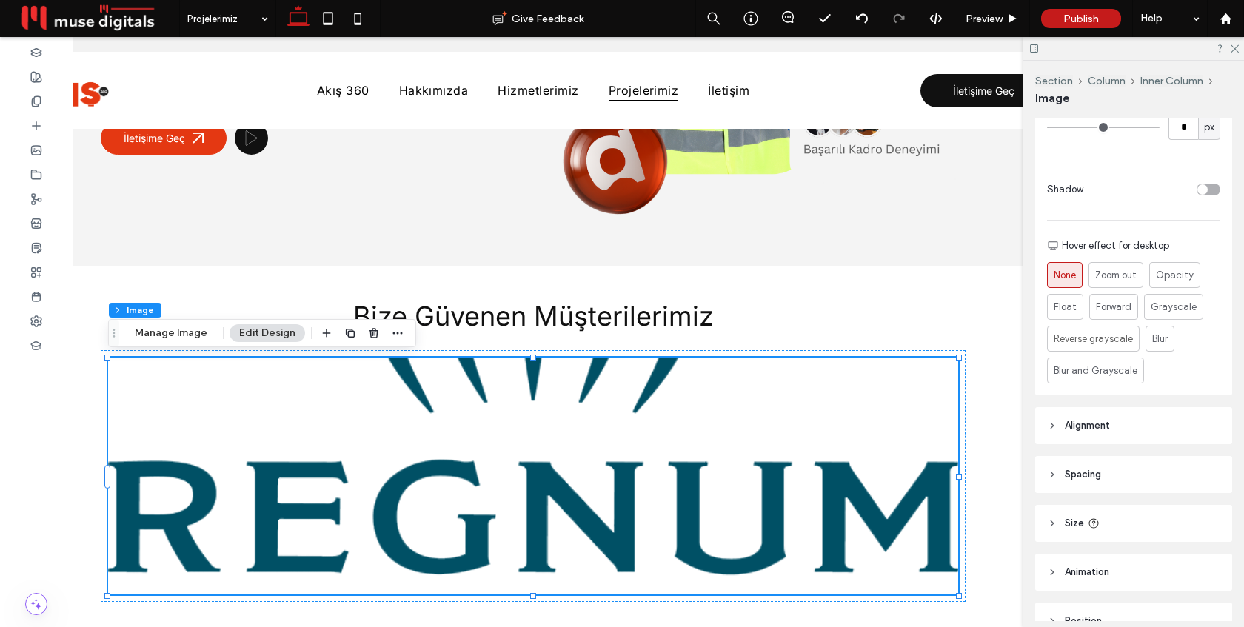
scroll to position [560, 0]
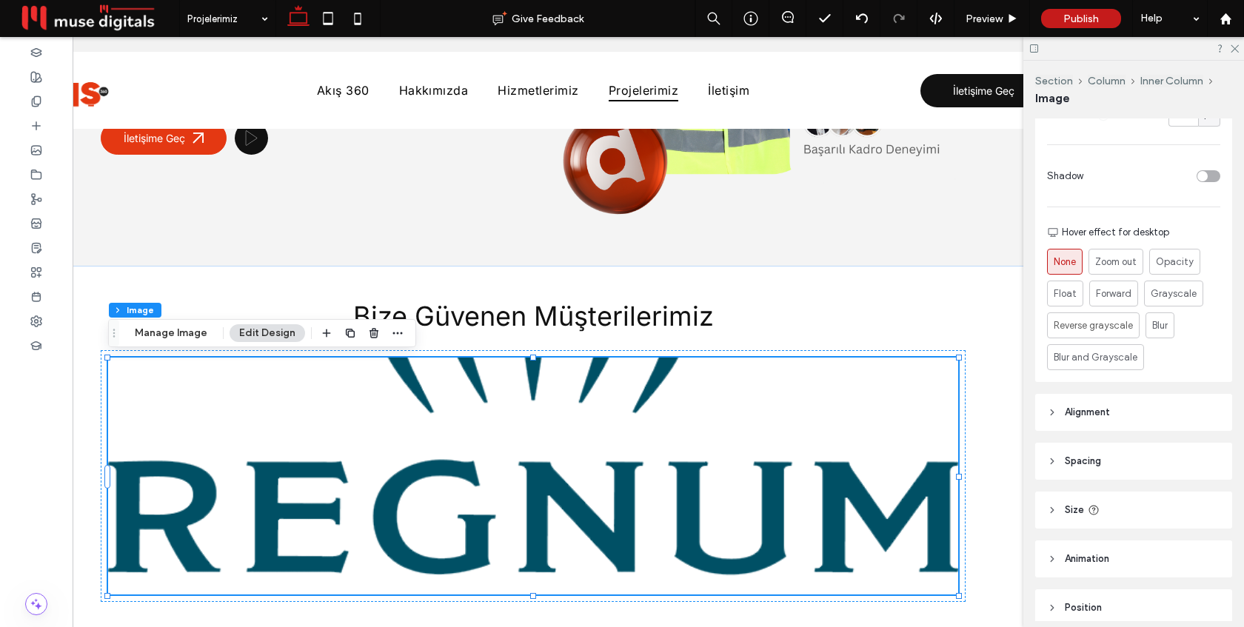
click at [1120, 514] on header "Size" at bounding box center [1133, 510] width 197 height 37
click at [1207, 544] on div "toggle" at bounding box center [1209, 548] width 24 height 12
type input "*"
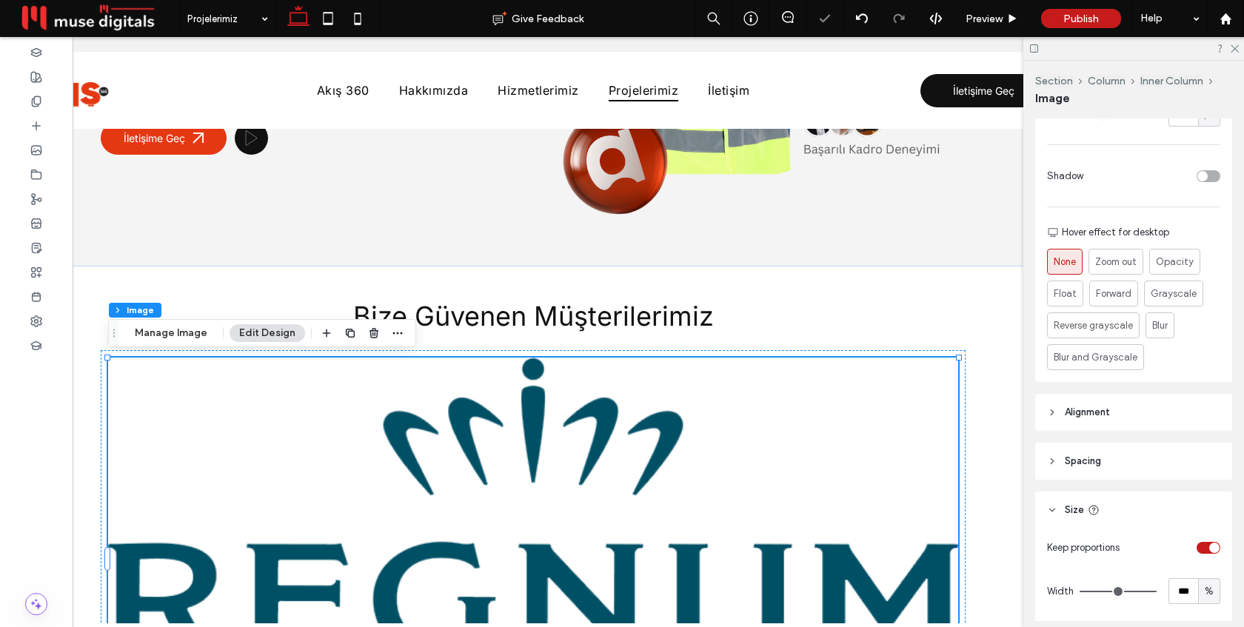
click at [1210, 603] on div "%" at bounding box center [1209, 591] width 22 height 26
click at [1210, 462] on span "px" at bounding box center [1209, 462] width 10 height 15
type input "****"
click at [1181, 592] on input "****" at bounding box center [1184, 591] width 30 height 26
type input "***"
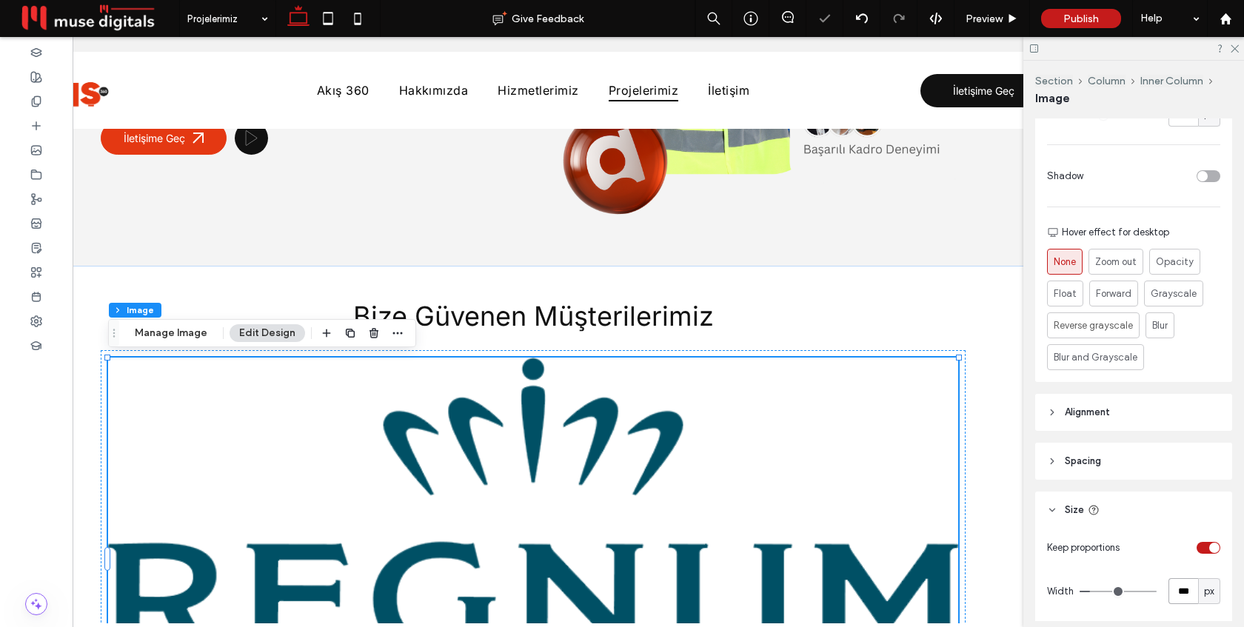
type input "***"
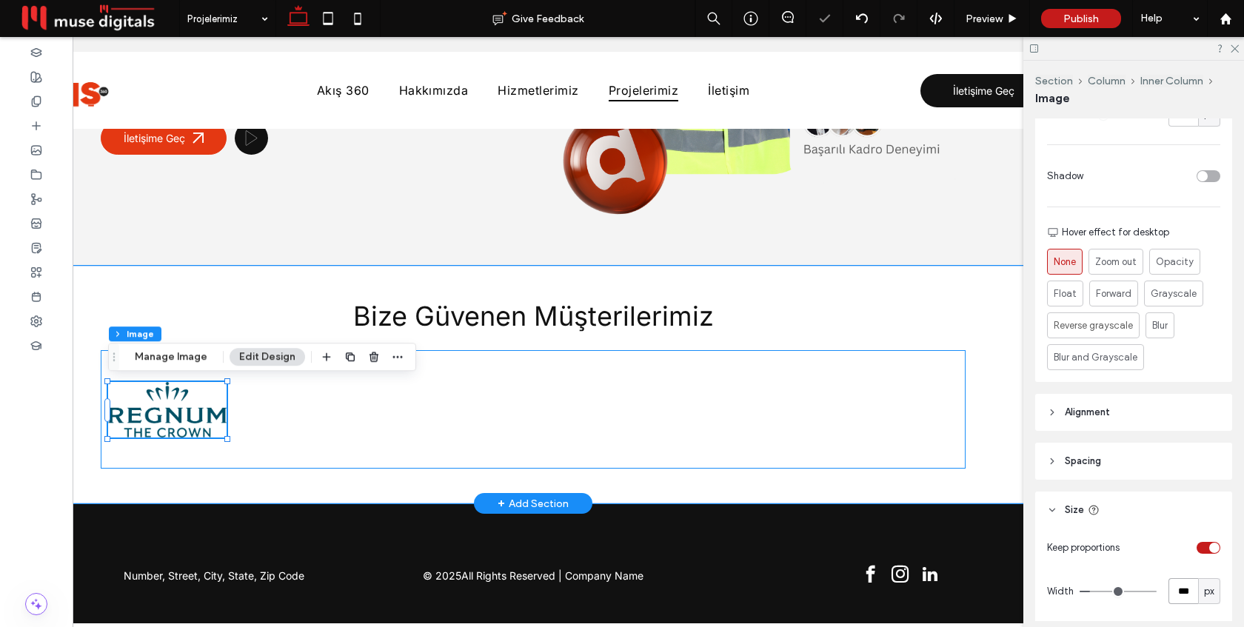
click at [340, 412] on div at bounding box center [533, 409] width 865 height 118
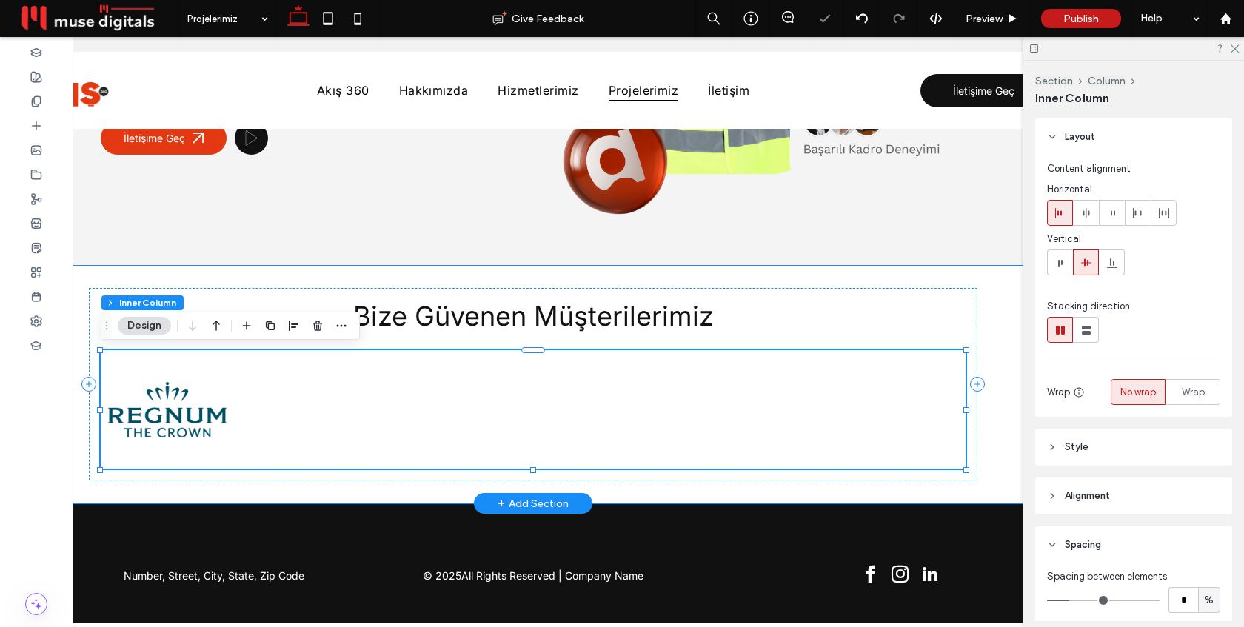
click at [229, 398] on div at bounding box center [533, 409] width 865 height 118
click at [196, 402] on img at bounding box center [167, 410] width 118 height 56
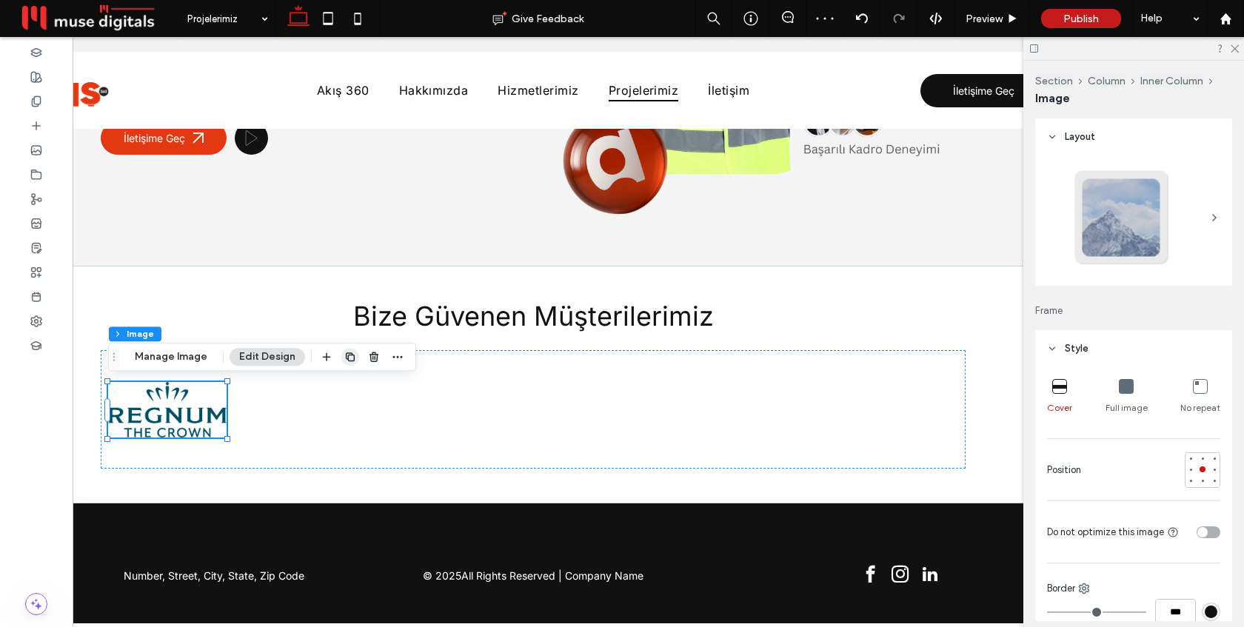
click at [346, 356] on use "button" at bounding box center [350, 356] width 9 height 9
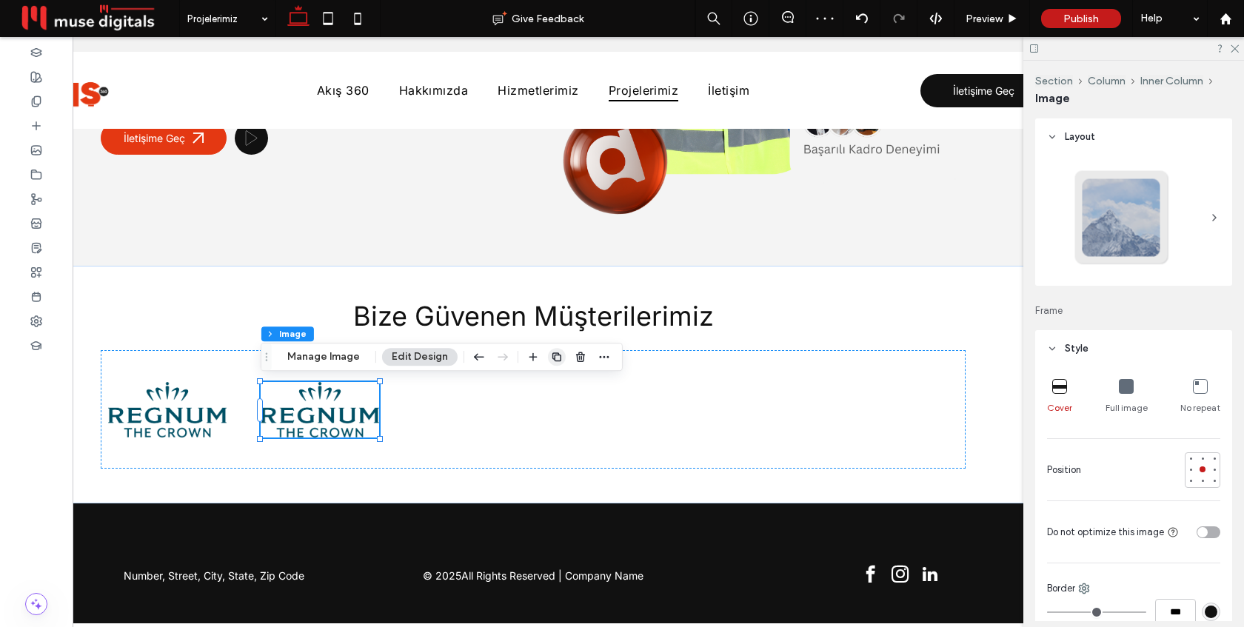
click at [551, 358] on icon "button" at bounding box center [557, 357] width 12 height 12
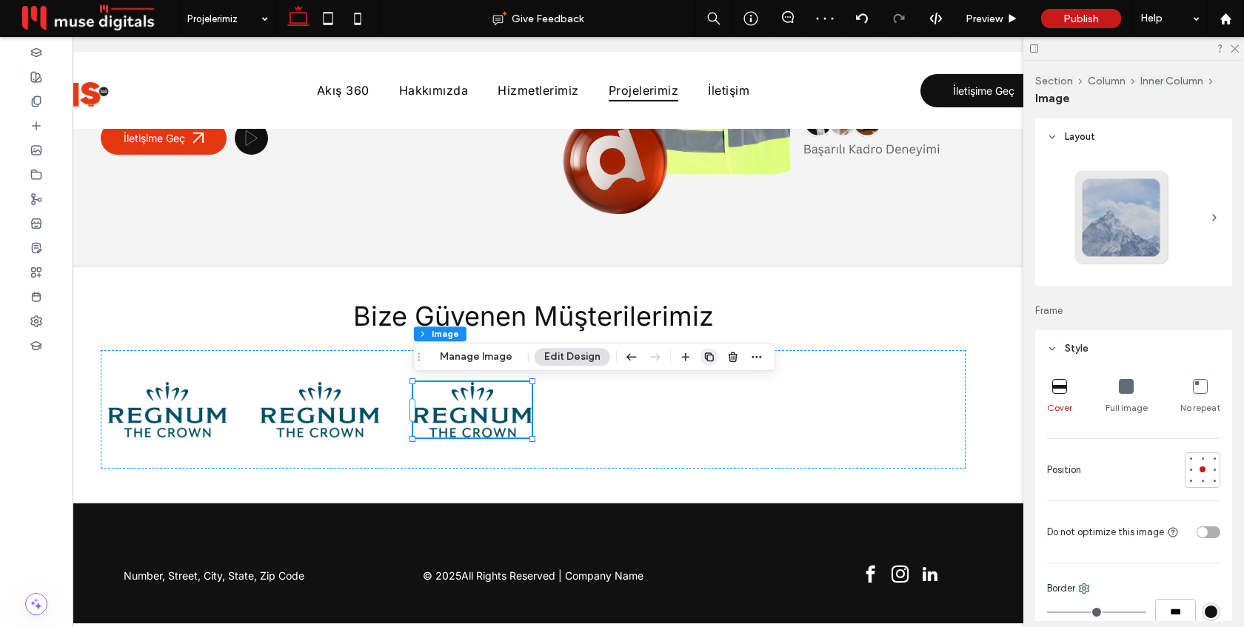
click at [705, 356] on icon "button" at bounding box center [709, 357] width 12 height 12
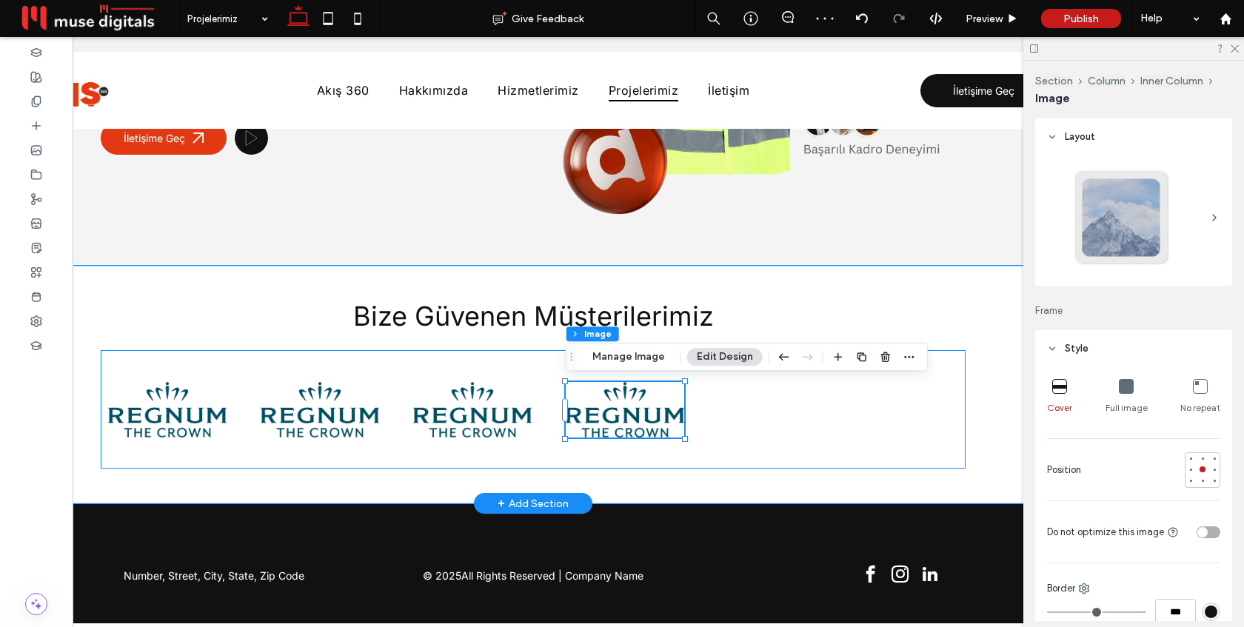
click at [904, 409] on div at bounding box center [533, 409] width 865 height 118
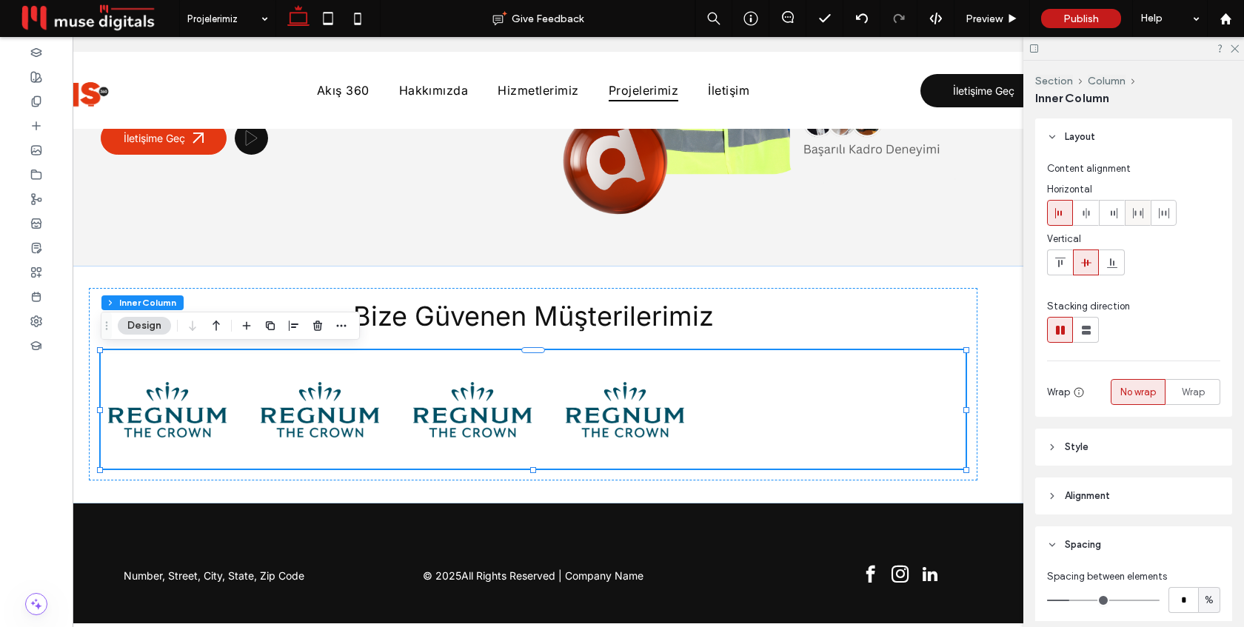
click at [1134, 215] on icon at bounding box center [1138, 213] width 12 height 12
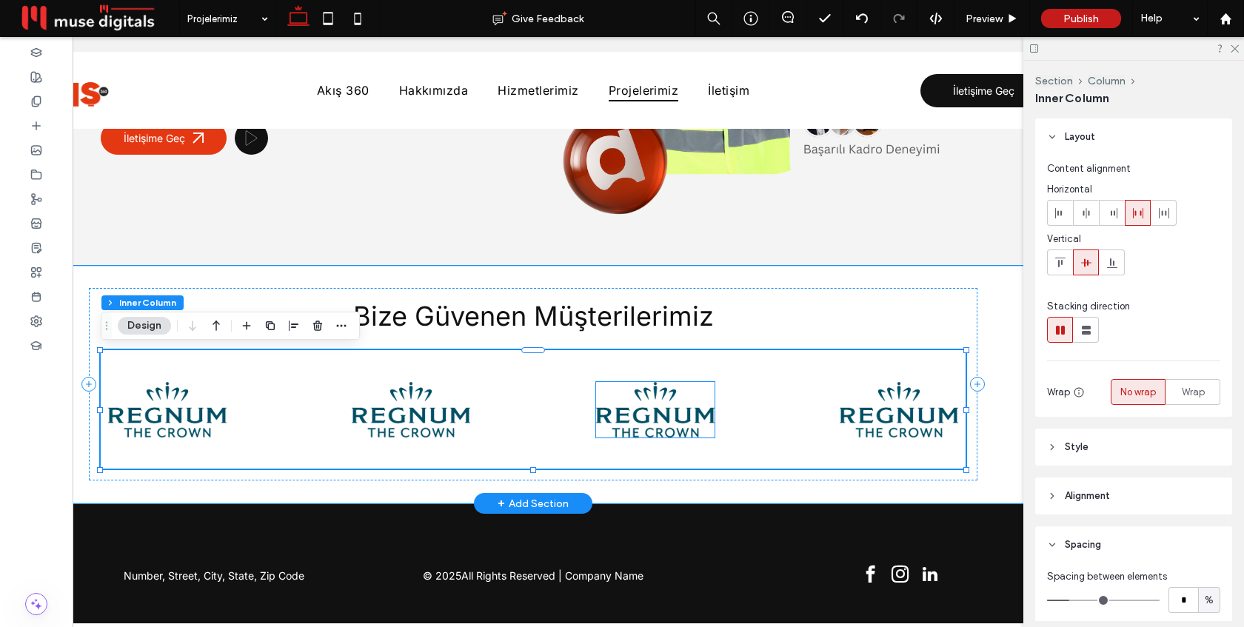
click at [655, 400] on img at bounding box center [655, 410] width 118 height 56
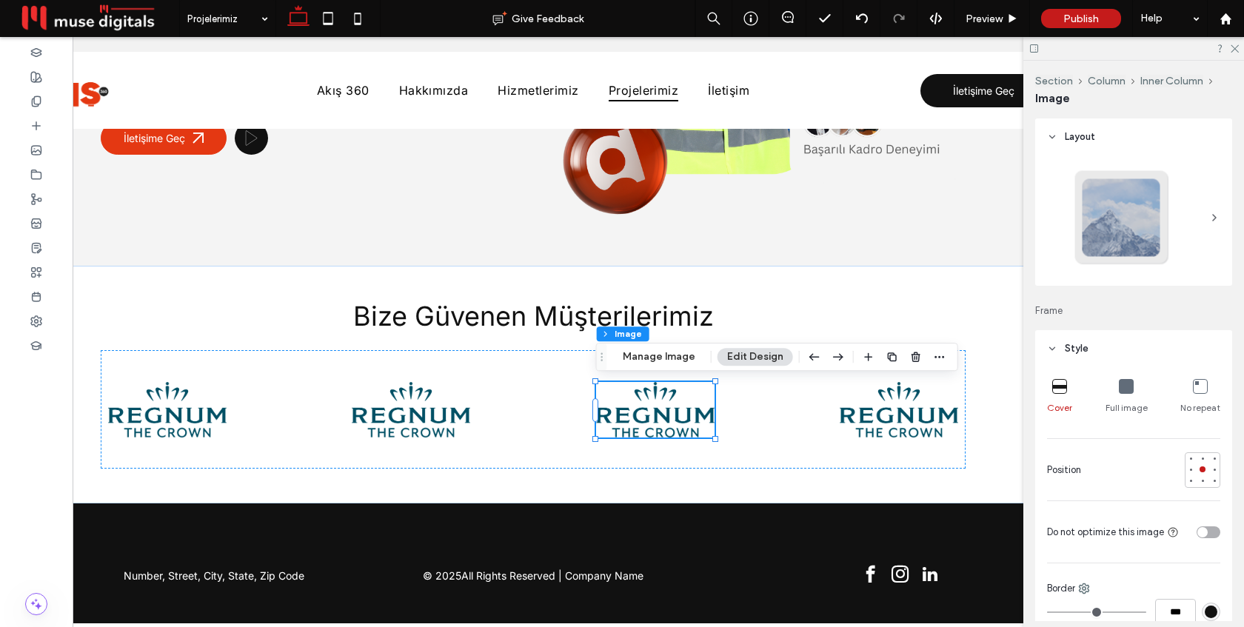
click at [888, 360] on use "button" at bounding box center [892, 356] width 9 height 9
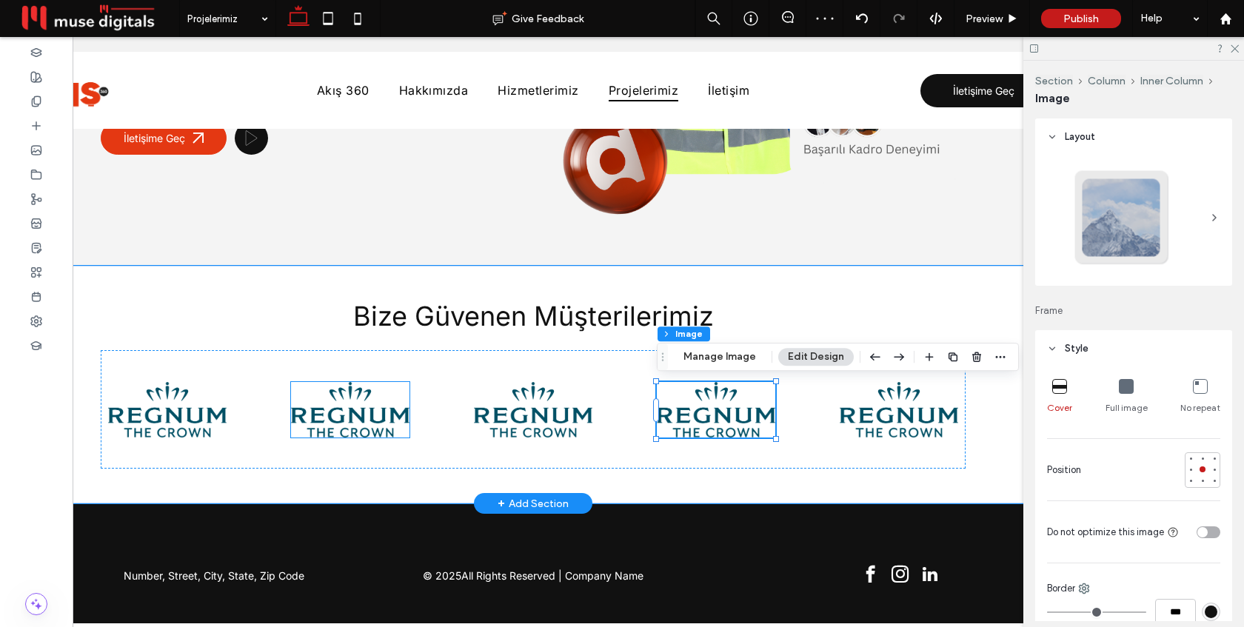
click at [338, 422] on img at bounding box center [350, 410] width 118 height 56
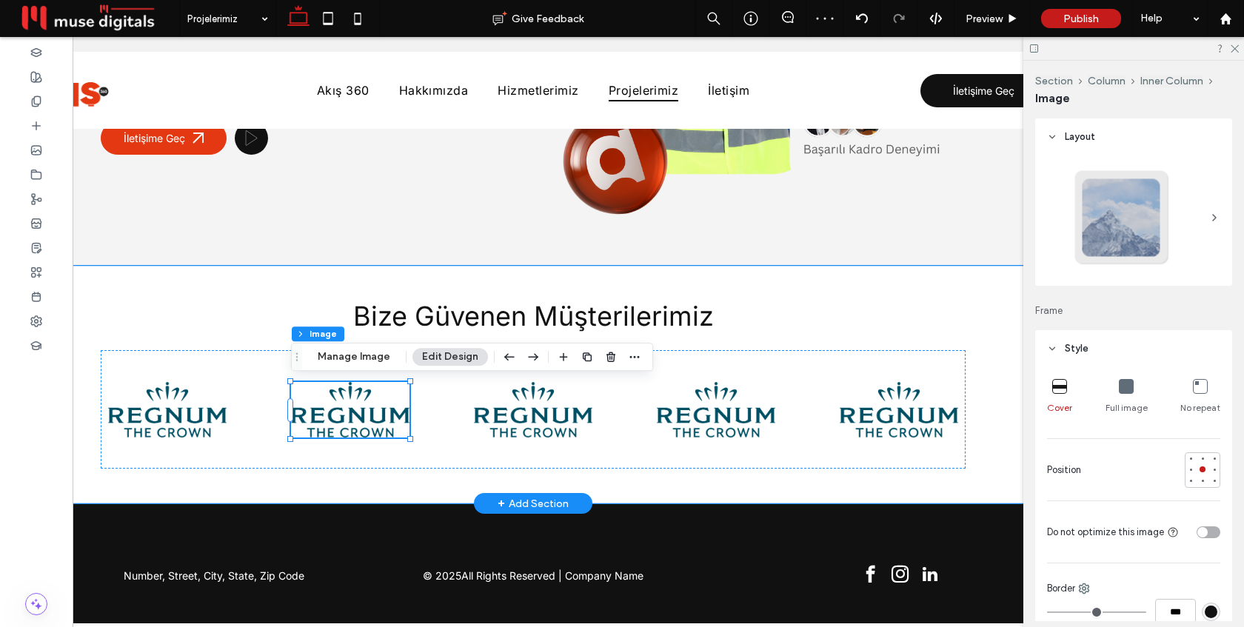
click at [338, 422] on div at bounding box center [350, 410] width 118 height 56
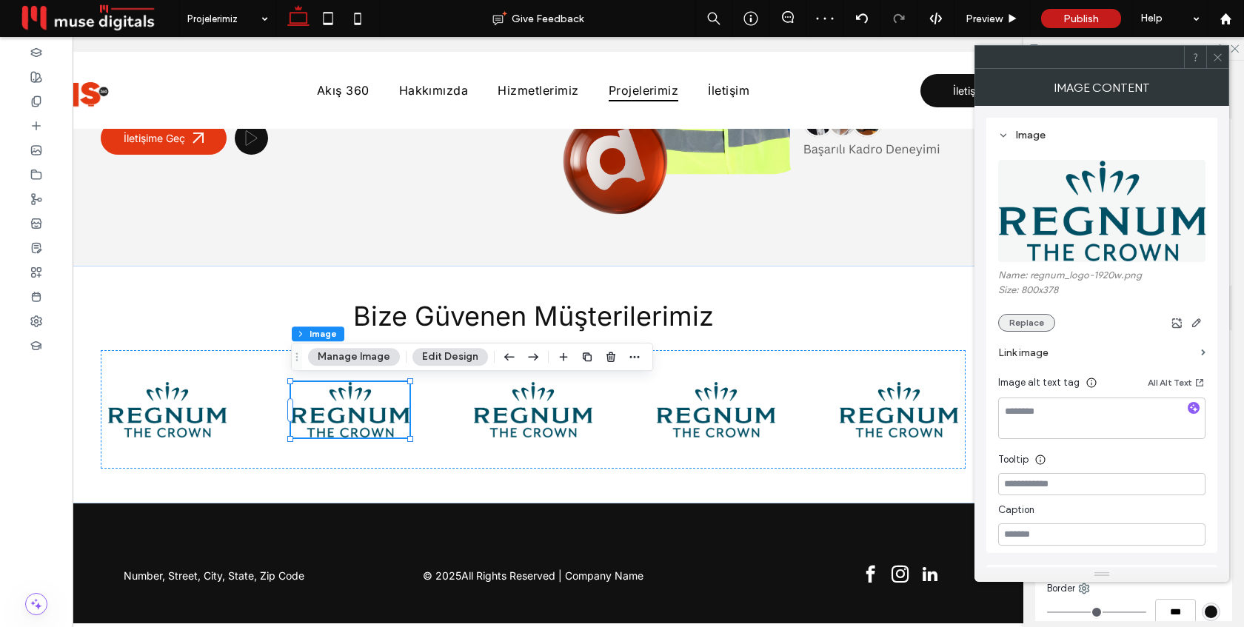
click at [1032, 327] on button "Replace" at bounding box center [1026, 323] width 57 height 18
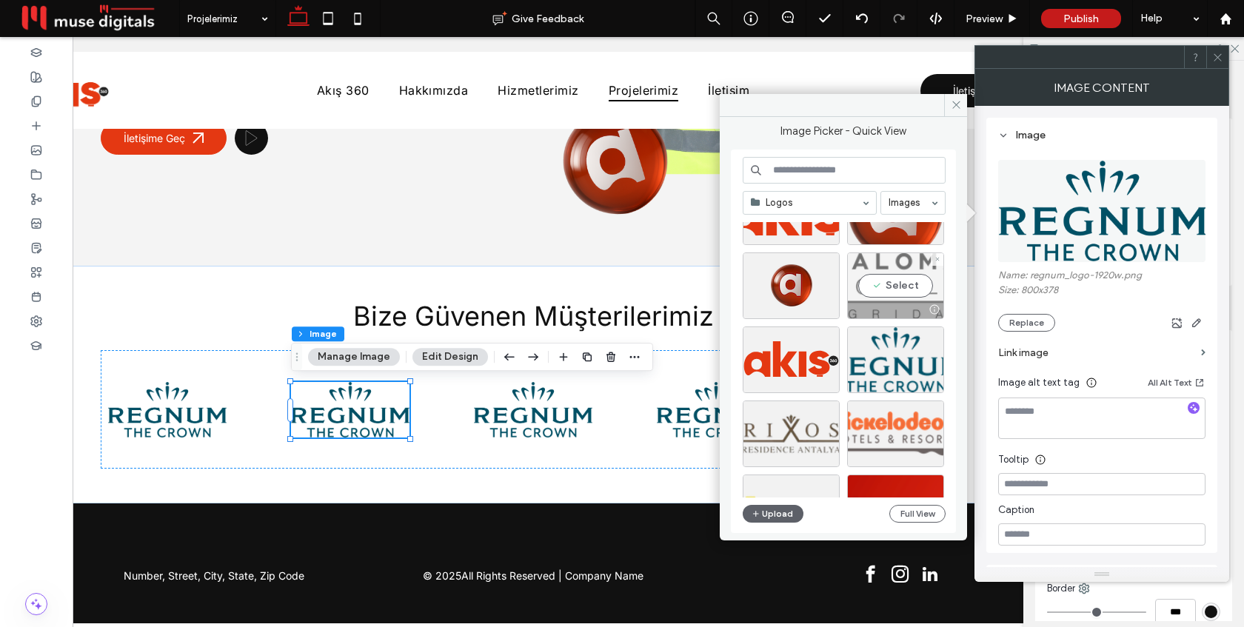
scroll to position [49, 0]
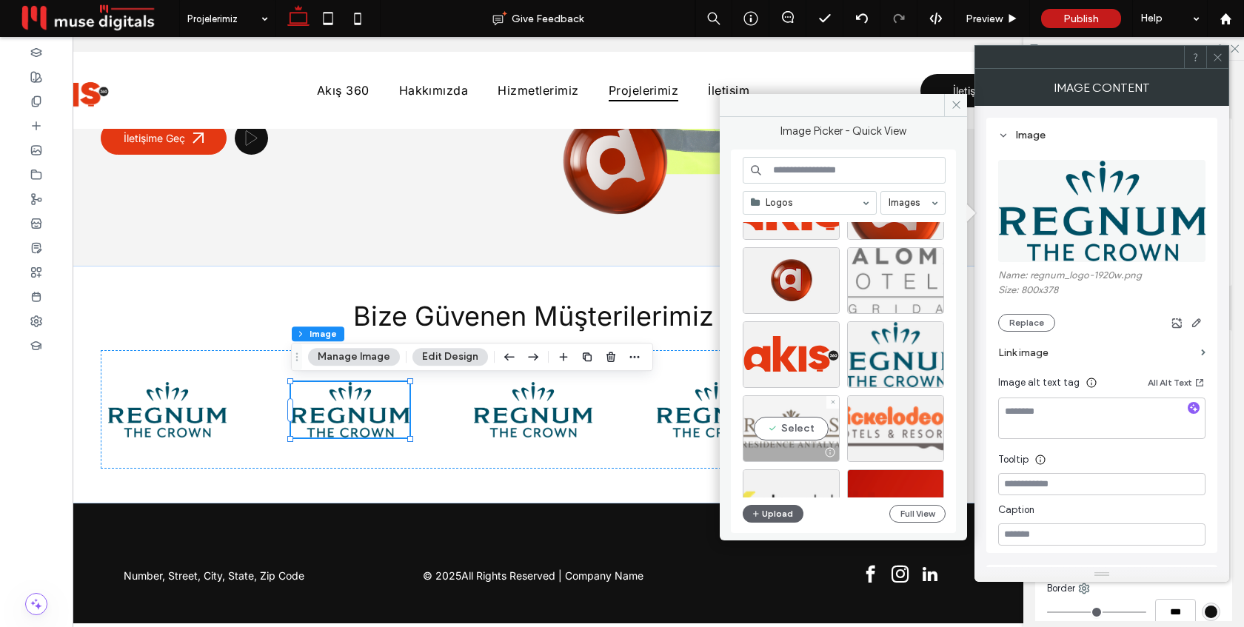
click at [805, 416] on div "Select" at bounding box center [791, 428] width 97 height 67
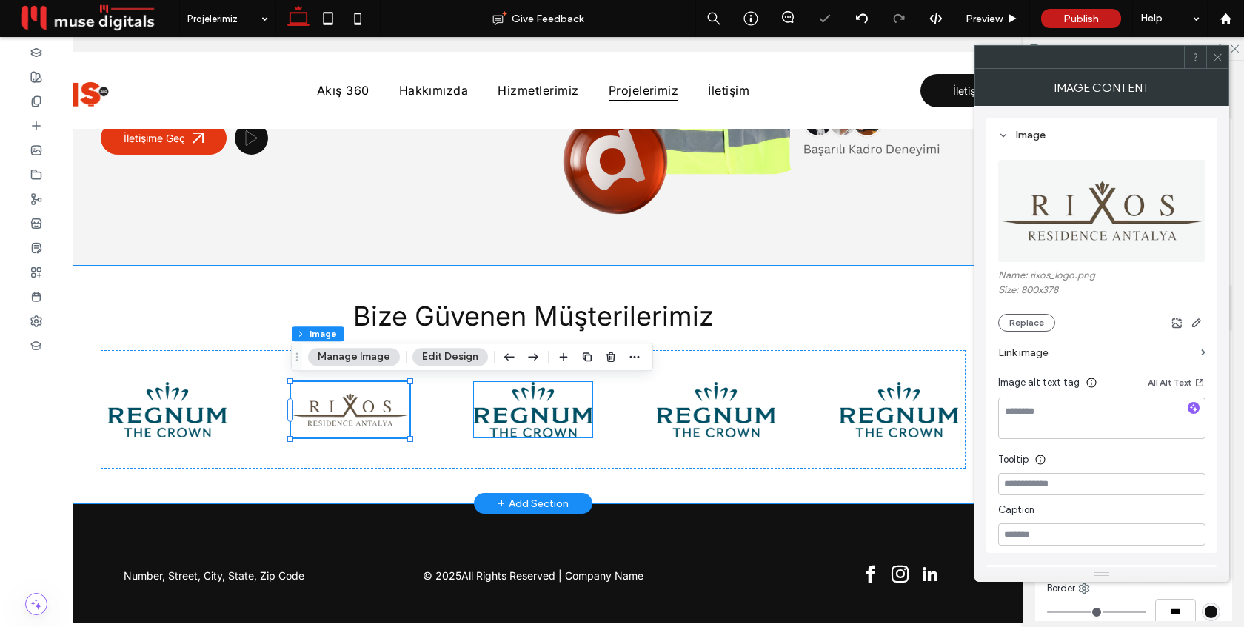
click at [562, 427] on img at bounding box center [533, 410] width 118 height 56
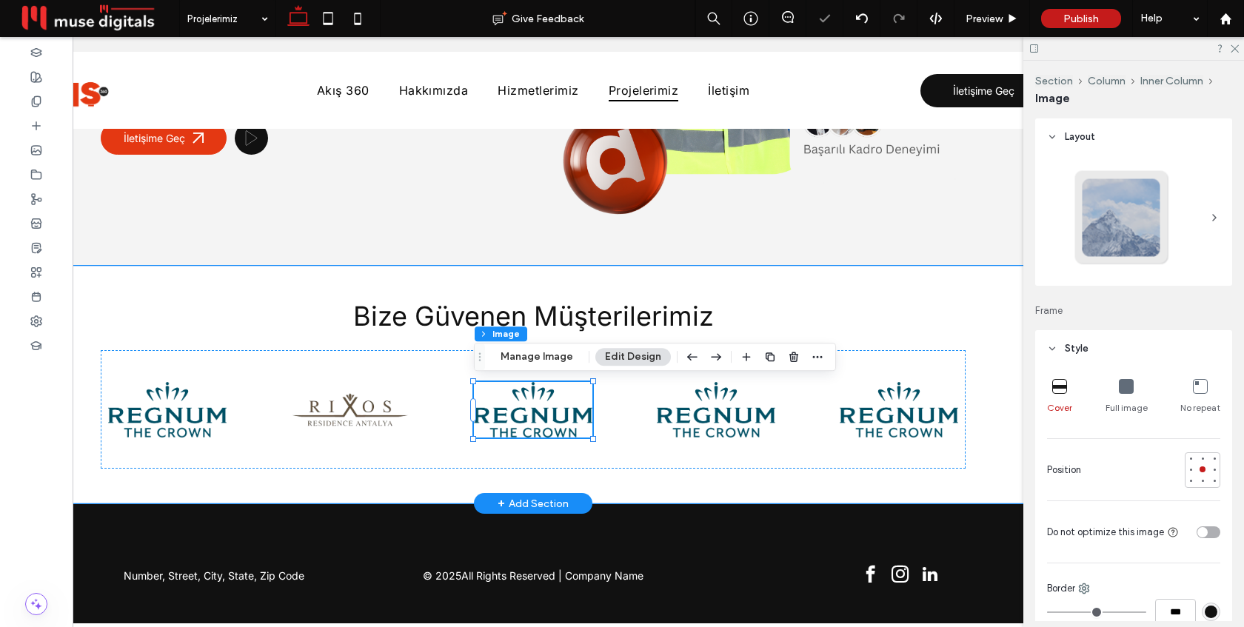
click at [562, 427] on div at bounding box center [533, 410] width 118 height 56
click at [517, 418] on img at bounding box center [533, 410] width 118 height 56
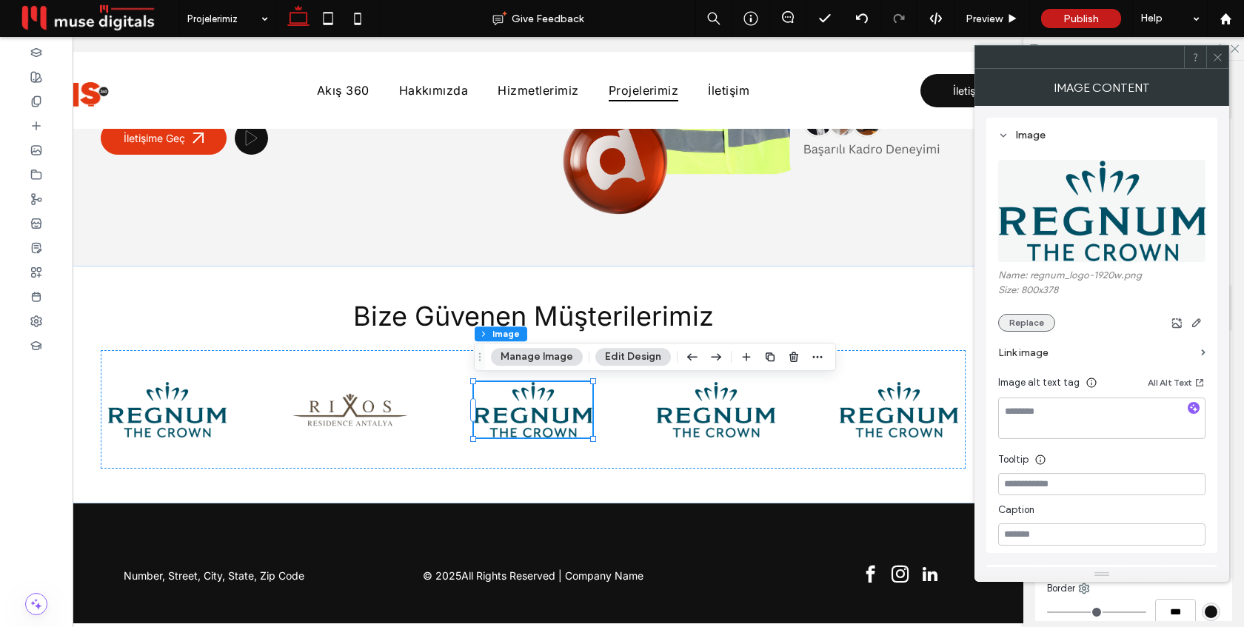
click at [1038, 322] on button "Replace" at bounding box center [1026, 323] width 57 height 18
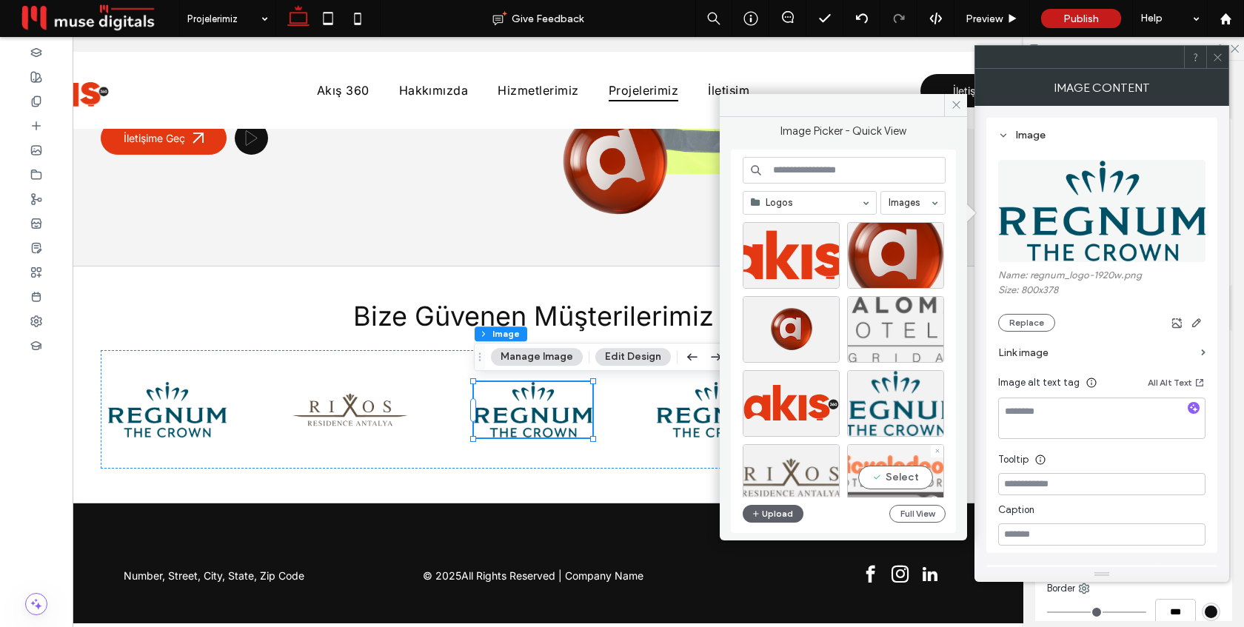
click at [900, 453] on div "Select" at bounding box center [895, 477] width 97 height 67
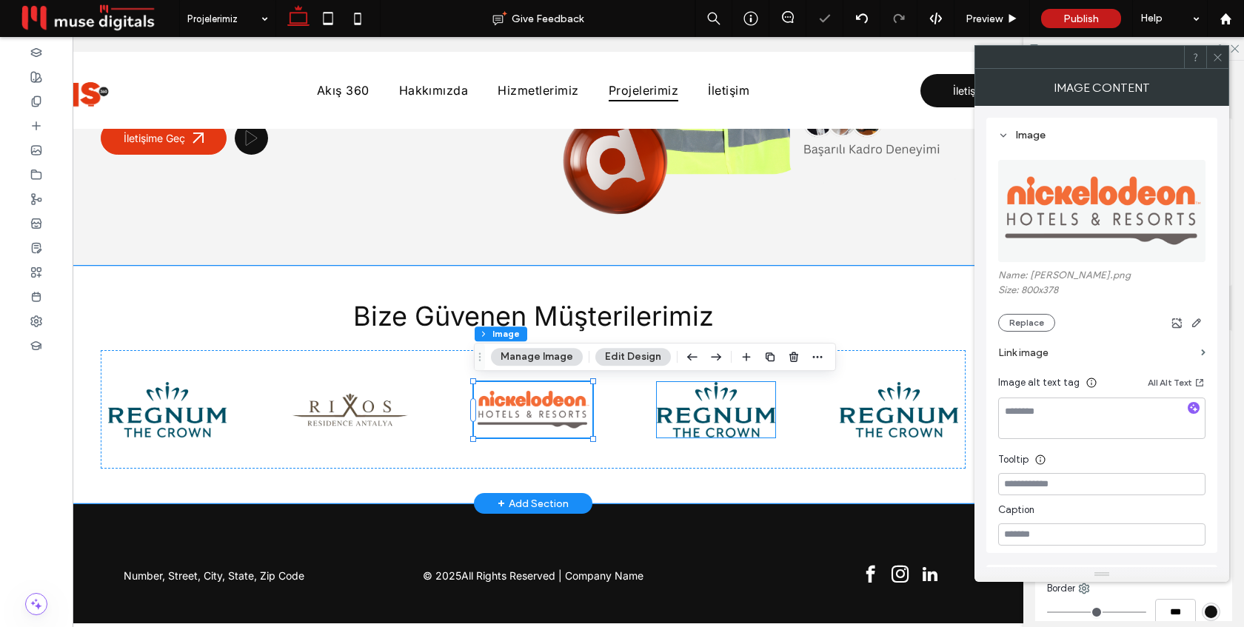
click at [729, 424] on img at bounding box center [716, 410] width 118 height 56
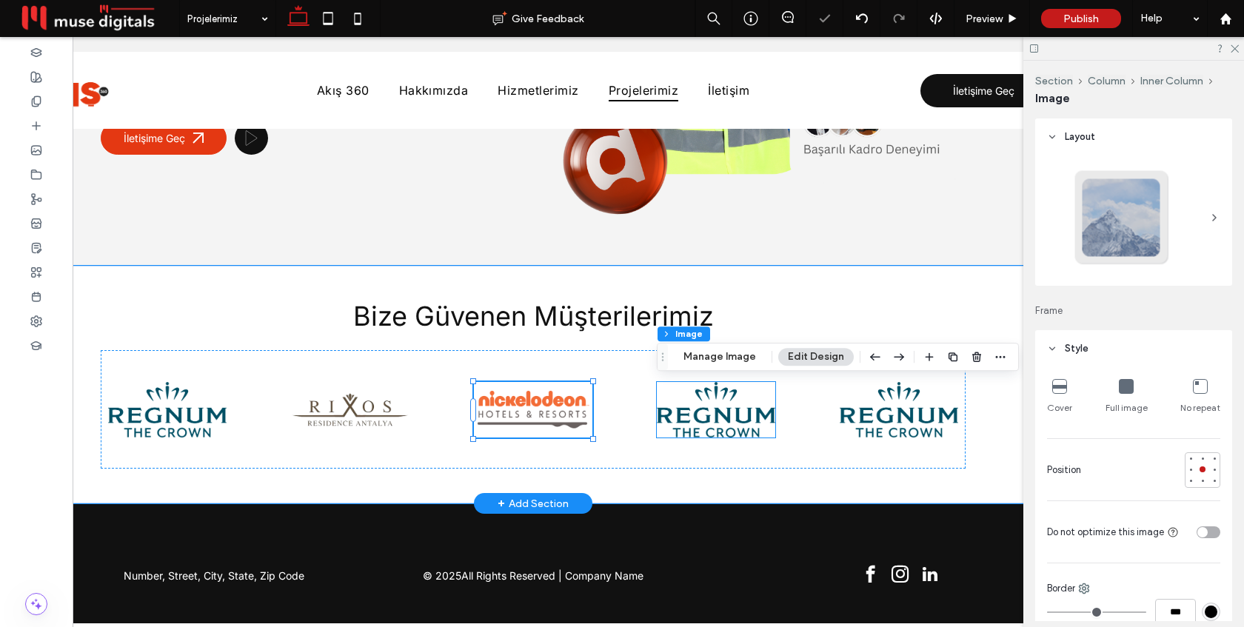
click at [729, 424] on div at bounding box center [716, 410] width 118 height 56
click at [729, 421] on img at bounding box center [716, 410] width 118 height 56
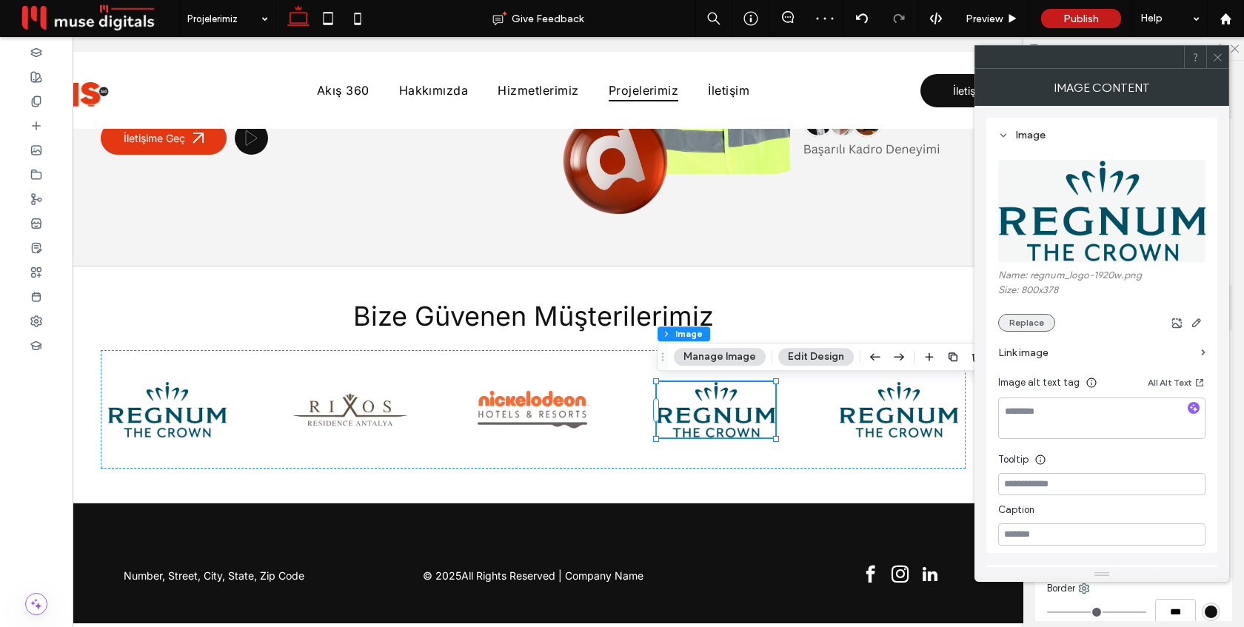
click at [1022, 321] on button "Replace" at bounding box center [1026, 323] width 57 height 18
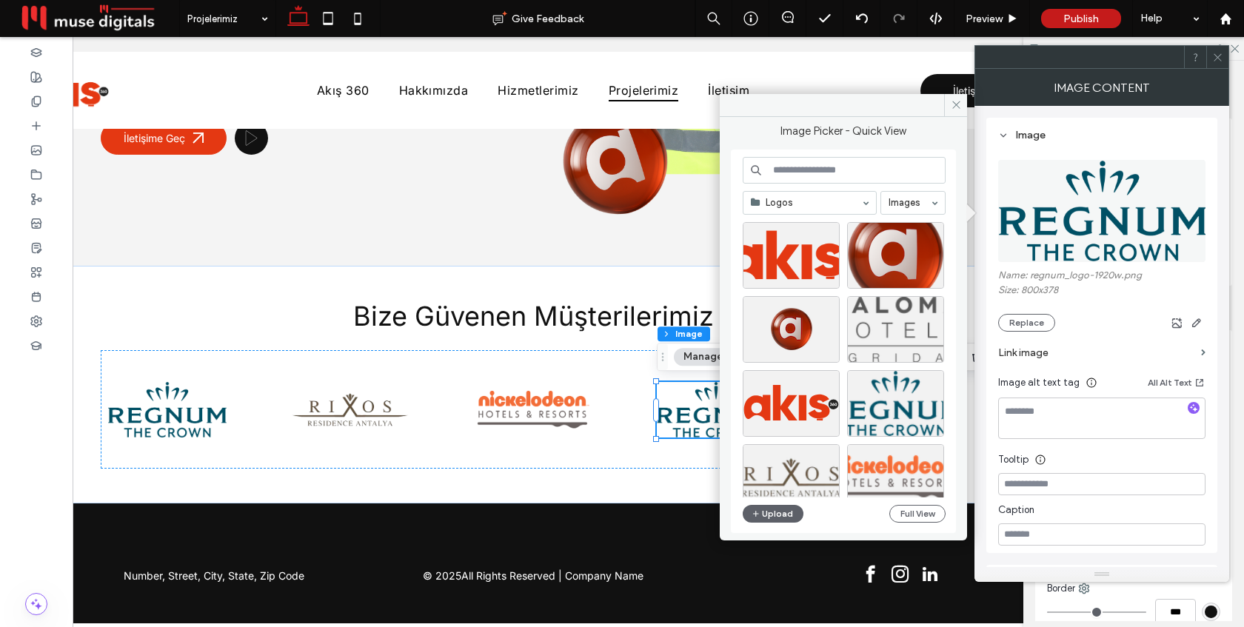
scroll to position [44, 0]
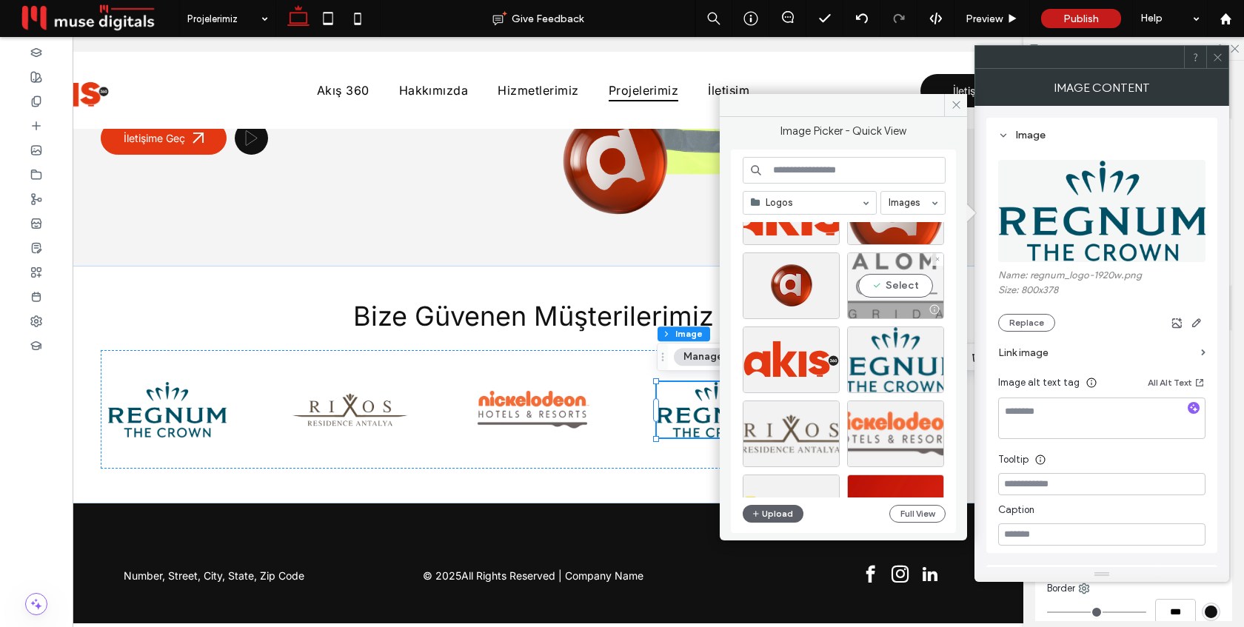
click at [880, 287] on div "Select" at bounding box center [895, 286] width 97 height 67
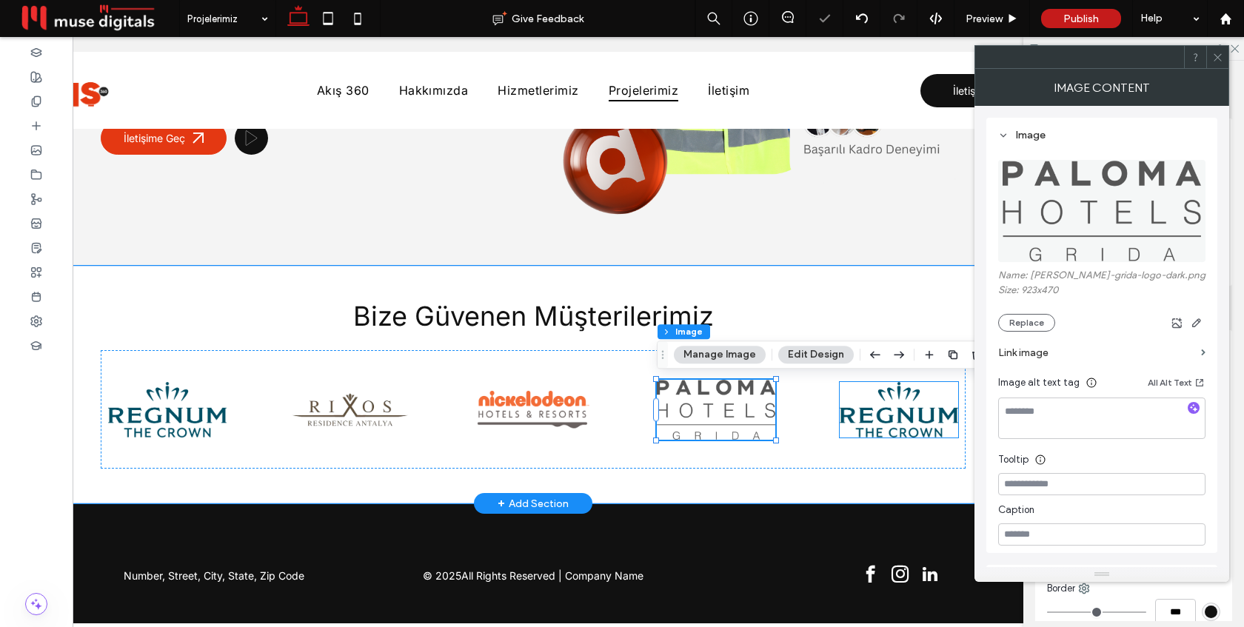
click at [903, 411] on img at bounding box center [899, 410] width 118 height 56
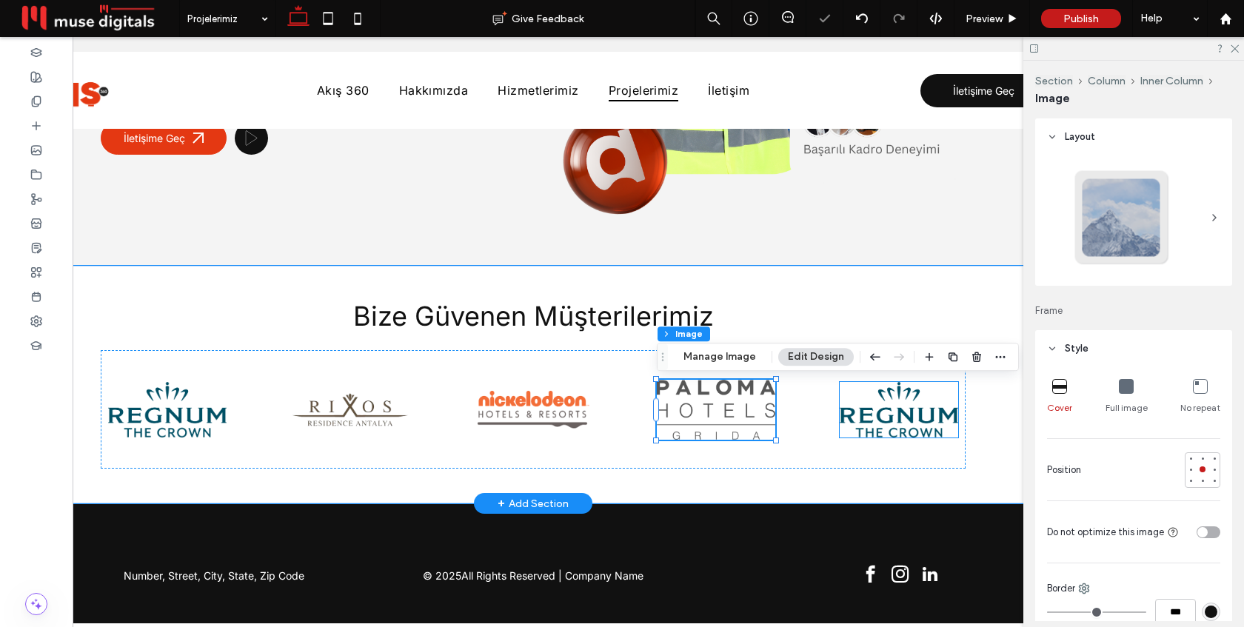
click at [903, 411] on div at bounding box center [899, 410] width 118 height 56
click at [903, 411] on img at bounding box center [899, 410] width 118 height 56
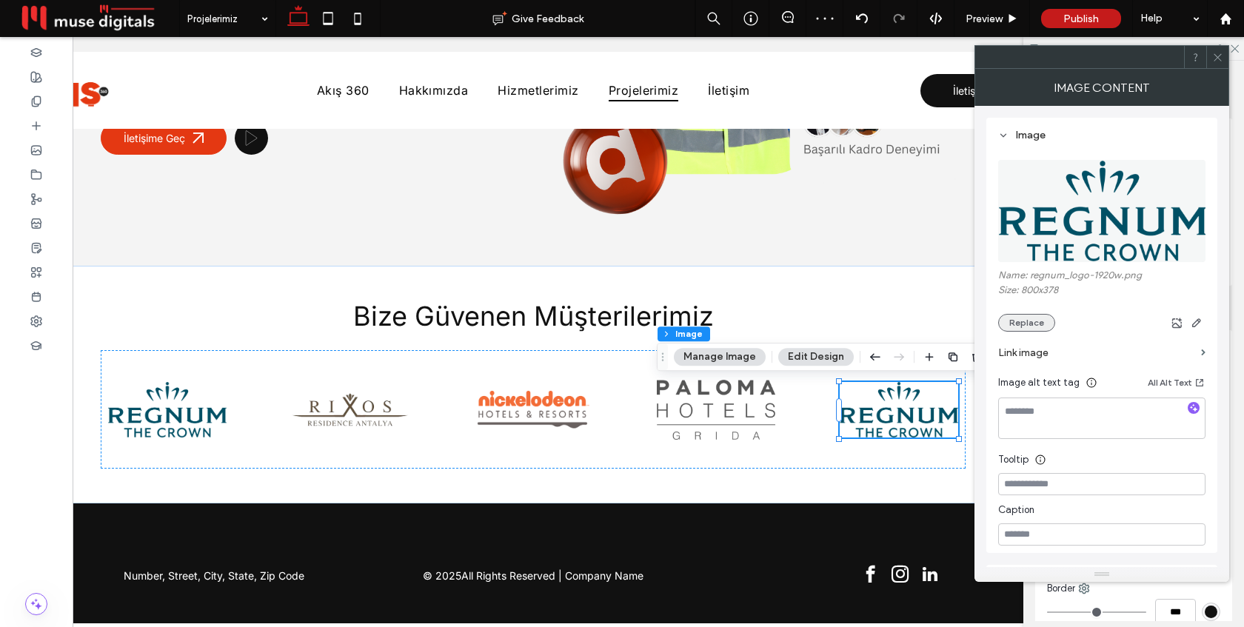
click at [1023, 326] on button "Replace" at bounding box center [1026, 323] width 57 height 18
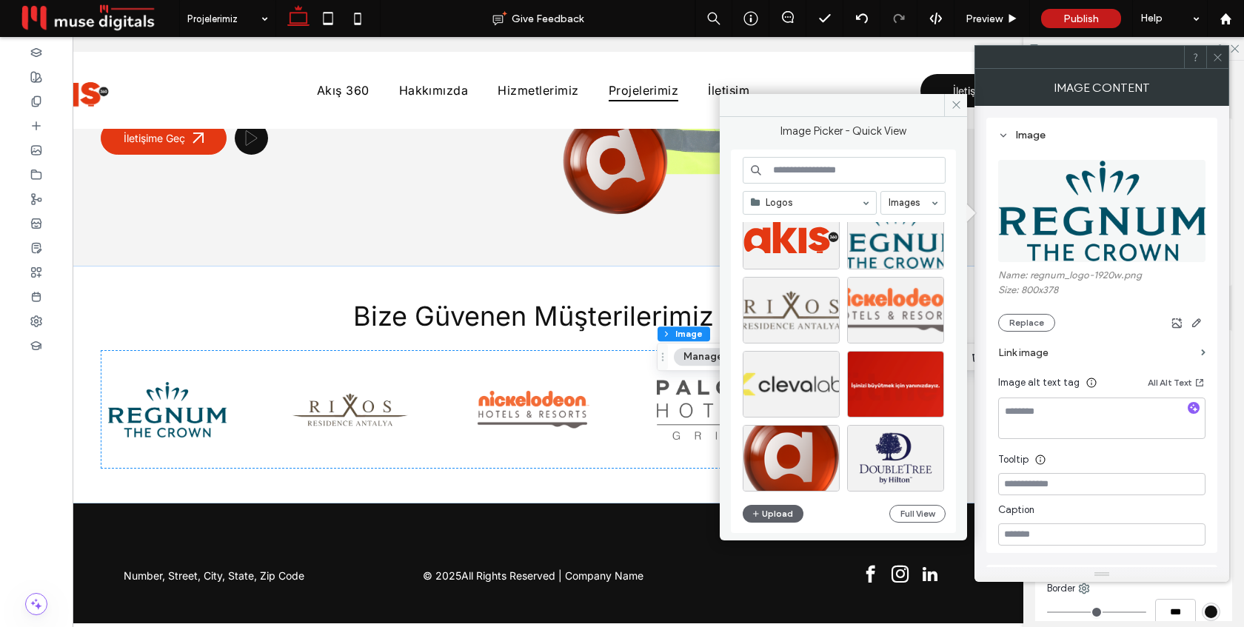
scroll to position [169, 0]
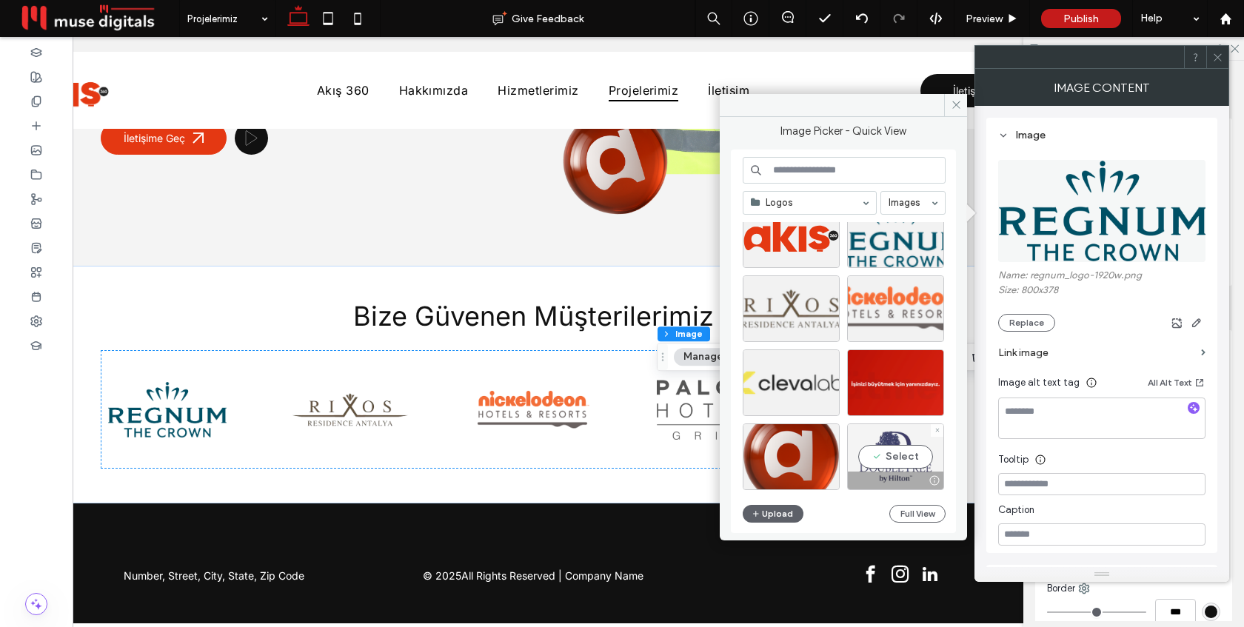
click at [891, 441] on div "Select" at bounding box center [895, 457] width 97 height 67
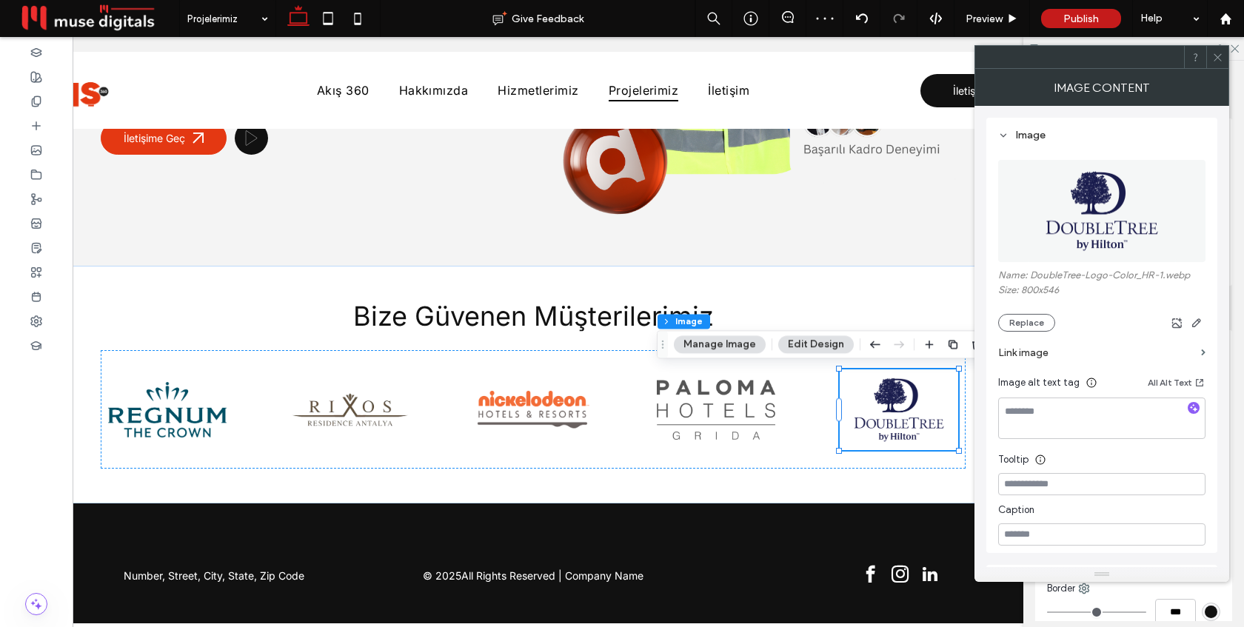
click at [1217, 52] on icon at bounding box center [1217, 57] width 11 height 11
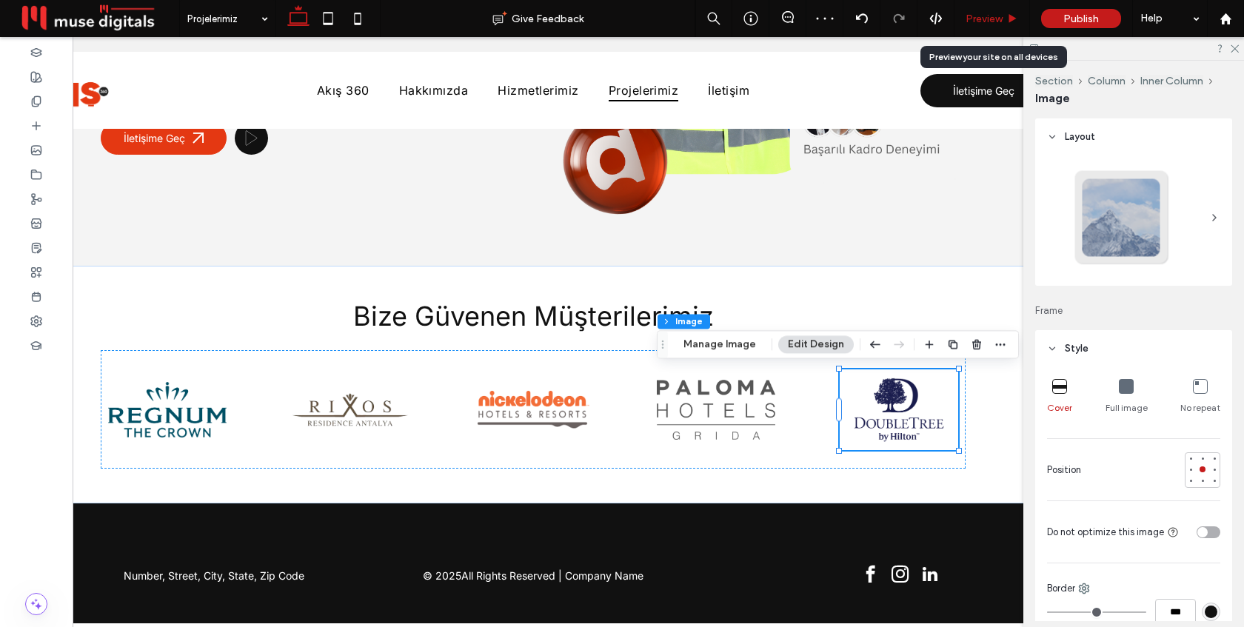
click at [997, 24] on div "Preview" at bounding box center [993, 18] width 76 height 37
click at [988, 16] on span "Preview" at bounding box center [984, 19] width 37 height 13
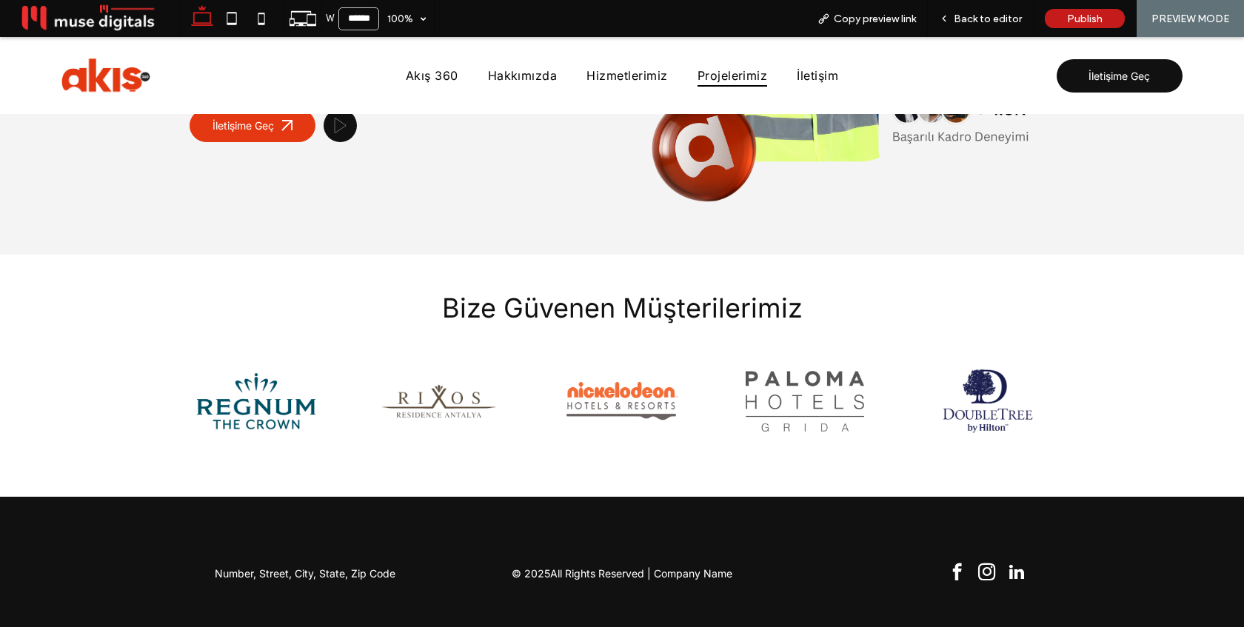
scroll to position [330, 0]
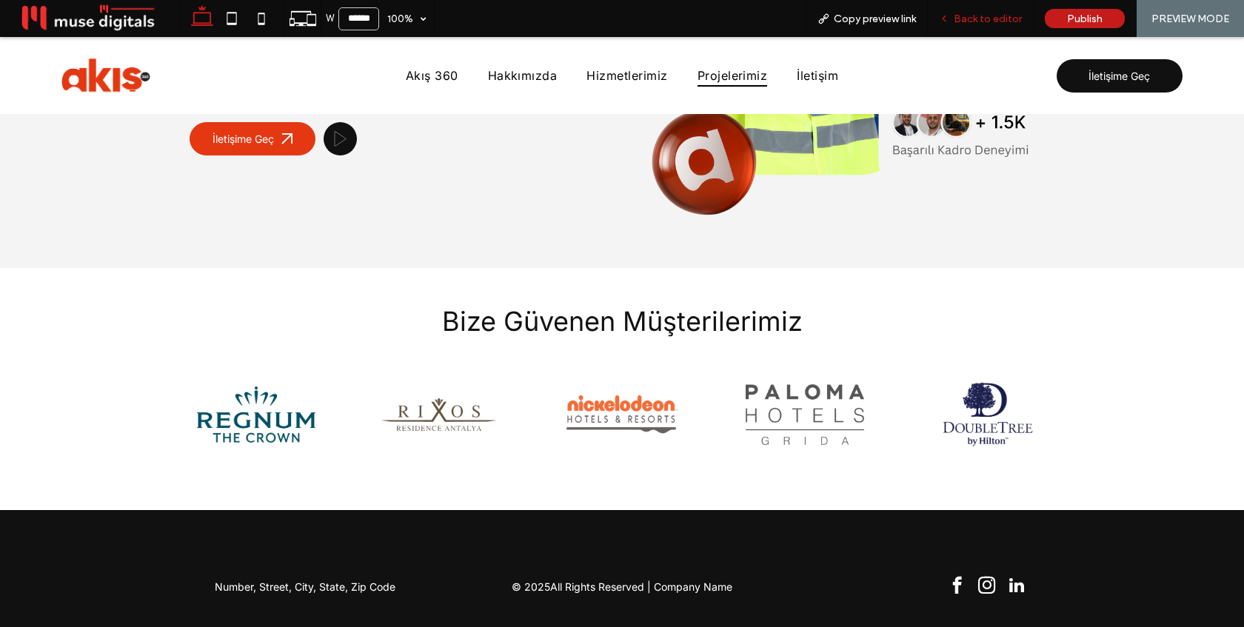
click at [973, 28] on div "Back to editor" at bounding box center [981, 18] width 106 height 37
click at [983, 32] on div "Back to editor" at bounding box center [981, 18] width 106 height 37
click at [984, 19] on span "Back to editor" at bounding box center [988, 19] width 68 height 13
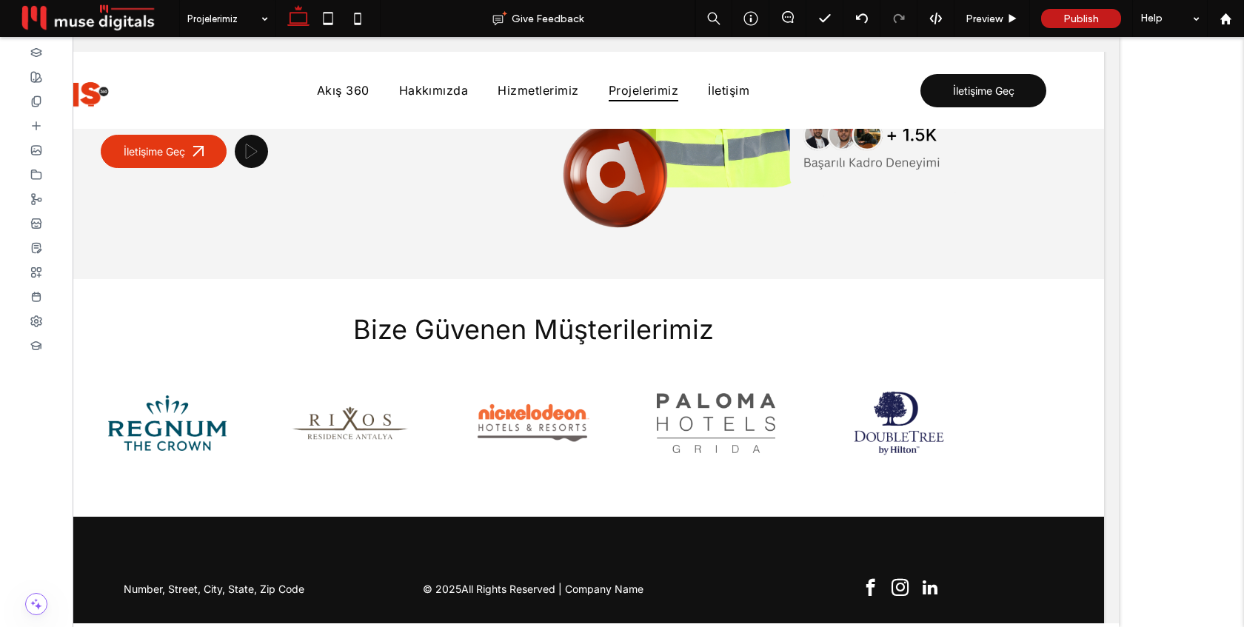
scroll to position [343, 0]
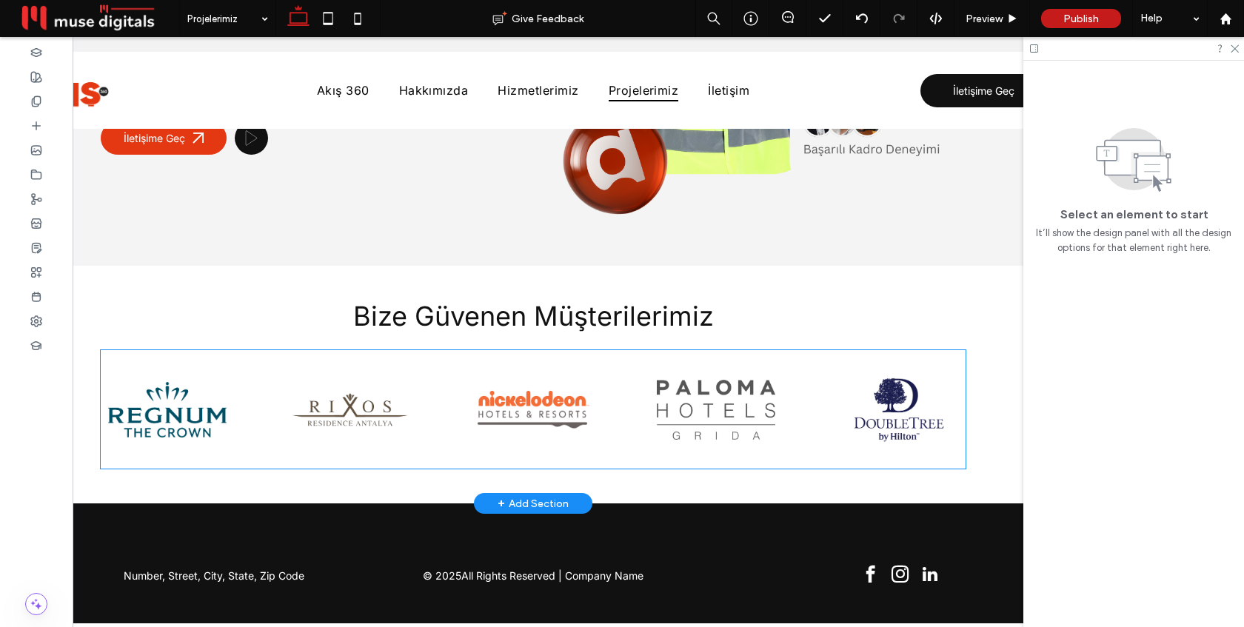
click at [640, 369] on div at bounding box center [533, 409] width 865 height 118
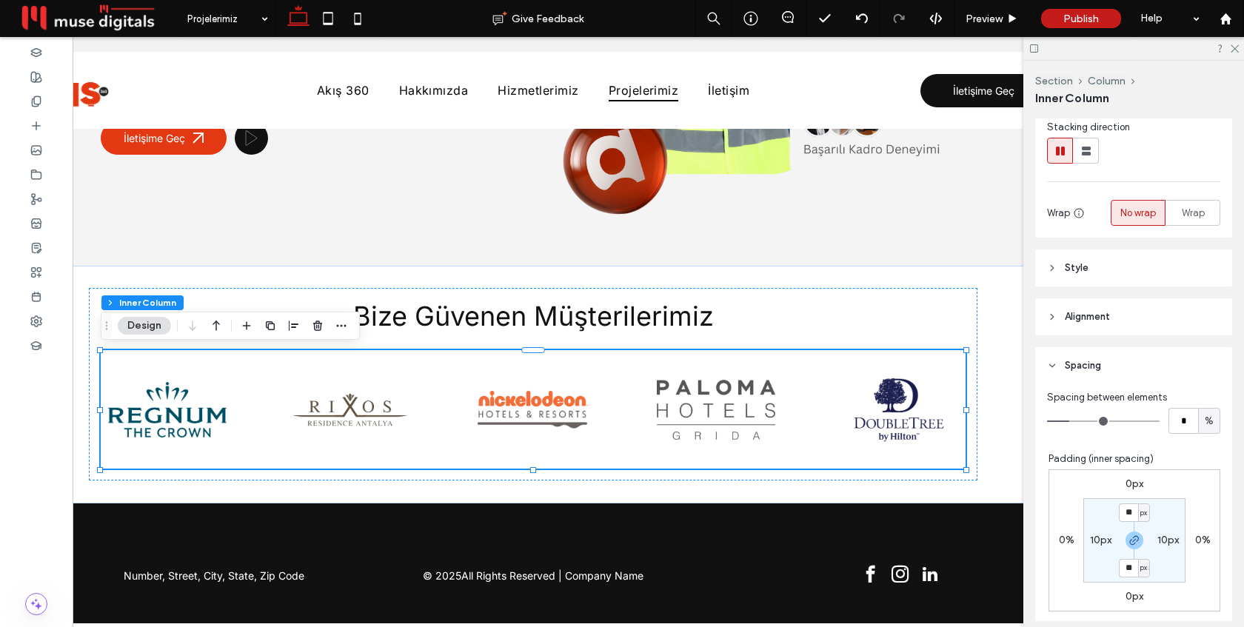
scroll to position [187, 0]
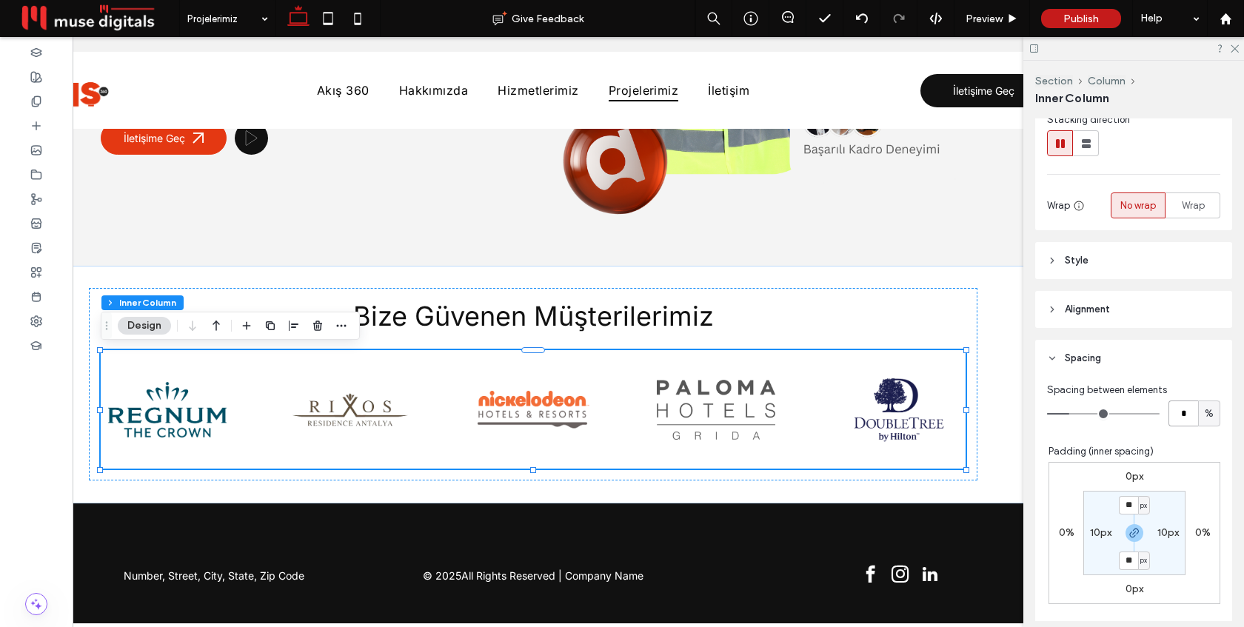
click at [1185, 418] on input "*" at bounding box center [1184, 414] width 30 height 26
type input "*"
click at [1183, 435] on div "Spacing between elements * % Padding (inner spacing) 0px 0% 0px 0% ** px 10px *…" at bounding box center [1133, 533] width 197 height 313
click at [1110, 357] on header "Spacing" at bounding box center [1133, 358] width 197 height 37
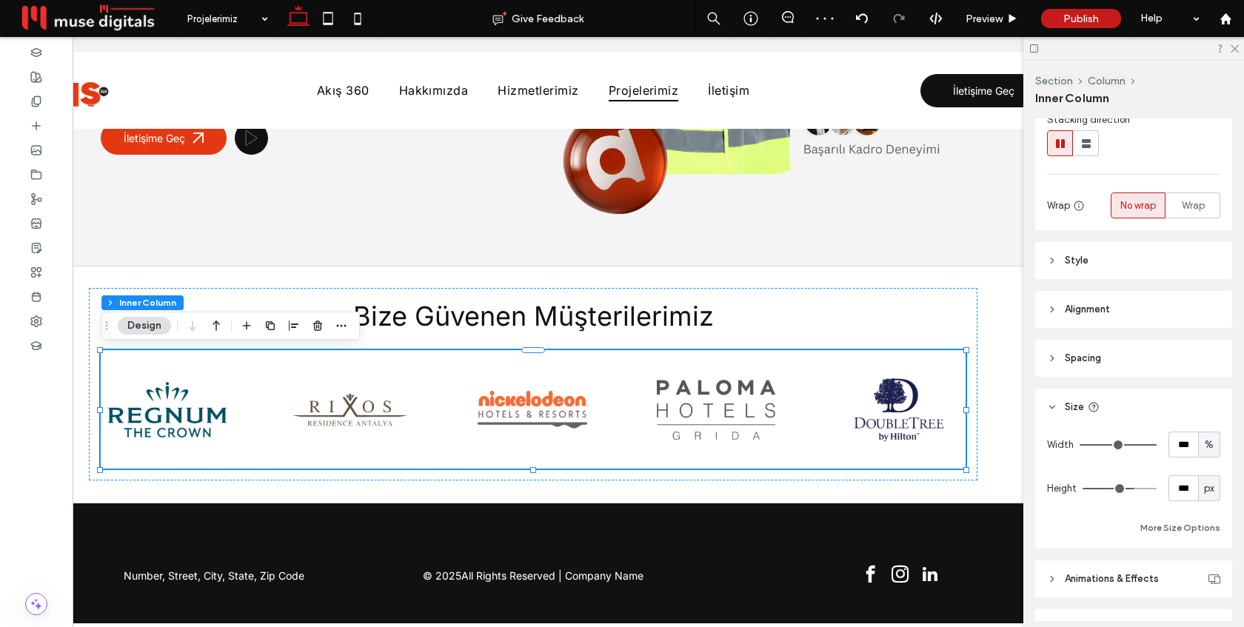
click at [1207, 494] on span "px" at bounding box center [1209, 488] width 10 height 15
click at [1207, 470] on div "A" at bounding box center [1209, 462] width 21 height 26
type input "*"
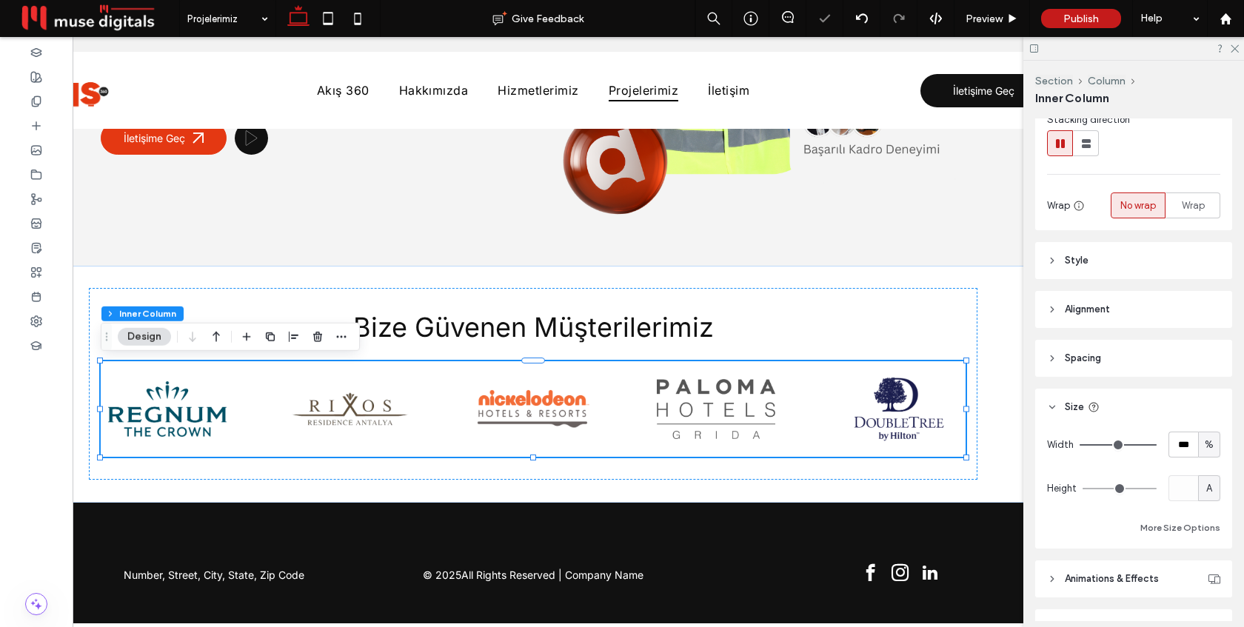
click at [1116, 360] on header "Spacing" at bounding box center [1133, 358] width 197 height 37
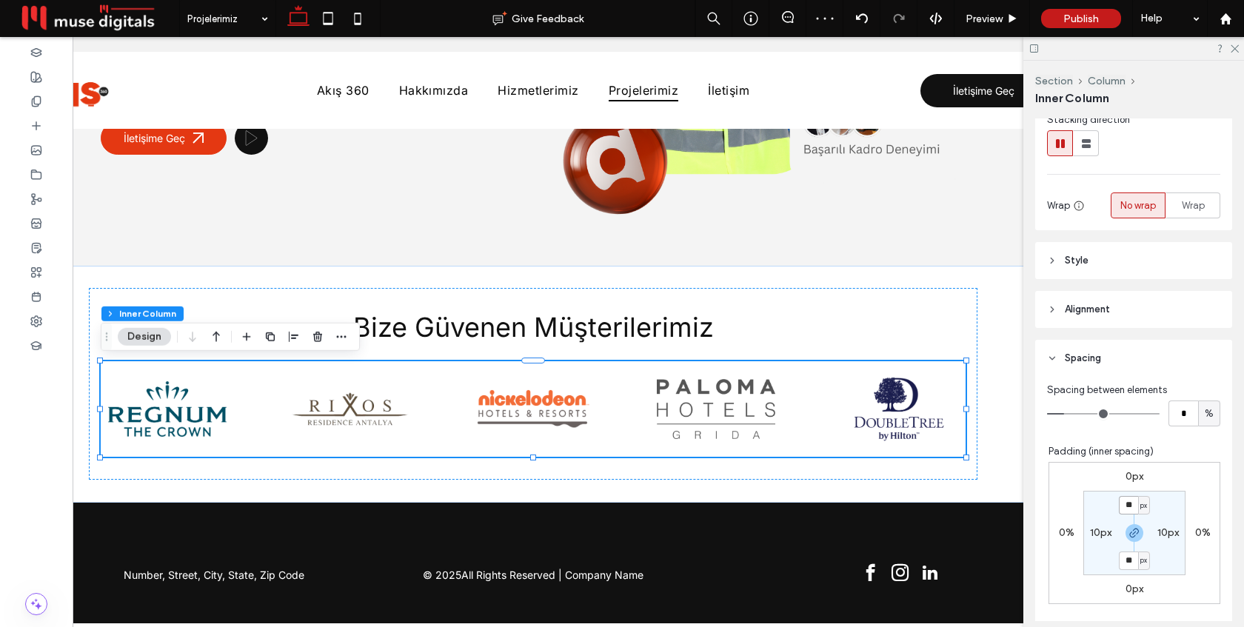
click at [1129, 505] on input "**" at bounding box center [1128, 505] width 19 height 19
type input "*"
click at [1162, 532] on label "10px" at bounding box center [1167, 532] width 21 height 13
type input "**"
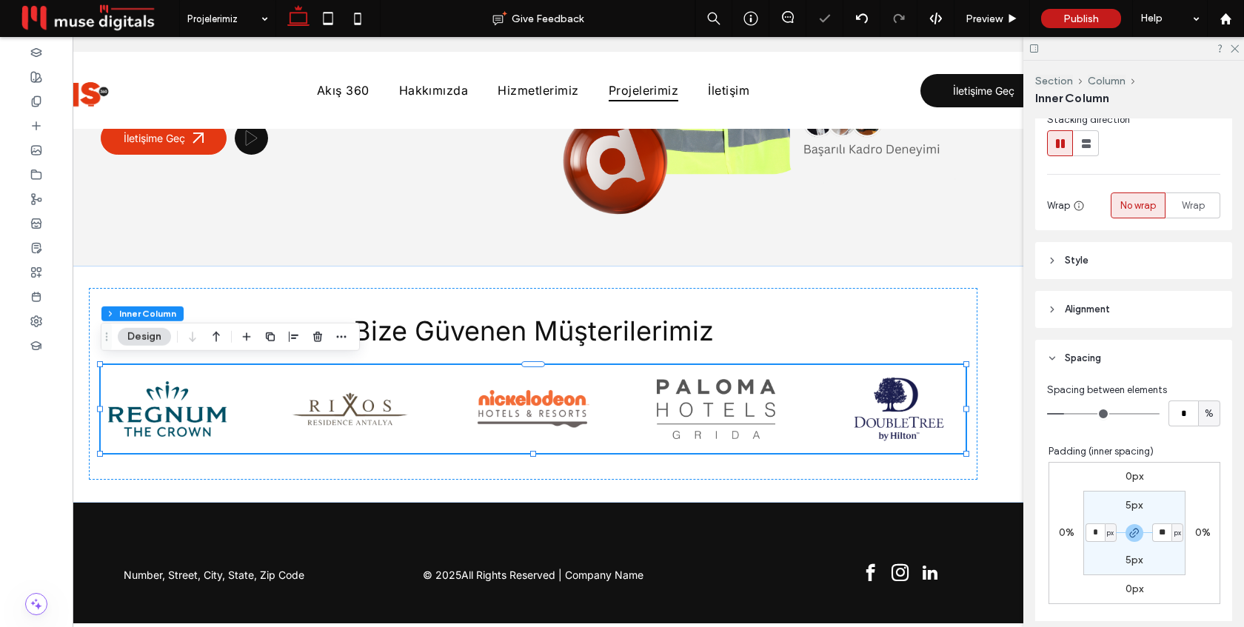
type input "*"
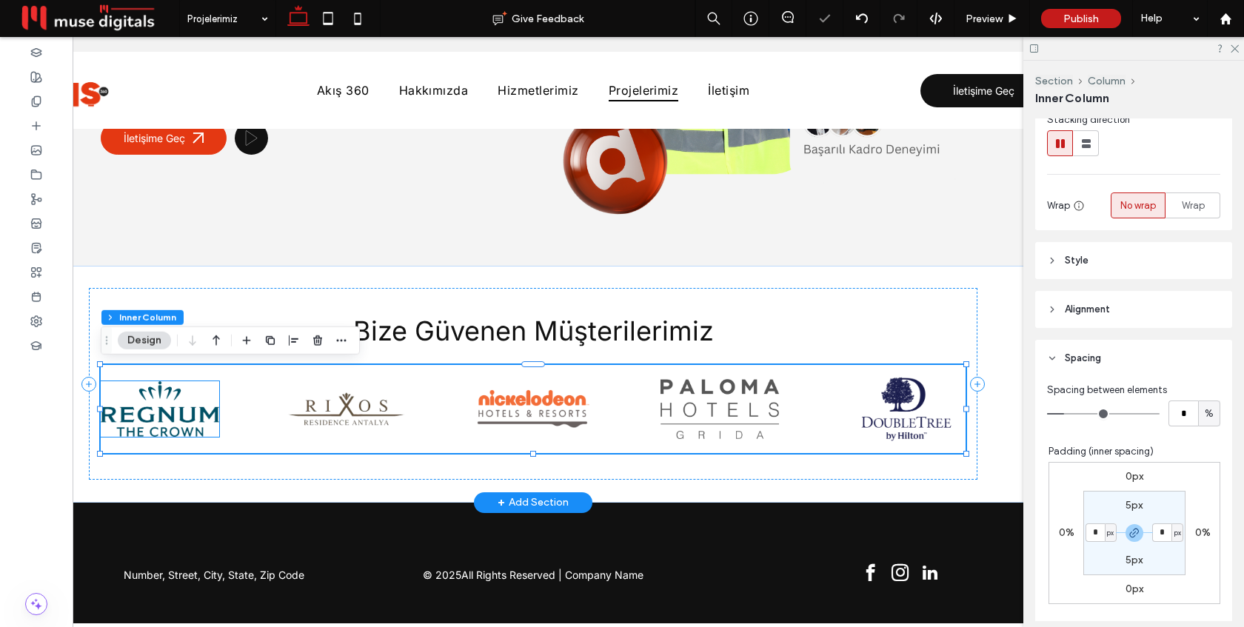
click at [184, 412] on img at bounding box center [160, 409] width 118 height 56
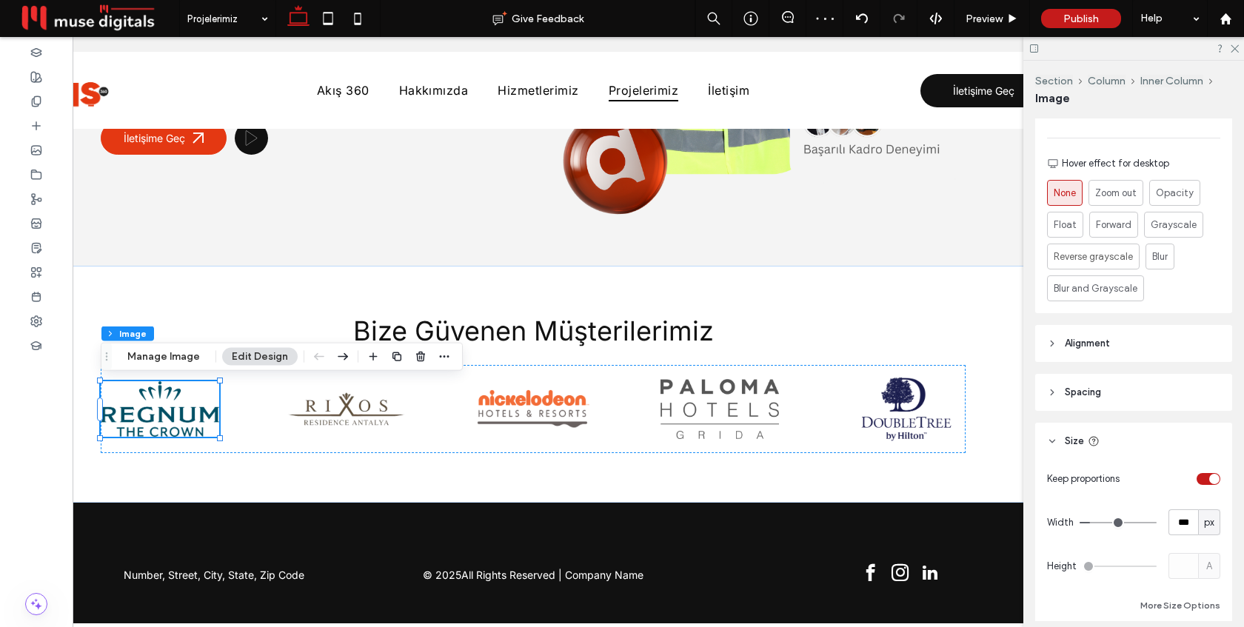
scroll to position [690, 0]
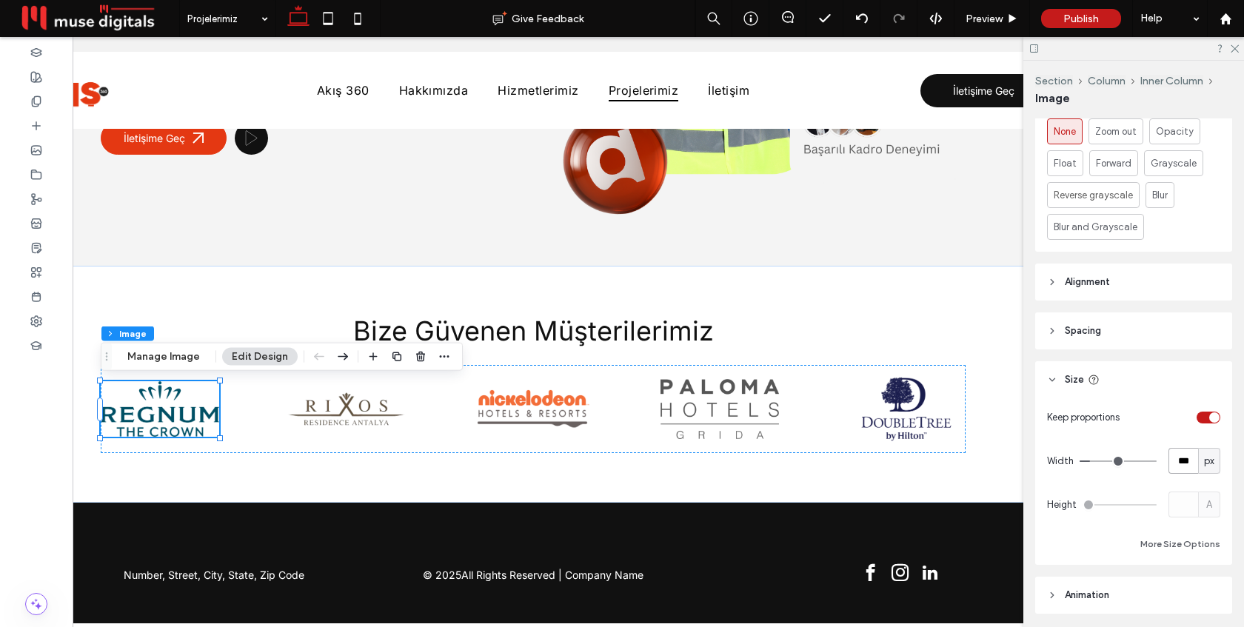
click at [1184, 468] on input "***" at bounding box center [1184, 461] width 30 height 26
type input "***"
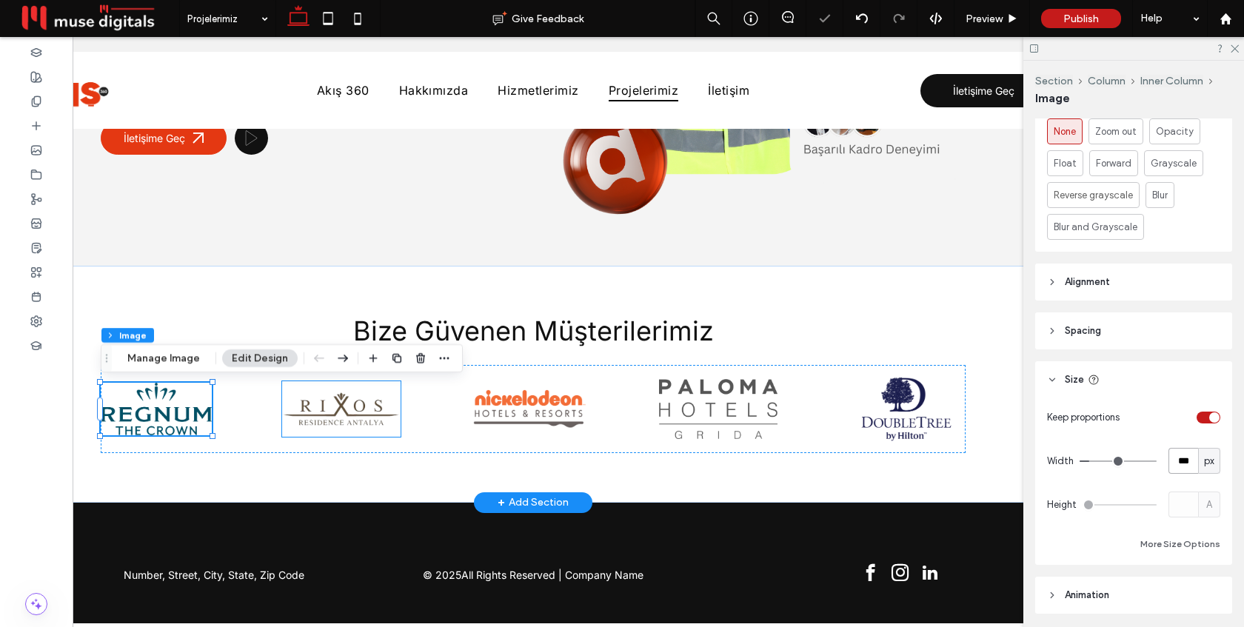
click at [342, 413] on img at bounding box center [341, 409] width 118 height 56
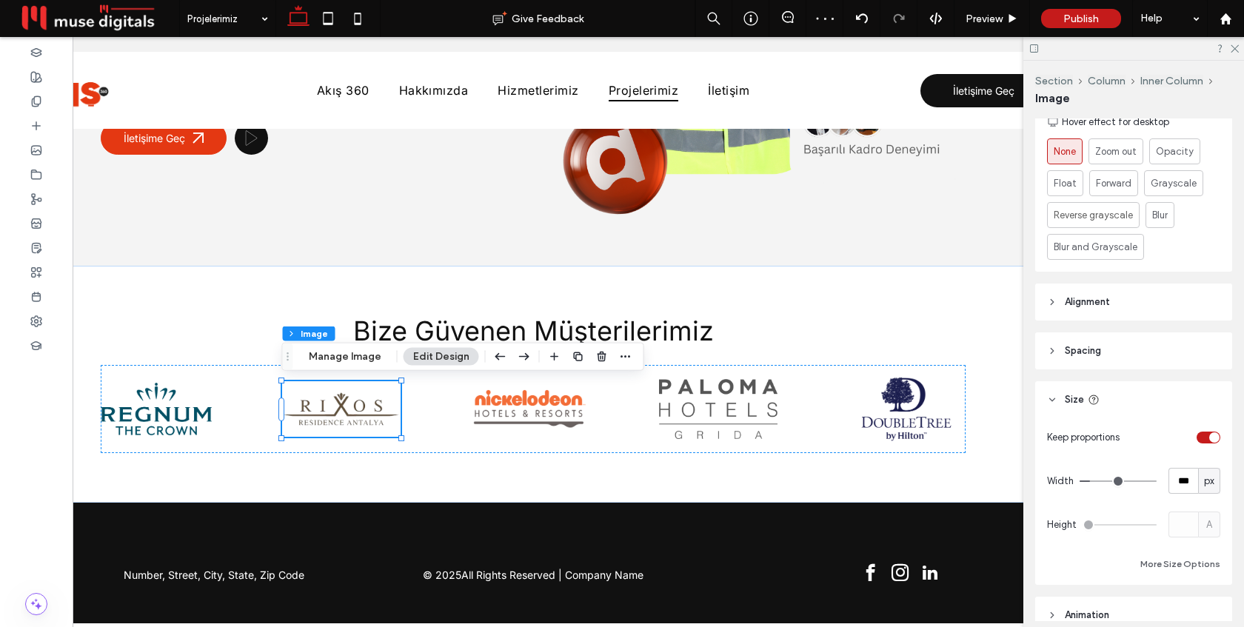
scroll to position [764, 0]
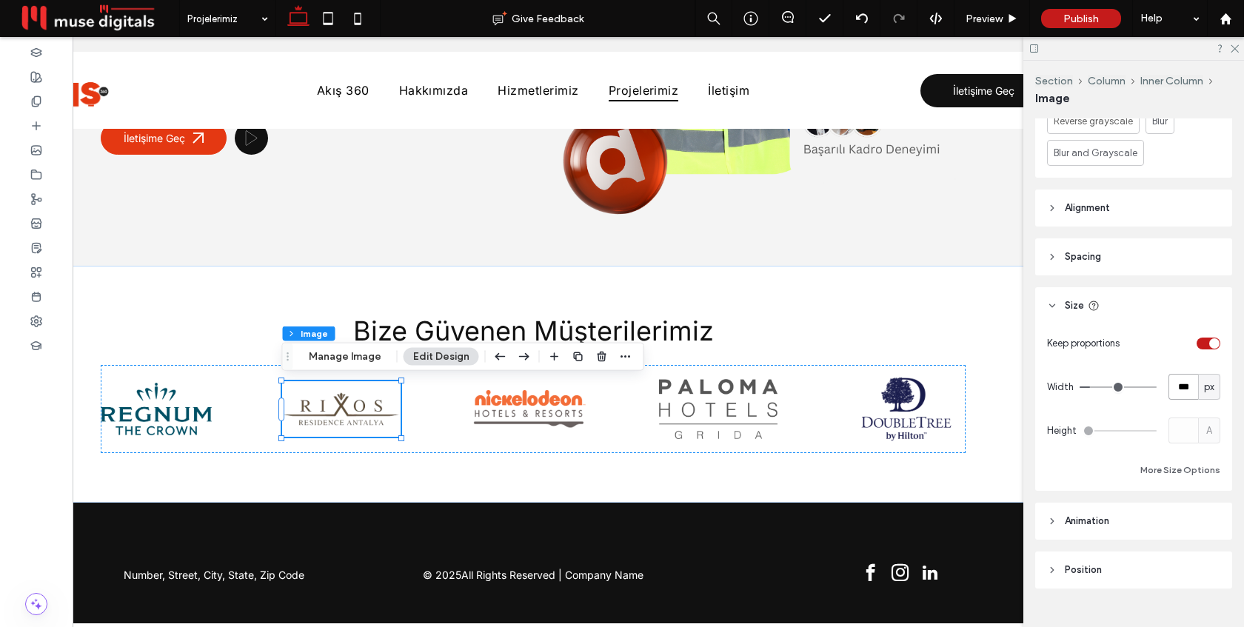
click at [1192, 390] on input "***" at bounding box center [1184, 387] width 30 height 26
type input "***"
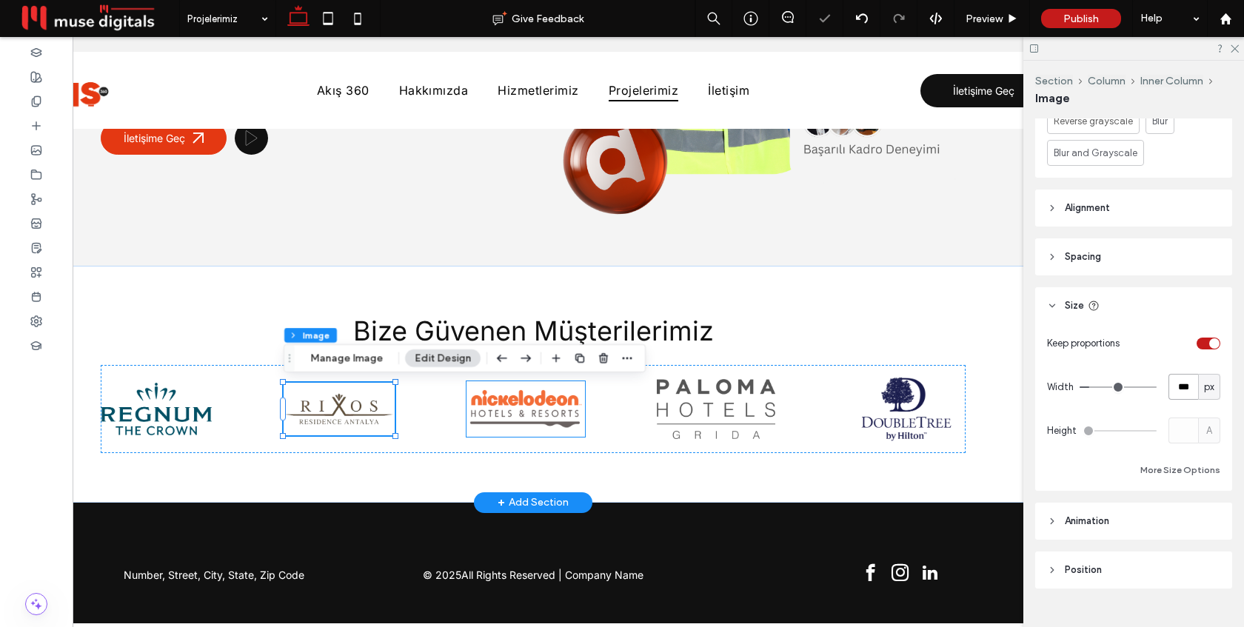
click at [519, 423] on img at bounding box center [526, 409] width 118 height 56
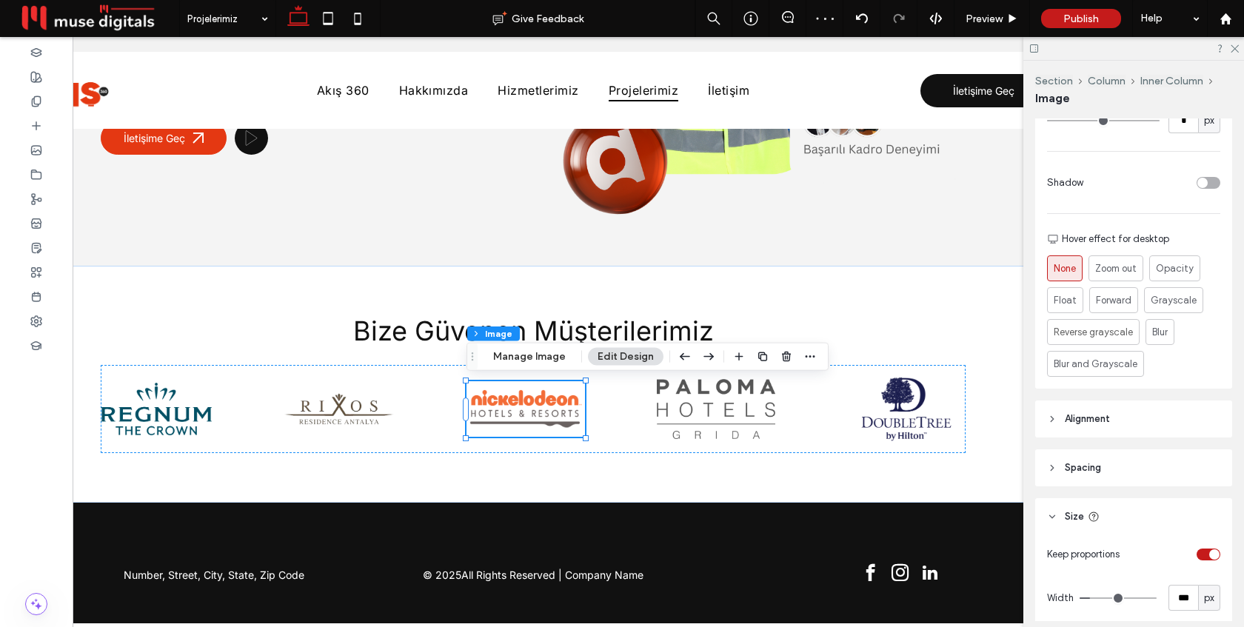
scroll to position [791, 0]
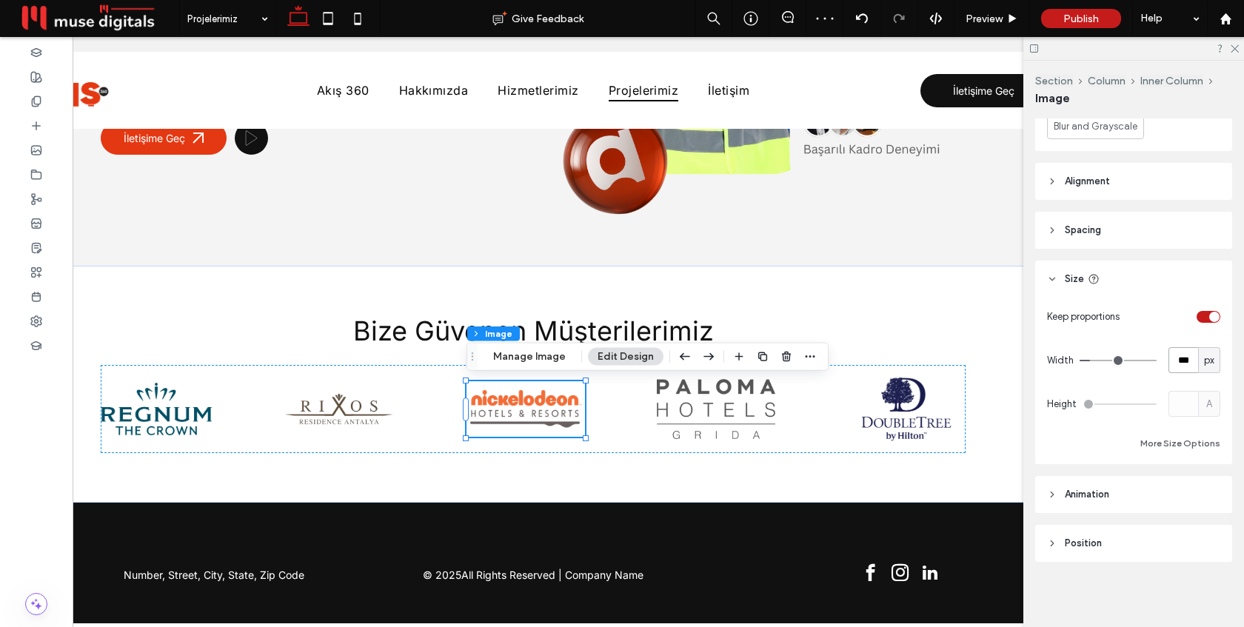
click at [1180, 364] on input "***" at bounding box center [1184, 360] width 30 height 26
type input "***"
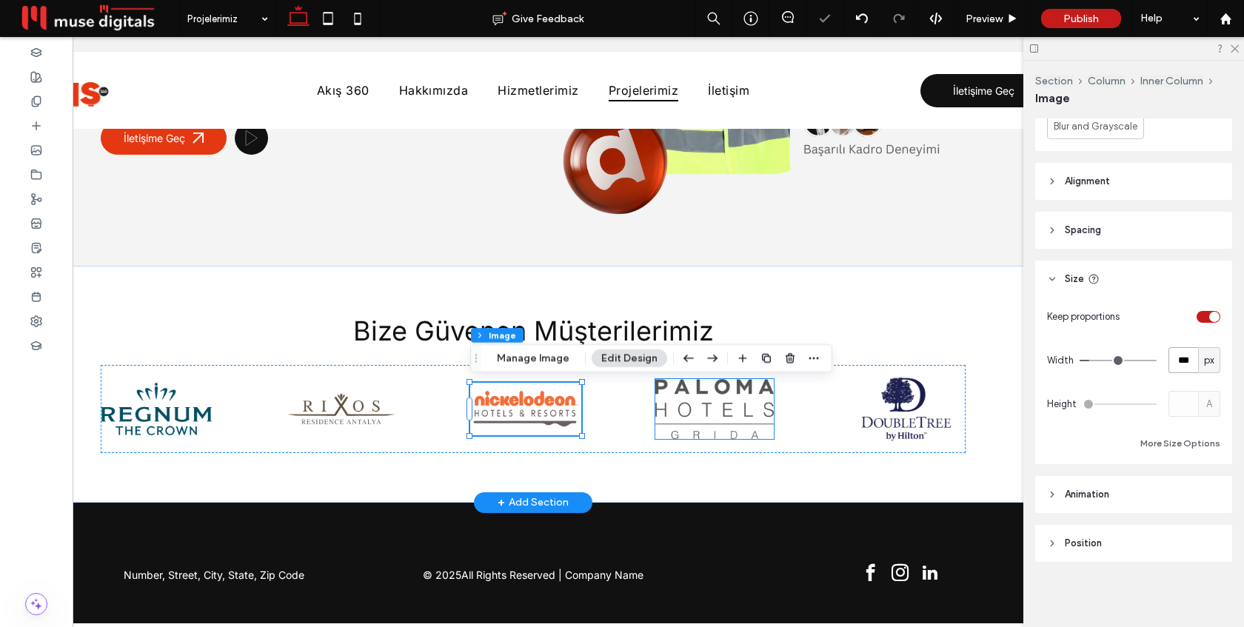
click at [712, 438] on img at bounding box center [714, 409] width 118 height 60
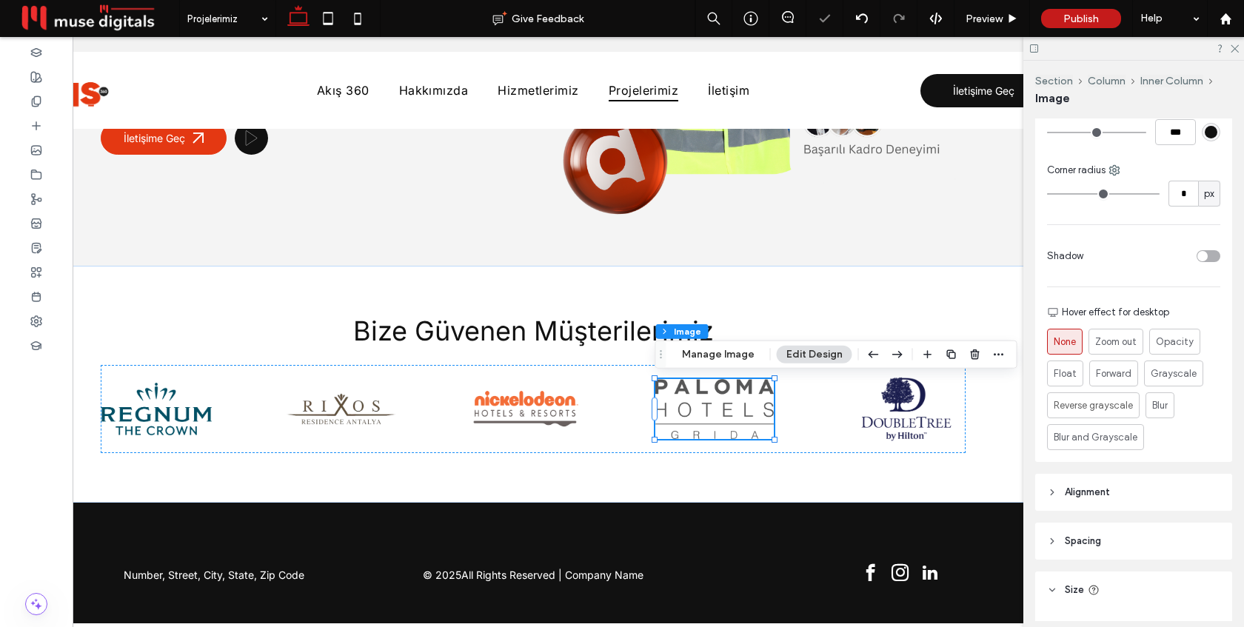
scroll to position [663, 0]
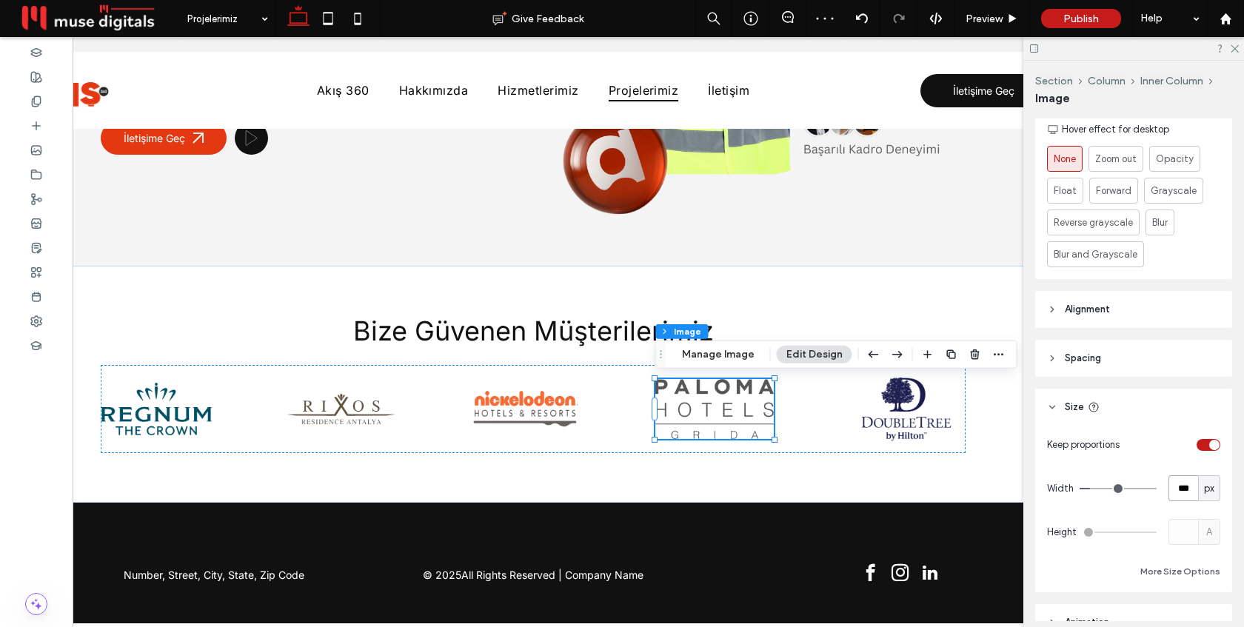
click at [1194, 493] on input "***" at bounding box center [1184, 488] width 30 height 26
type input "***"
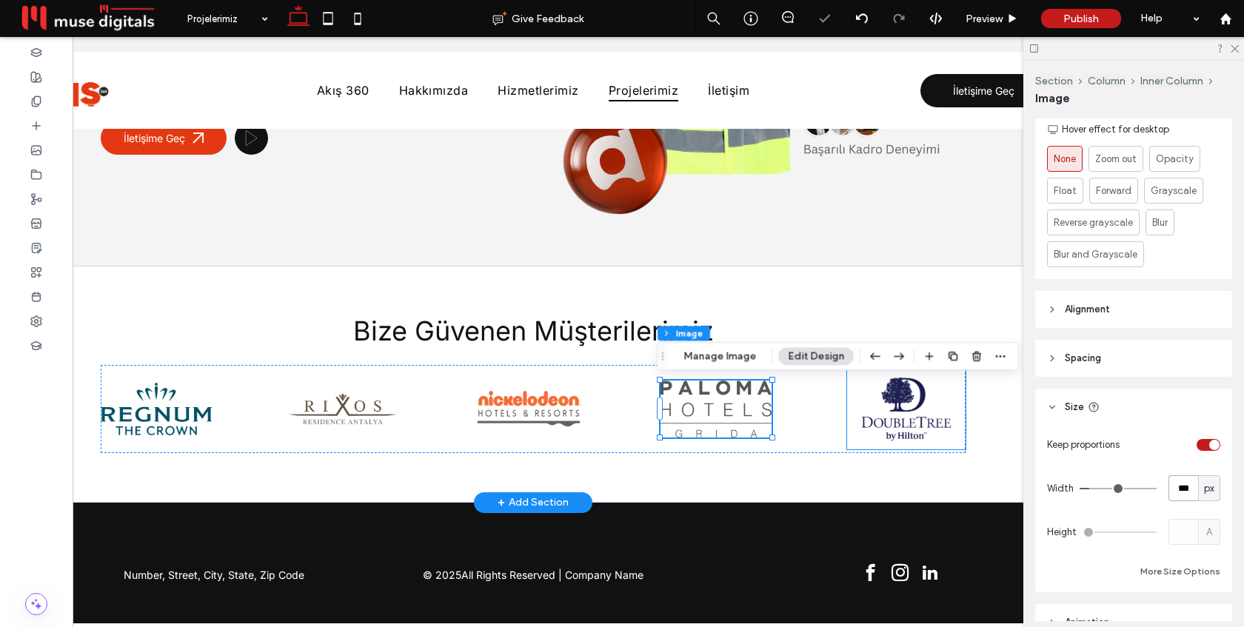
click at [900, 411] on img at bounding box center [906, 409] width 118 height 81
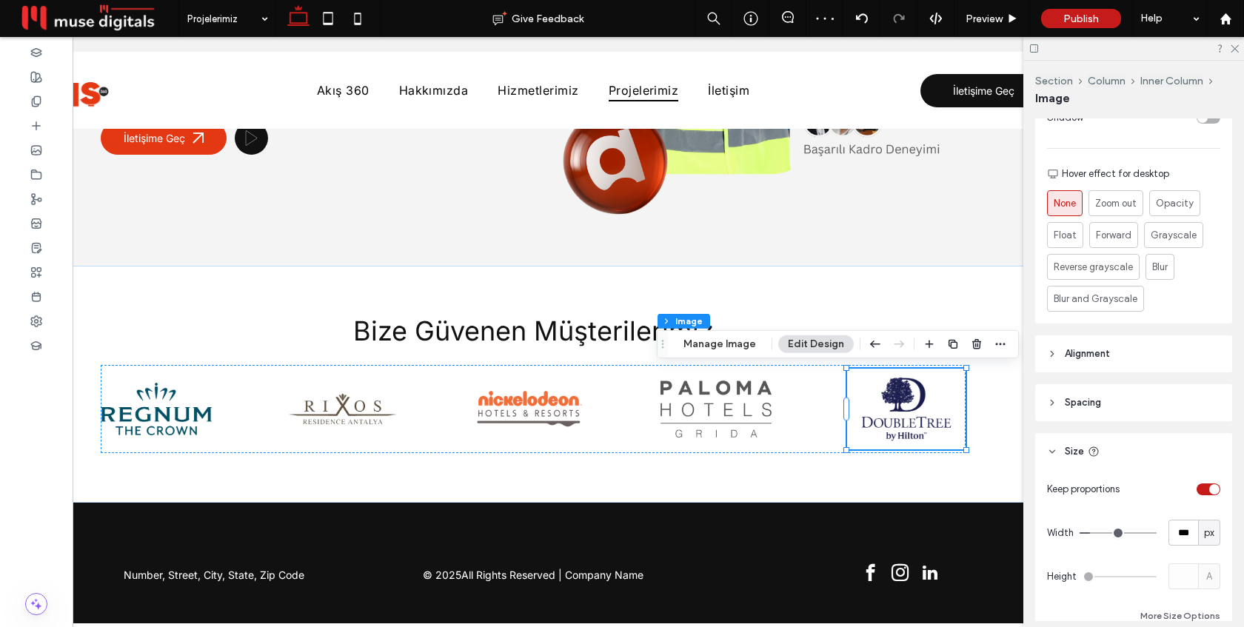
scroll to position [644, 0]
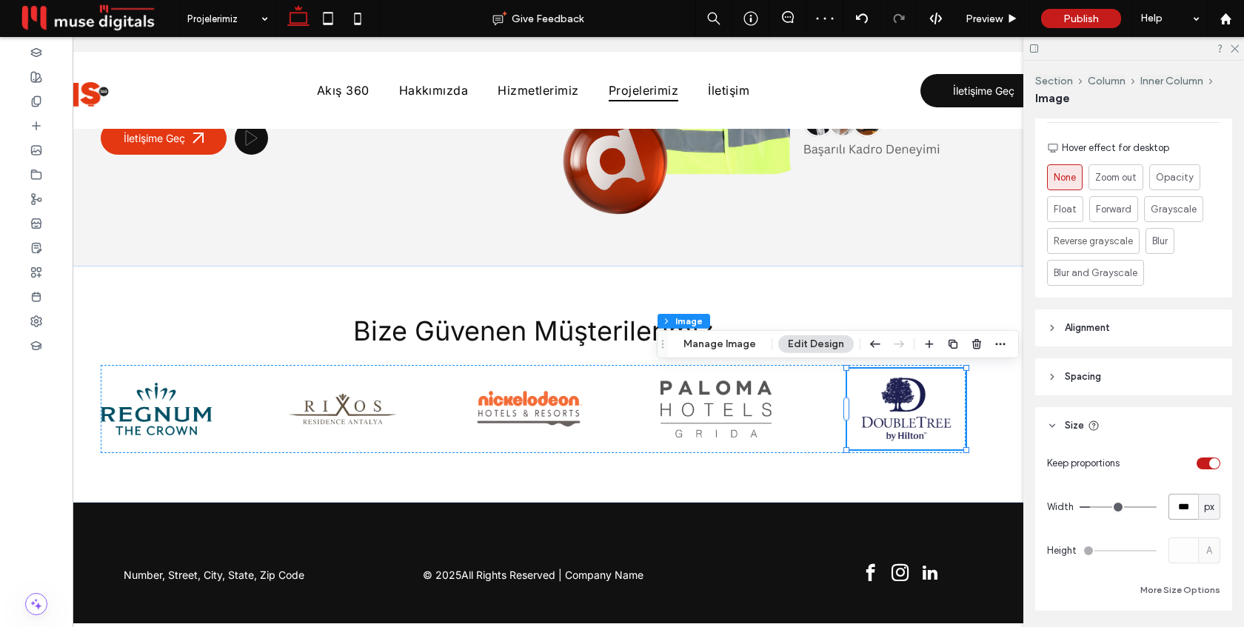
click at [1178, 500] on input "***" at bounding box center [1184, 507] width 30 height 26
type input "***"
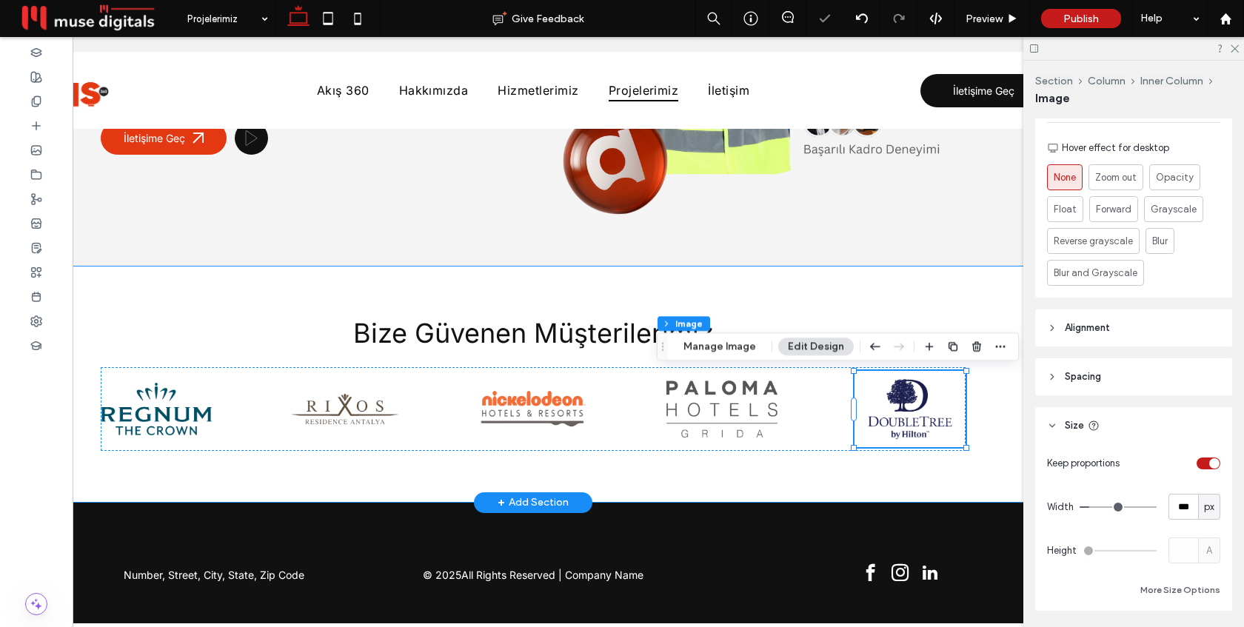
click at [1000, 441] on div "Bize Güvenen Müşterilerimiz" at bounding box center [533, 384] width 1142 height 237
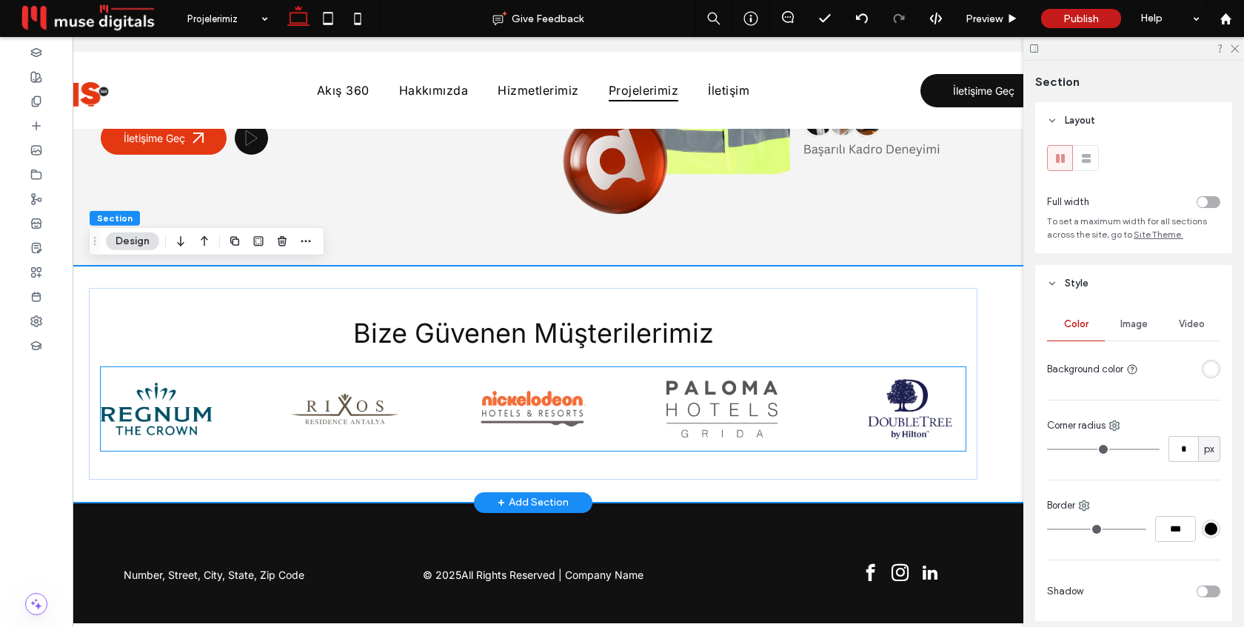
click at [733, 421] on img at bounding box center [721, 409] width 111 height 56
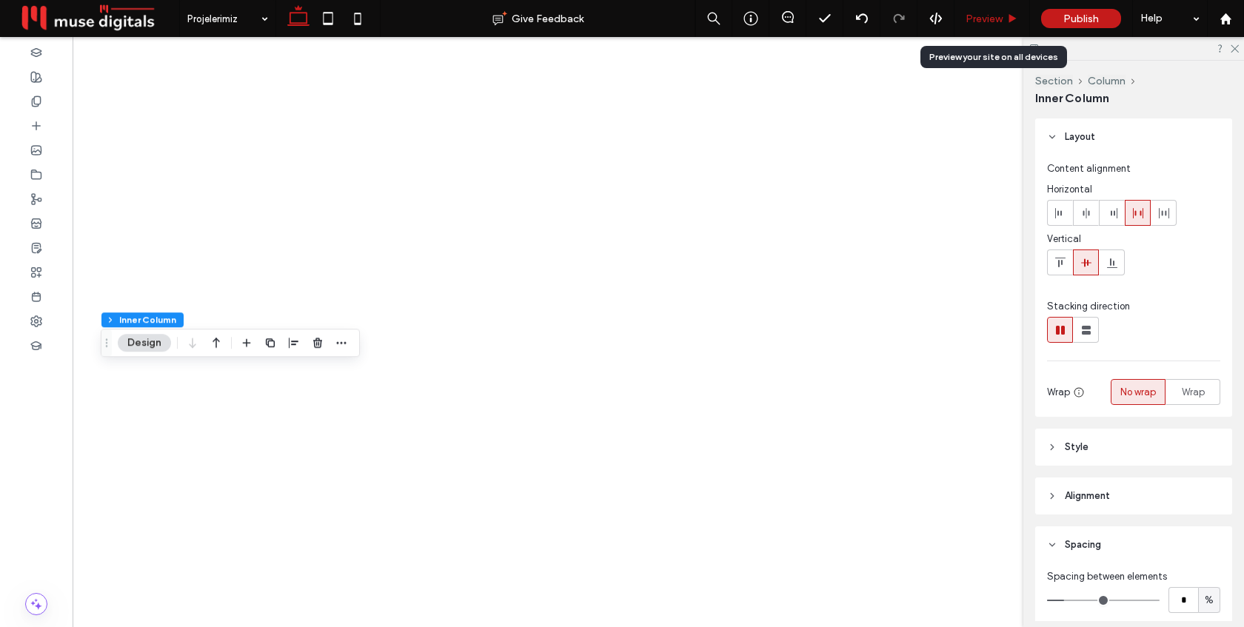
click at [983, 21] on span "Preview" at bounding box center [984, 19] width 37 height 13
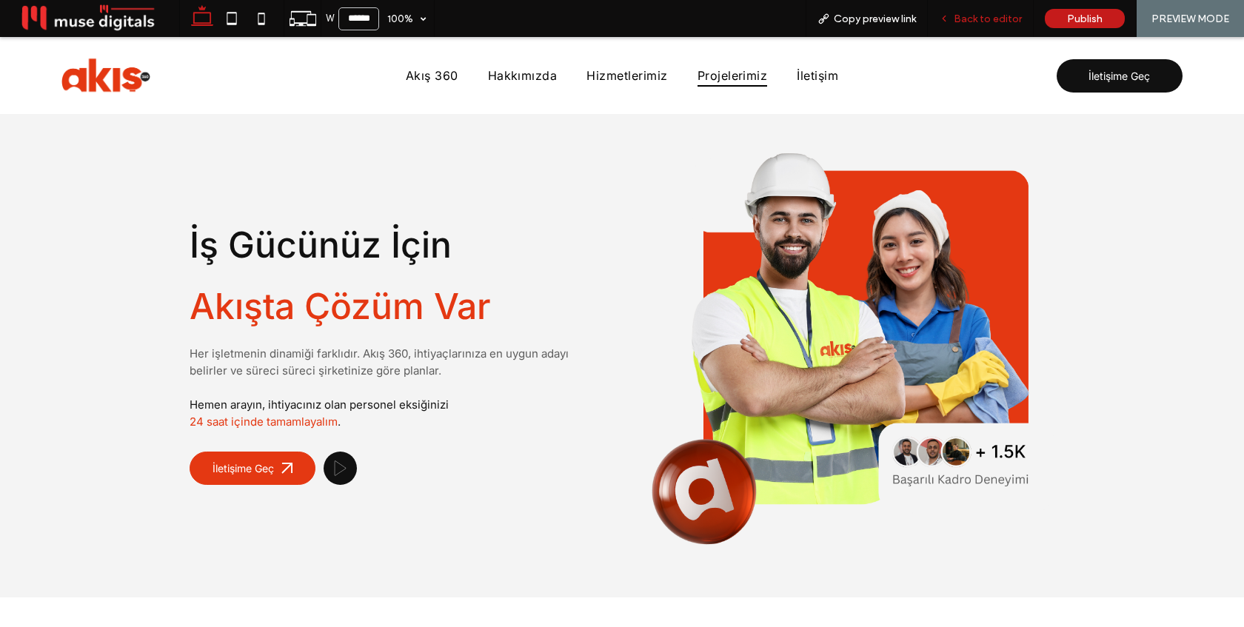
click at [993, 24] on span "Back to editor" at bounding box center [988, 19] width 68 height 13
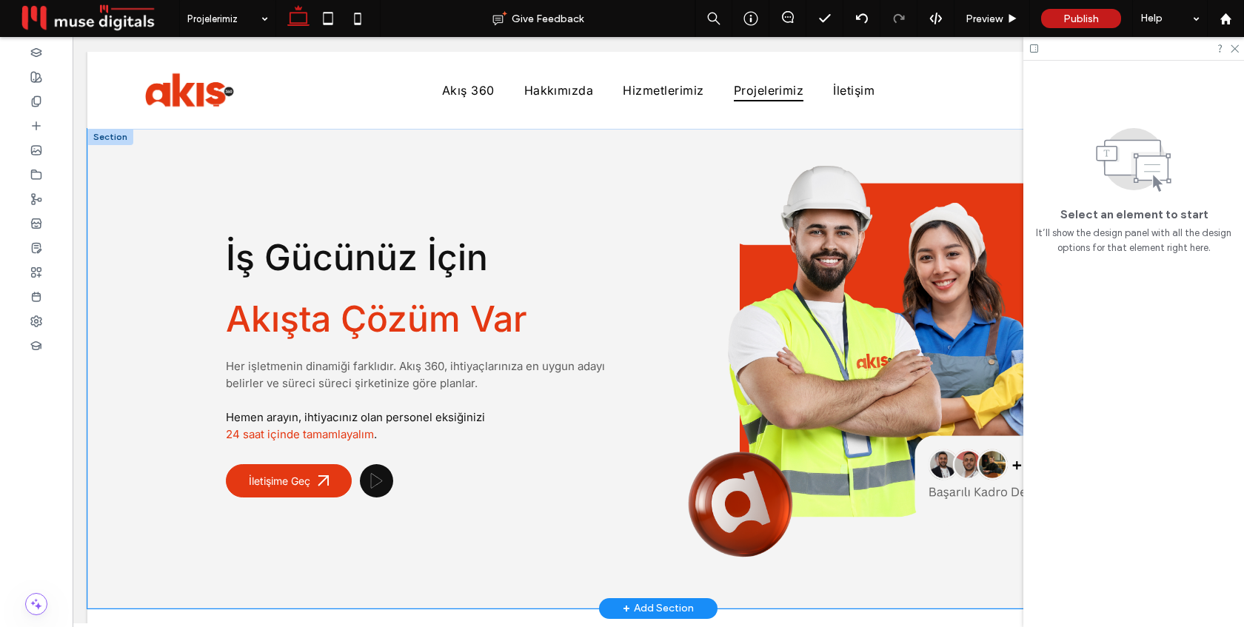
click at [659, 201] on div "İş Gücünüz İçin Akışta Çözüm Var Her işletmenin dinamiği farklıdır. Akış 360, i…" at bounding box center [658, 369] width 889 height 480
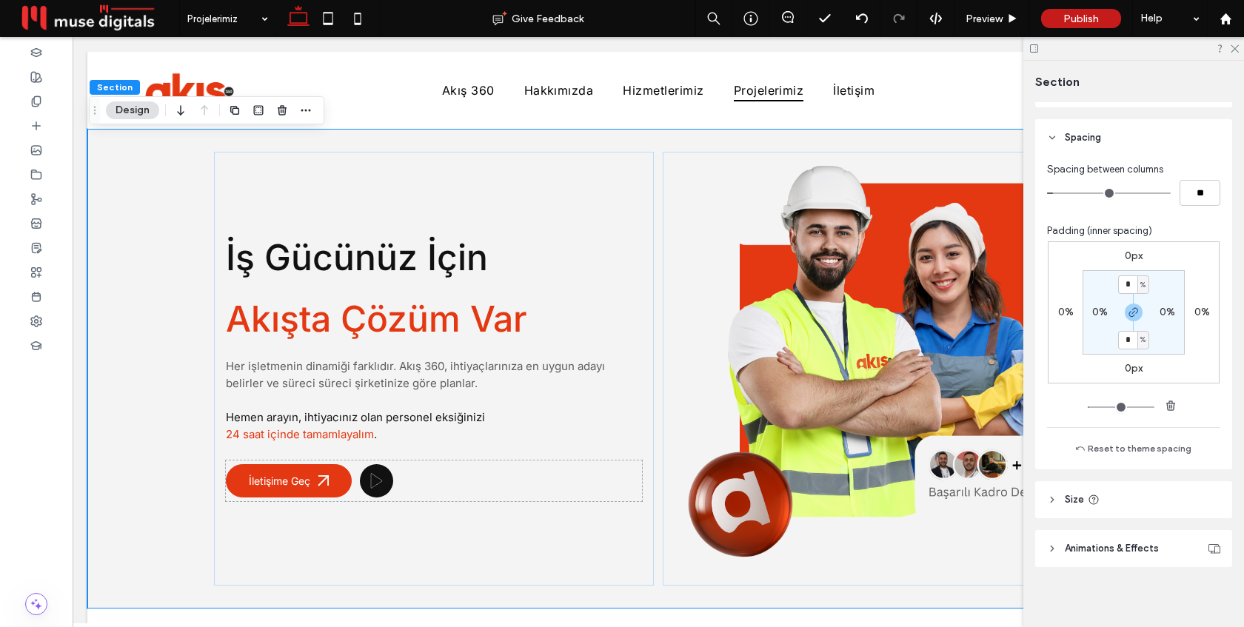
scroll to position [718, 0]
click at [1126, 500] on header "Size" at bounding box center [1133, 494] width 197 height 37
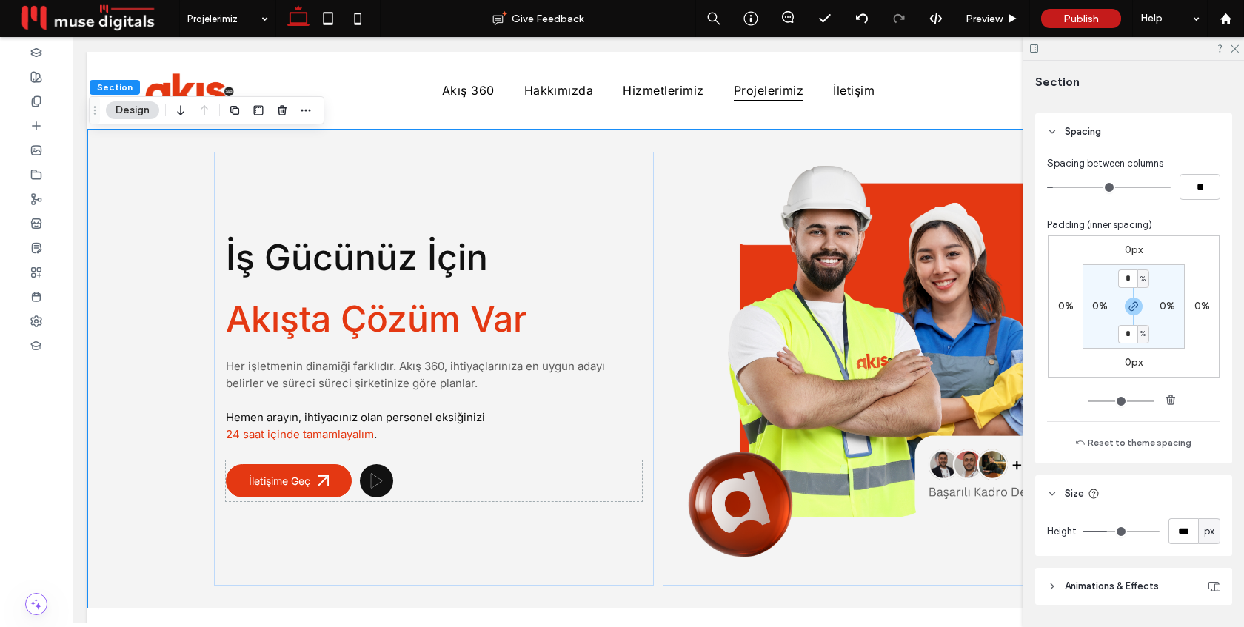
scroll to position [762, 0]
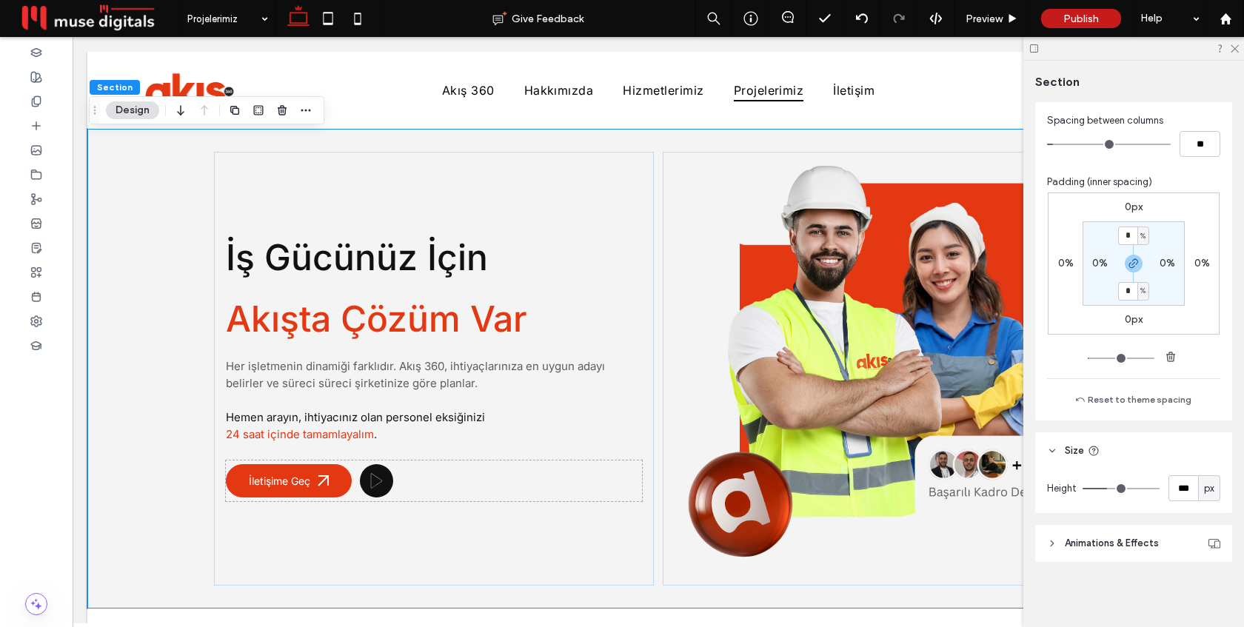
click at [1214, 489] on span "px" at bounding box center [1209, 488] width 10 height 15
click at [1208, 431] on span "vh" at bounding box center [1210, 436] width 10 height 15
type input "**"
click at [1190, 491] on input "**" at bounding box center [1184, 488] width 30 height 26
type input "*"
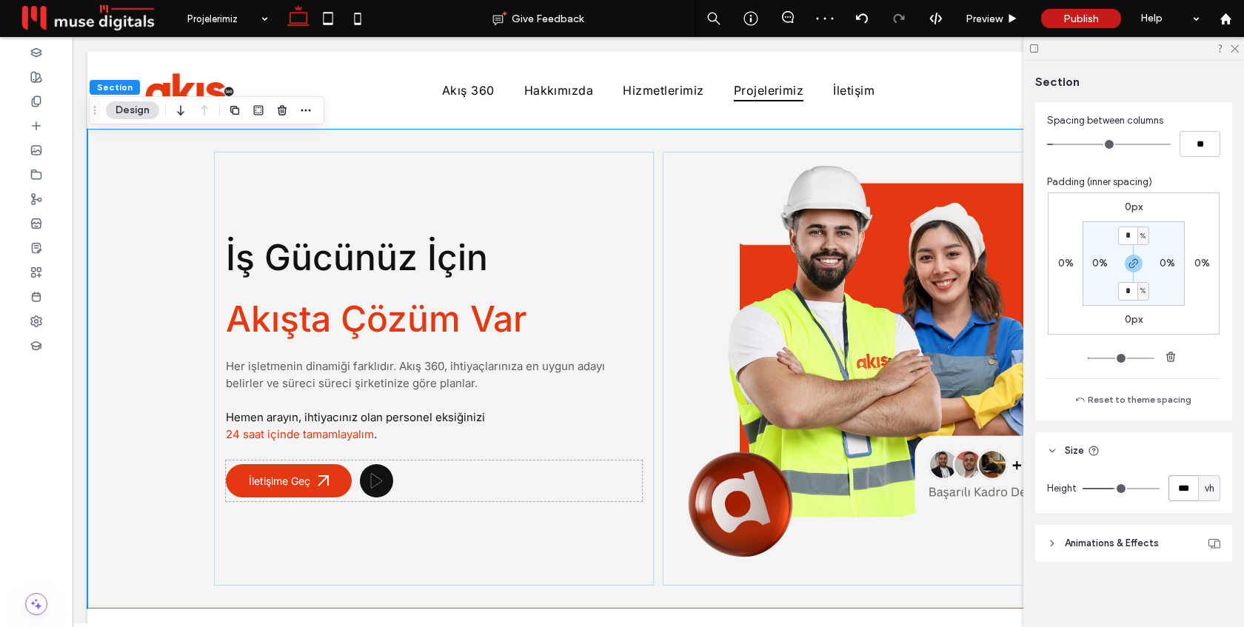
type input "***"
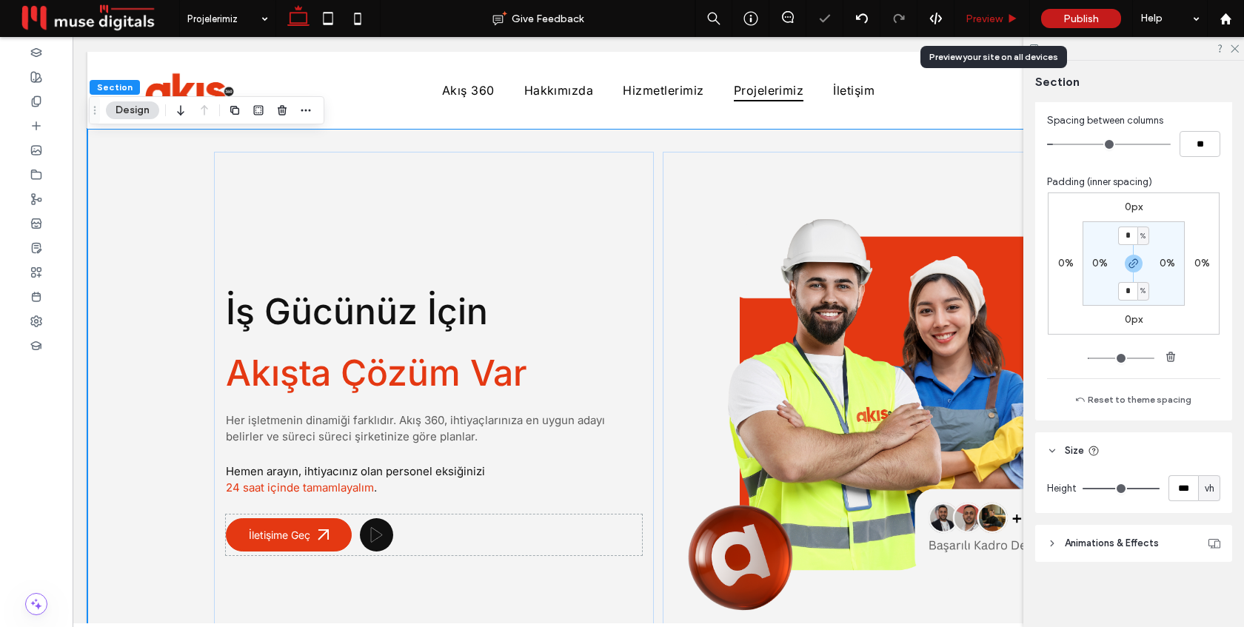
click at [992, 26] on div "Preview" at bounding box center [993, 18] width 76 height 37
click at [1003, 20] on span "Preview" at bounding box center [984, 19] width 37 height 13
